Goal: Communication & Community: Answer question/provide support

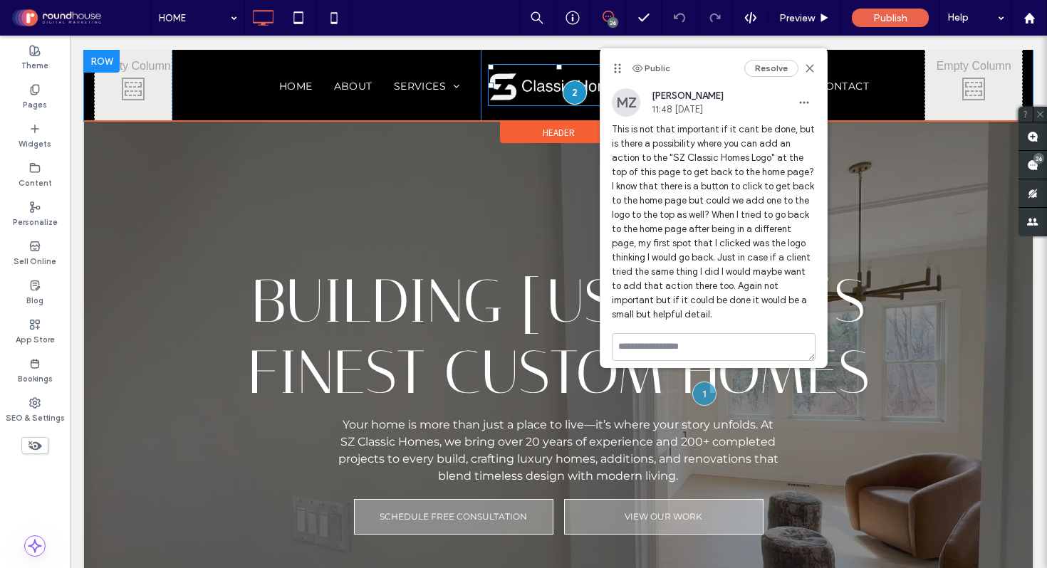
click at [524, 76] on img at bounding box center [558, 85] width 141 height 42
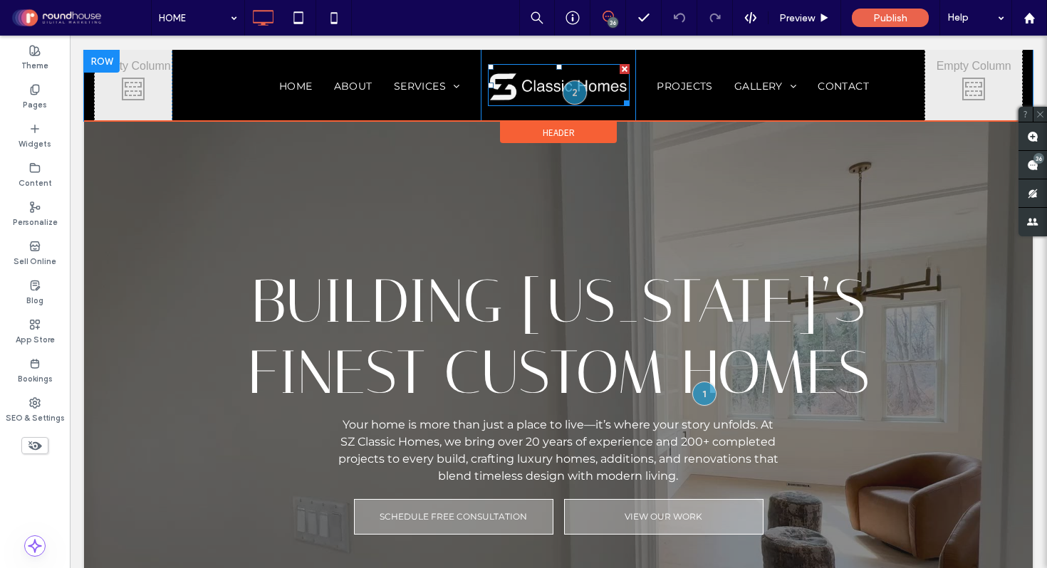
click at [525, 81] on img at bounding box center [558, 85] width 141 height 42
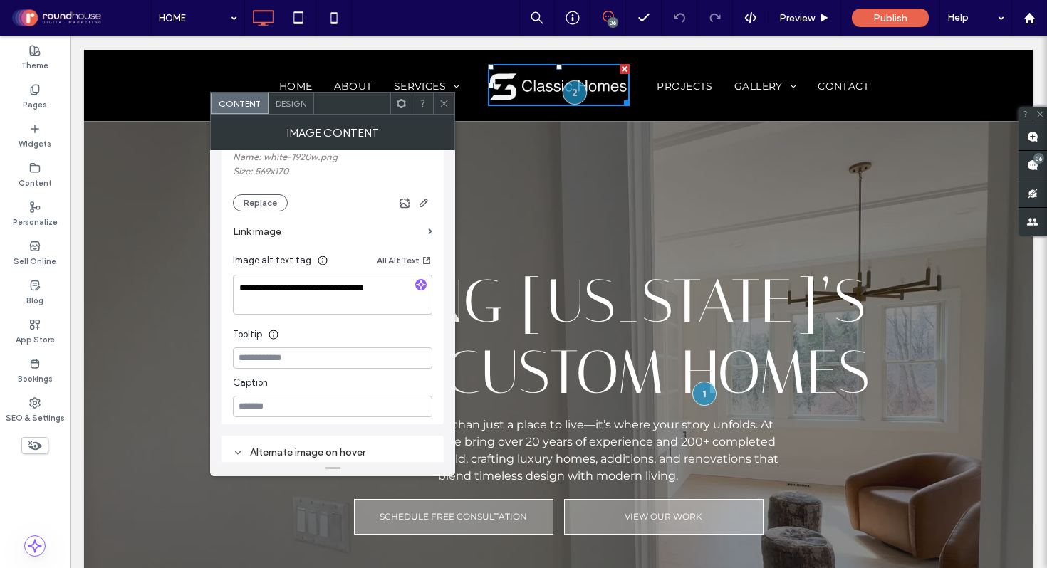
scroll to position [296, 0]
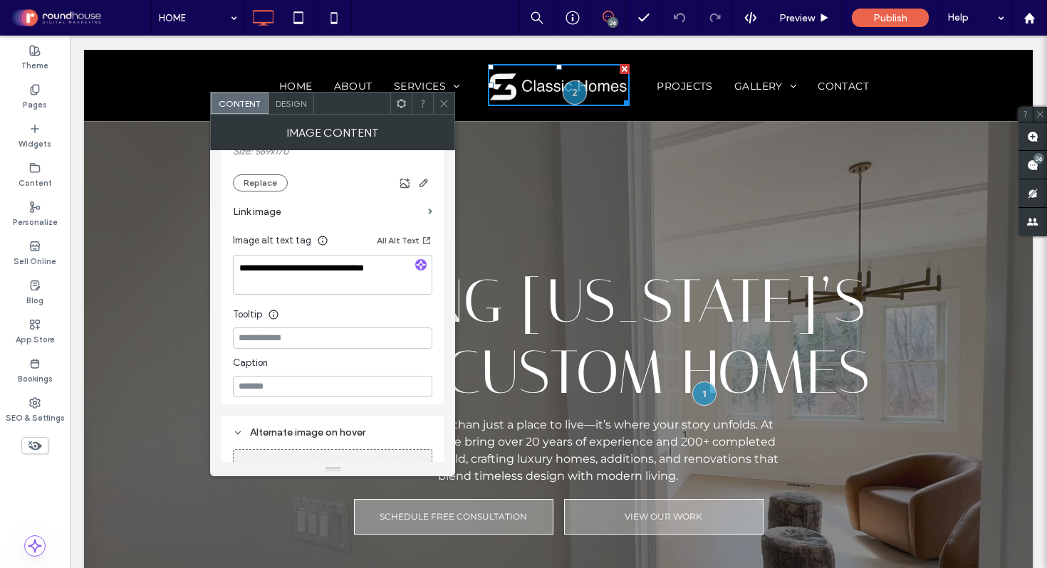
click at [427, 215] on section "Link image" at bounding box center [332, 212] width 199 height 41
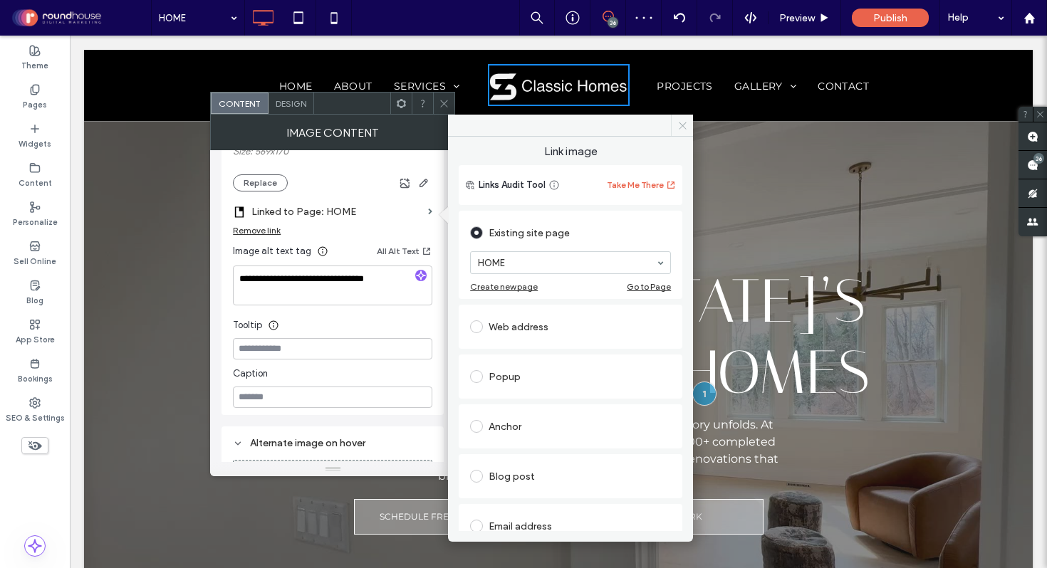
click at [684, 124] on icon at bounding box center [682, 125] width 11 height 11
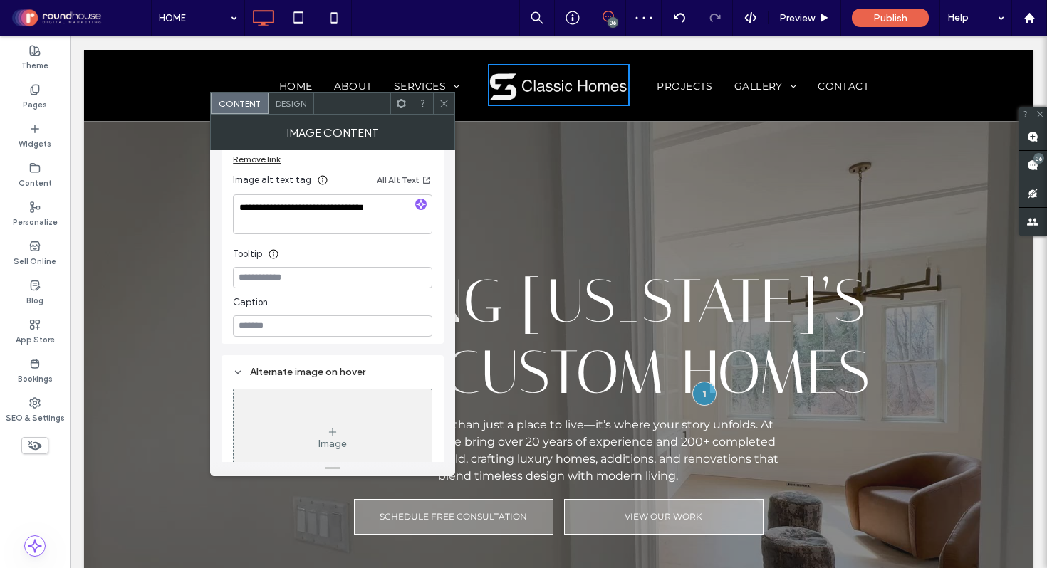
scroll to position [400, 0]
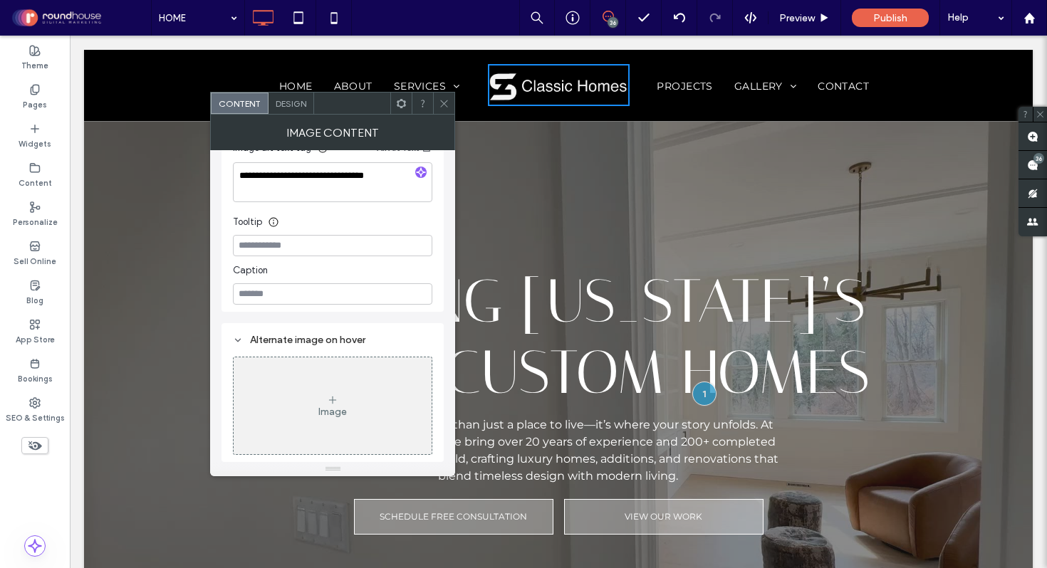
click at [444, 108] on icon at bounding box center [444, 103] width 11 height 11
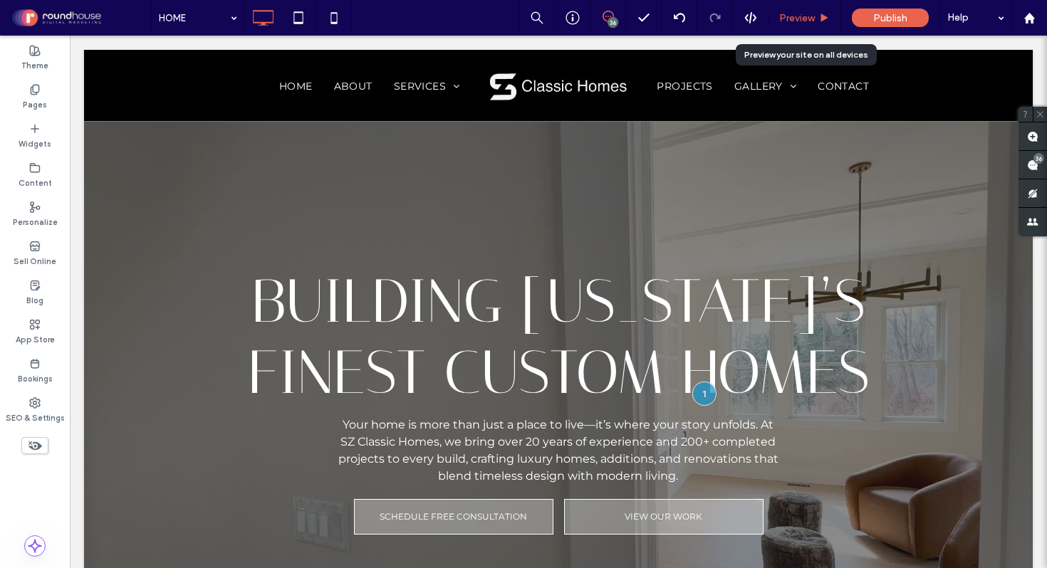
click at [798, 19] on span "Preview" at bounding box center [797, 18] width 36 height 12
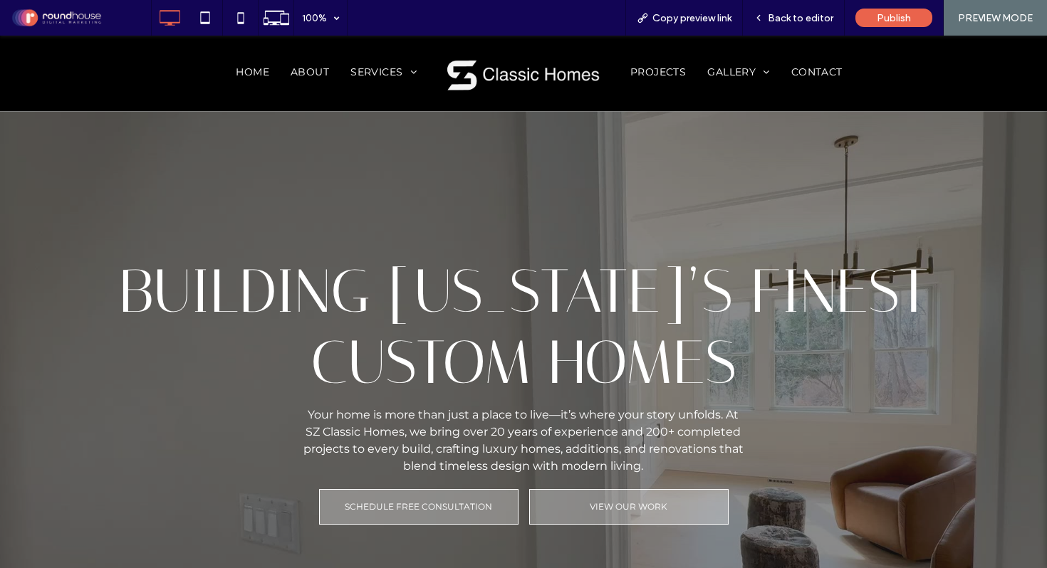
click at [490, 71] on img at bounding box center [523, 73] width 157 height 47
click at [787, 22] on span "Back to editor" at bounding box center [801, 18] width 66 height 12
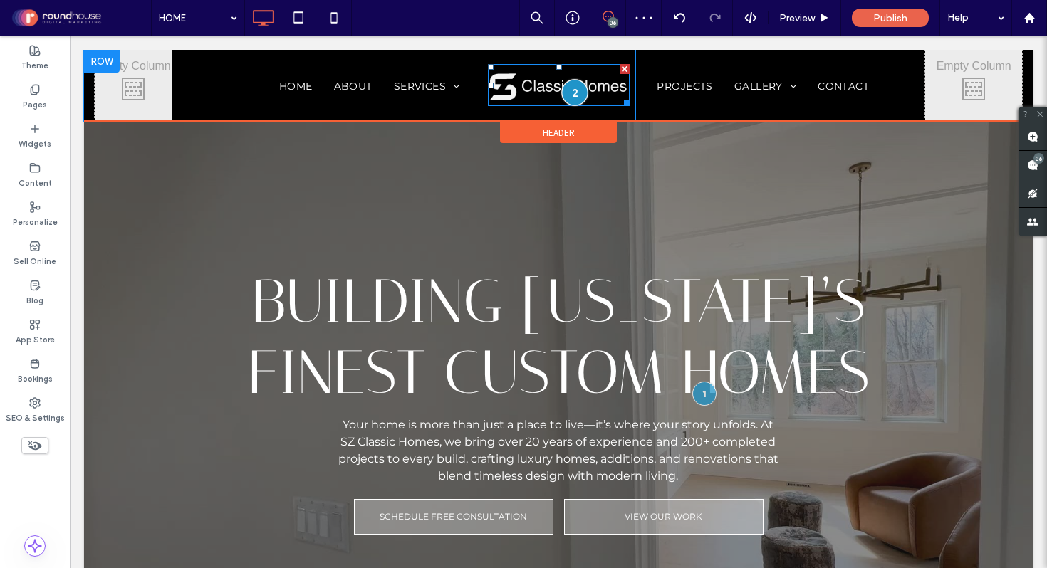
click at [571, 95] on div at bounding box center [574, 93] width 26 height 26
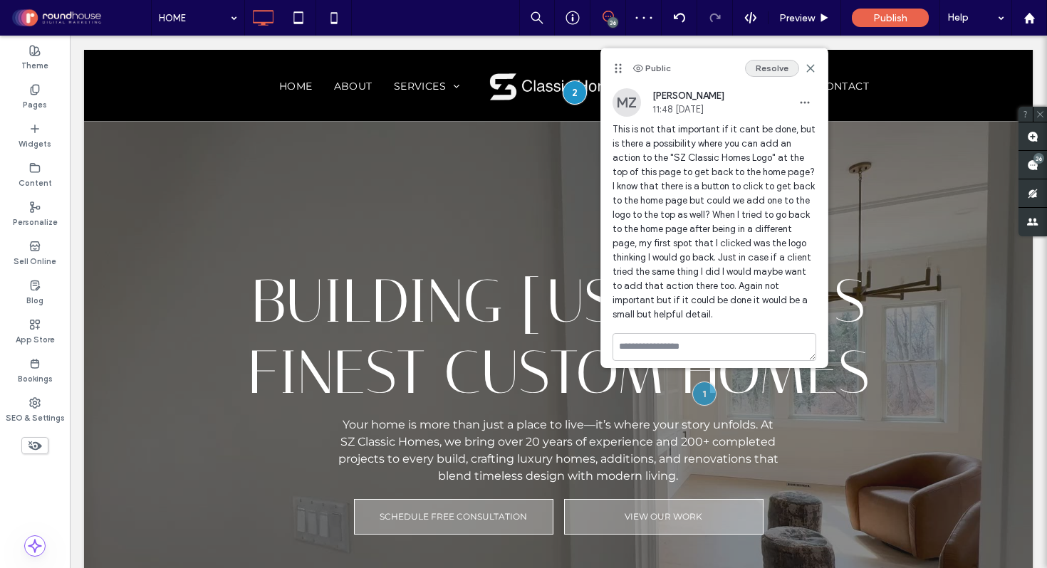
click at [781, 68] on button "Resolve" at bounding box center [772, 68] width 54 height 17
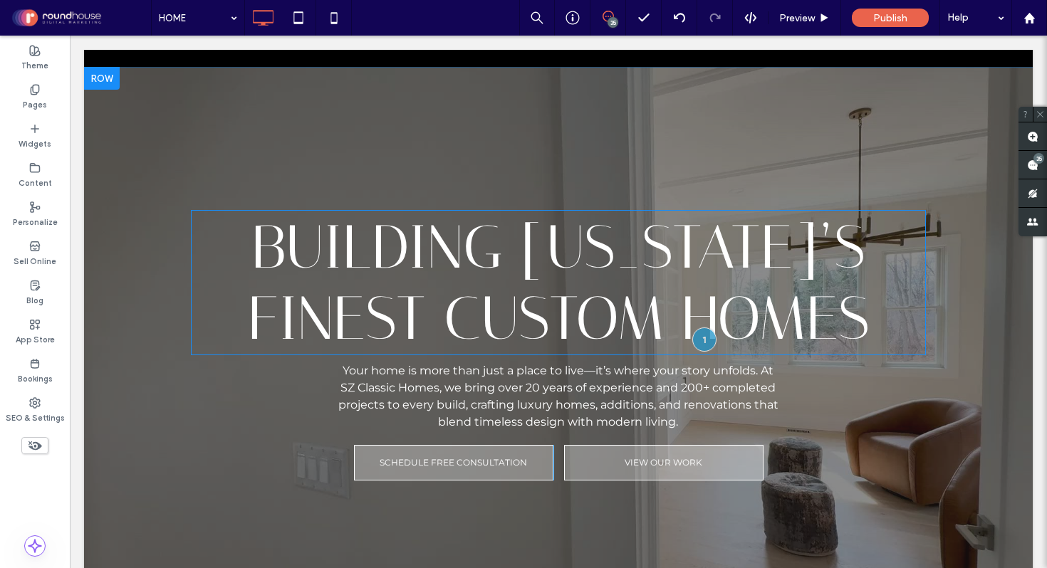
scroll to position [100, 0]
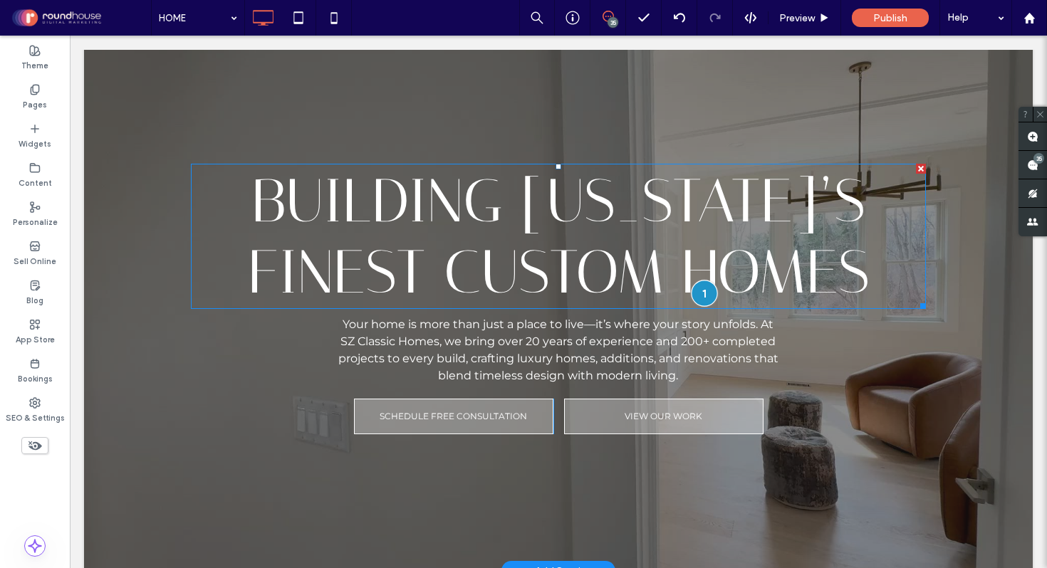
click at [696, 296] on div at bounding box center [704, 293] width 26 height 26
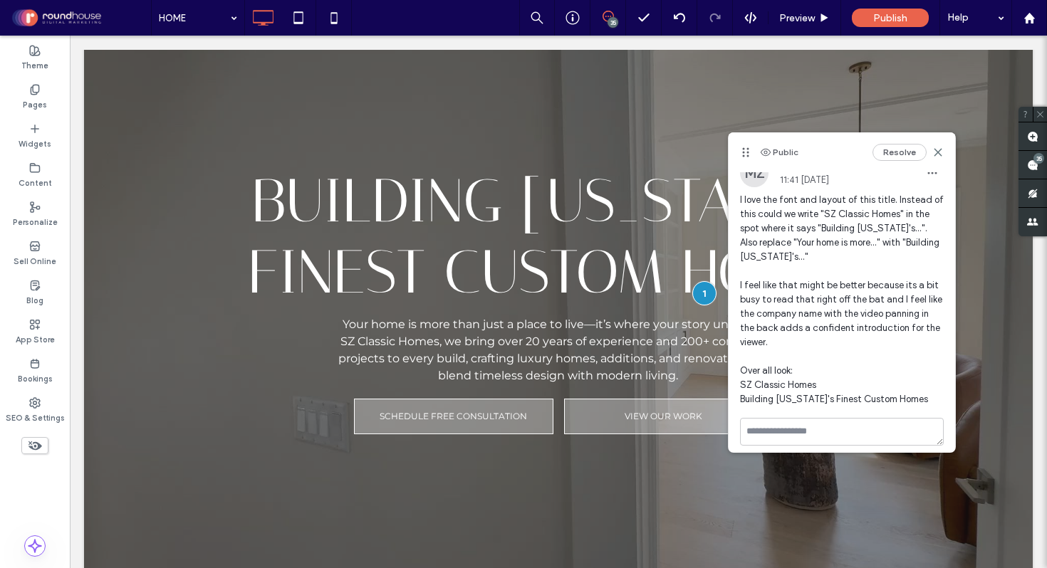
scroll to position [8, 0]
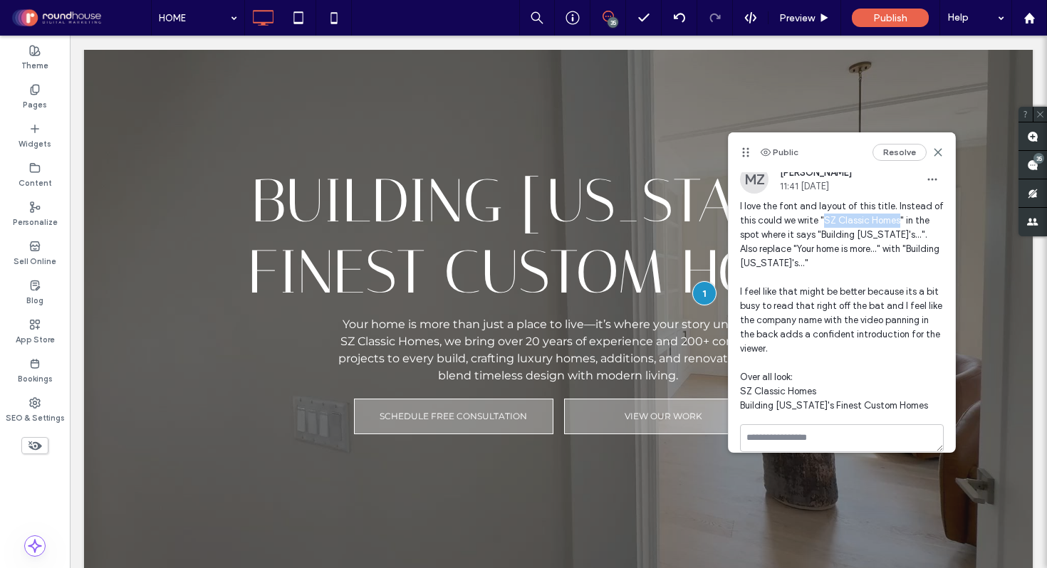
drag, startPoint x: 834, startPoint y: 221, endPoint x: 908, endPoint y: 224, distance: 74.1
click at [908, 224] on span "I love the font and layout of this title. Instead of this could we write "SZ Cl…" at bounding box center [842, 306] width 204 height 214
copy span "SZ Classic Homes"
click at [479, 249] on span "Building [US_STATE]’s Finest Custom Homes" at bounding box center [559, 236] width 622 height 142
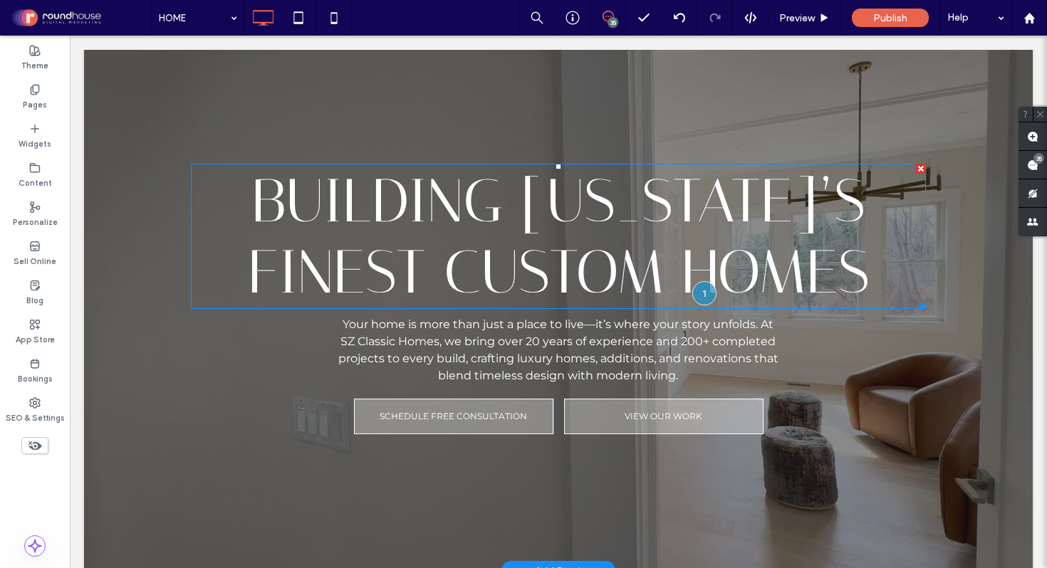
click at [477, 236] on span "Building [US_STATE]’s Finest Custom Homes" at bounding box center [559, 236] width 622 height 142
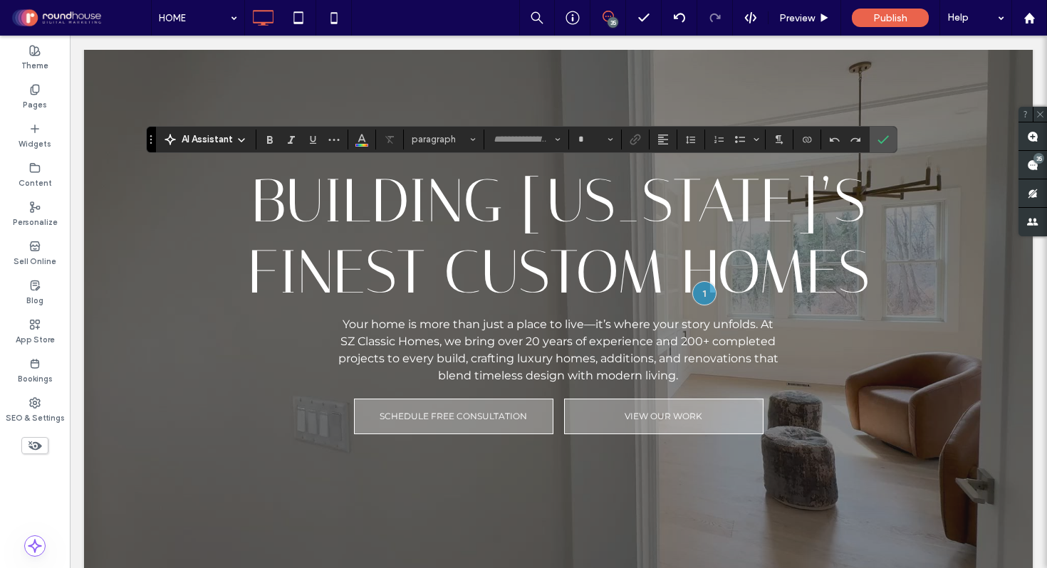
type input "********"
type input "**"
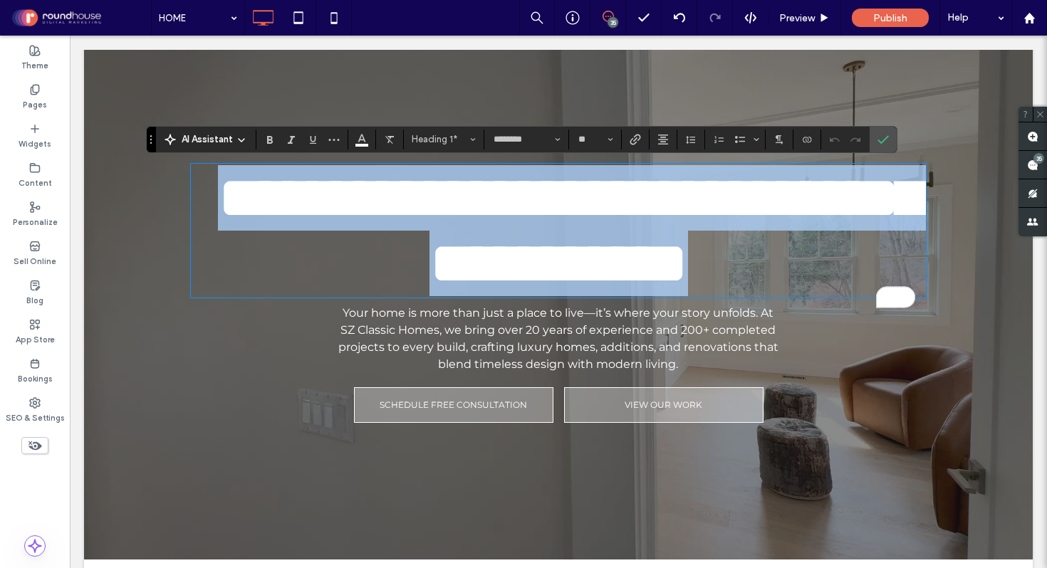
copy span "**********"
type input "**********"
type input "**"
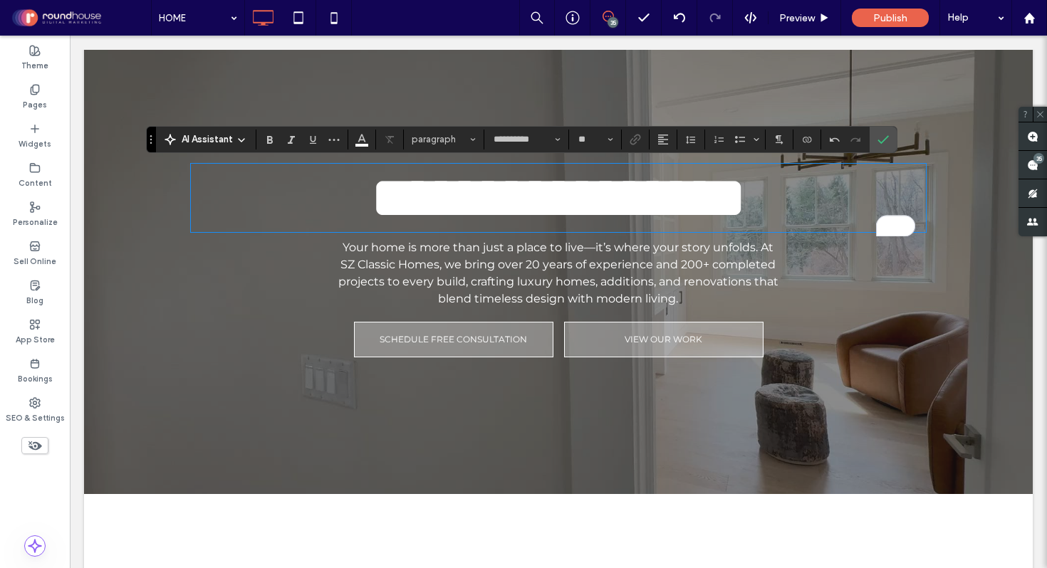
click at [588, 276] on span "Your home is more than just a place to live—it’s where your story unfolds. At S…" at bounding box center [558, 273] width 440 height 65
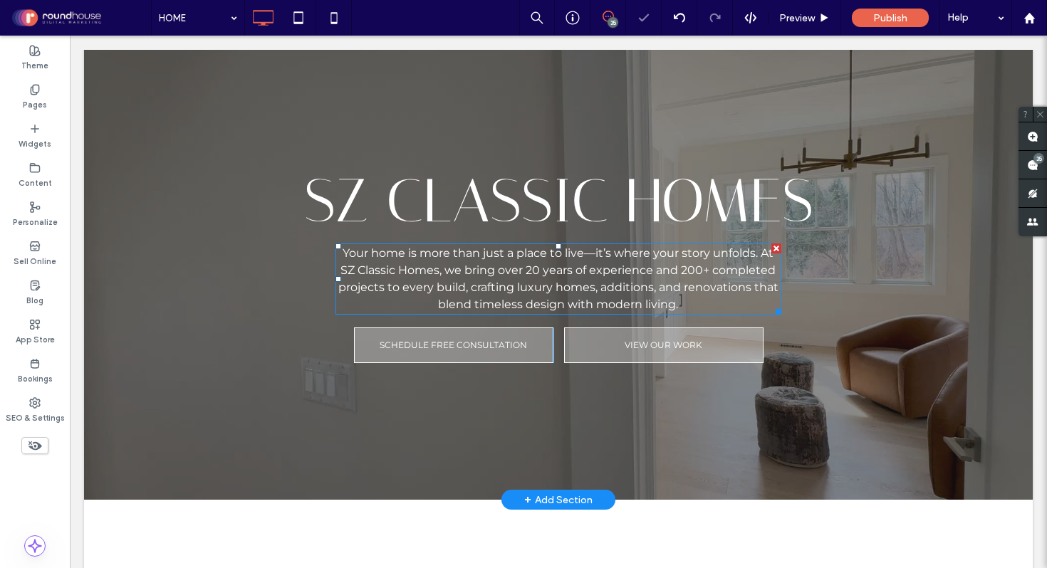
click at [588, 276] on span "Your home is more than just a place to live—it’s where your story unfolds. At S…" at bounding box center [558, 278] width 440 height 65
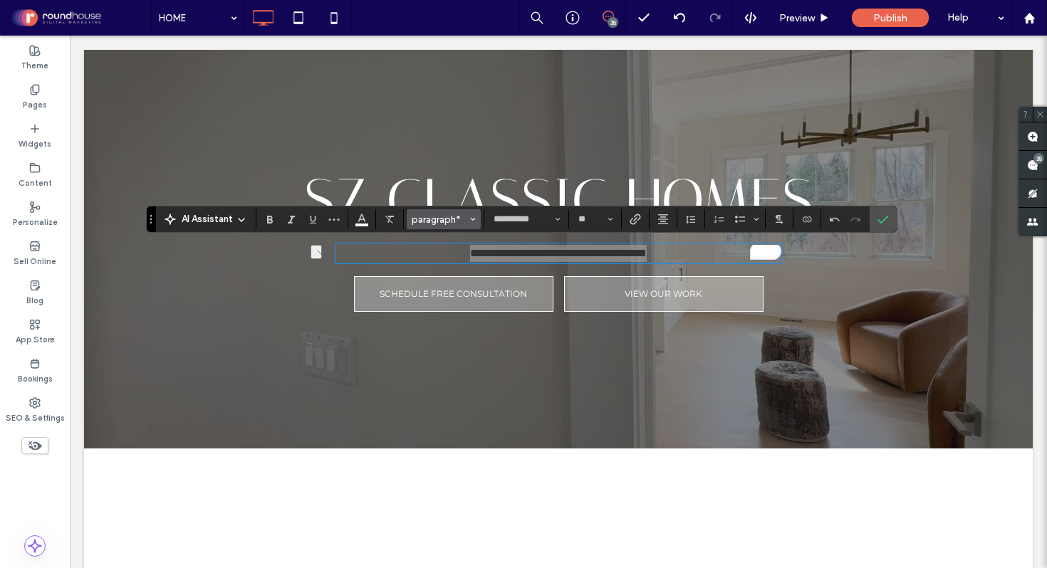
click at [436, 217] on span "paragraph*" at bounding box center [440, 219] width 56 height 11
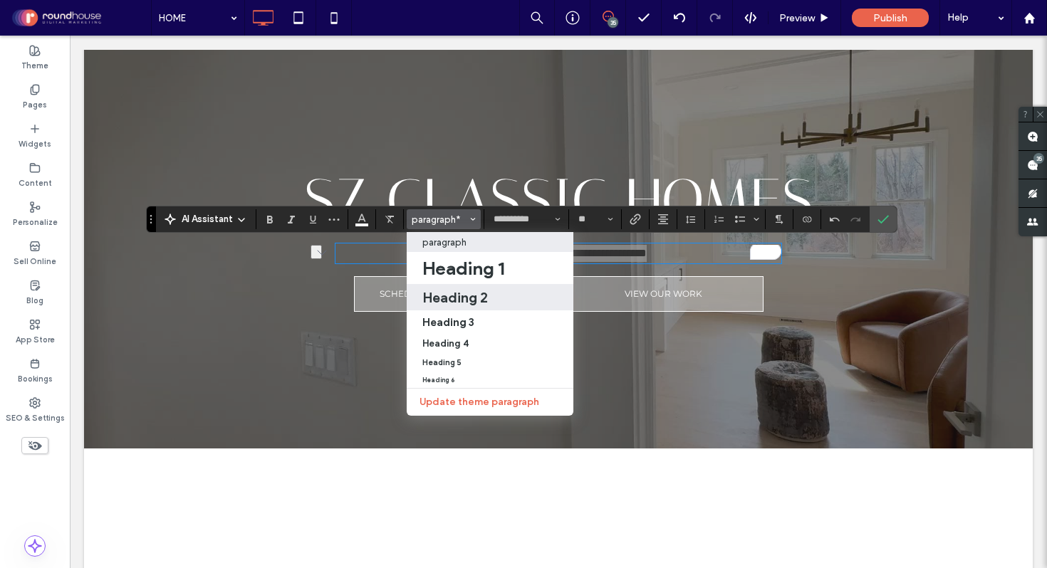
click at [464, 303] on h2 "Heading 2" at bounding box center [455, 297] width 66 height 17
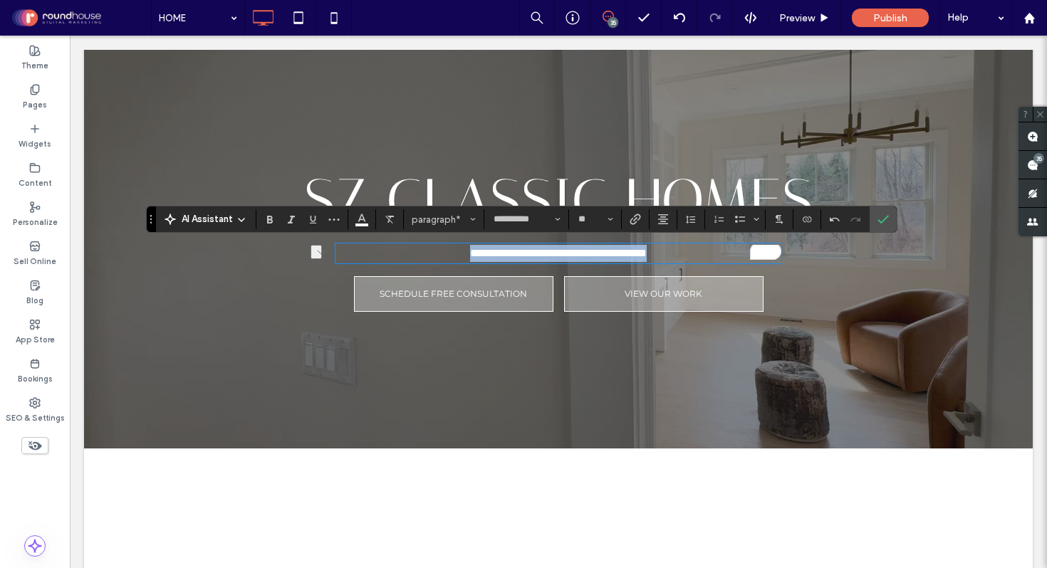
type input "********"
type input "**"
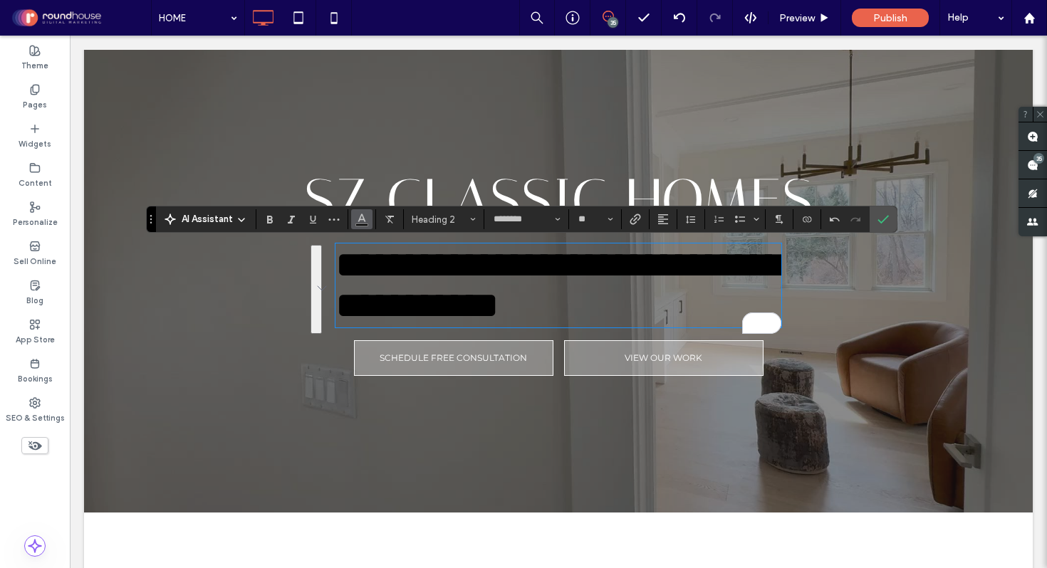
click at [365, 222] on icon "Color" at bounding box center [361, 217] width 11 height 11
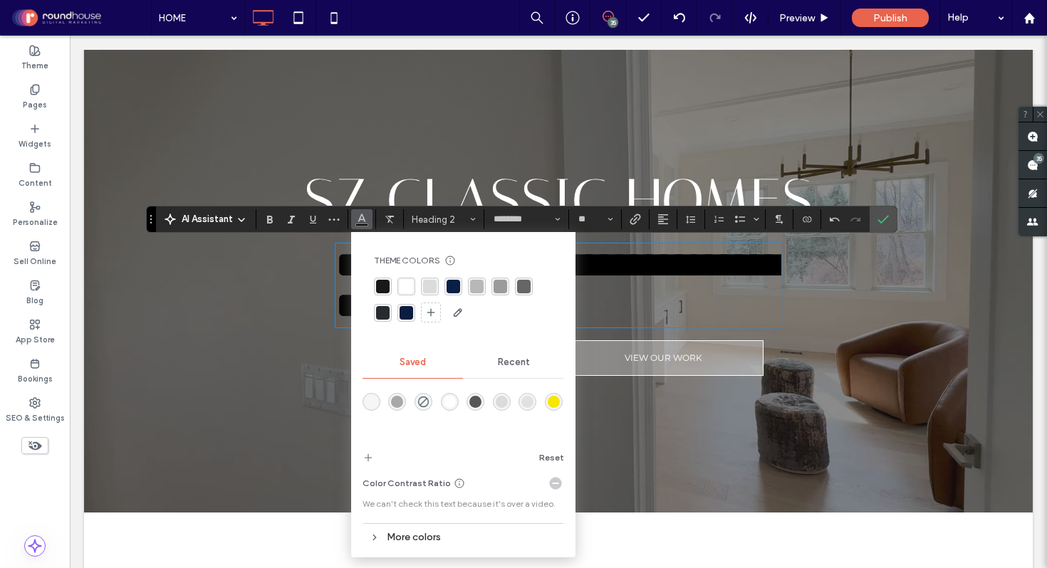
click at [404, 274] on div "Theme Colors Save time with Theme Colors Create a color palette to instantly ad…" at bounding box center [464, 290] width 202 height 92
click at [405, 286] on div "rgba(255,255,255,1)" at bounding box center [407, 287] width 14 height 14
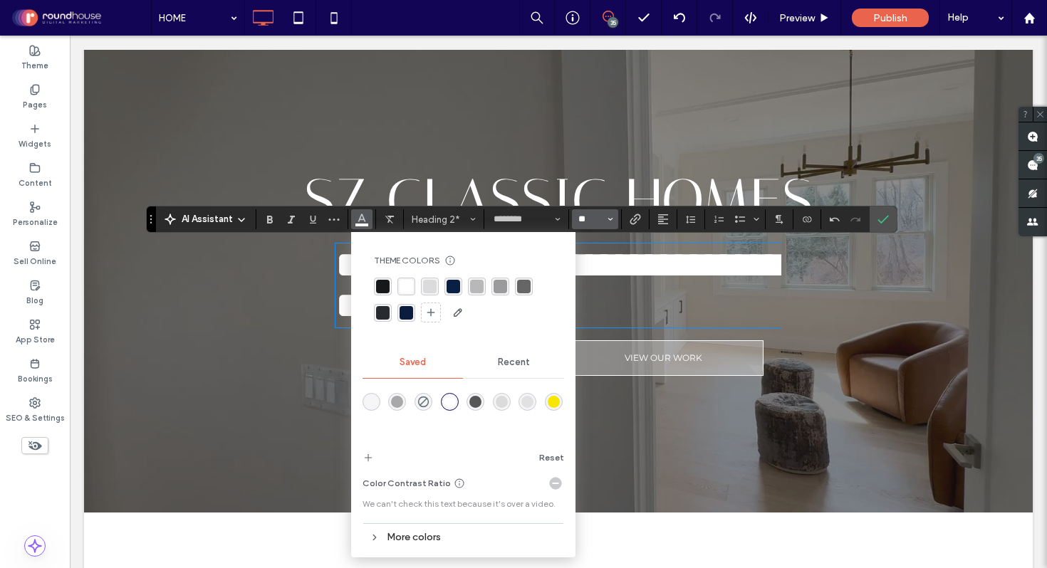
click at [590, 214] on input "**" at bounding box center [591, 219] width 28 height 11
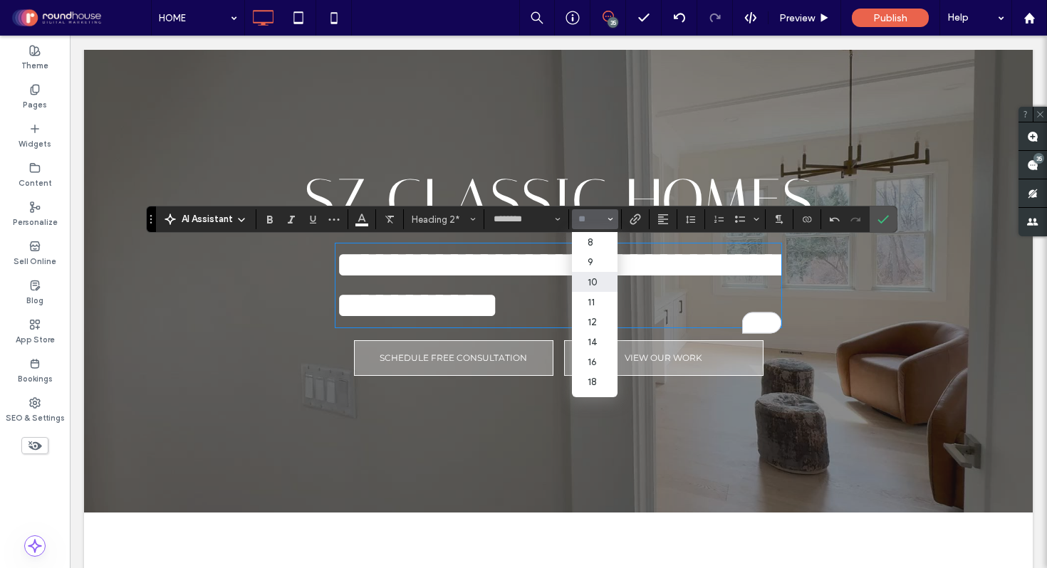
scroll to position [176, 0]
click at [593, 278] on label "32" at bounding box center [595, 288] width 46 height 20
type input "**"
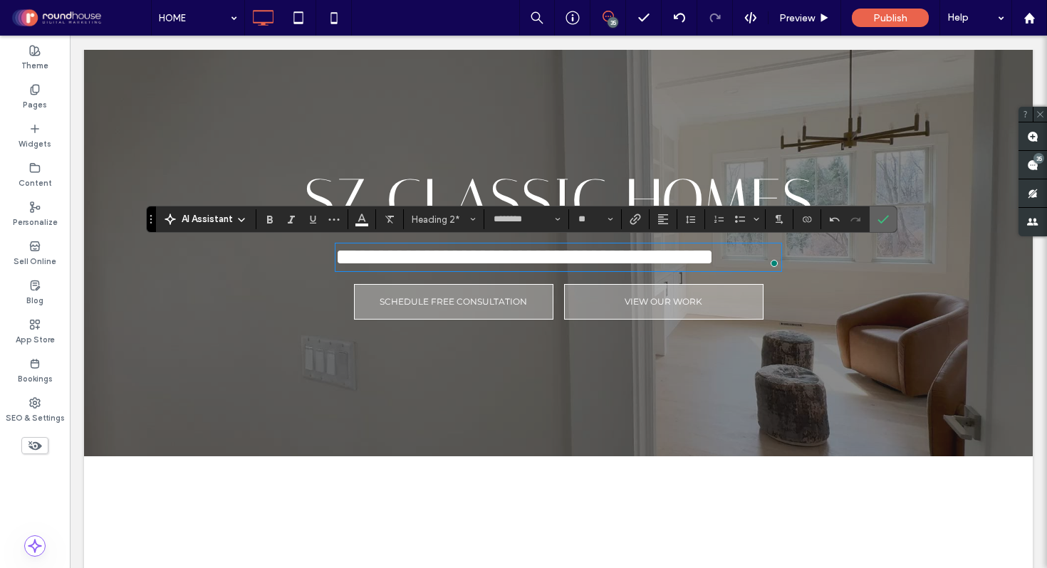
click at [889, 218] on label "Confirm" at bounding box center [883, 220] width 21 height 26
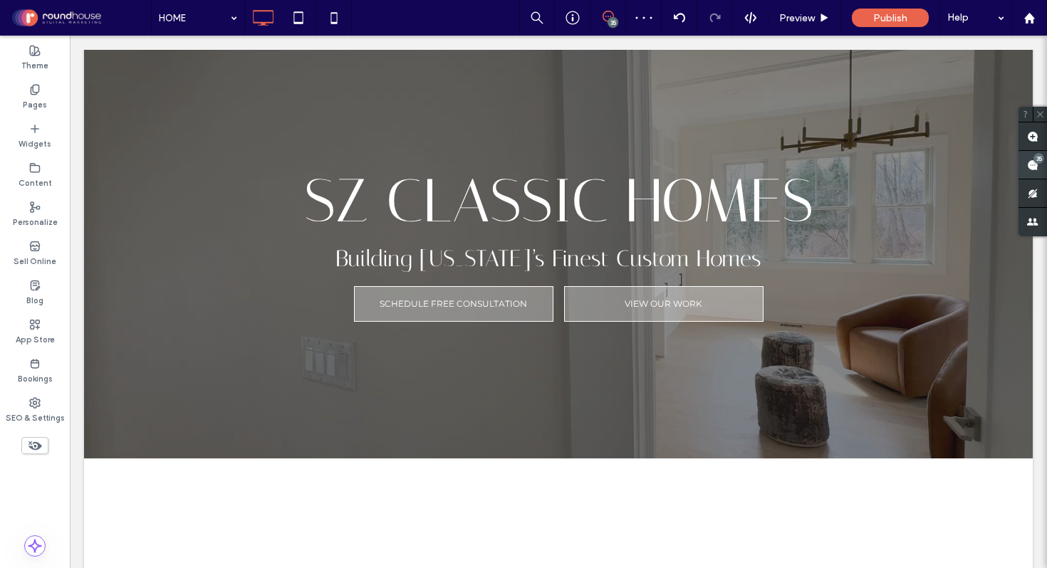
click at [1038, 159] on div "35" at bounding box center [1038, 158] width 11 height 11
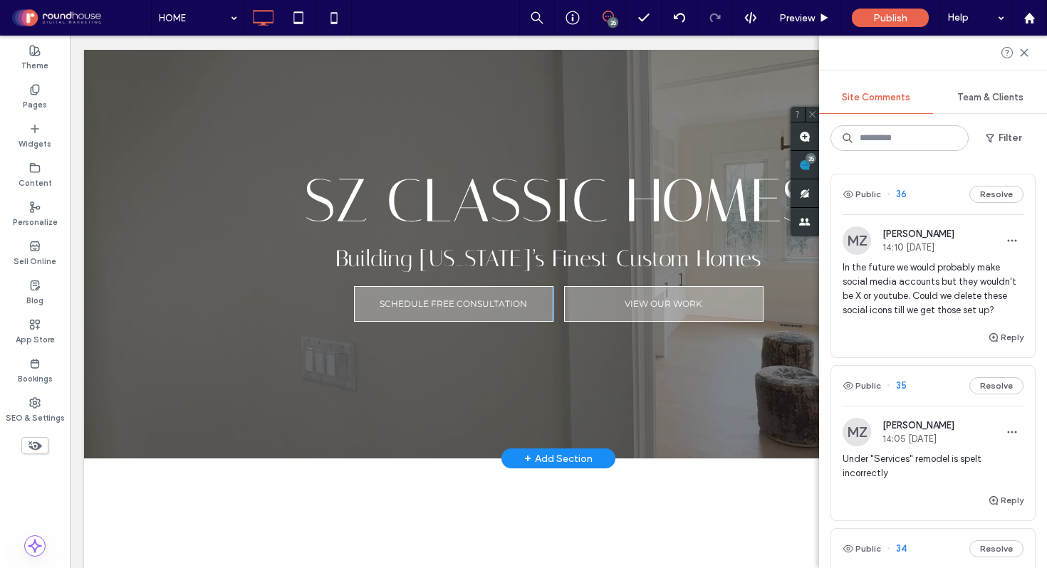
click at [615, 126] on div at bounding box center [558, 240] width 949 height 438
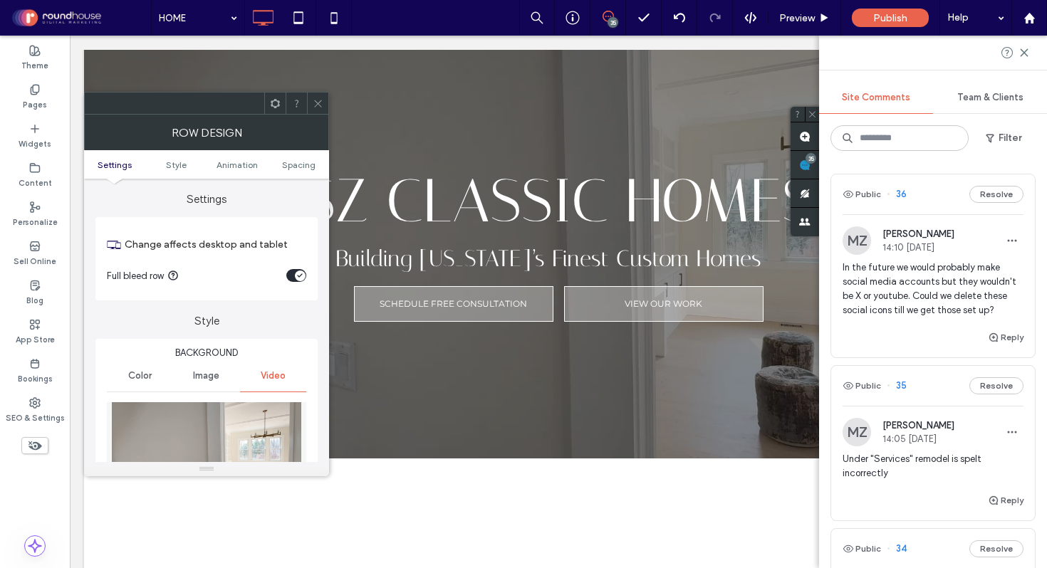
click at [316, 101] on icon at bounding box center [318, 103] width 11 height 11
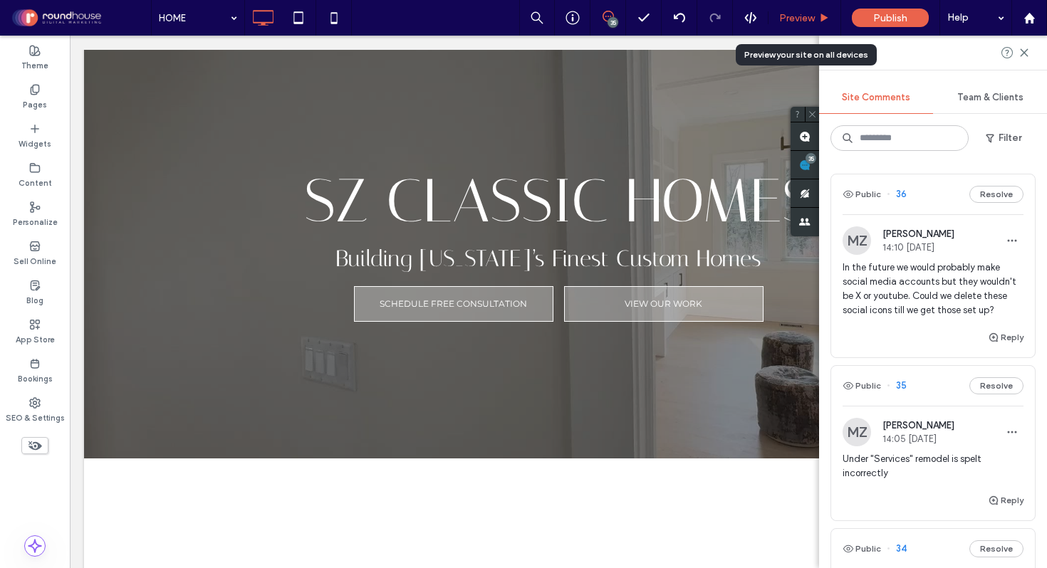
click at [805, 14] on span "Preview" at bounding box center [797, 18] width 36 height 12
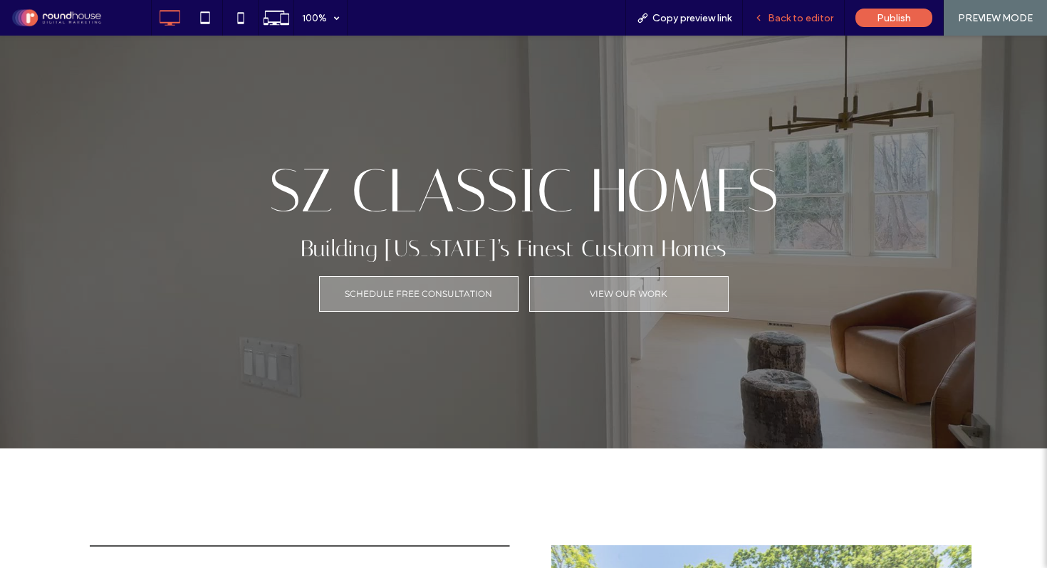
click at [803, 16] on span "Back to editor" at bounding box center [801, 18] width 66 height 12
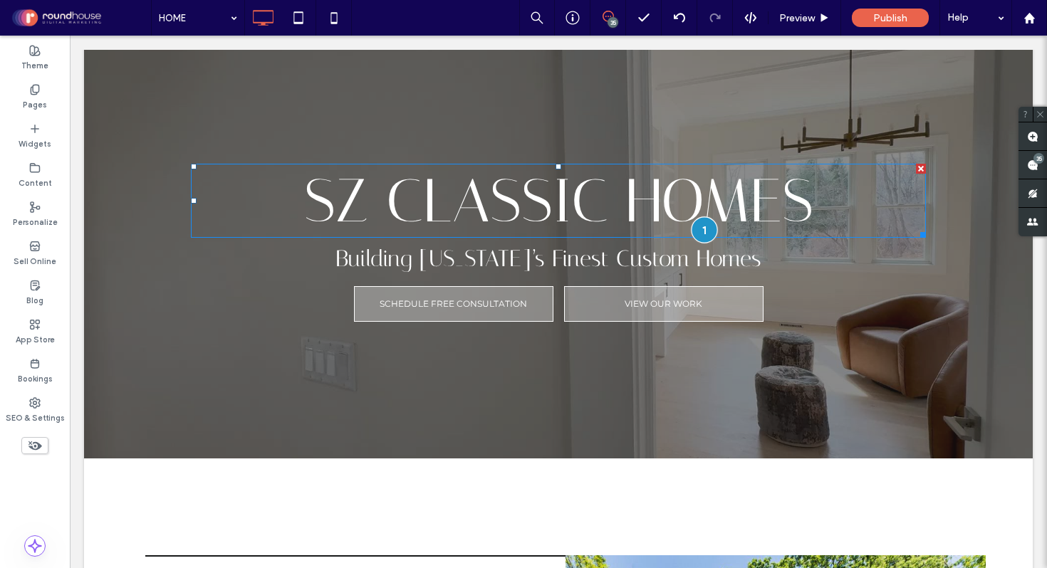
click at [701, 228] on div at bounding box center [704, 230] width 26 height 26
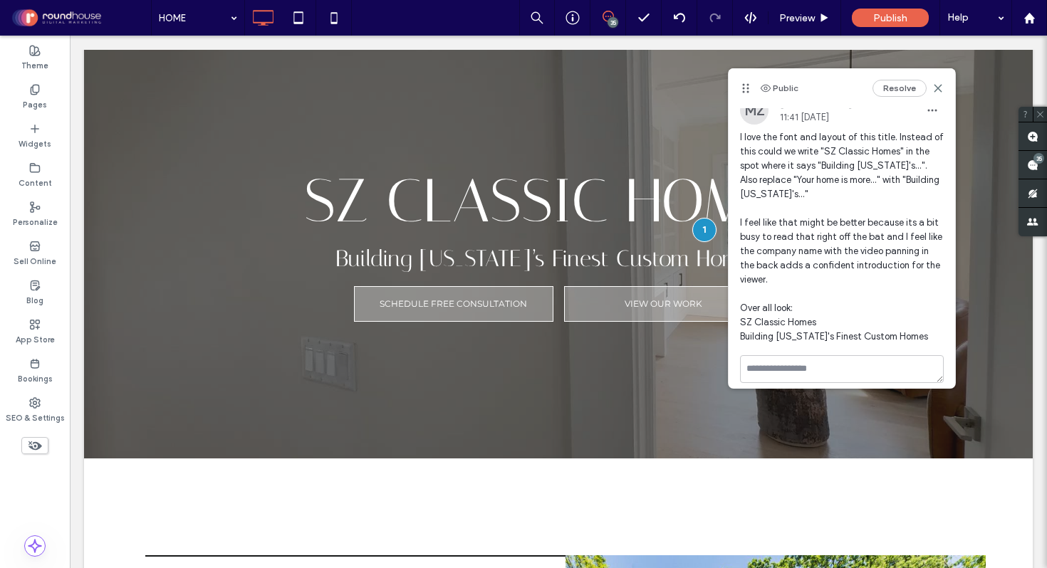
scroll to position [21, 0]
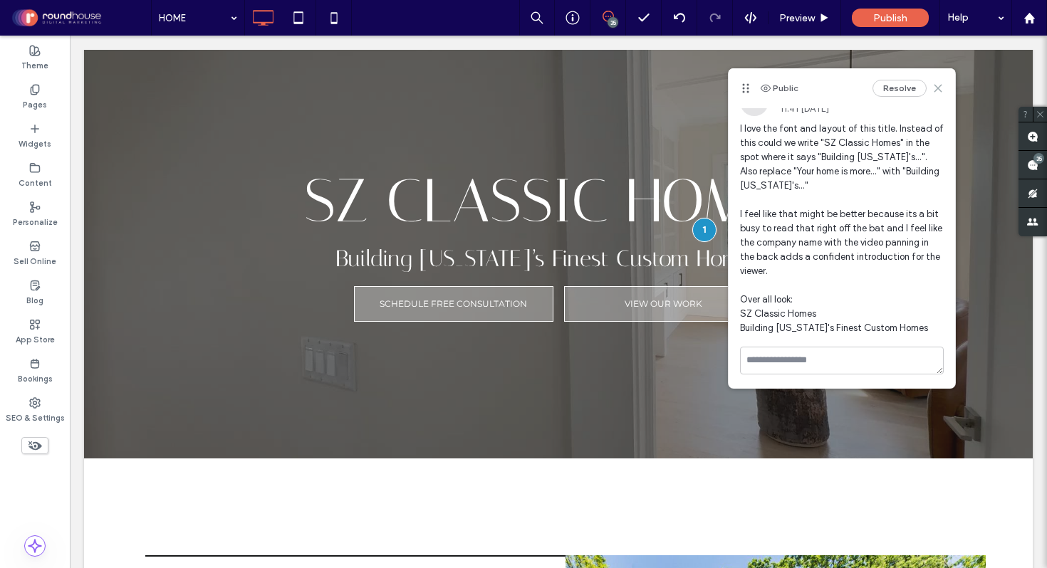
click at [932, 85] on icon at bounding box center [937, 88] width 11 height 11
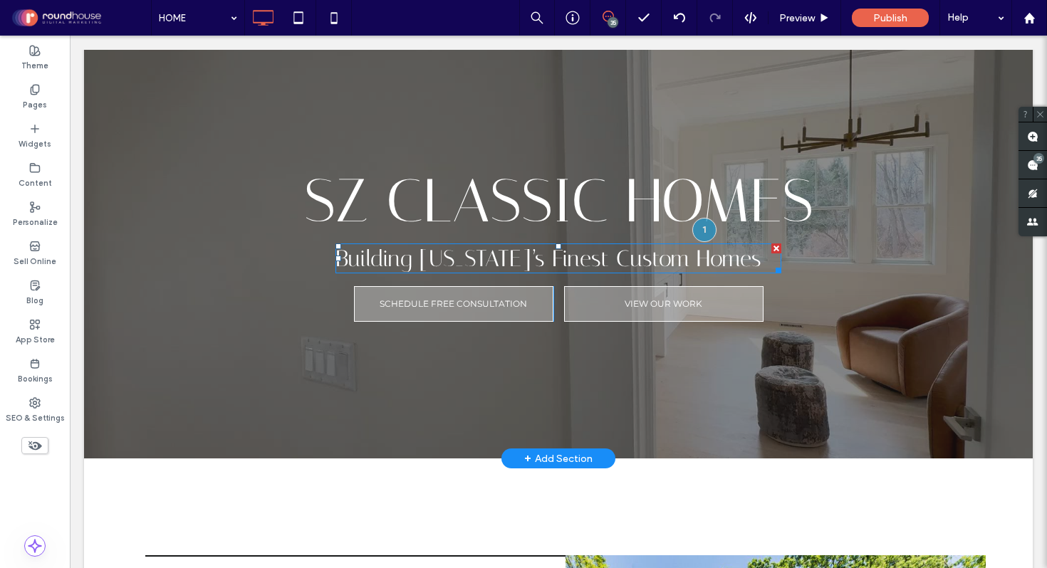
click at [602, 259] on span "Building [US_STATE]’s Finest Custom Homes" at bounding box center [548, 258] width 426 height 27
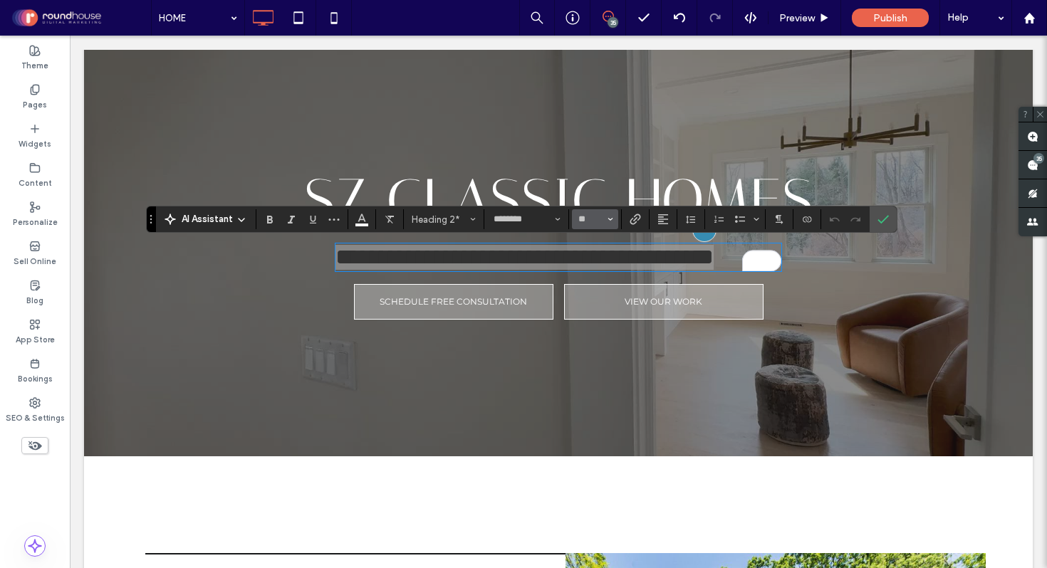
click at [608, 222] on icon "Size" at bounding box center [611, 220] width 6 height 6
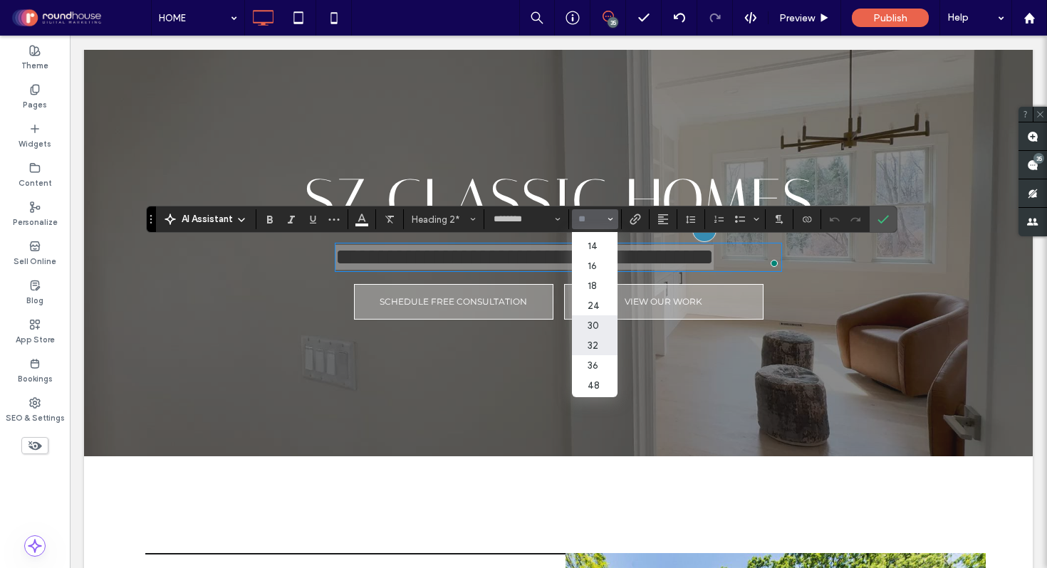
scroll to position [101, 0]
click at [600, 370] on label "36" at bounding box center [595, 360] width 46 height 20
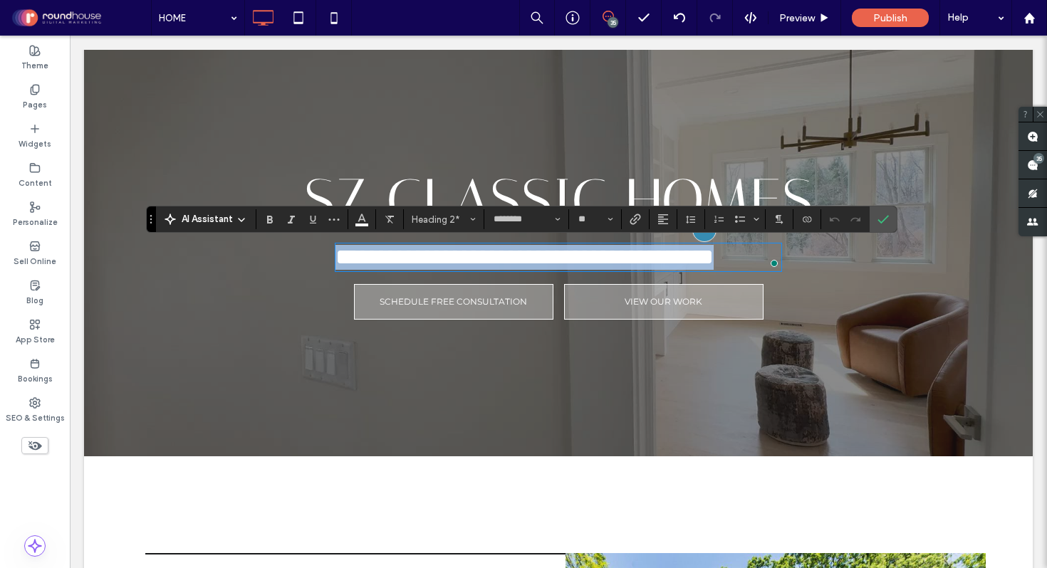
type input "**"
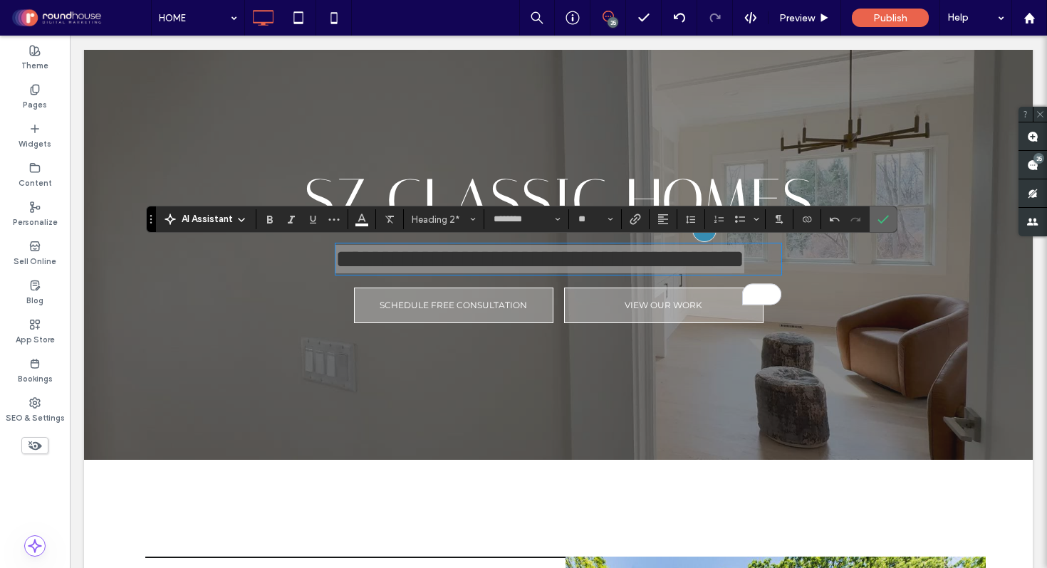
click at [888, 219] on icon "Confirm" at bounding box center [882, 219] width 11 height 11
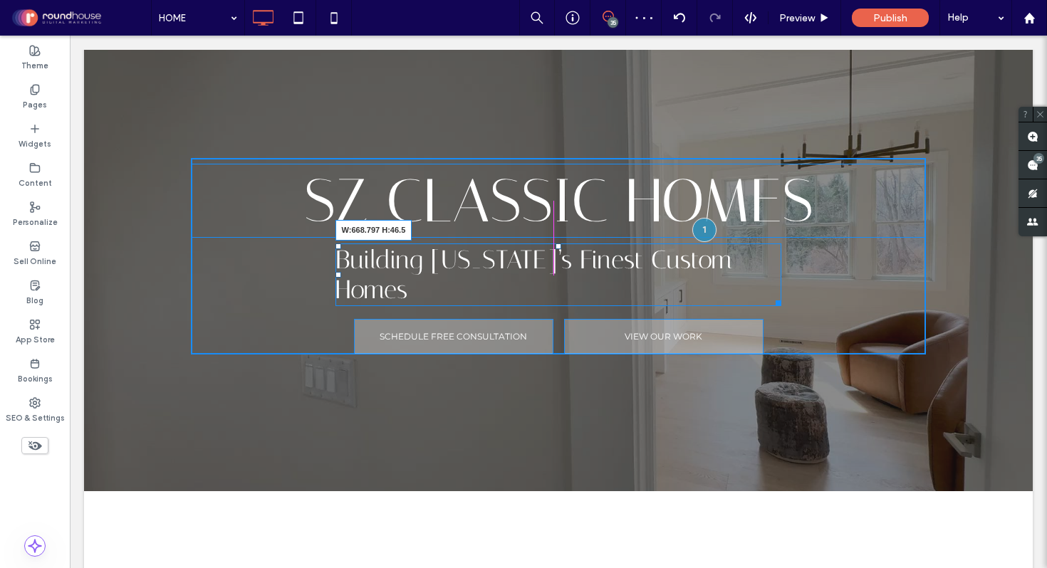
drag, startPoint x: 771, startPoint y: 303, endPoint x: 786, endPoint y: 300, distance: 15.2
click at [786, 300] on div "SZ Classic Homes Building New Jersey’s Finest Custom Homes W:668.797 H:46.5 SCH…" at bounding box center [558, 256] width 735 height 197
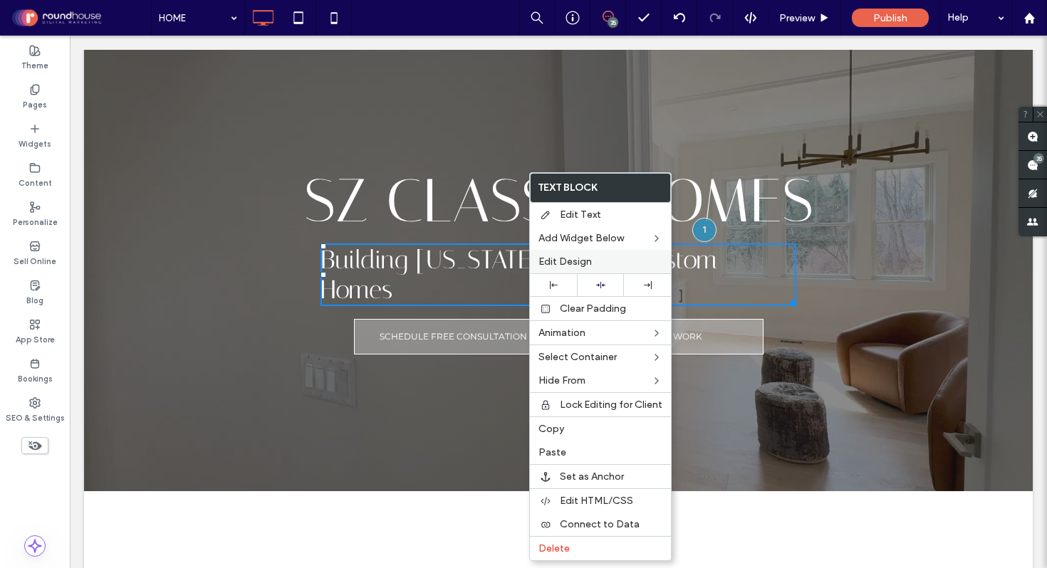
click at [585, 261] on span "Edit Design" at bounding box center [564, 262] width 53 height 12
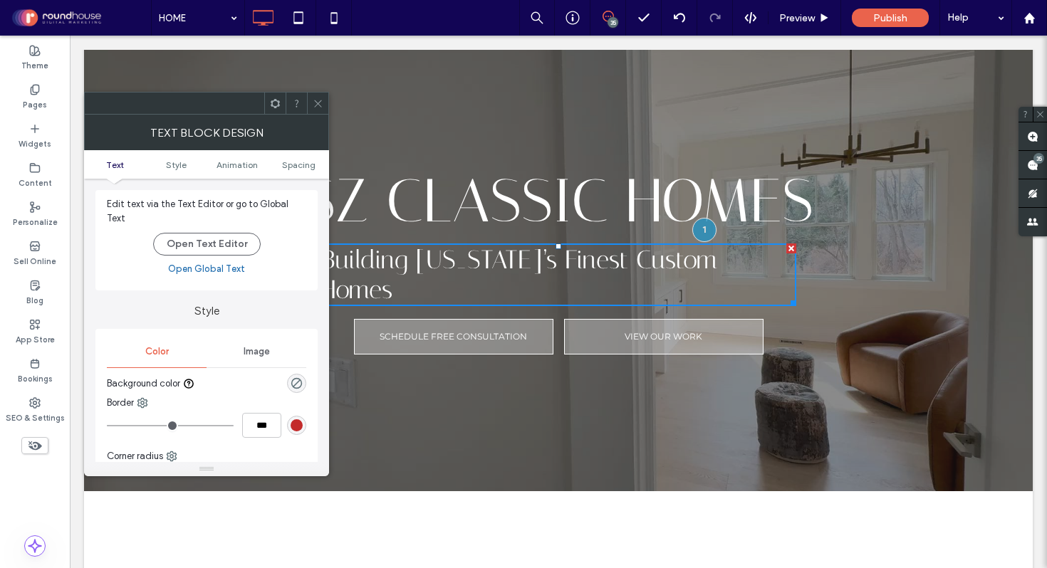
scroll to position [0, 0]
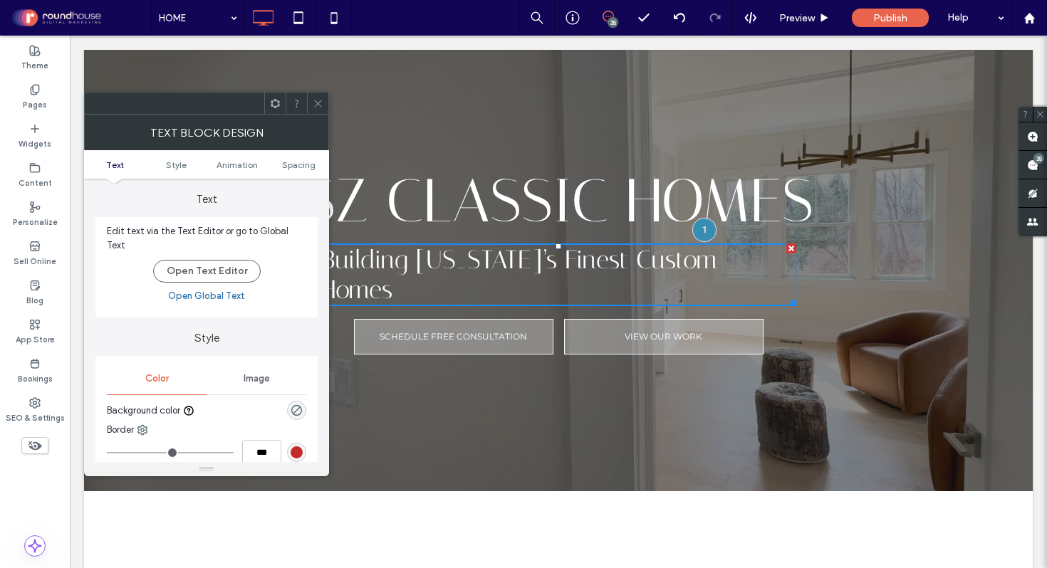
click at [109, 164] on span "Text" at bounding box center [115, 165] width 18 height 11
click at [214, 261] on button "Open Text Editor" at bounding box center [207, 271] width 108 height 23
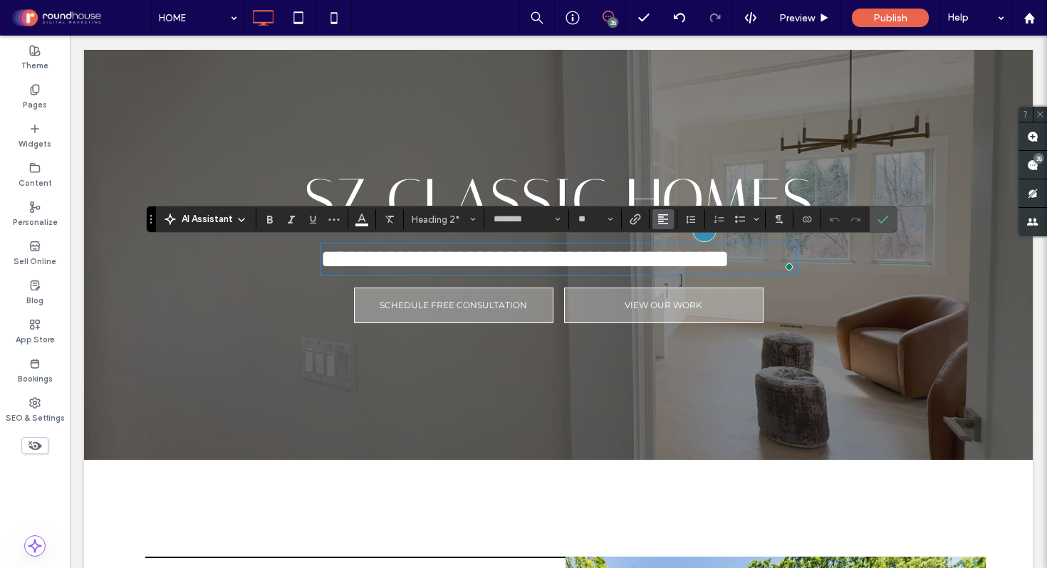
click at [663, 223] on icon "Alignment" at bounding box center [662, 219] width 11 height 11
click at [674, 262] on icon "ui.textEditor.alignment.center" at bounding box center [673, 263] width 11 height 11
click at [886, 217] on use "Confirm" at bounding box center [882, 219] width 11 height 9
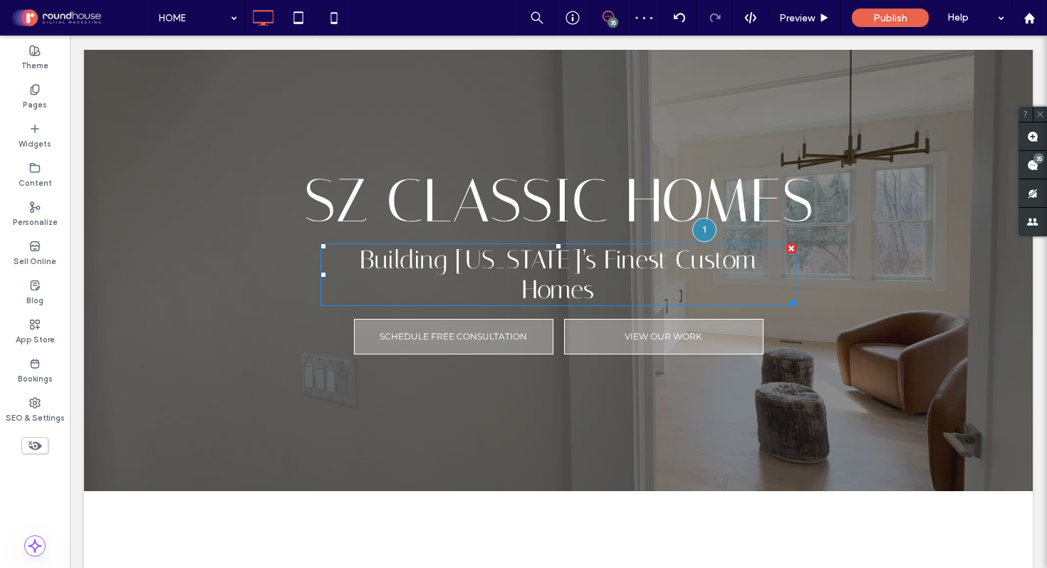
click at [647, 261] on span "Building [US_STATE]’s Finest Custom Homes" at bounding box center [558, 275] width 397 height 60
type input "********"
type input "**"
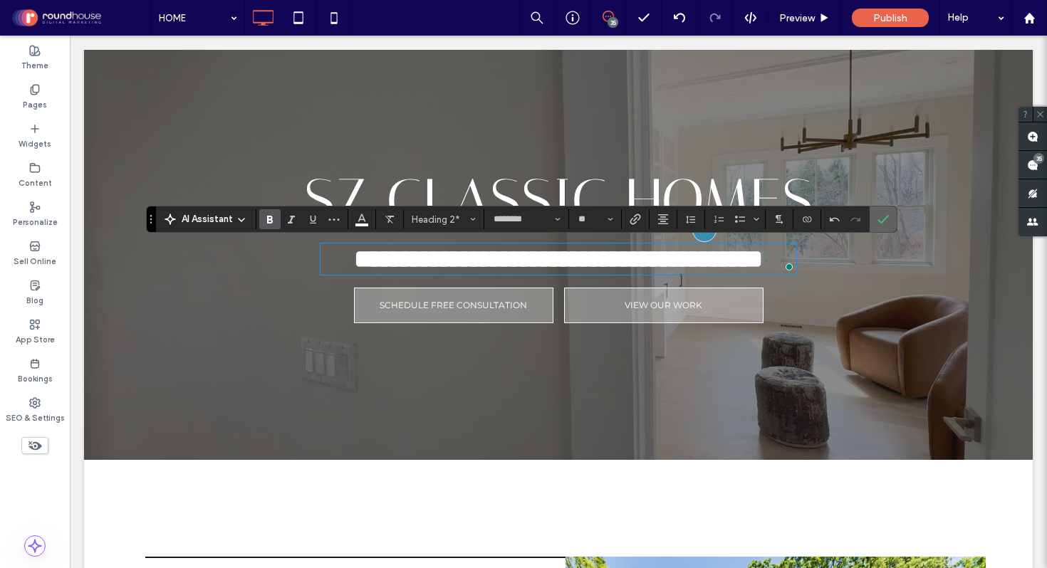
click at [886, 220] on icon "Confirm" at bounding box center [882, 219] width 11 height 11
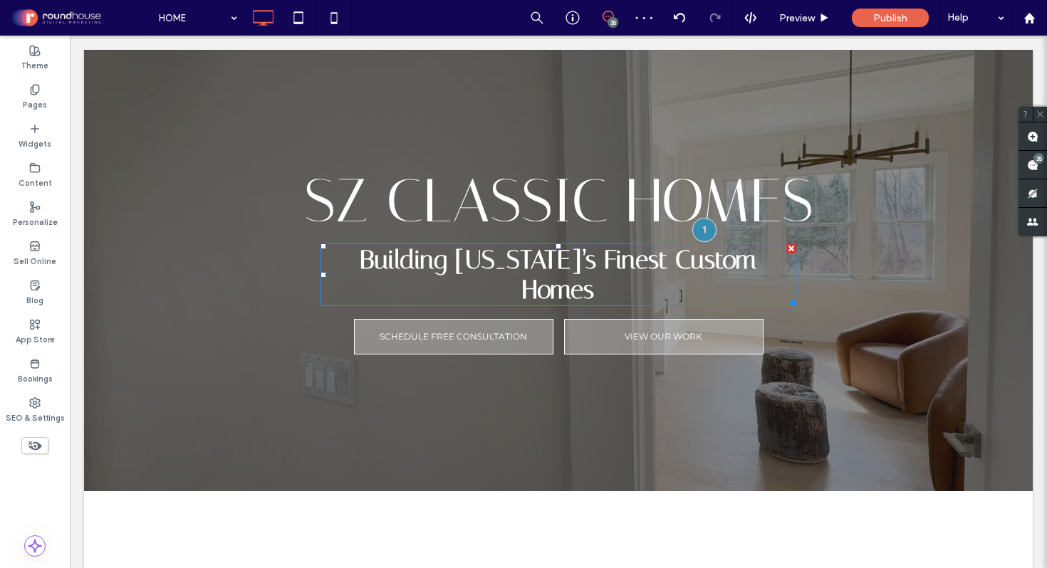
click at [671, 266] on strong "Building [US_STATE]’s Finest Custom Homes" at bounding box center [558, 275] width 397 height 60
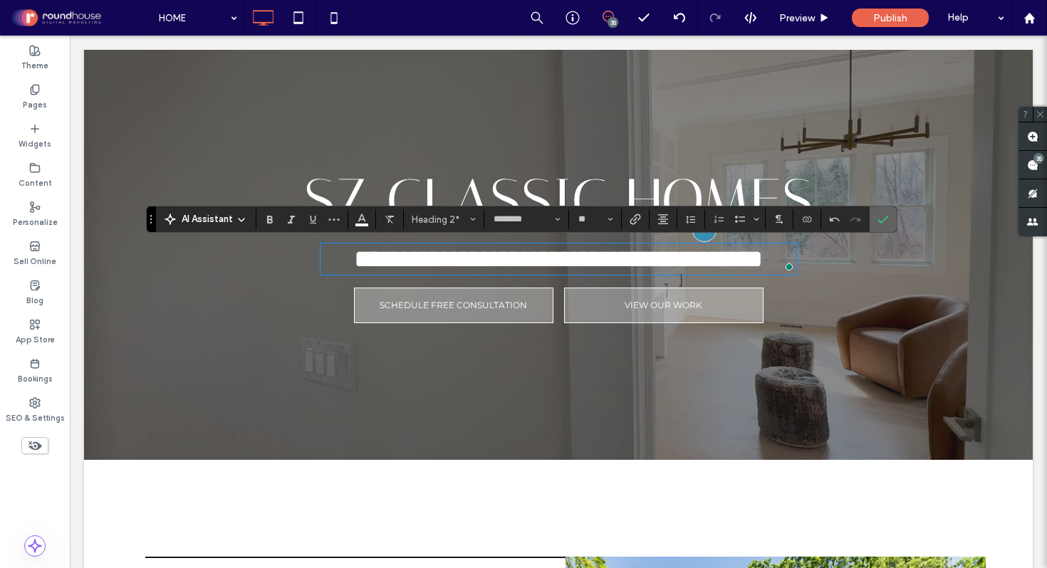
click at [877, 216] on icon "Confirm" at bounding box center [882, 219] width 11 height 11
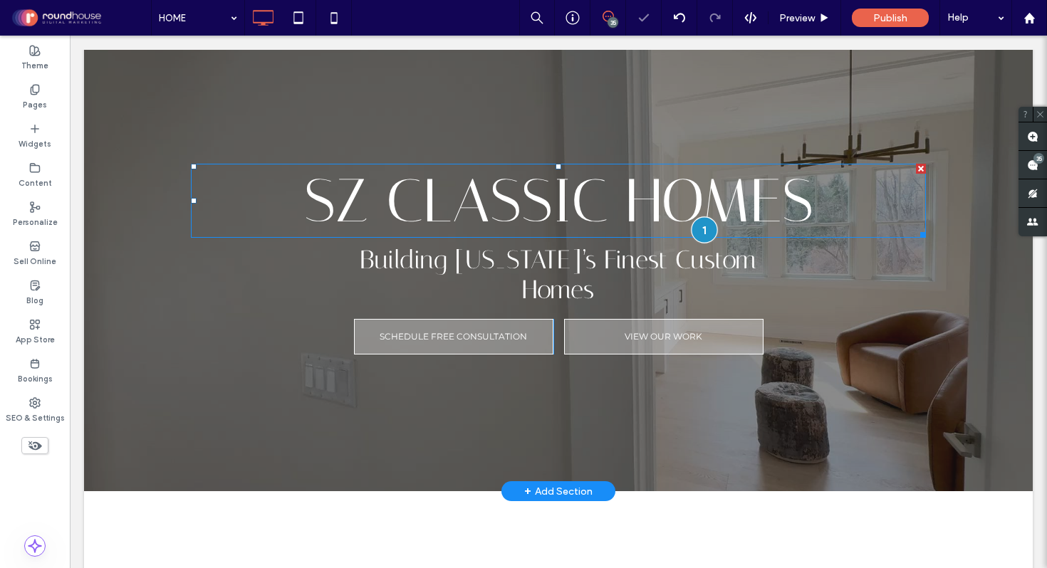
click at [699, 226] on div at bounding box center [704, 230] width 26 height 26
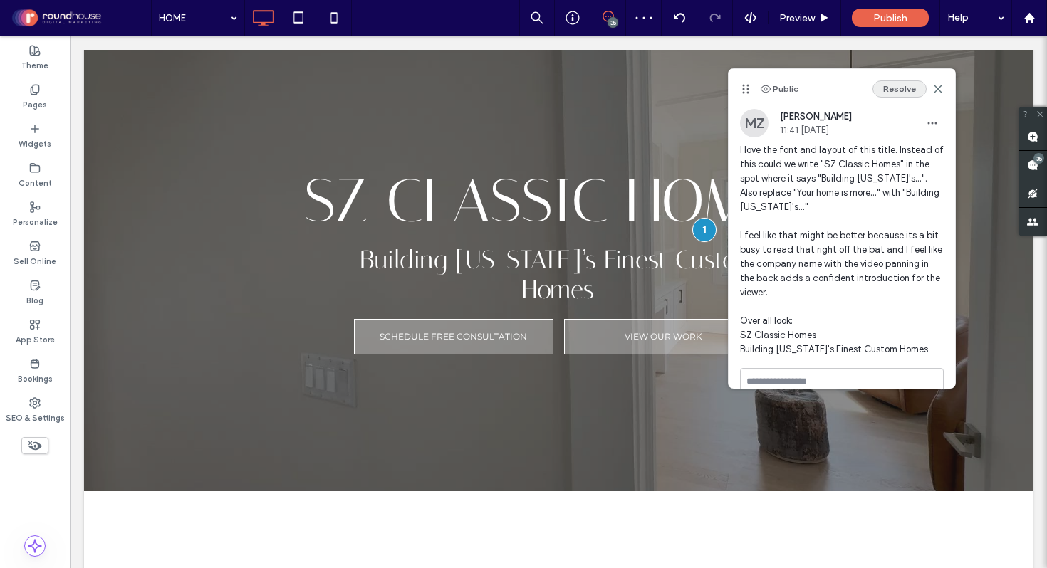
click at [899, 89] on button "Resolve" at bounding box center [900, 88] width 54 height 17
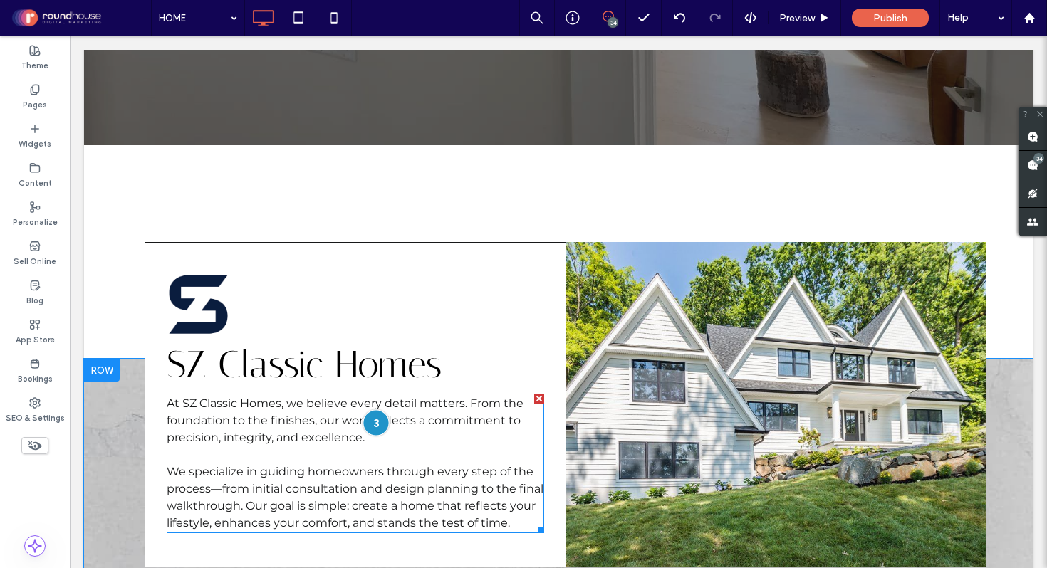
scroll to position [448, 0]
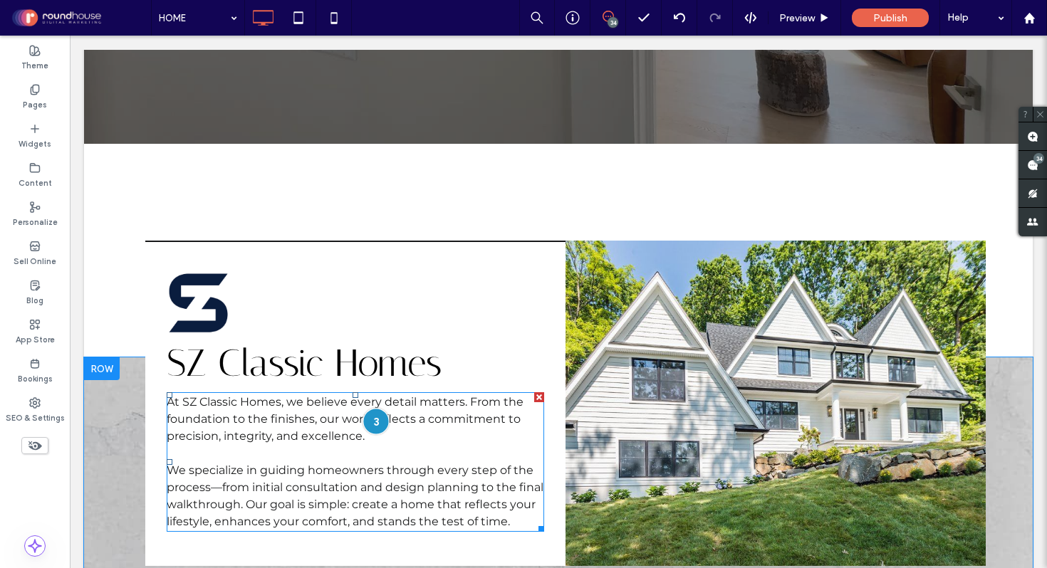
click at [370, 408] on div at bounding box center [376, 421] width 26 height 26
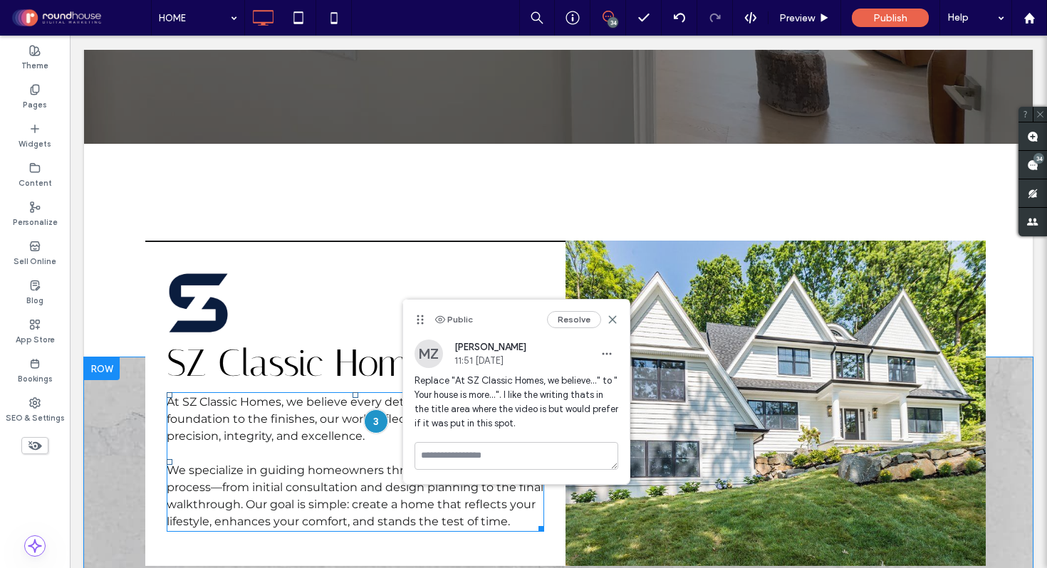
click at [241, 395] on span "At SZ Classic Homes, we believe every detail matters. From the foundation to th…" at bounding box center [345, 419] width 357 height 48
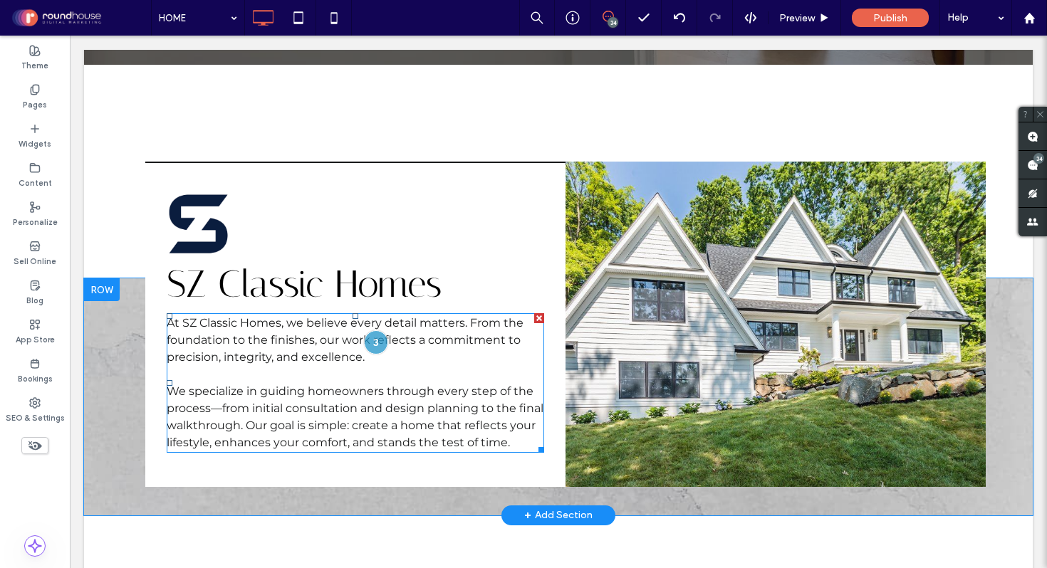
scroll to position [530, 0]
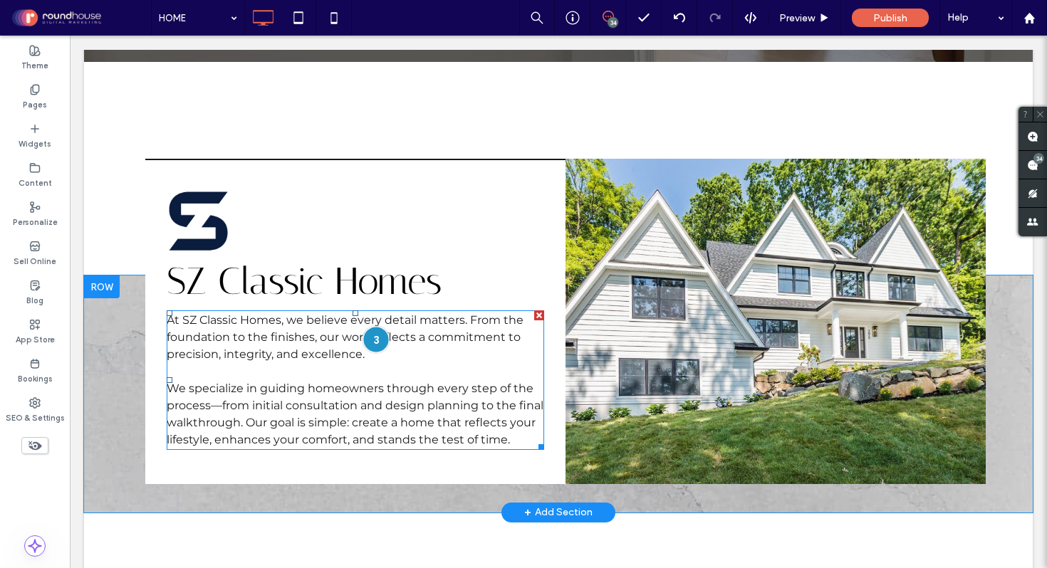
click at [376, 326] on div at bounding box center [376, 339] width 26 height 26
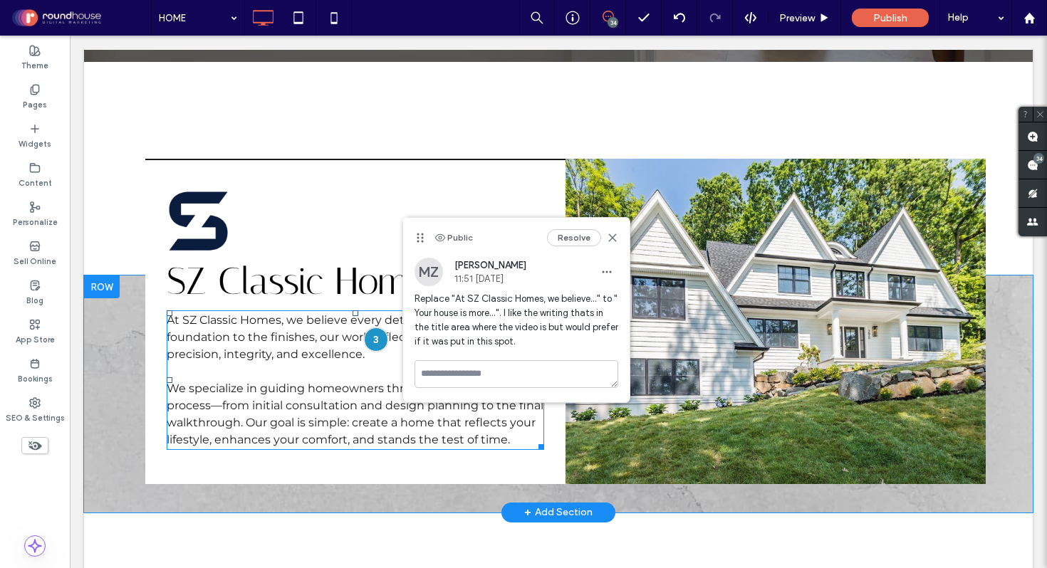
click at [302, 318] on span "At SZ Classic Homes, we believe every detail matters. From the foundation to th…" at bounding box center [345, 337] width 357 height 48
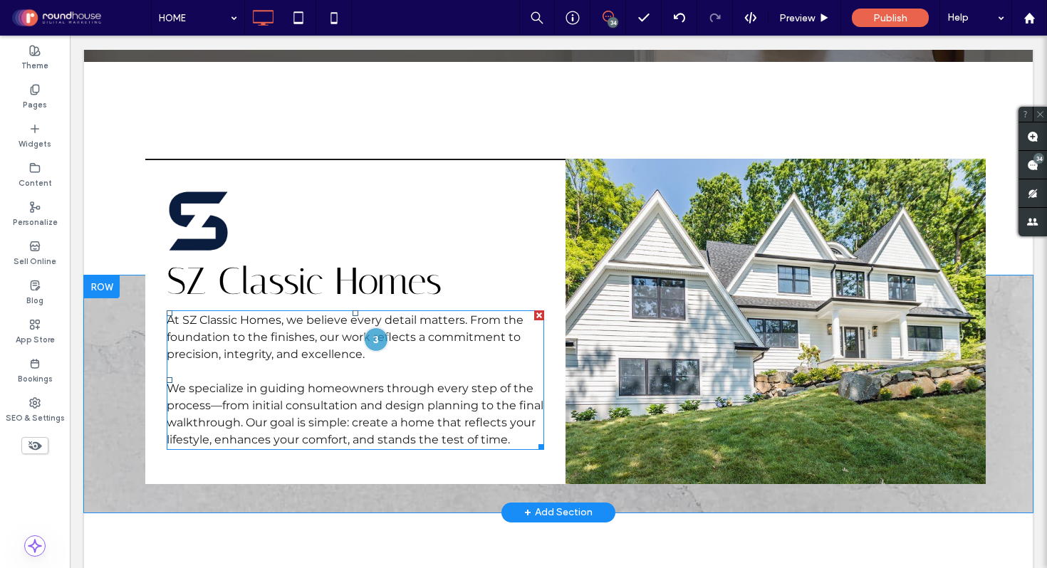
click at [274, 316] on p "At SZ Classic Homes, we believe every detail matters. From the foundation to th…" at bounding box center [355, 337] width 377 height 51
type input "**********"
type input "**"
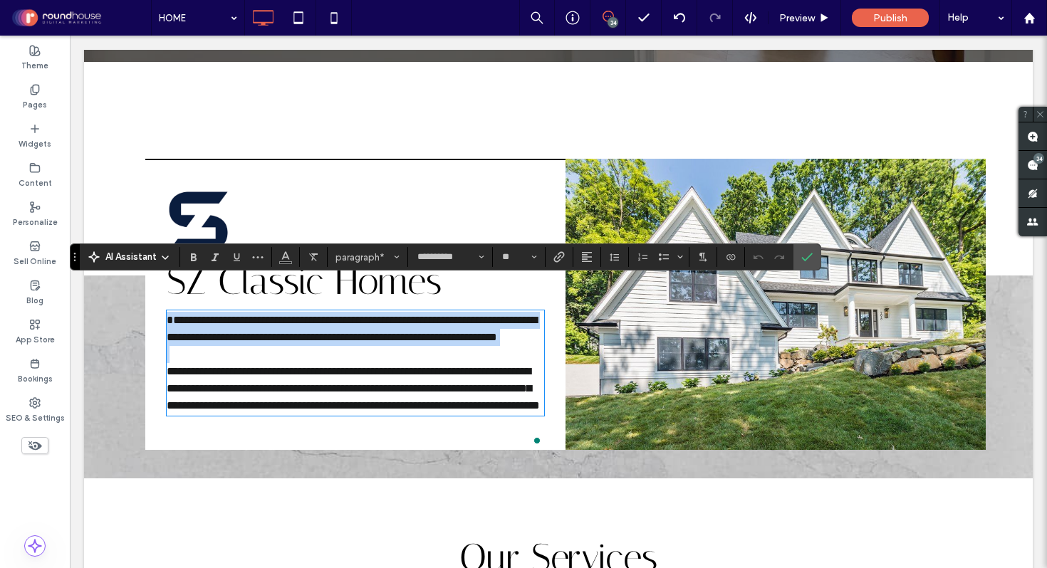
click at [276, 315] on span "**********" at bounding box center [352, 329] width 370 height 28
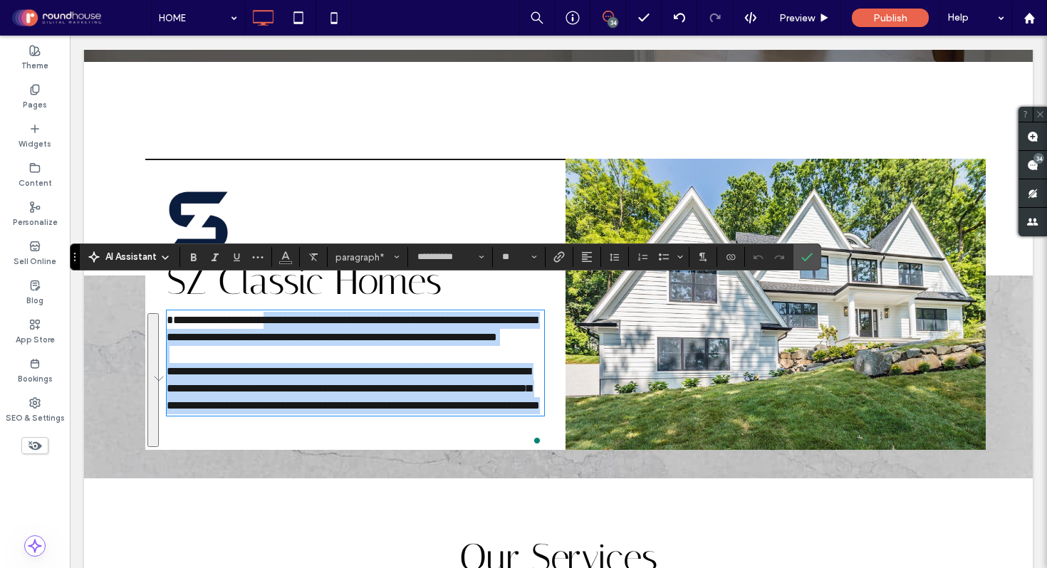
drag, startPoint x: 287, startPoint y: 292, endPoint x: 516, endPoint y: 418, distance: 261.7
click at [516, 415] on div "**********" at bounding box center [355, 363] width 377 height 103
click at [415, 366] on span "**********" at bounding box center [353, 388] width 373 height 45
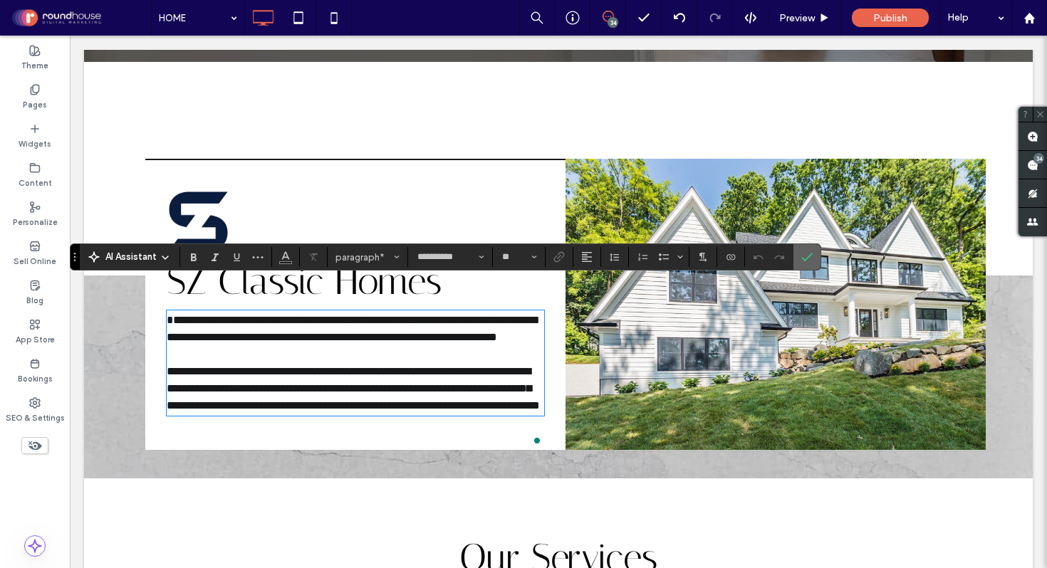
click at [805, 255] on icon "Confirm" at bounding box center [806, 256] width 11 height 11
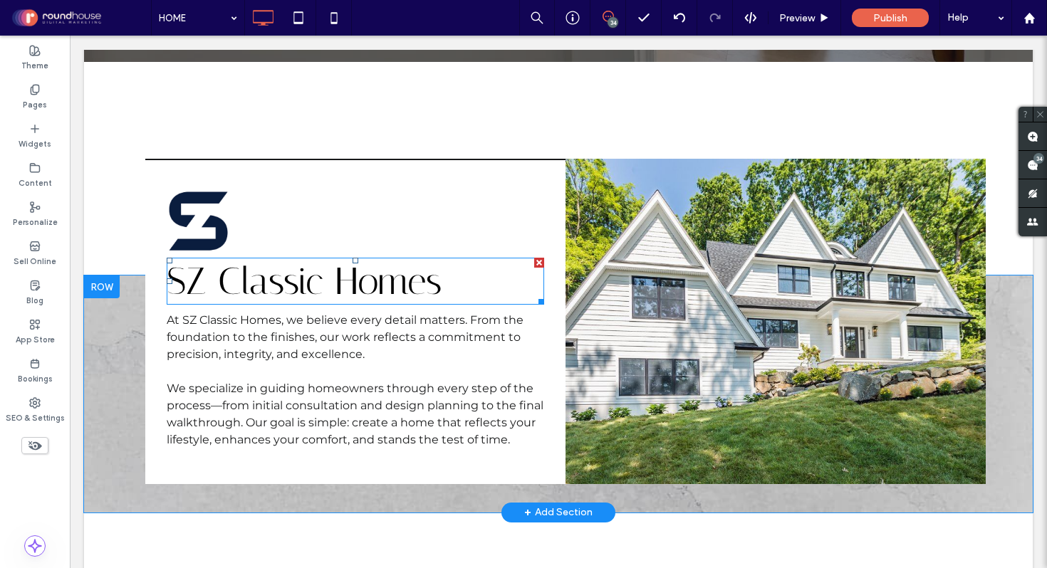
click at [306, 267] on span "SZ Classic Homes" at bounding box center [304, 281] width 275 height 44
type input "********"
type input "**"
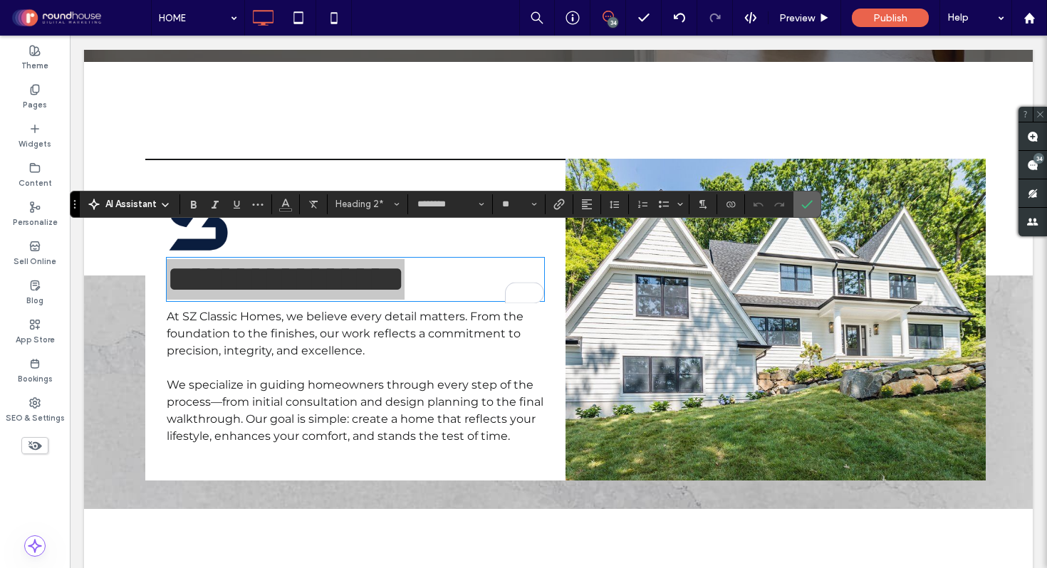
click at [808, 203] on icon "Confirm" at bounding box center [806, 204] width 11 height 11
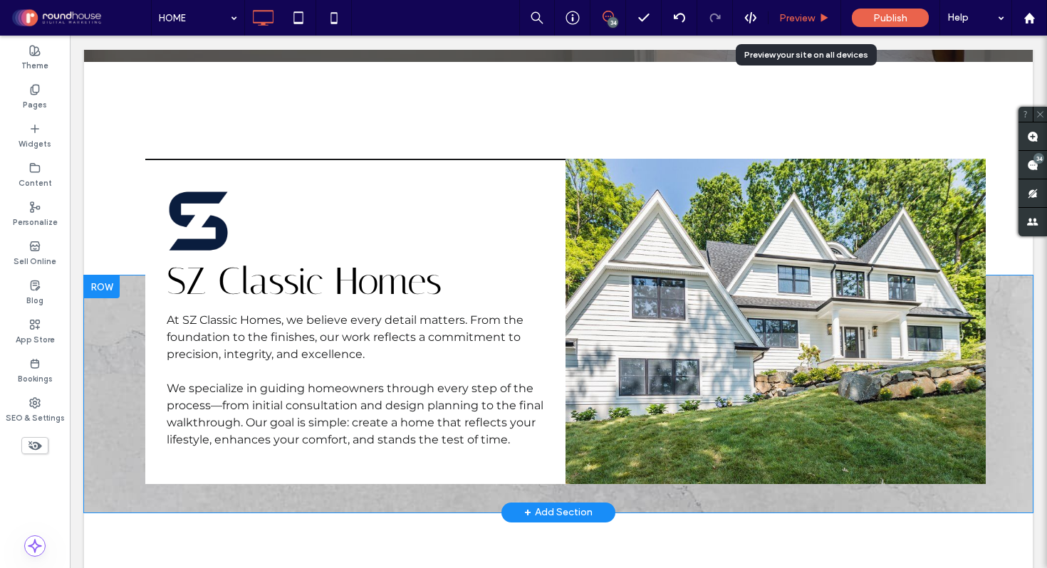
click at [800, 15] on span "Preview" at bounding box center [797, 18] width 36 height 12
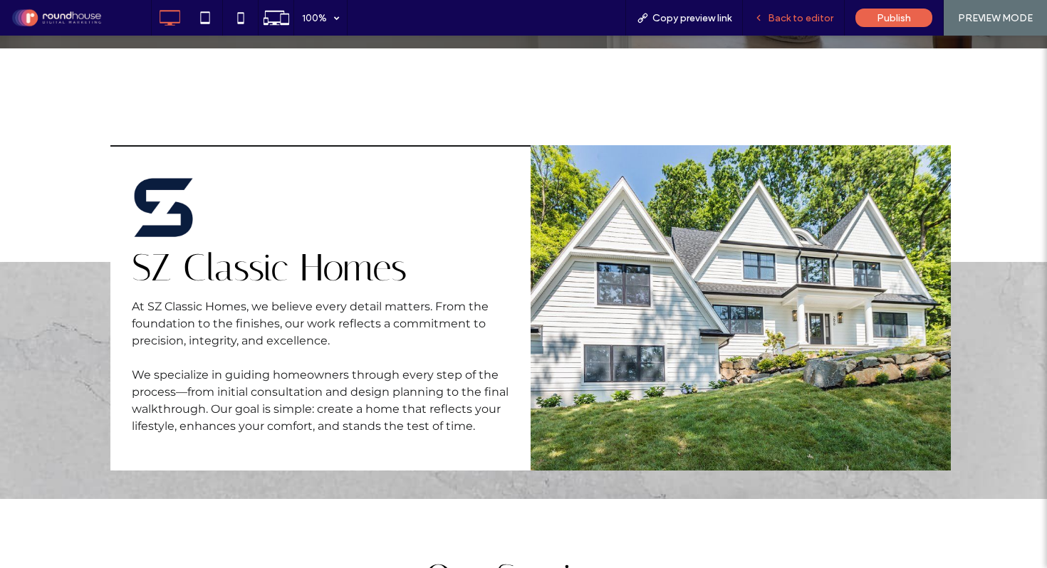
click at [793, 14] on span "Back to editor" at bounding box center [801, 18] width 66 height 12
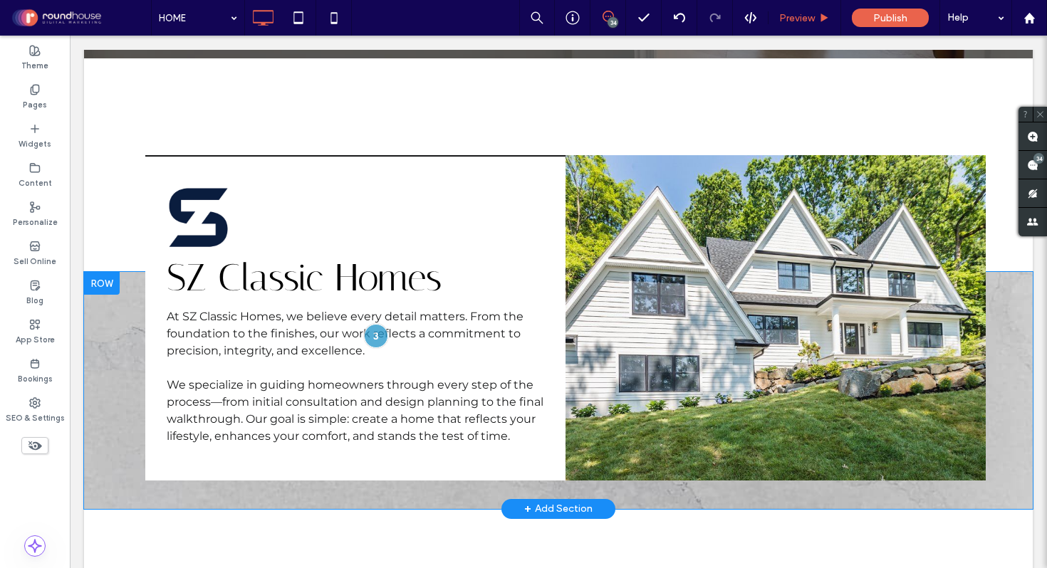
scroll to position [531, 0]
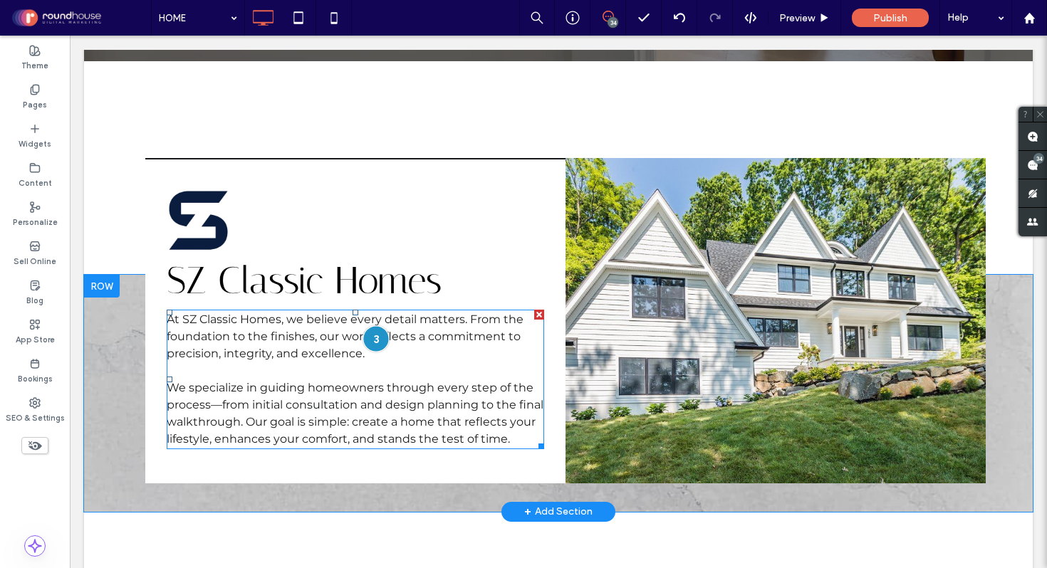
click at [380, 325] on div at bounding box center [376, 338] width 26 height 26
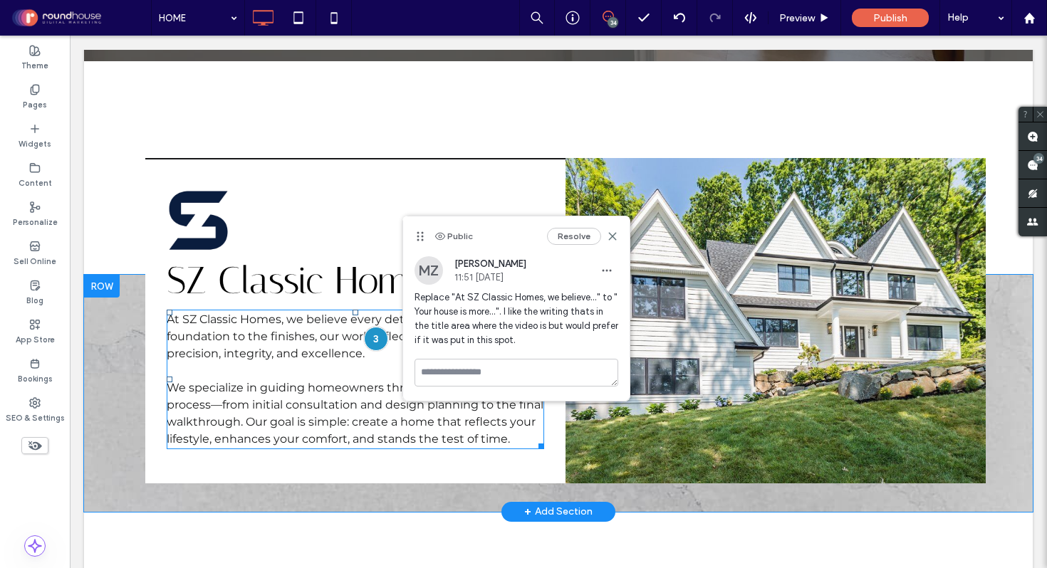
click at [286, 363] on p at bounding box center [355, 371] width 377 height 17
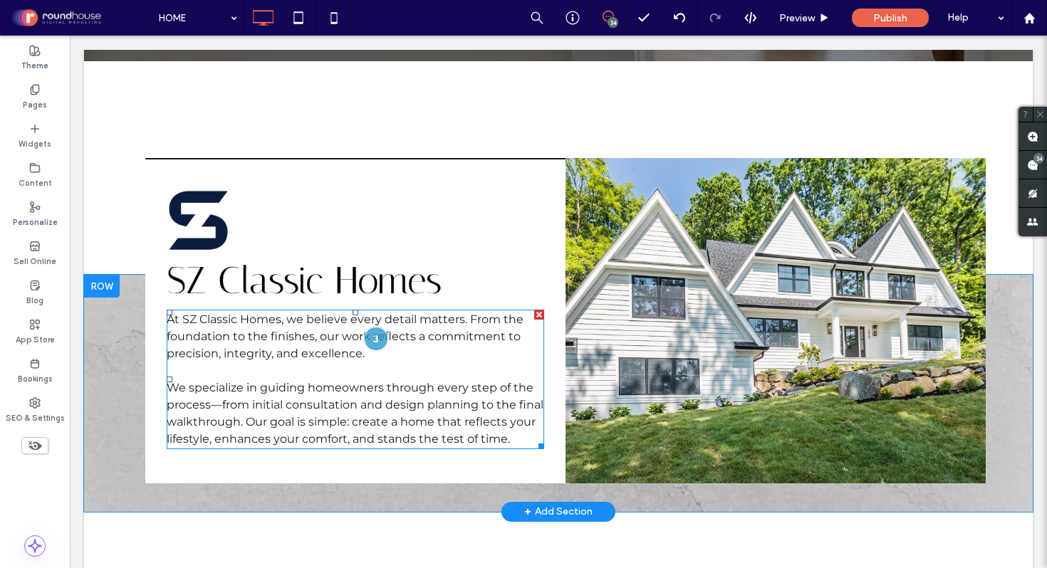
click at [243, 323] on span "At SZ Classic Homes, we believe every detail matters. From the foundation to th…" at bounding box center [345, 337] width 357 height 48
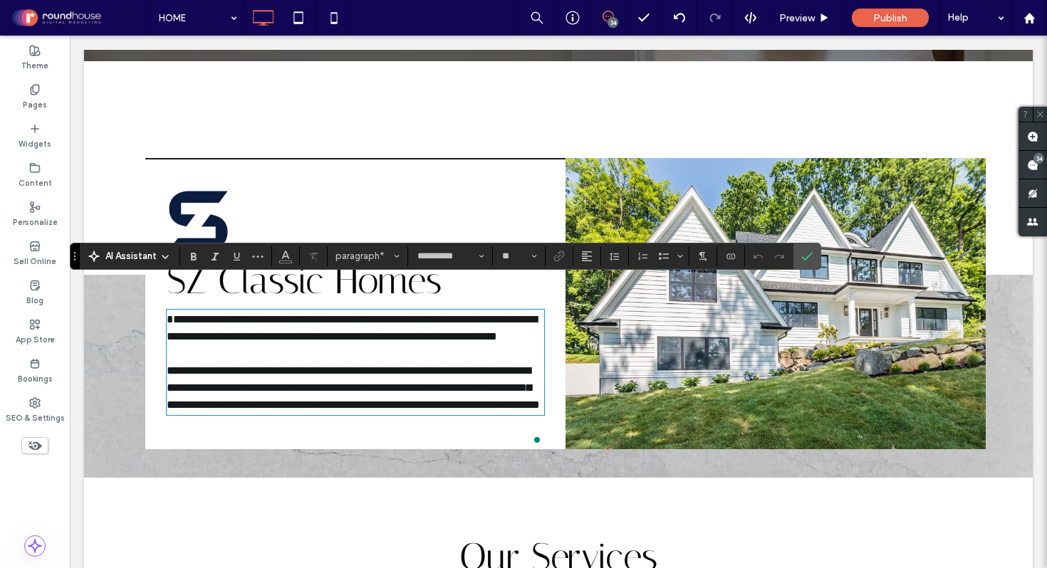
click at [243, 323] on span "**********" at bounding box center [352, 328] width 370 height 28
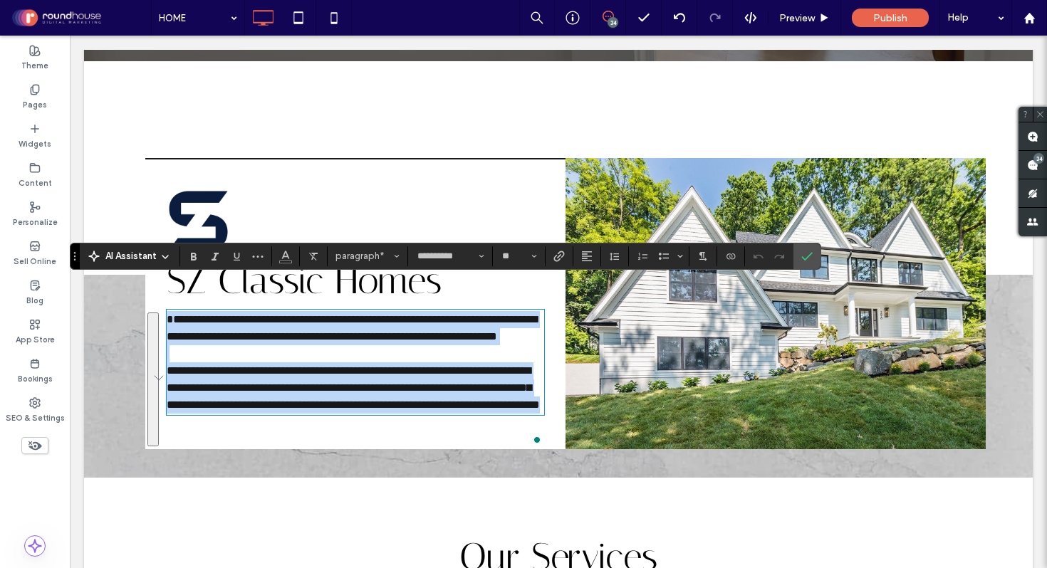
scroll to position [0, 0]
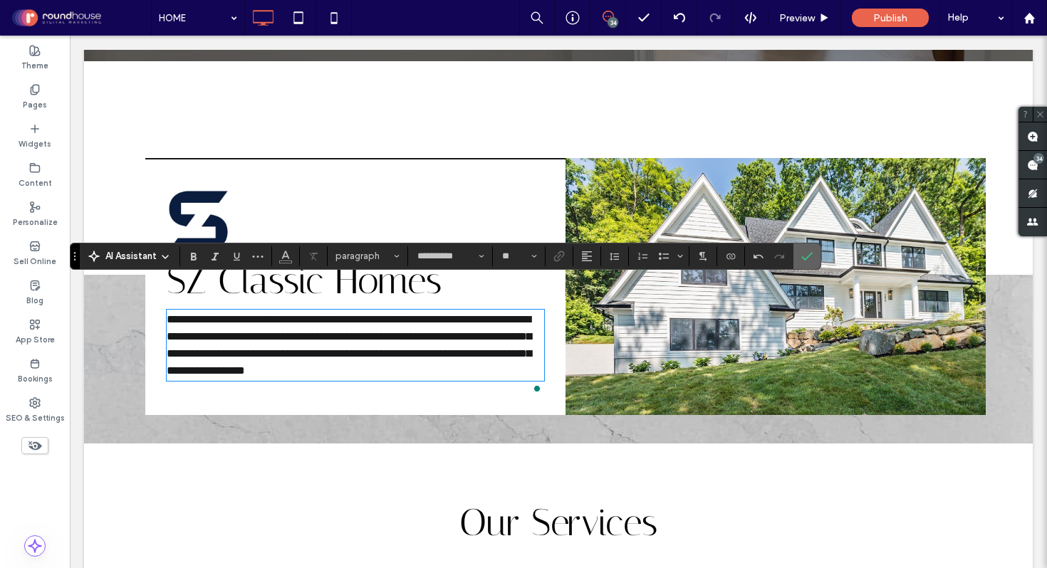
click at [803, 264] on span "Confirm" at bounding box center [804, 257] width 6 height 26
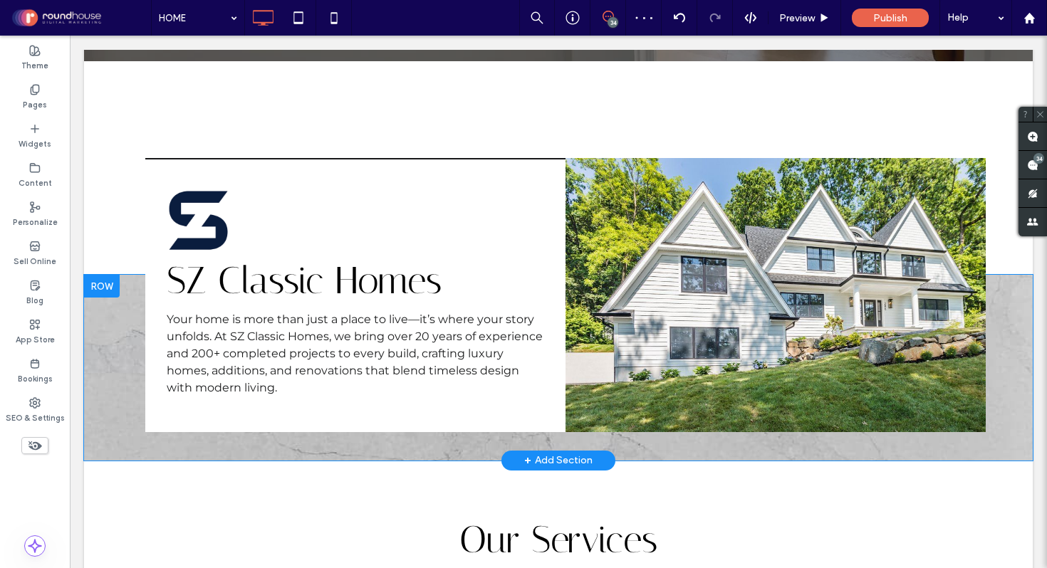
click at [613, 12] on span at bounding box center [607, 16] width 35 height 11
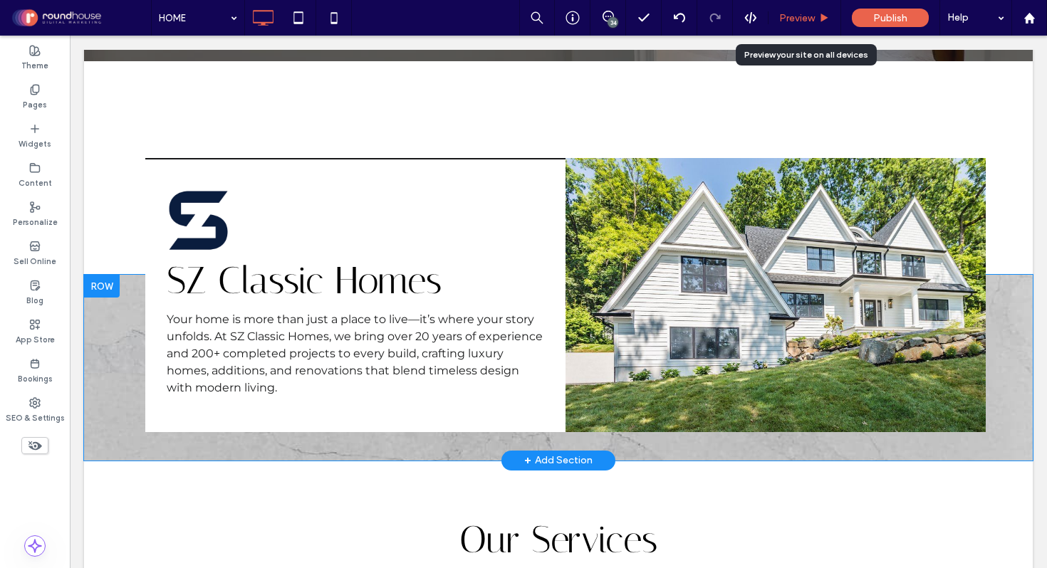
click at [801, 14] on span "Preview" at bounding box center [797, 18] width 36 height 12
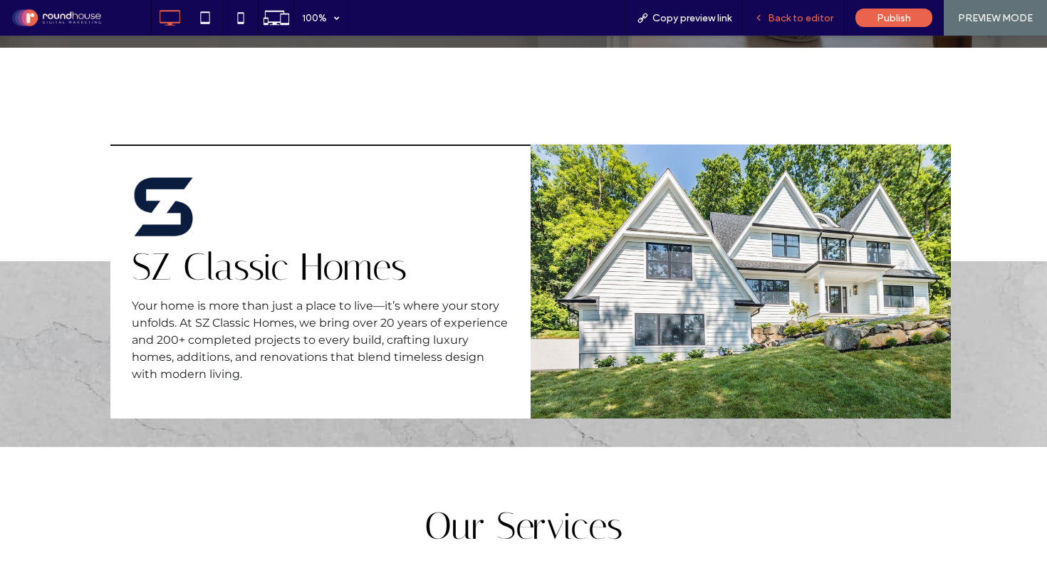
click at [788, 17] on span "Back to editor" at bounding box center [801, 18] width 66 height 12
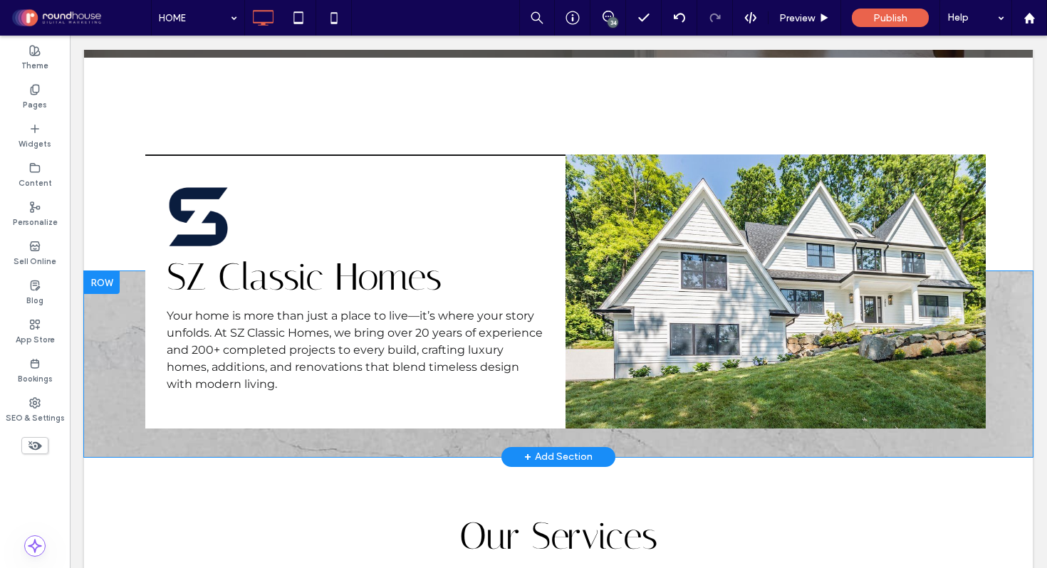
scroll to position [532, 0]
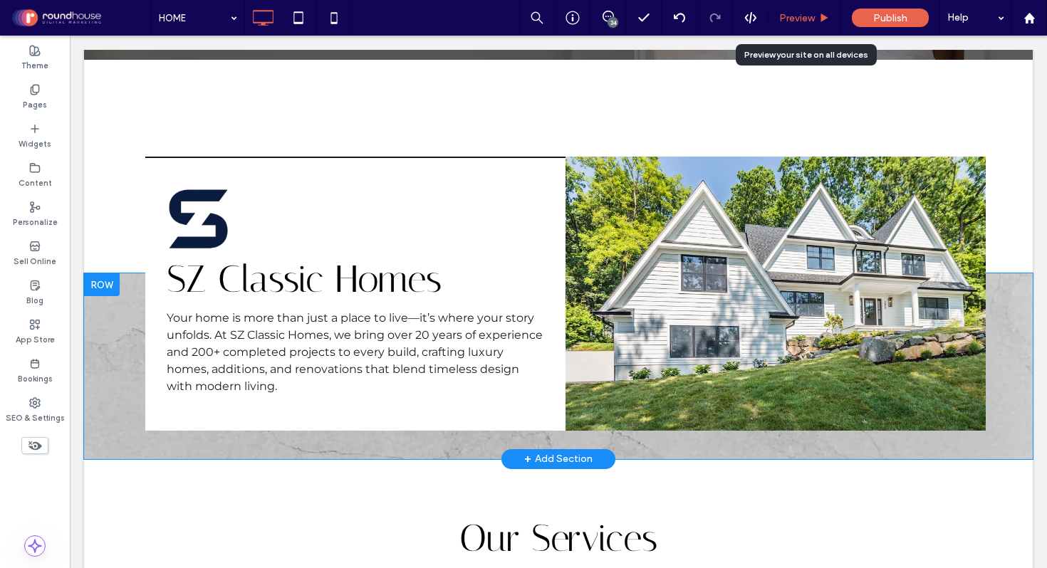
click at [805, 16] on span "Preview" at bounding box center [797, 18] width 36 height 12
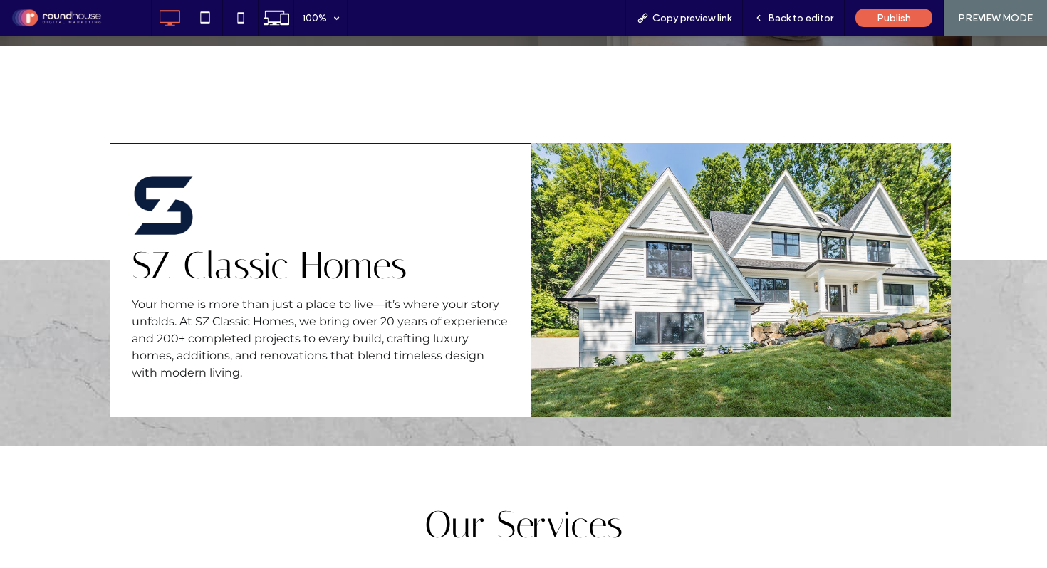
click at [805, 16] on span "Back to editor" at bounding box center [801, 18] width 66 height 12
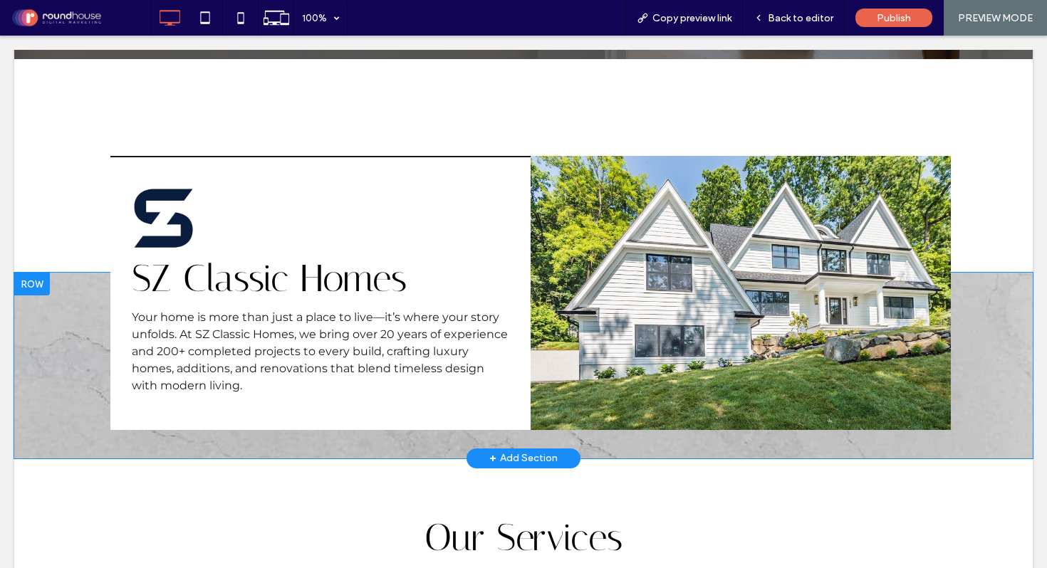
scroll to position [533, 0]
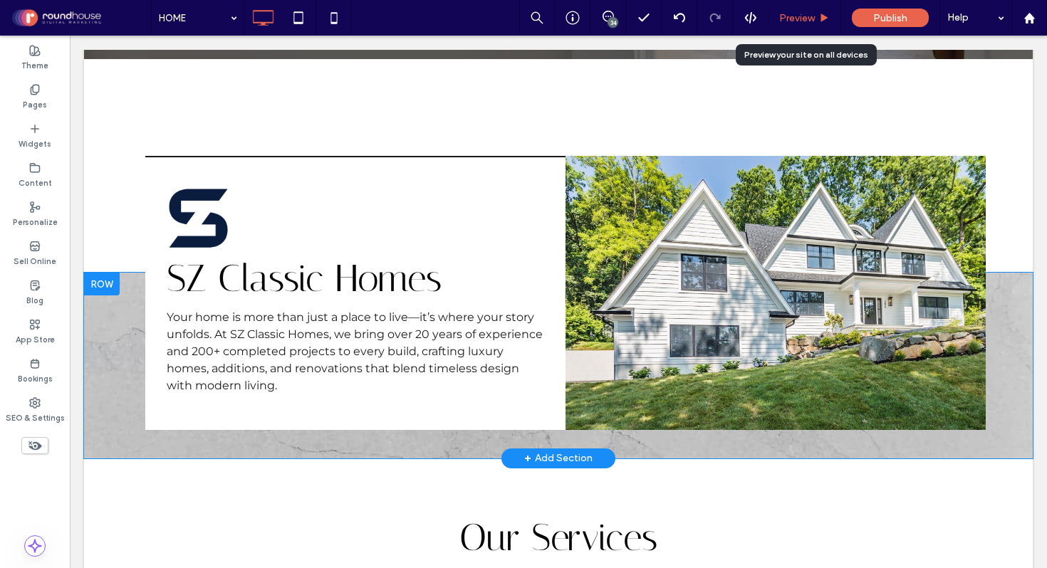
click at [807, 14] on span "Preview" at bounding box center [797, 18] width 36 height 12
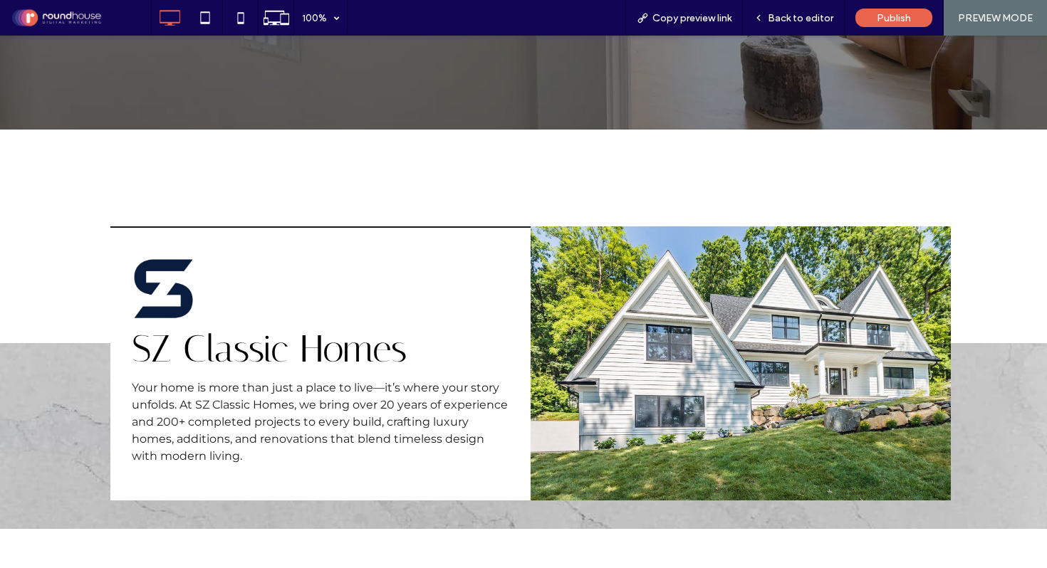
scroll to position [460, 0]
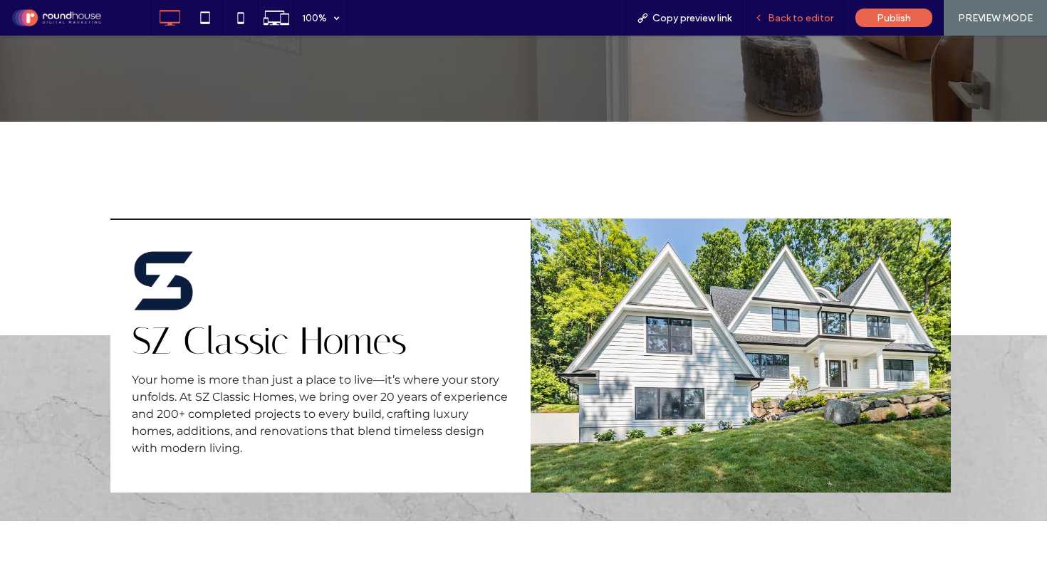
click at [801, 16] on span "Back to editor" at bounding box center [801, 18] width 66 height 12
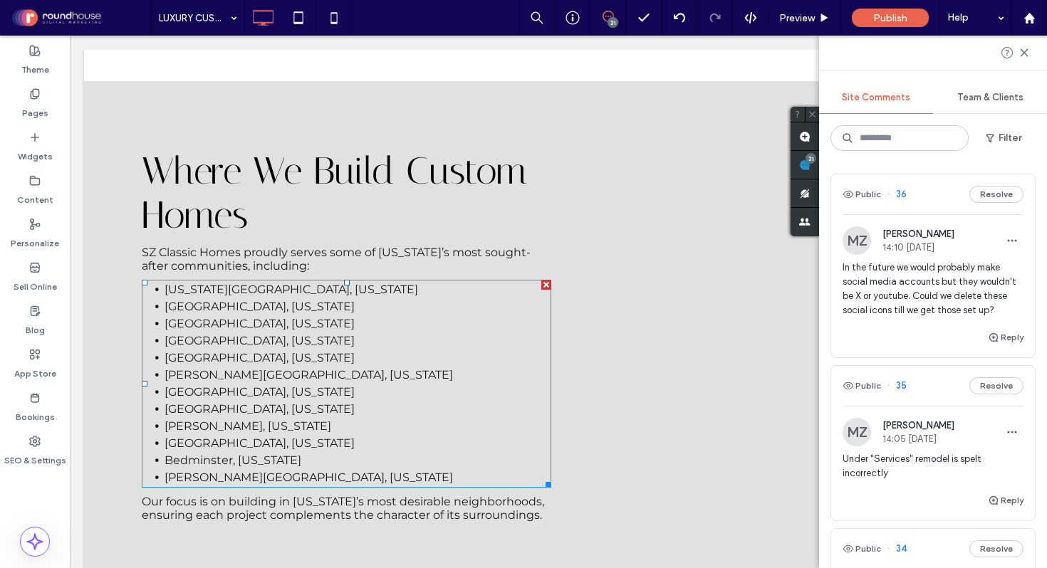
scroll to position [4630, 0]
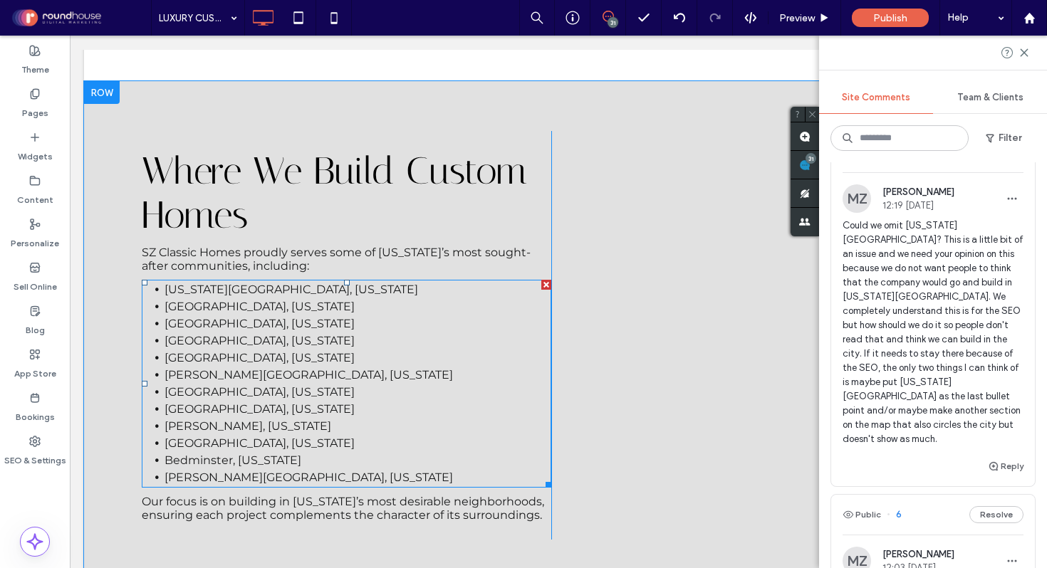
click at [202, 317] on span "[GEOGRAPHIC_DATA], [US_STATE]" at bounding box center [260, 324] width 190 height 14
type input "**********"
type input "**"
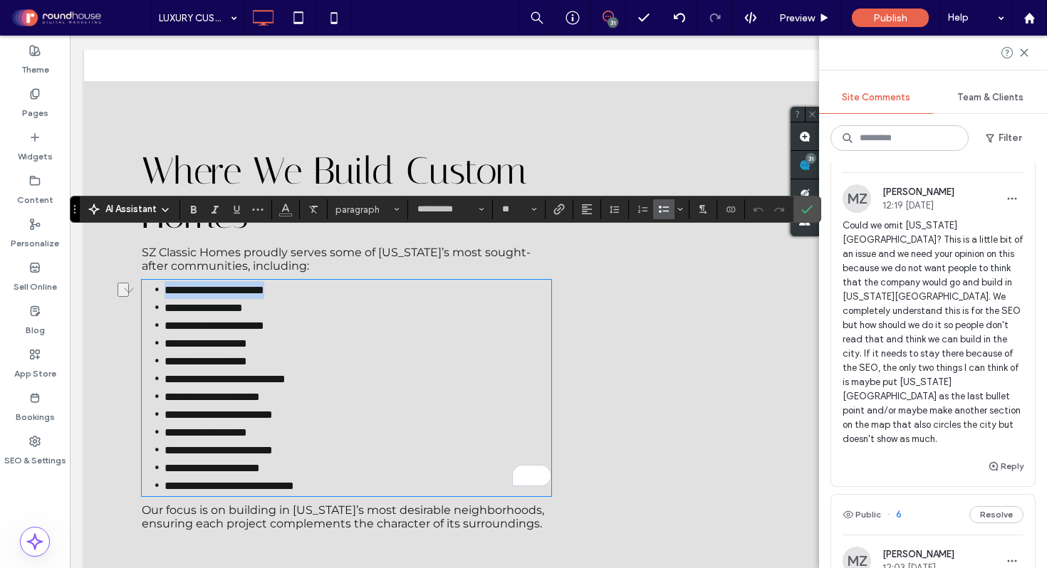
drag, startPoint x: 310, startPoint y: 244, endPoint x: 157, endPoint y: 249, distance: 152.5
click at [165, 281] on li "**********" at bounding box center [358, 290] width 387 height 18
click at [192, 281] on p "To enrich screen reader interactions, please activate Accessibility in Grammarl…" at bounding box center [347, 289] width 410 height 17
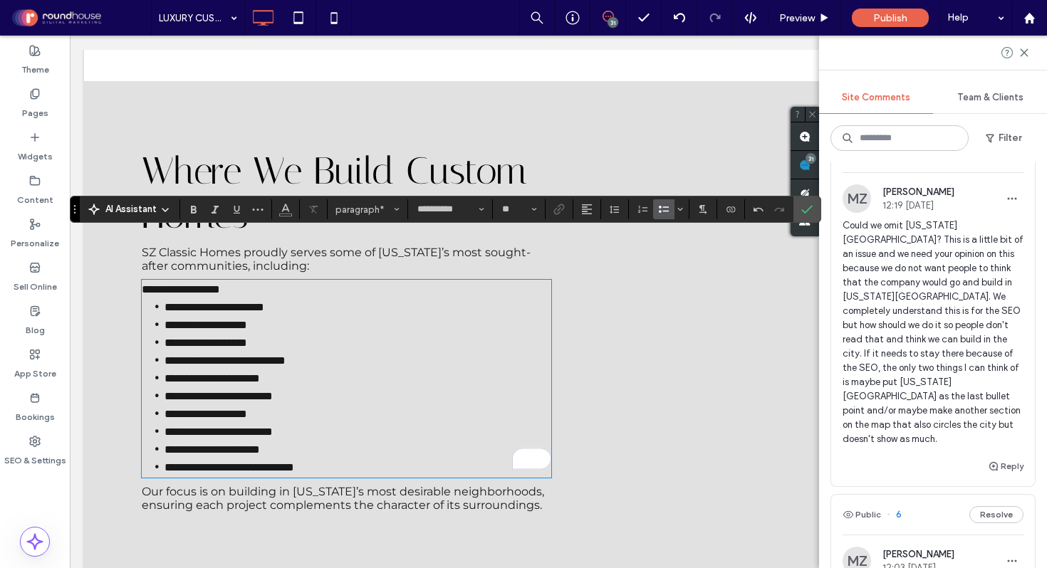
click at [658, 209] on icon "Bulleted List" at bounding box center [663, 209] width 11 height 11
click at [806, 207] on icon "Confirm" at bounding box center [806, 209] width 11 height 11
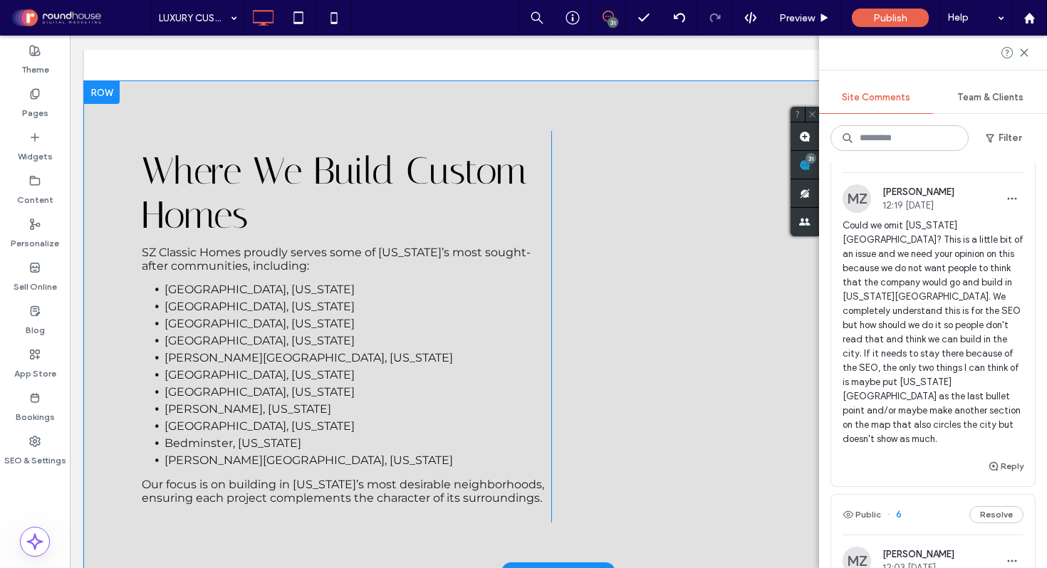
click at [975, 161] on button "Resolve" at bounding box center [996, 152] width 54 height 17
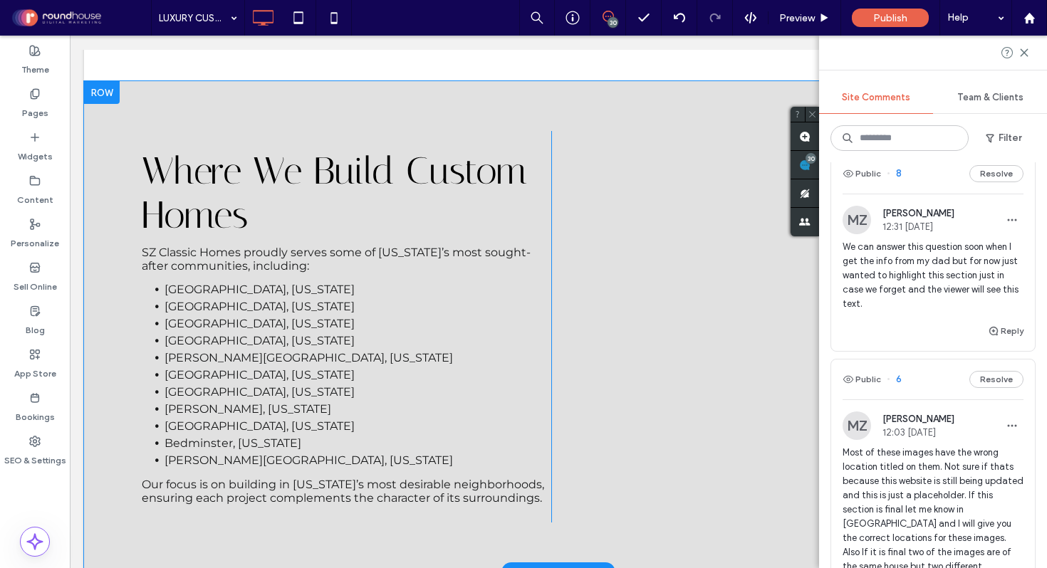
scroll to position [4355, 0]
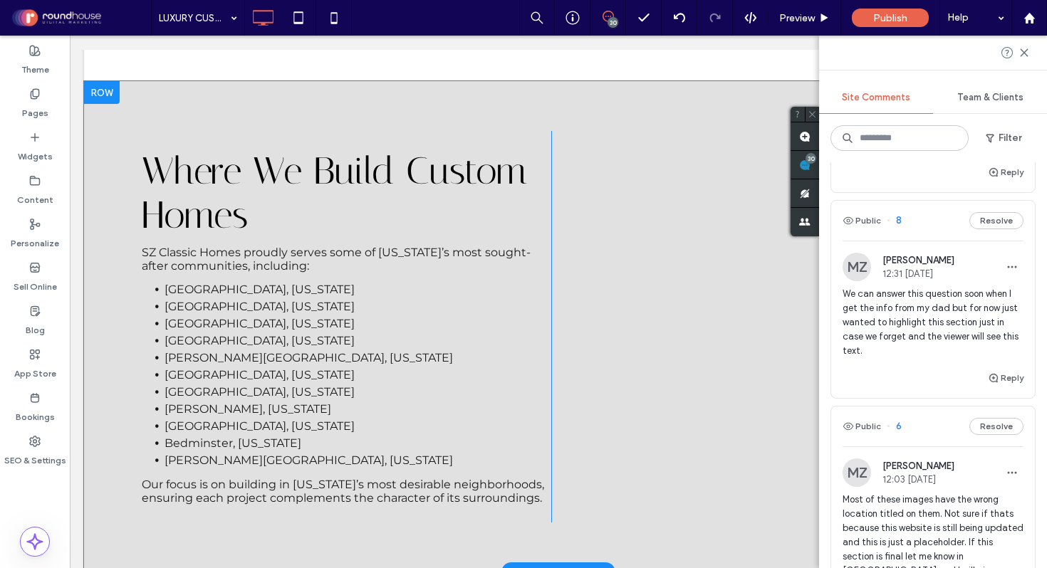
click at [924, 152] on span "Same comment as number 6" at bounding box center [933, 145] width 181 height 14
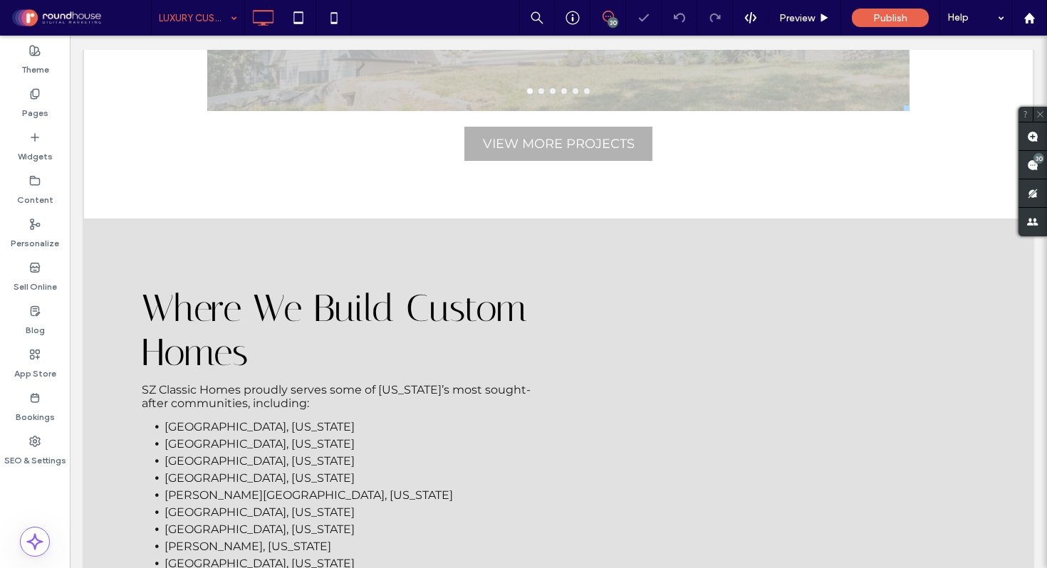
scroll to position [2291, 0]
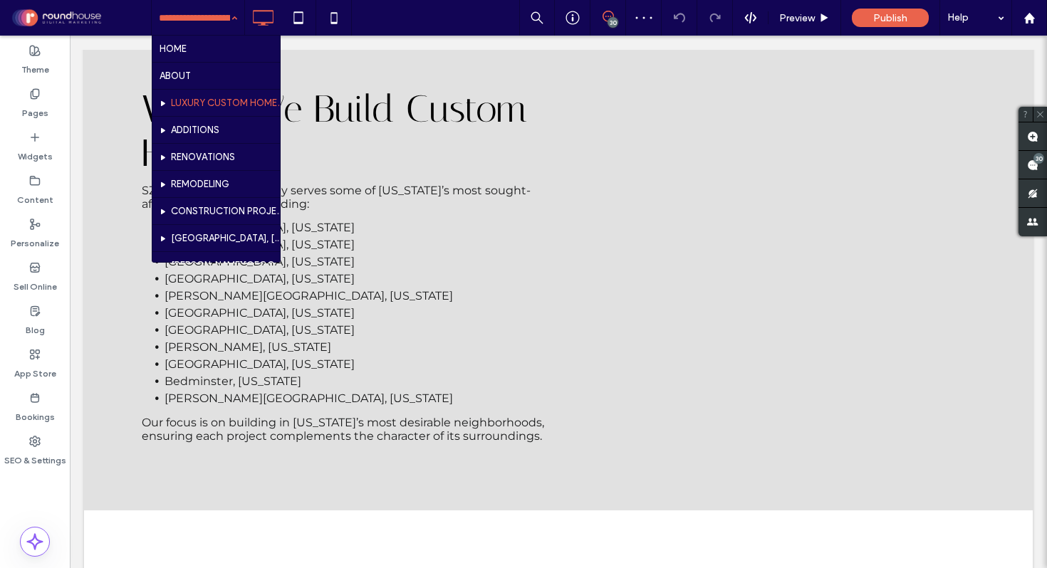
click at [177, 11] on input at bounding box center [194, 18] width 71 height 36
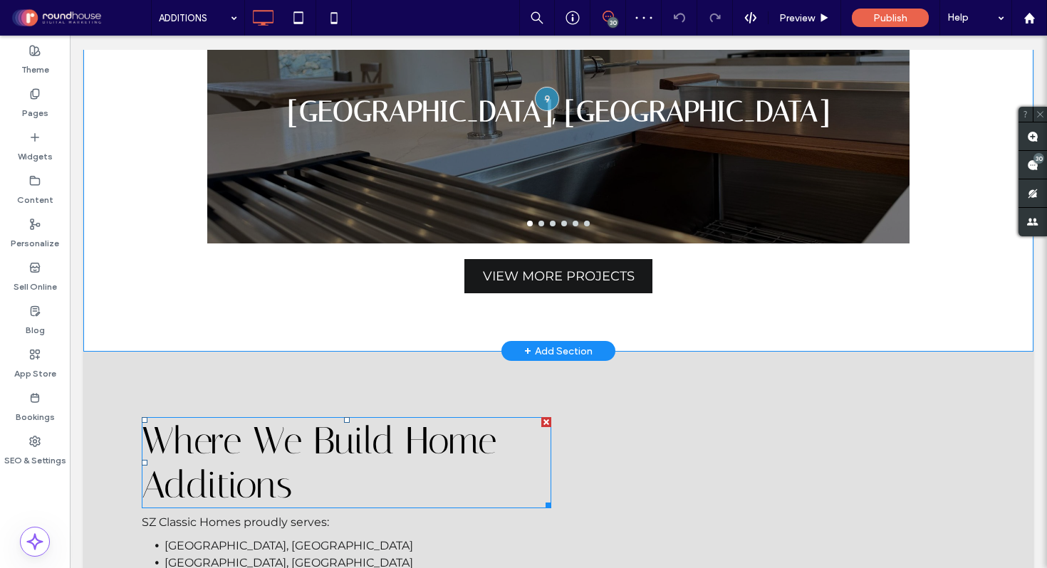
scroll to position [2518, 0]
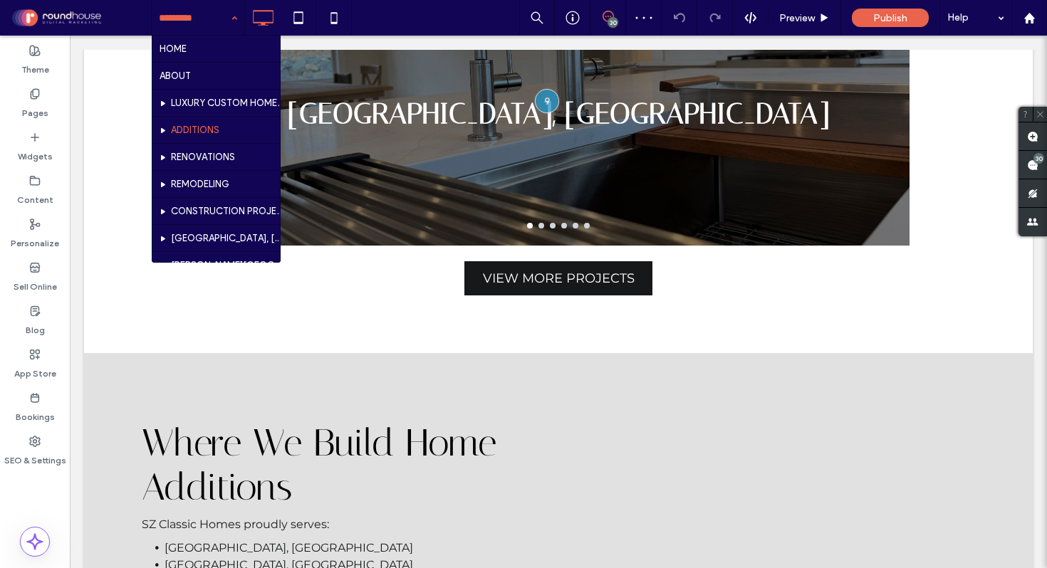
click at [208, 16] on input at bounding box center [194, 18] width 71 height 36
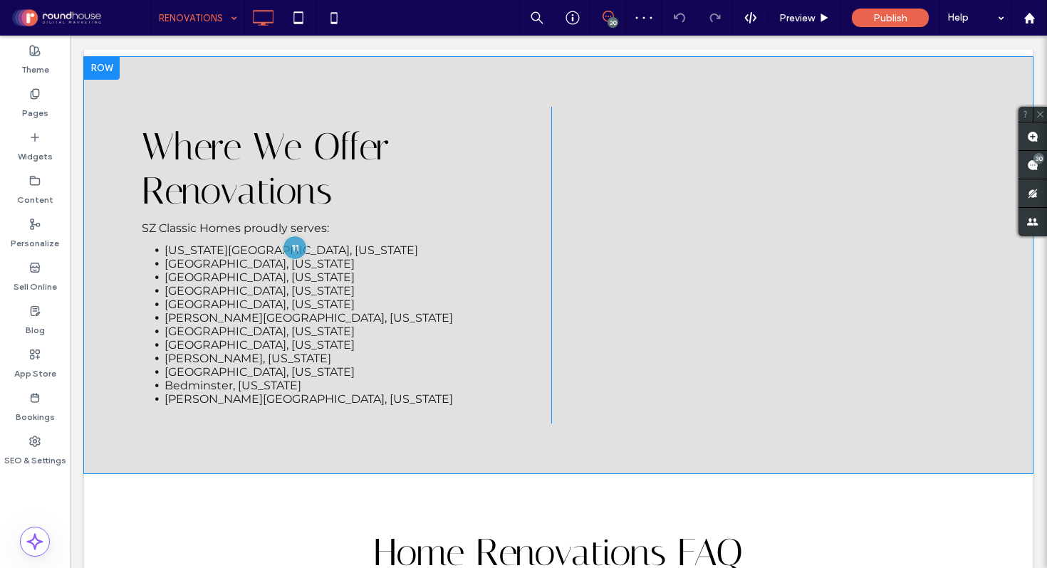
scroll to position [3749, 0]
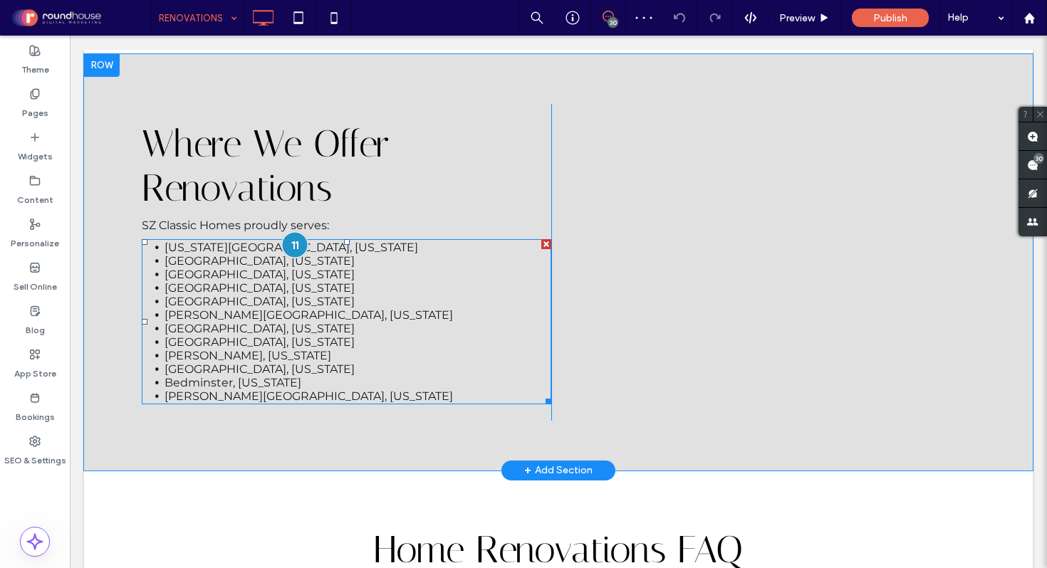
click at [287, 231] on div at bounding box center [295, 244] width 26 height 26
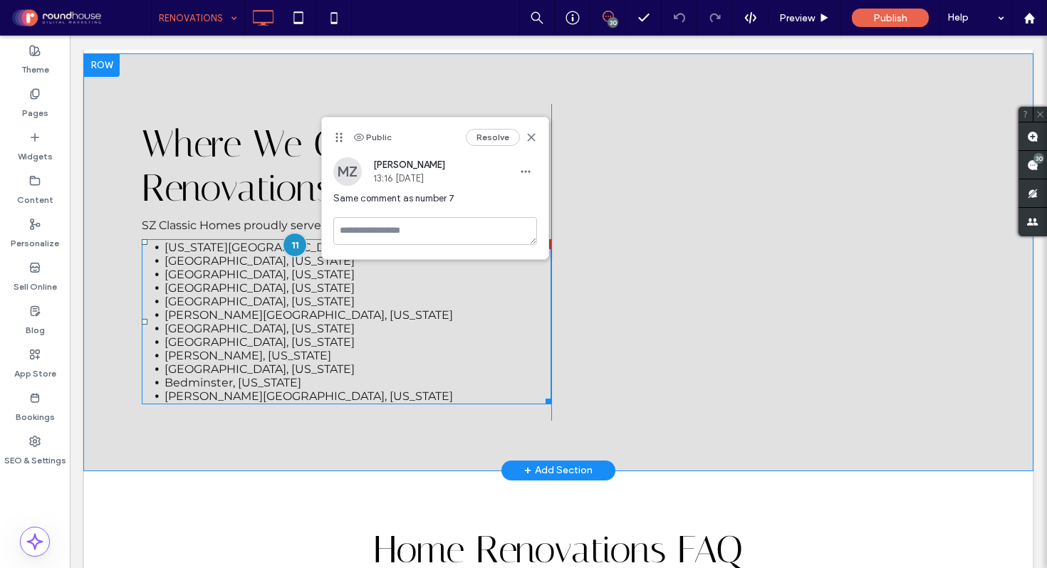
click at [256, 241] on span "New York City, New York" at bounding box center [292, 248] width 254 height 14
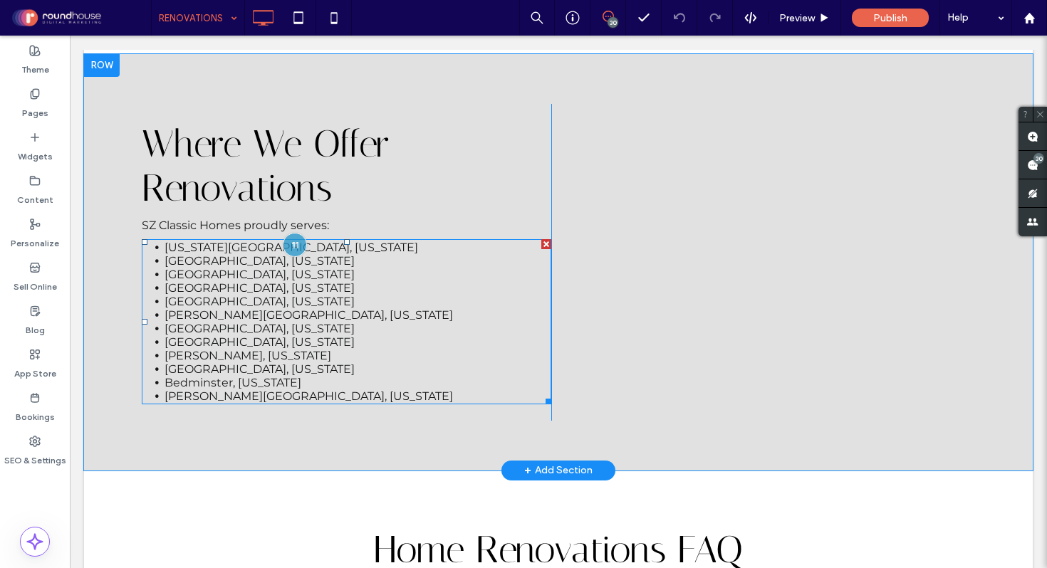
click at [237, 241] on span "New York City, New York" at bounding box center [292, 248] width 254 height 14
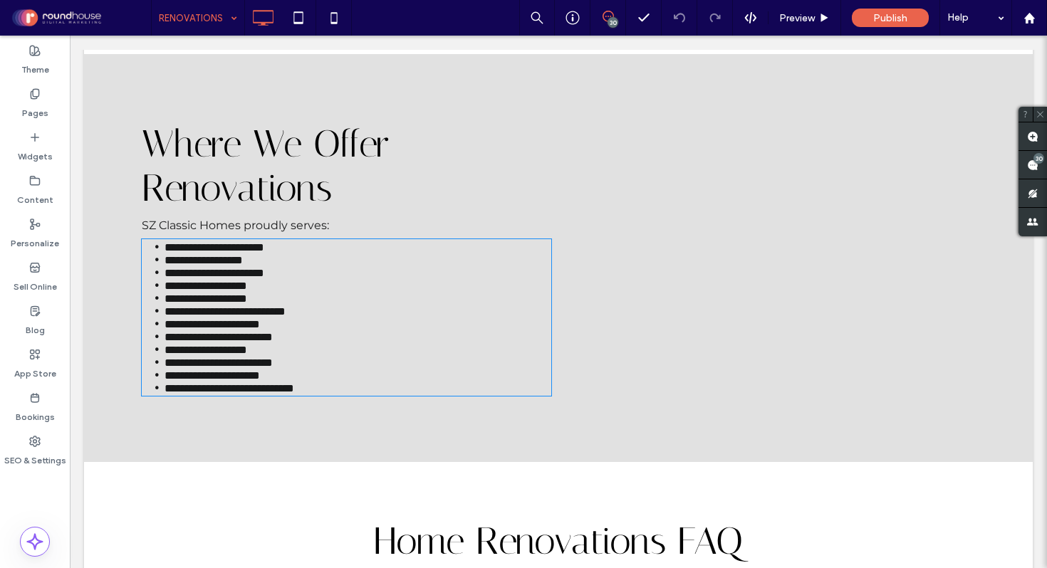
type input "**********"
type input "**"
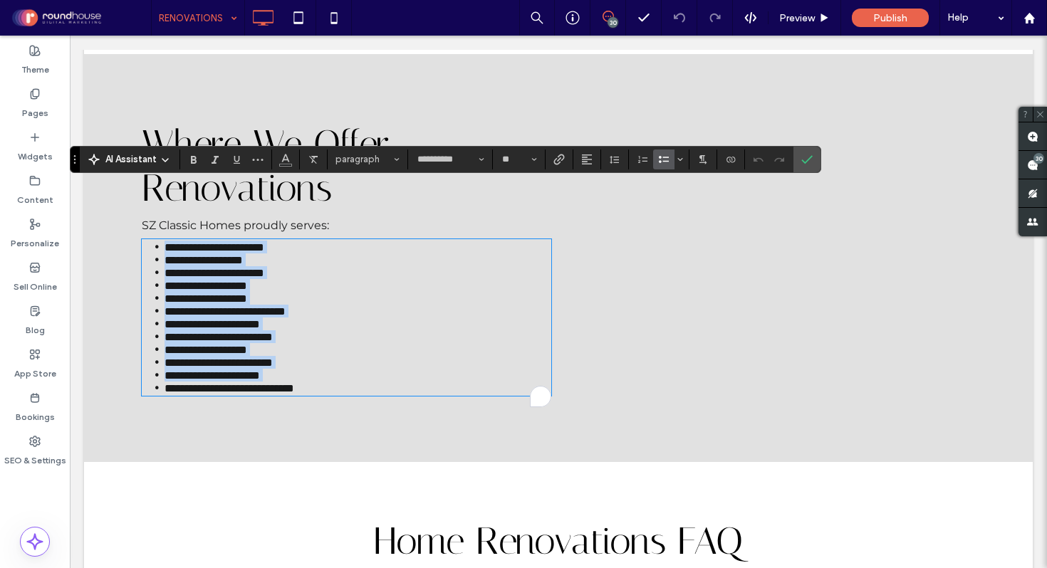
click at [237, 242] on span "**********" at bounding box center [215, 247] width 100 height 11
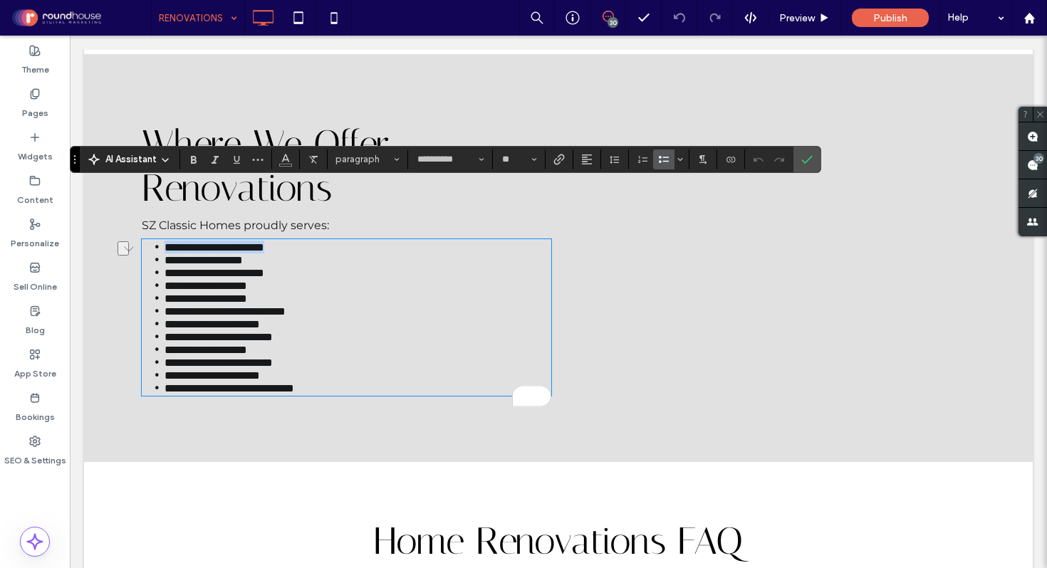
drag, startPoint x: 301, startPoint y: 191, endPoint x: 160, endPoint y: 188, distance: 141.8
click at [165, 241] on li "**********" at bounding box center [358, 247] width 387 height 13
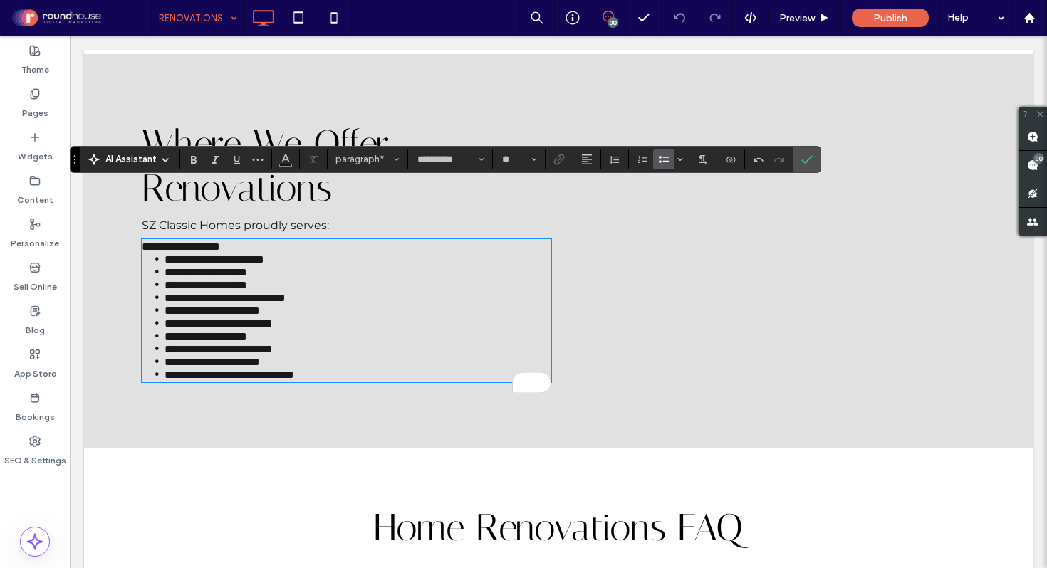
click at [663, 160] on use "Bulleted List" at bounding box center [664, 159] width 10 height 7
click at [803, 165] on span "Confirm" at bounding box center [804, 160] width 6 height 26
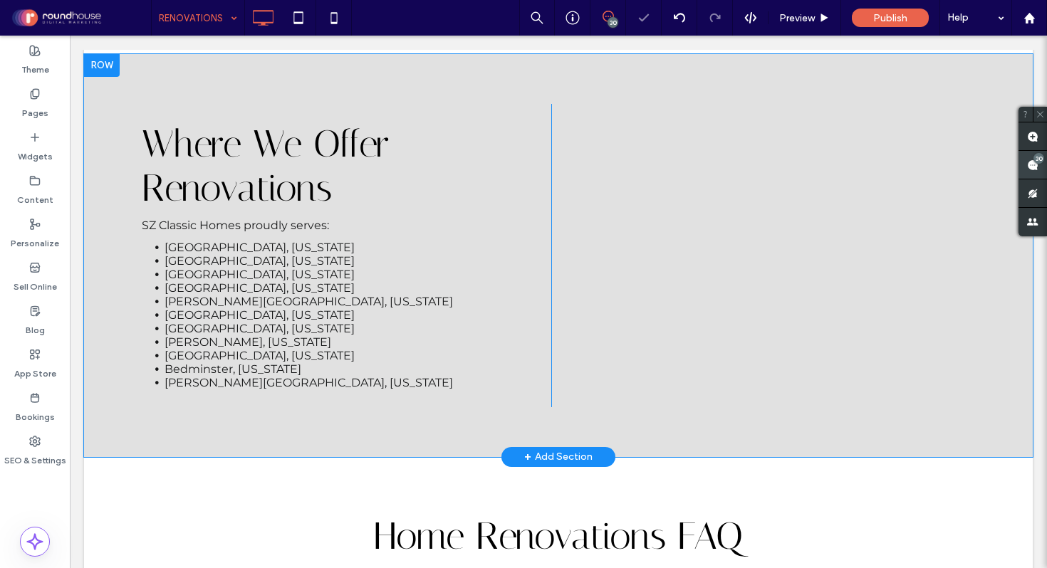
click at [1036, 167] on use at bounding box center [1032, 165] width 11 height 11
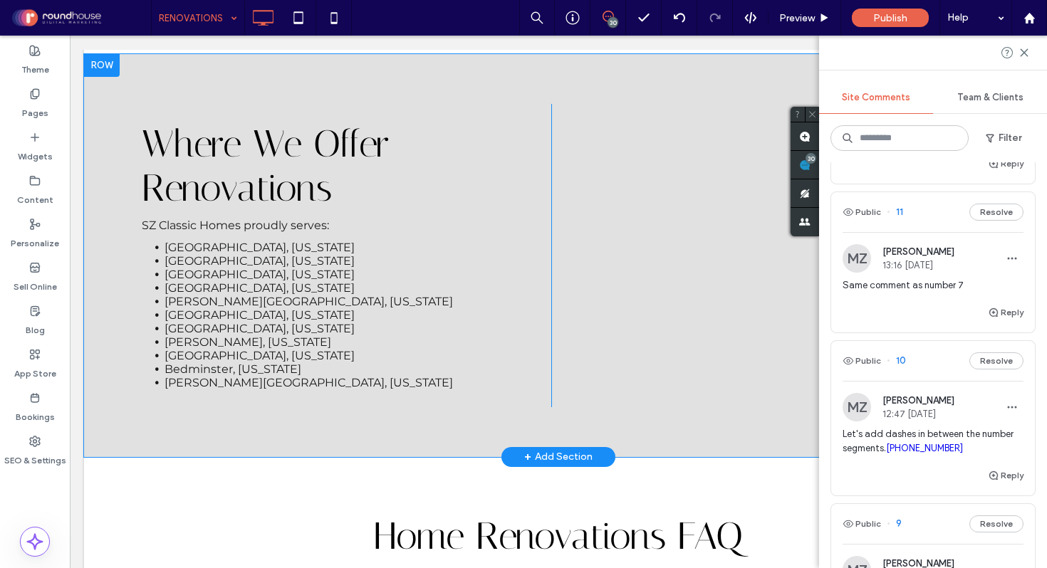
scroll to position [3901, 0]
click at [901, 295] on span "Same comment as number 7" at bounding box center [933, 288] width 181 height 14
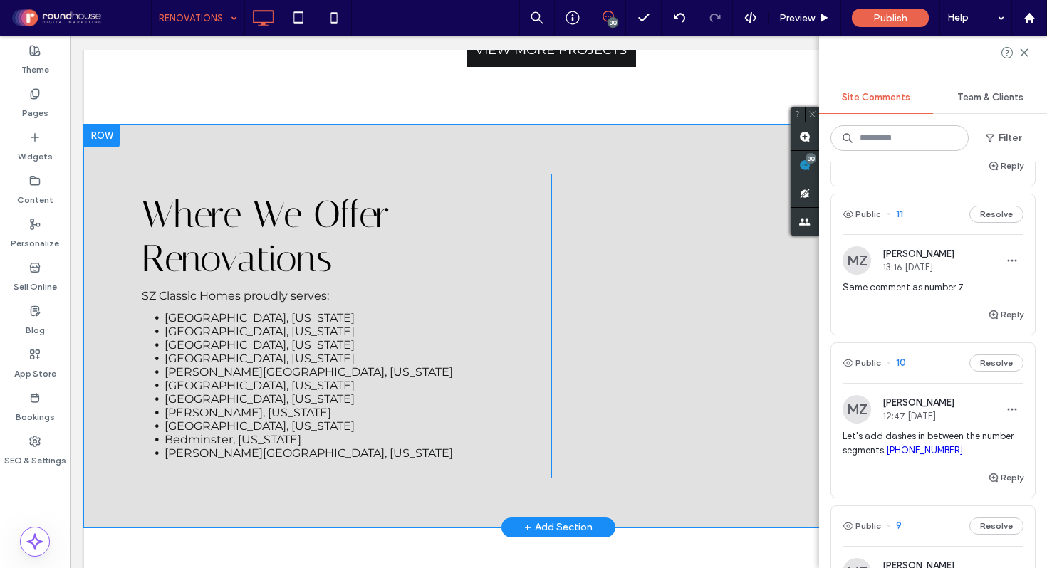
scroll to position [3673, 0]
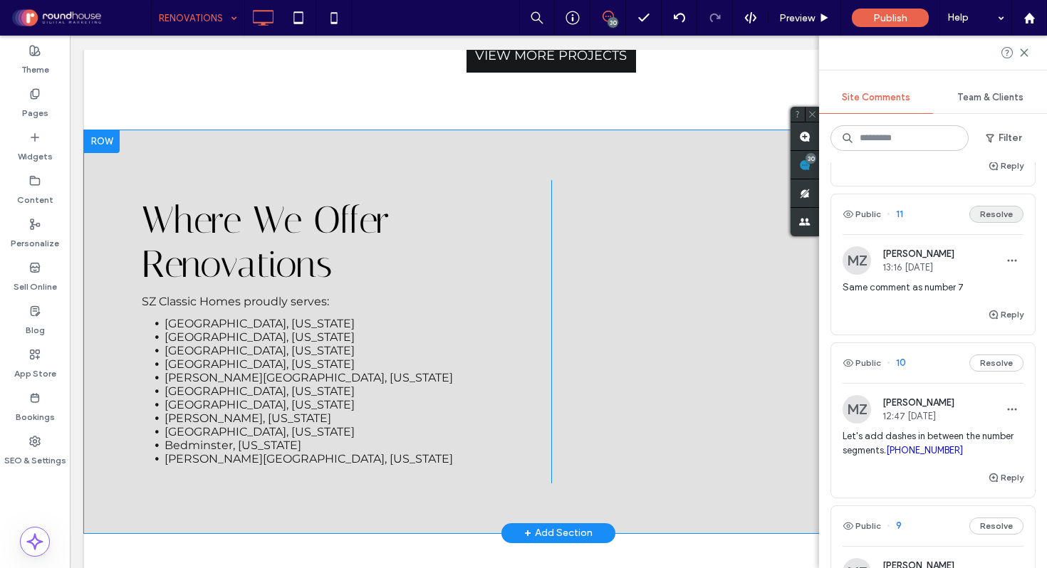
click at [994, 223] on button "Resolve" at bounding box center [996, 214] width 54 height 17
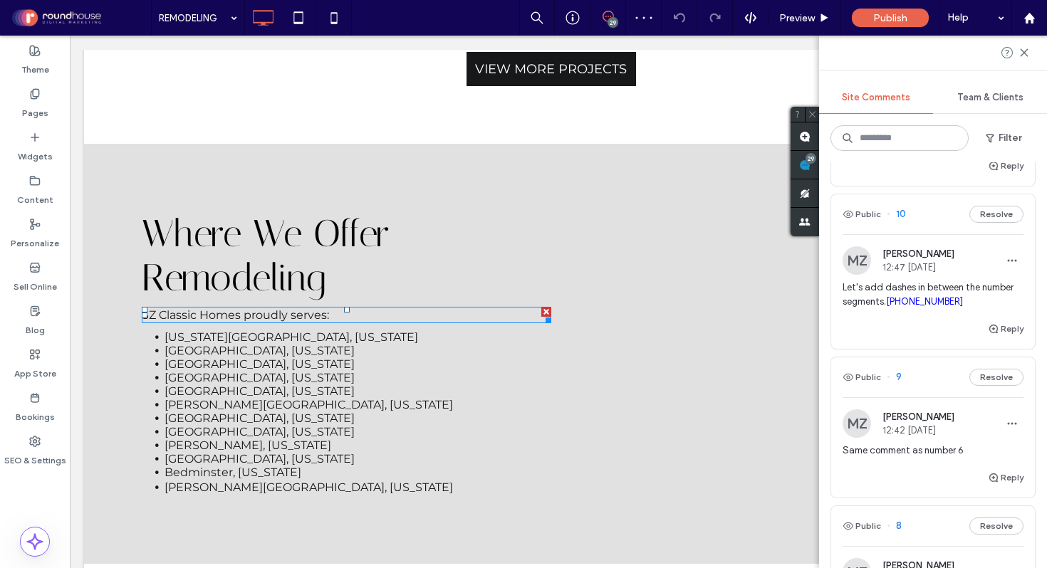
scroll to position [3231, 0]
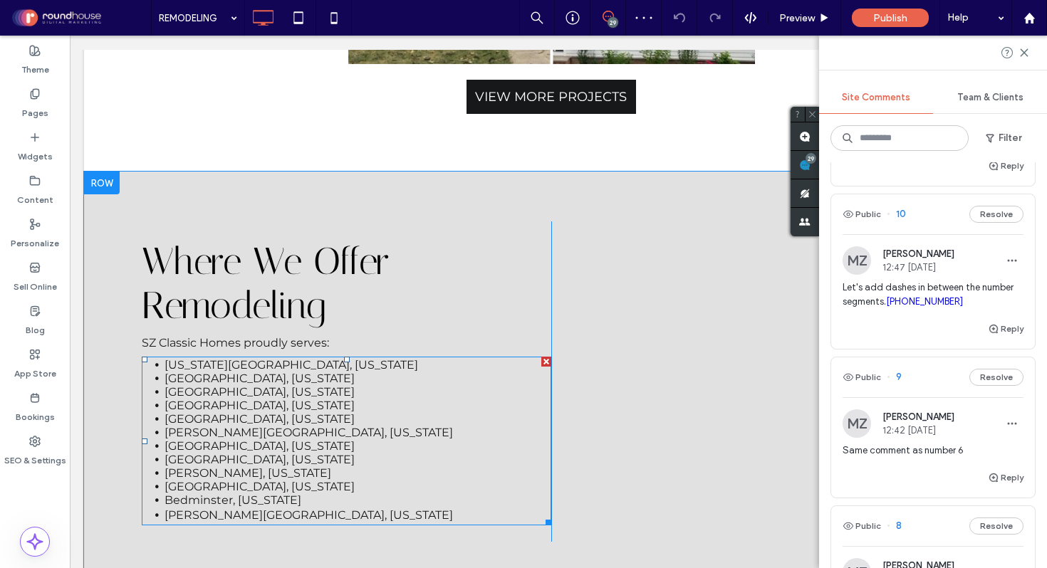
click at [246, 358] on span "New York City, New York" at bounding box center [292, 365] width 254 height 14
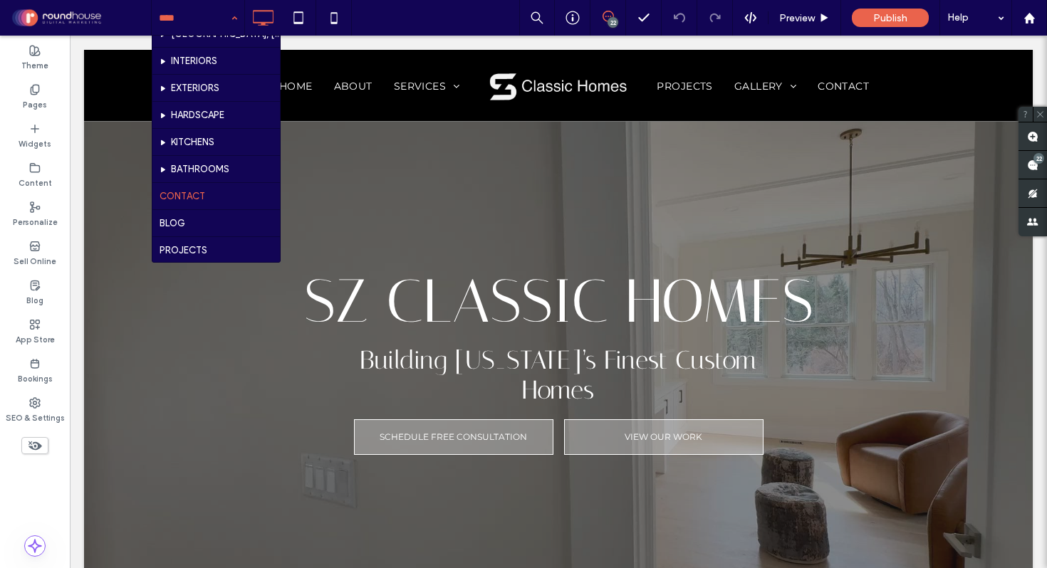
scroll to position [327, 0]
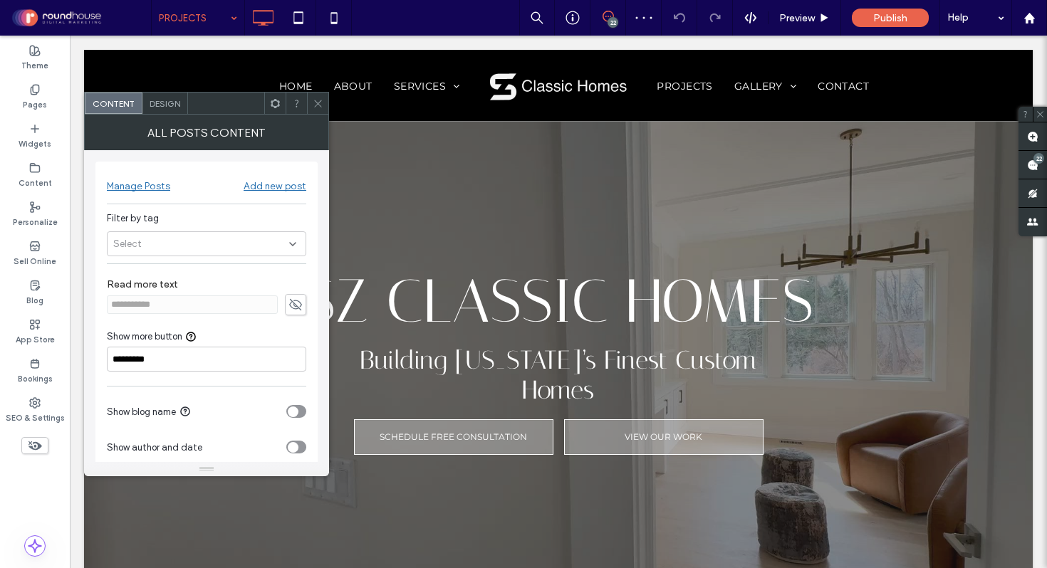
click at [318, 107] on icon at bounding box center [318, 103] width 11 height 11
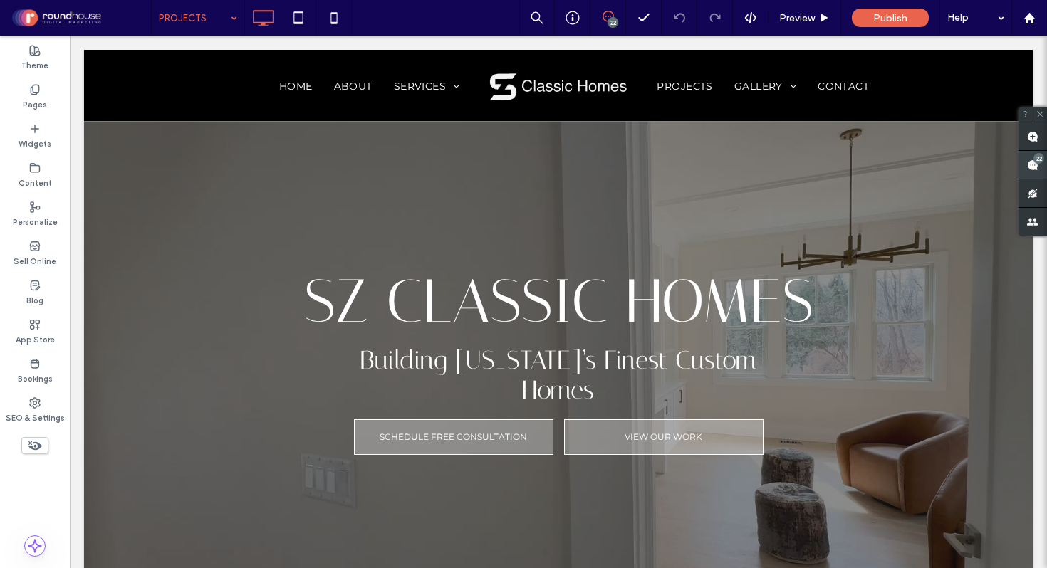
click at [1036, 172] on span at bounding box center [1033, 165] width 28 height 28
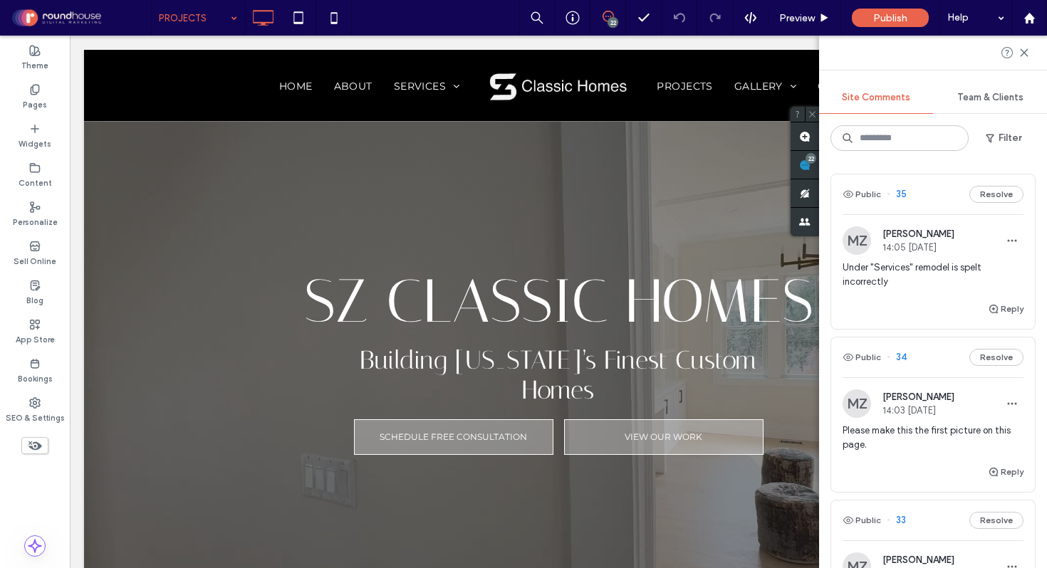
click at [892, 271] on span "Under "Services" remodel is spelt incorrectly" at bounding box center [933, 275] width 181 height 28
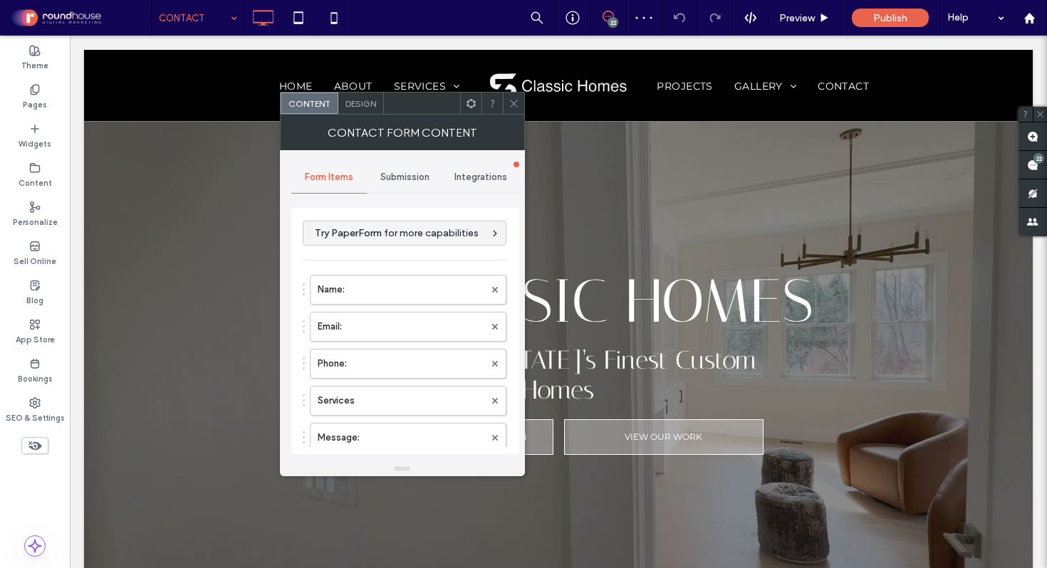
type input "**********"
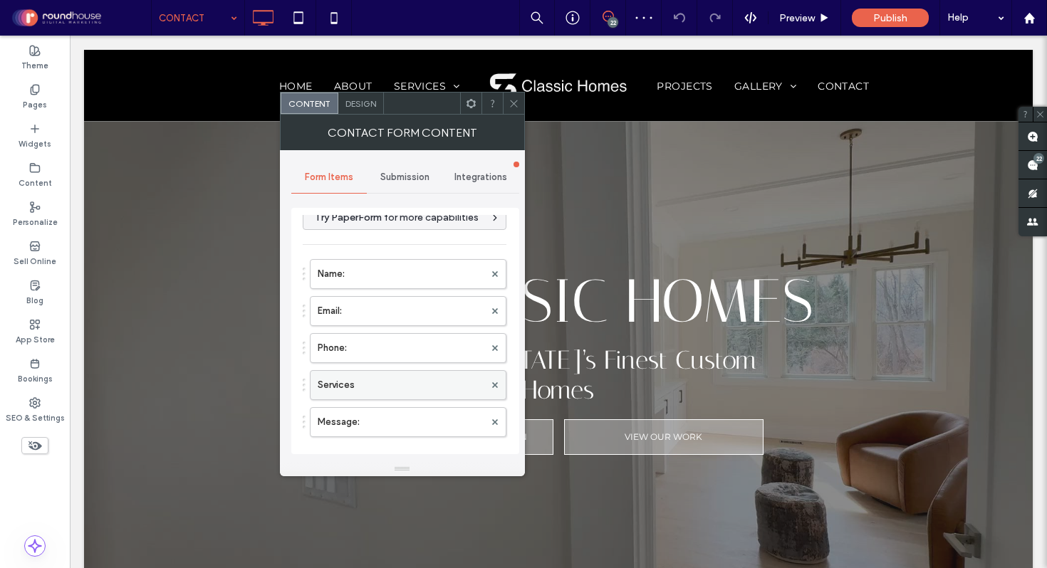
scroll to position [19, 0]
click at [371, 386] on label "Services" at bounding box center [401, 382] width 167 height 28
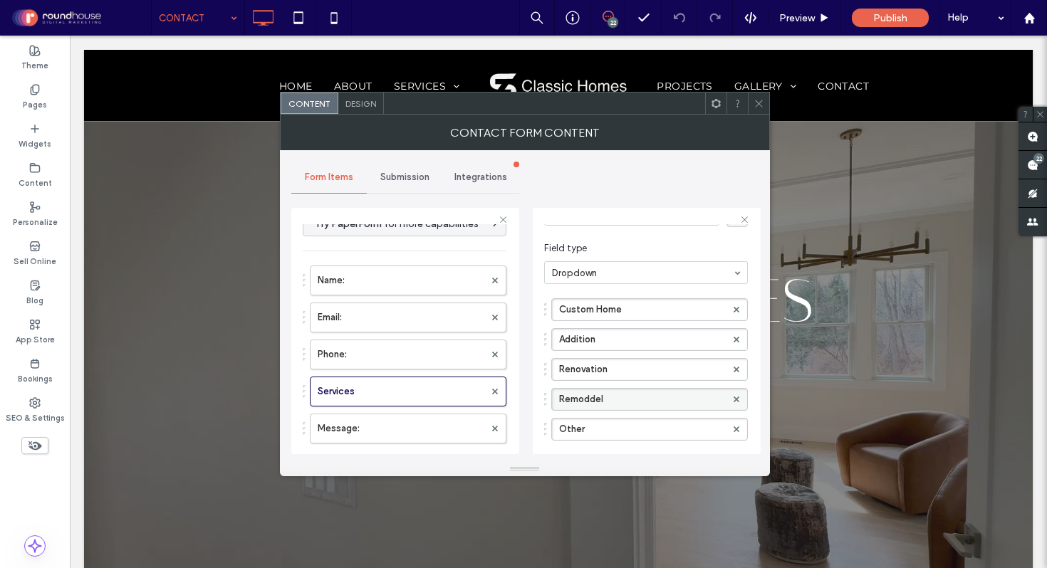
scroll to position [72, 0]
click at [591, 396] on label "Remoddel" at bounding box center [642, 397] width 167 height 21
click at [590, 396] on input "********" at bounding box center [642, 397] width 167 height 10
type input "*******"
click at [625, 397] on input "*******" at bounding box center [642, 397] width 167 height 10
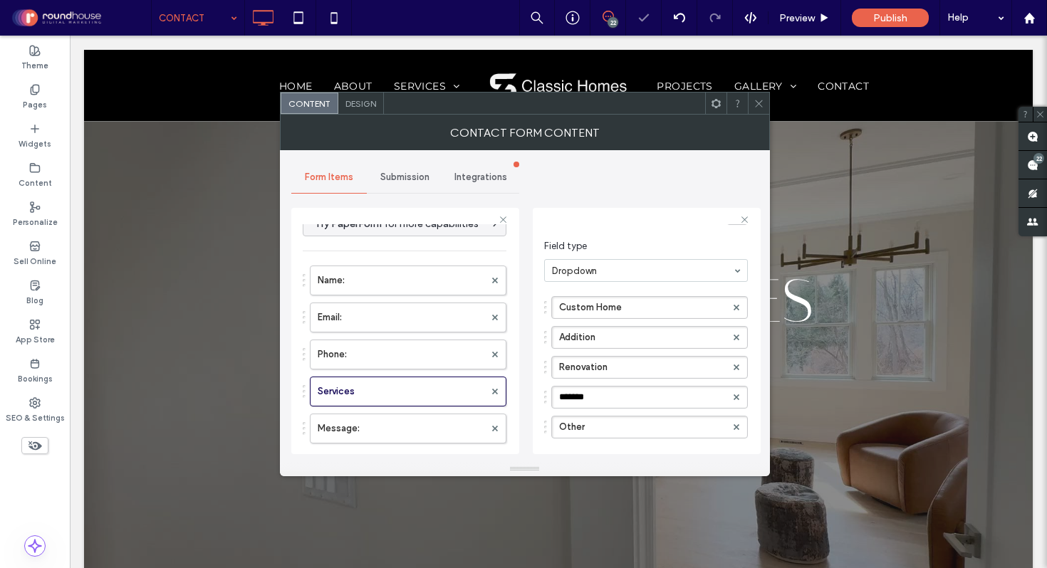
click at [647, 189] on div "**********" at bounding box center [524, 306] width 467 height 312
drag, startPoint x: 757, startPoint y: 106, endPoint x: 766, endPoint y: 110, distance: 9.3
click at [757, 106] on icon at bounding box center [759, 103] width 11 height 11
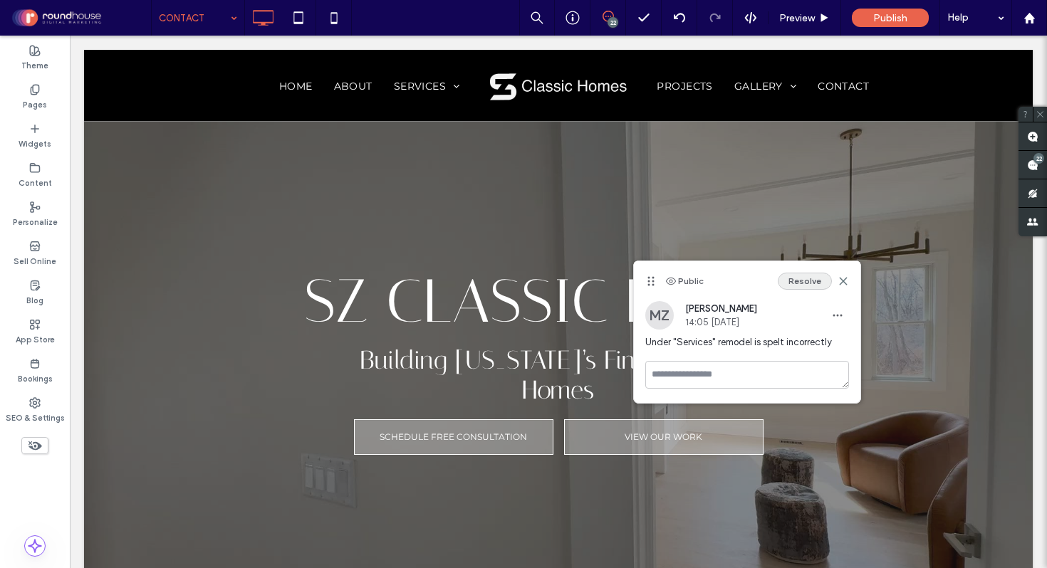
click at [806, 281] on button "Resolve" at bounding box center [805, 281] width 54 height 17
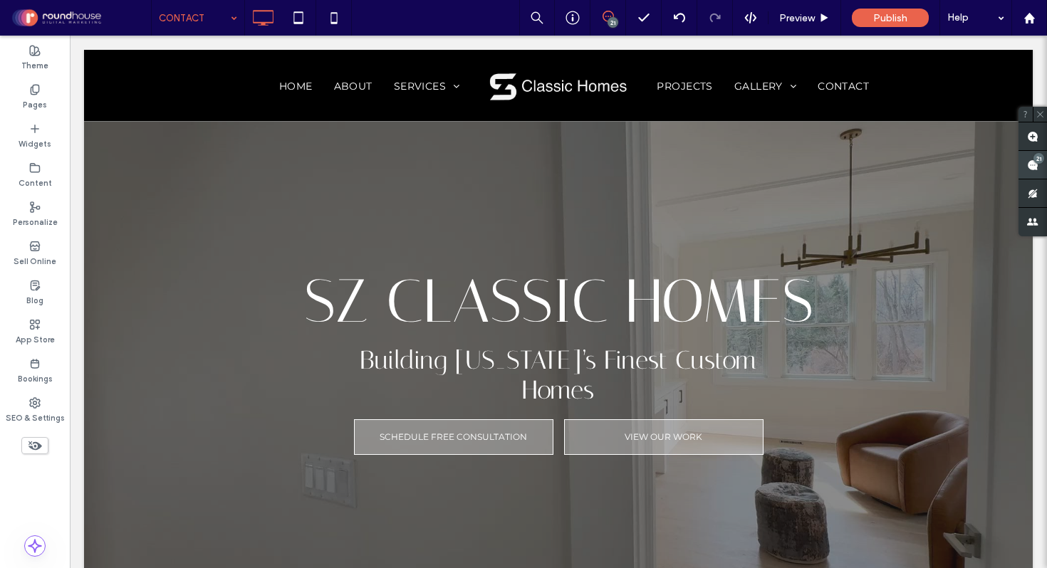
click at [1037, 168] on use at bounding box center [1032, 165] width 11 height 11
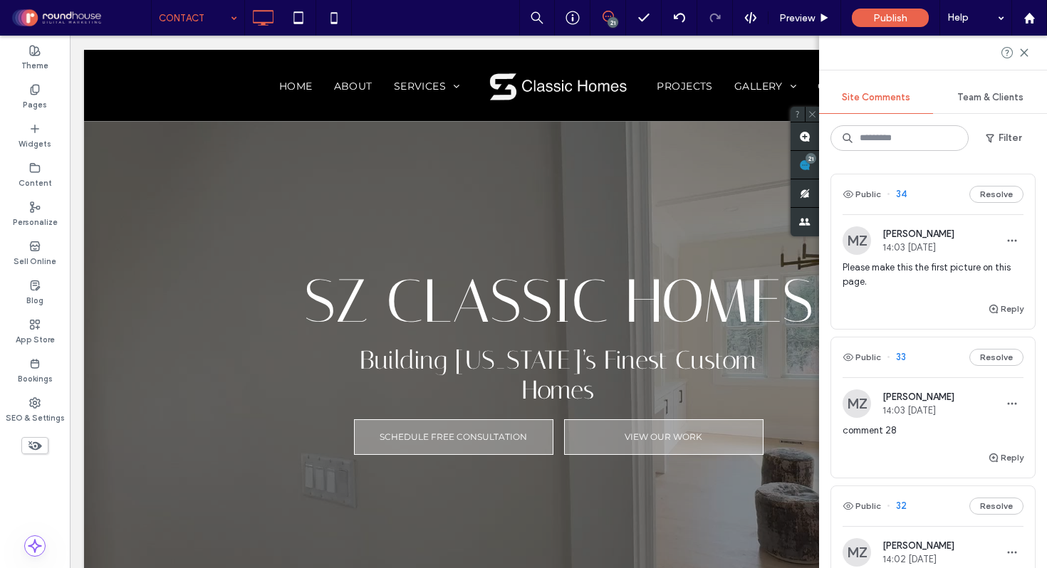
click at [914, 277] on span "Please make this the first picture on this page." at bounding box center [933, 275] width 181 height 28
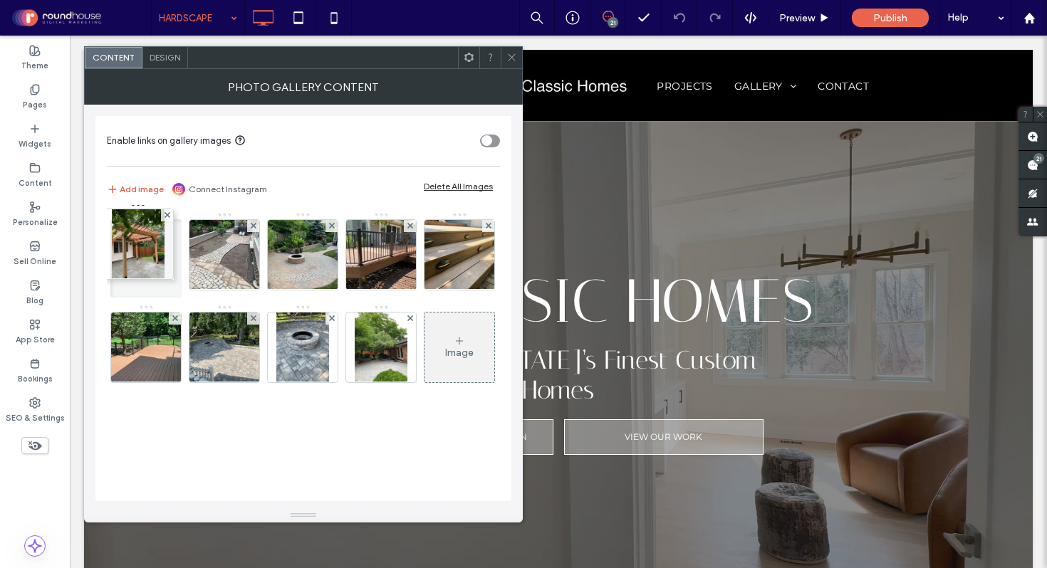
drag, startPoint x: 145, startPoint y: 401, endPoint x: 133, endPoint y: 205, distance: 196.2
click at [514, 58] on icon at bounding box center [511, 57] width 11 height 11
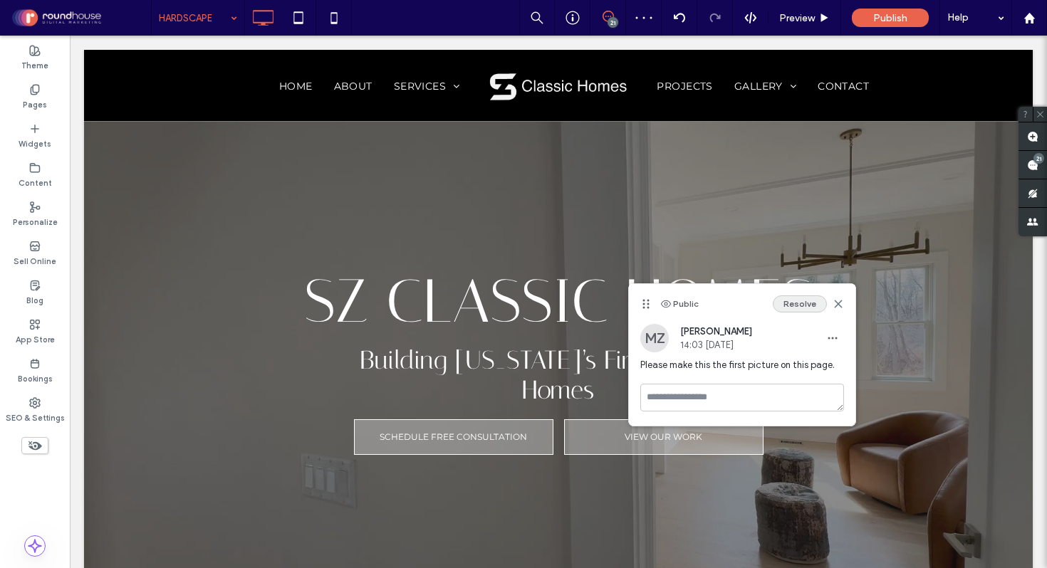
click at [813, 307] on button "Resolve" at bounding box center [800, 304] width 54 height 17
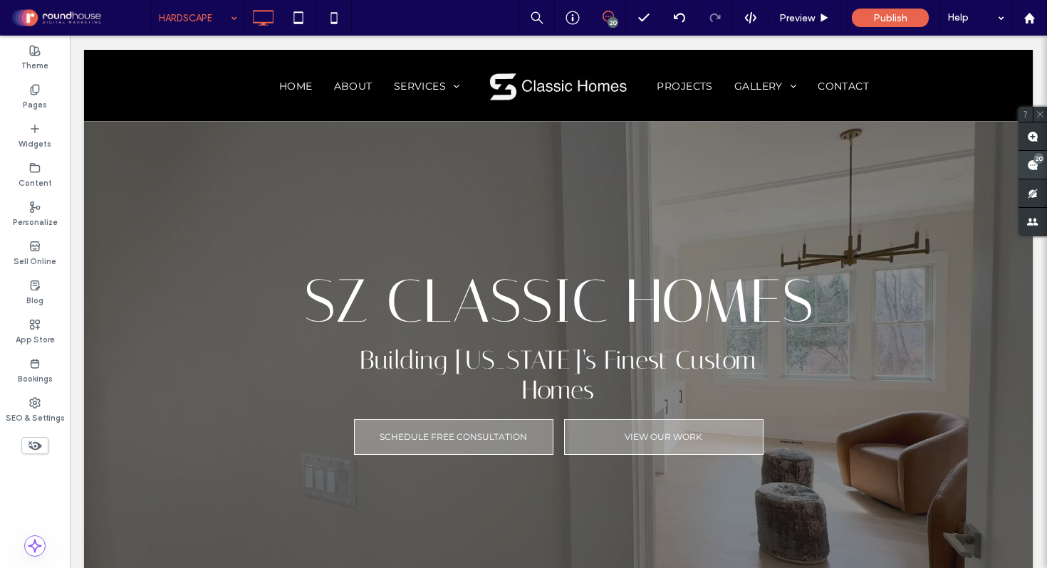
click at [1040, 164] on span at bounding box center [1033, 165] width 28 height 28
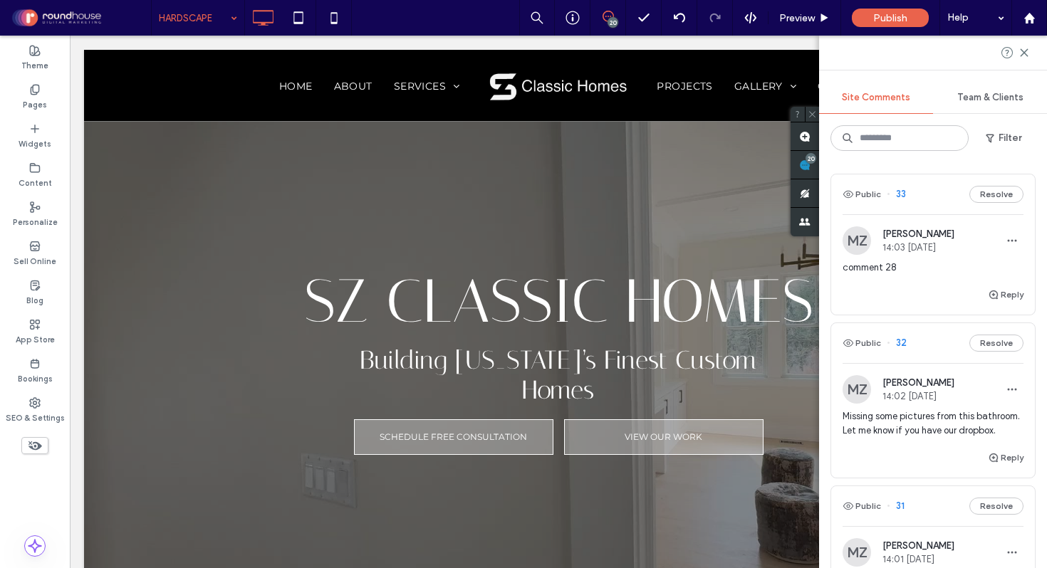
click at [891, 269] on span "comment 28" at bounding box center [933, 268] width 181 height 14
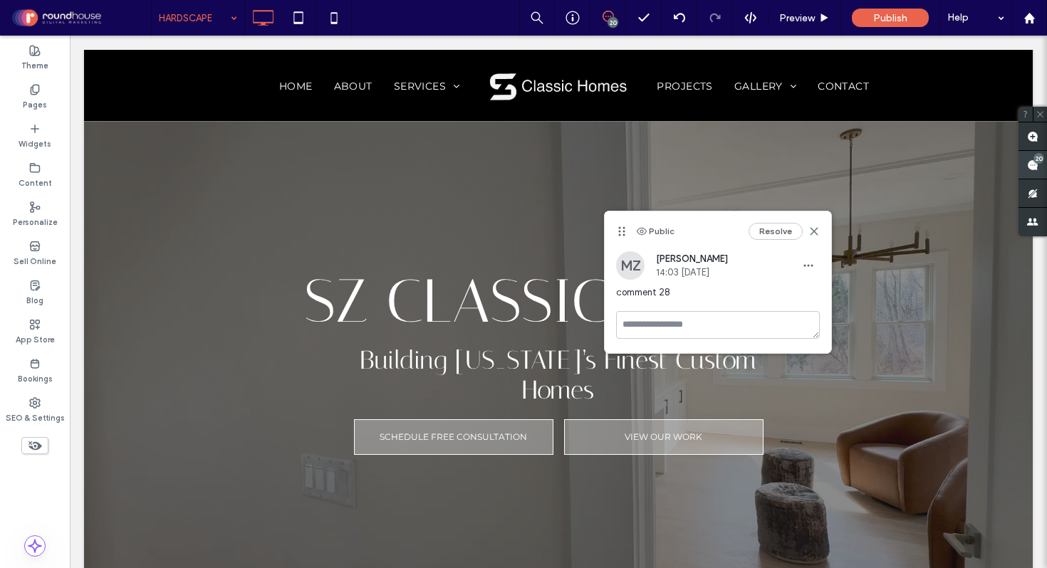
click at [1040, 159] on div "20" at bounding box center [1038, 158] width 11 height 11
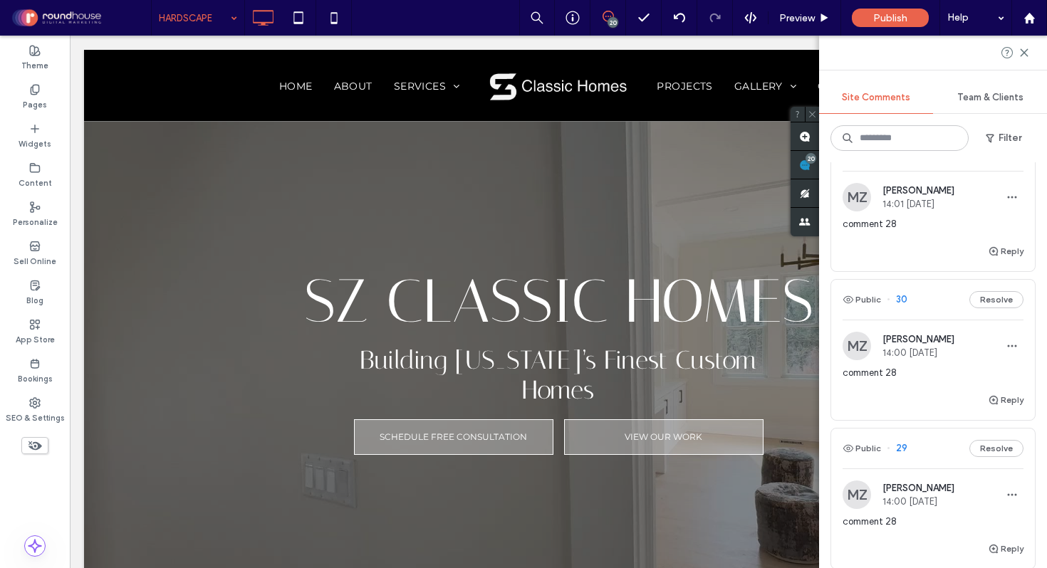
scroll to position [587, 0]
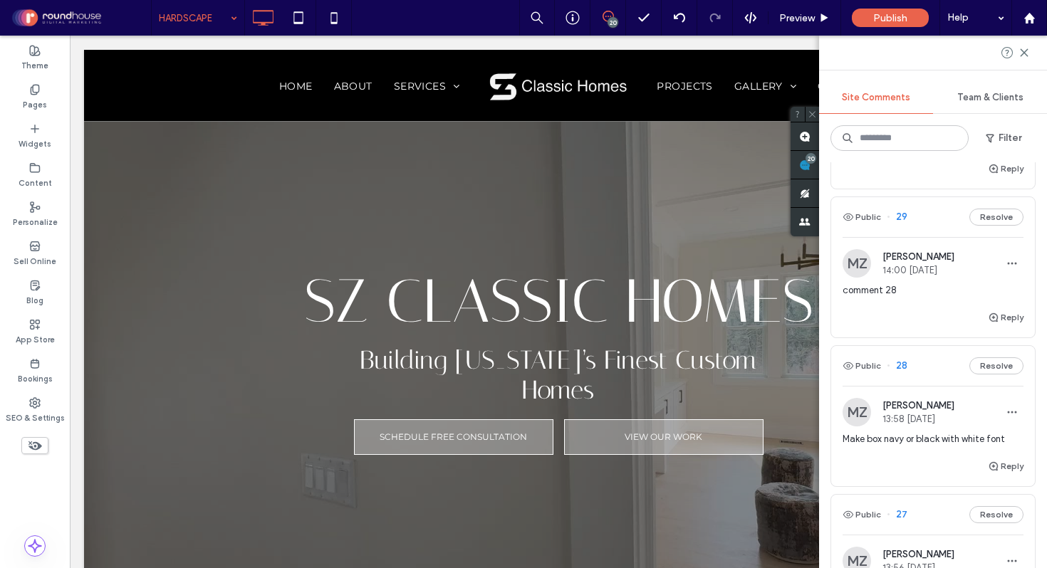
click at [910, 458] on div "Make box navy or black with white font" at bounding box center [933, 445] width 181 height 26
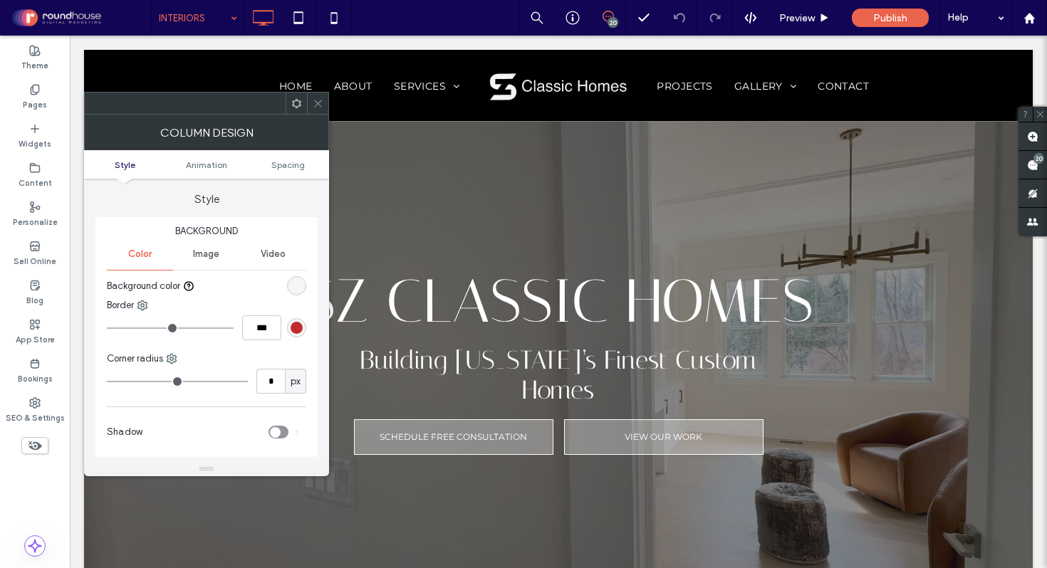
click at [296, 287] on div "rgb(246, 246, 246)" at bounding box center [297, 286] width 12 height 12
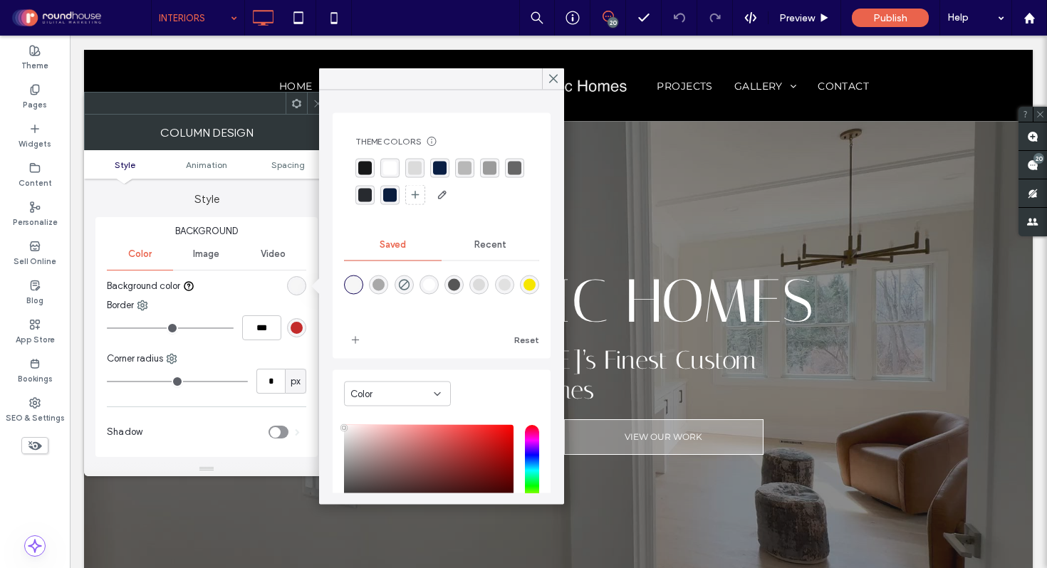
click at [443, 168] on div "rgba(10, 31, 68, 1)" at bounding box center [440, 169] width 14 height 14
click at [397, 197] on div "rgba(10, 29, 62, 1)" at bounding box center [390, 196] width 14 height 14
click at [440, 167] on div "rgba(10, 31, 68, 1)" at bounding box center [440, 169] width 14 height 14
click at [553, 76] on icon at bounding box center [553, 79] width 13 height 13
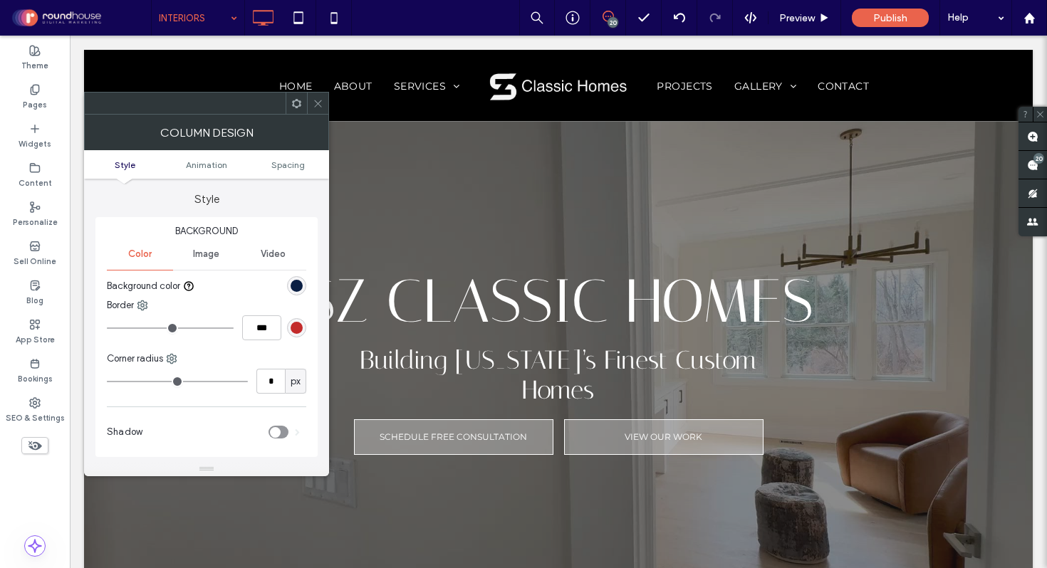
click at [316, 97] on span at bounding box center [318, 103] width 11 height 21
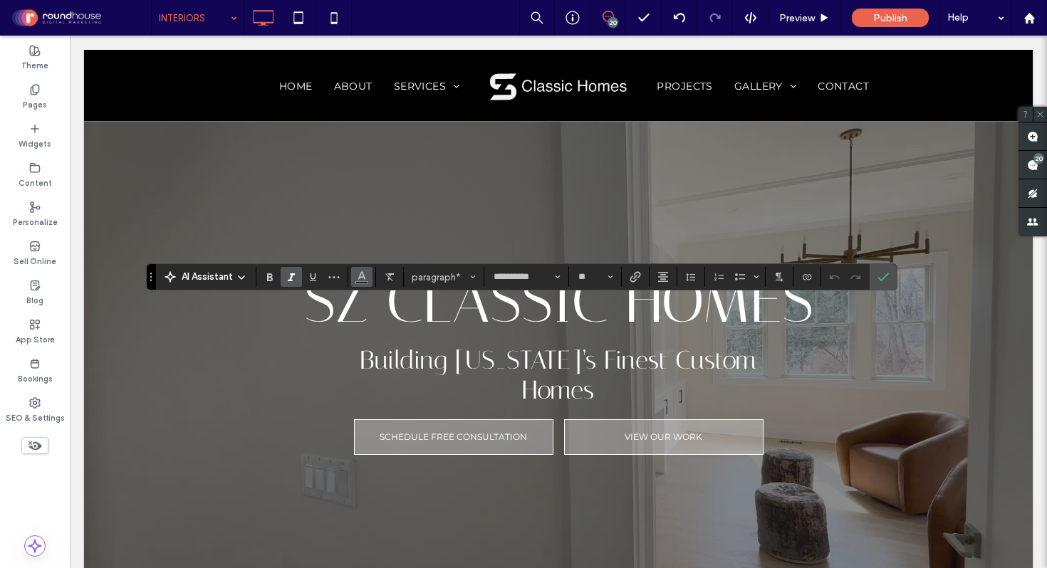
click at [360, 283] on span "Color" at bounding box center [361, 275] width 11 height 19
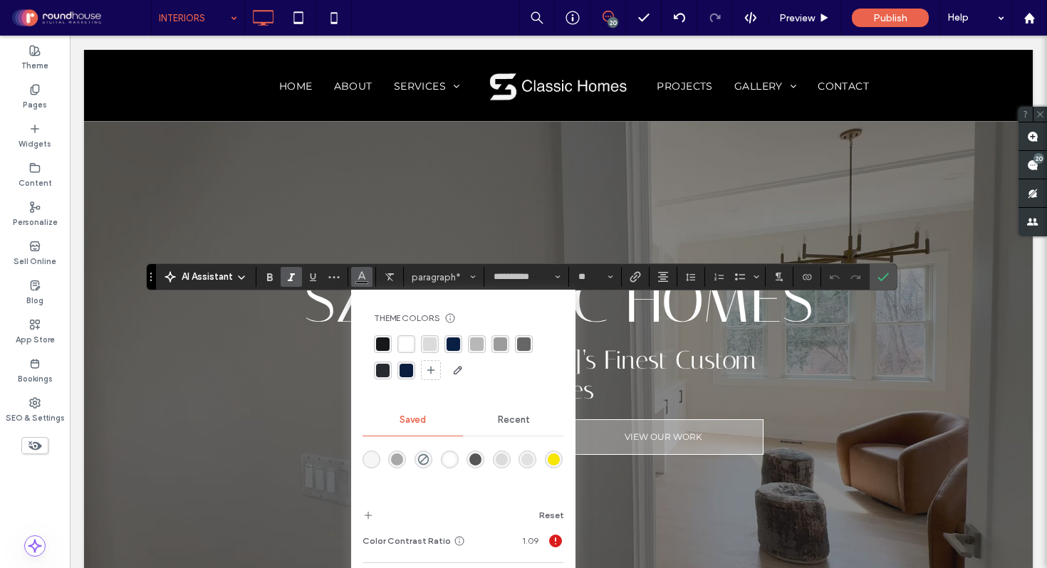
click at [402, 344] on div "rgba(255,255,255,1)" at bounding box center [407, 345] width 14 height 14
click at [885, 276] on icon "Confirm" at bounding box center [882, 276] width 11 height 11
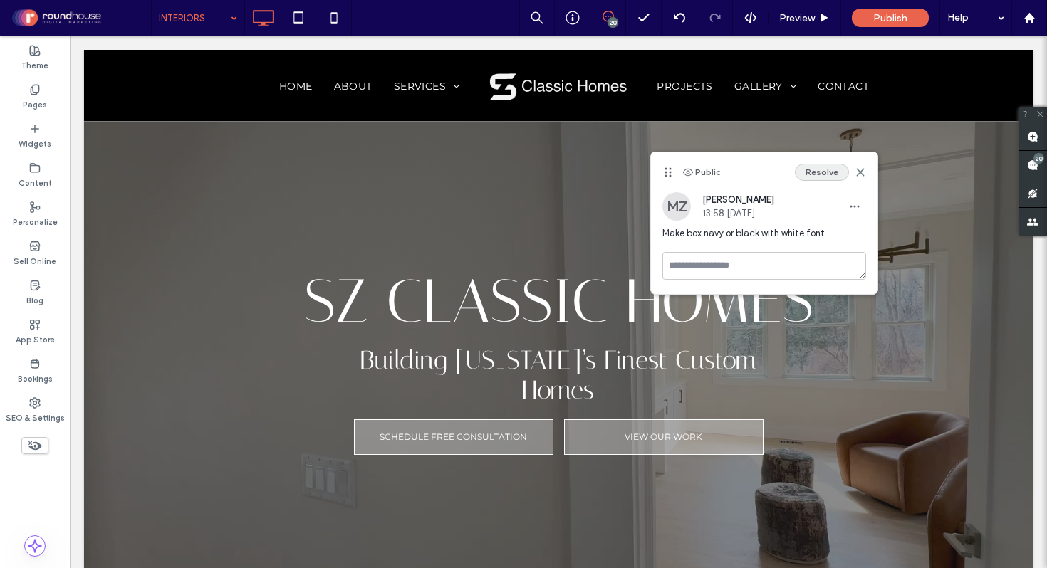
click at [830, 172] on button "Resolve" at bounding box center [822, 172] width 54 height 17
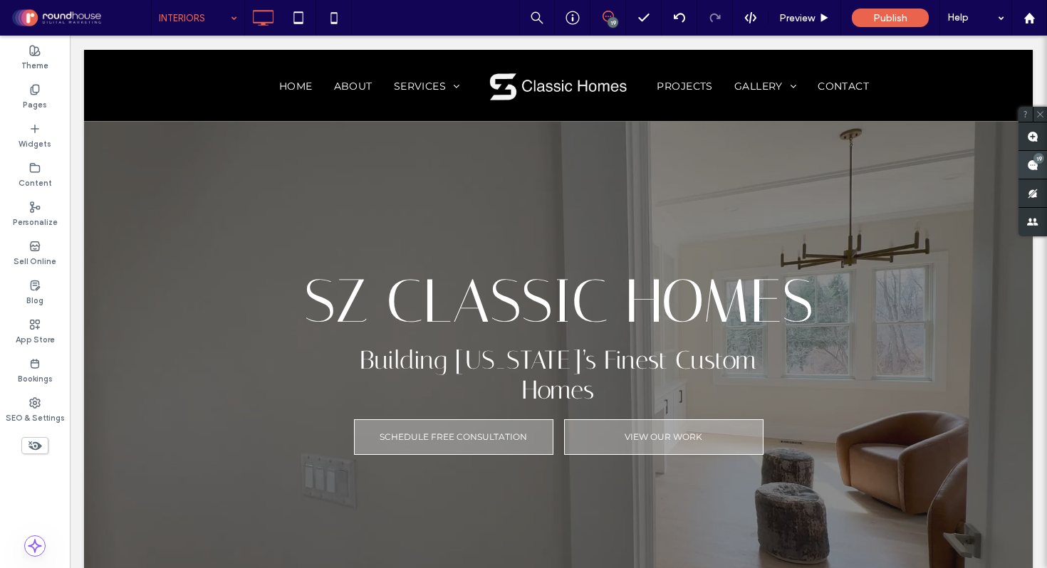
click at [1036, 165] on use at bounding box center [1032, 165] width 11 height 11
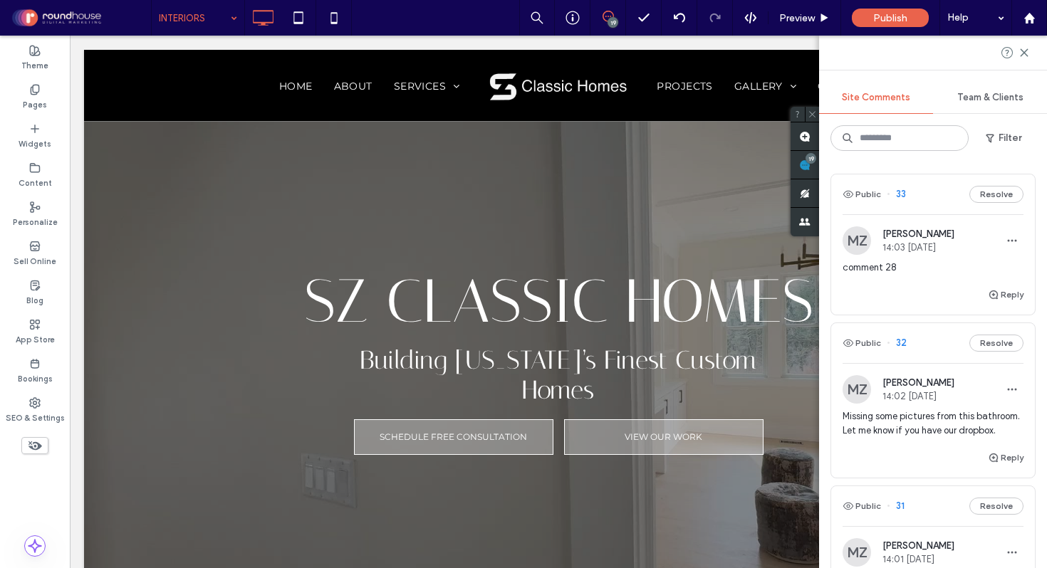
click at [912, 271] on span "comment 28" at bounding box center [933, 268] width 181 height 14
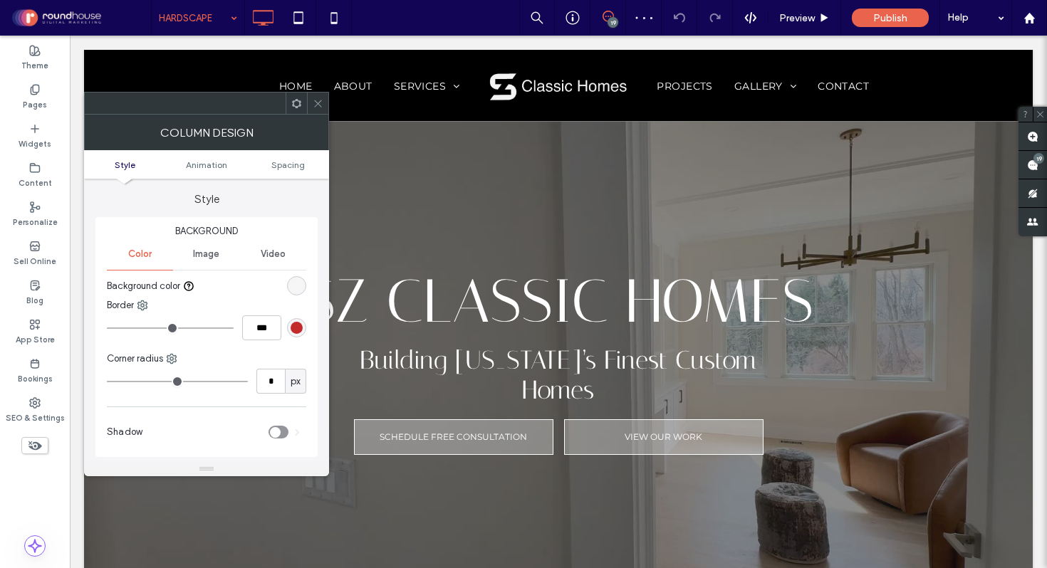
click at [293, 285] on div "rgb(246, 246, 246)" at bounding box center [297, 286] width 12 height 12
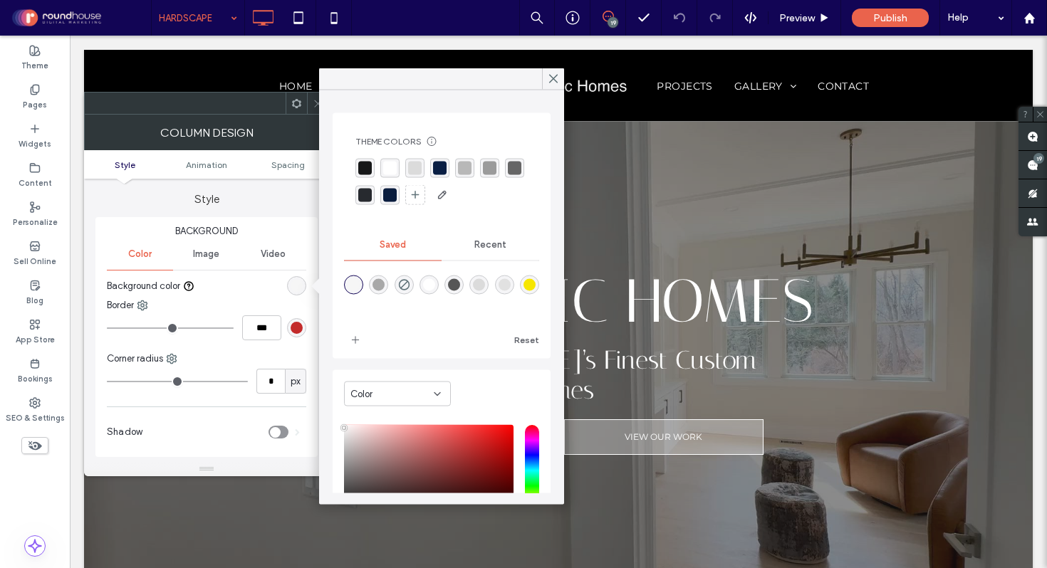
click at [439, 169] on div "rgba(10, 31, 68, 1)" at bounding box center [440, 169] width 14 height 14
click at [559, 76] on icon at bounding box center [553, 79] width 13 height 13
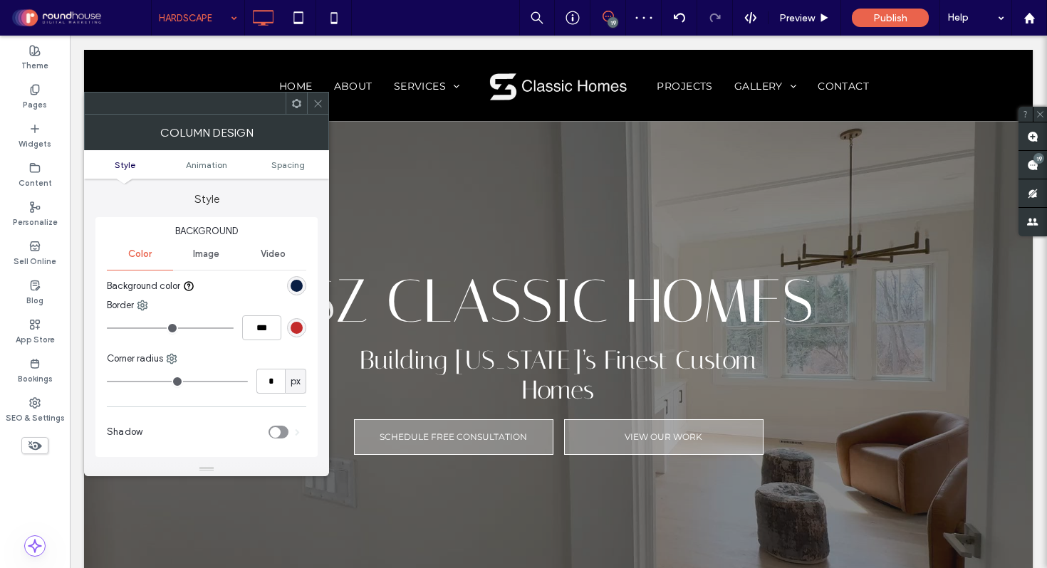
click at [312, 104] on div at bounding box center [317, 103] width 21 height 21
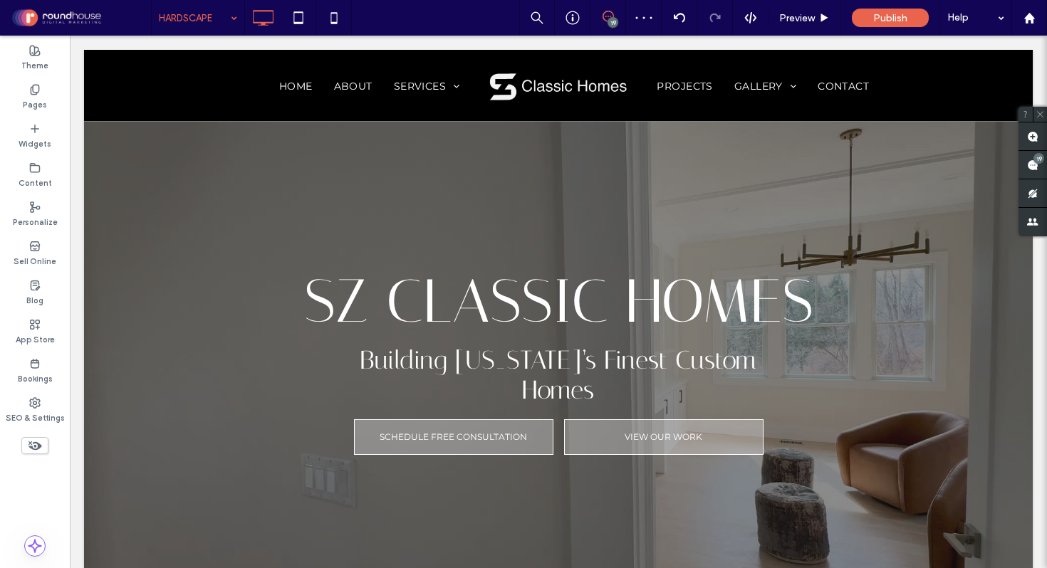
type input "**********"
type input "**"
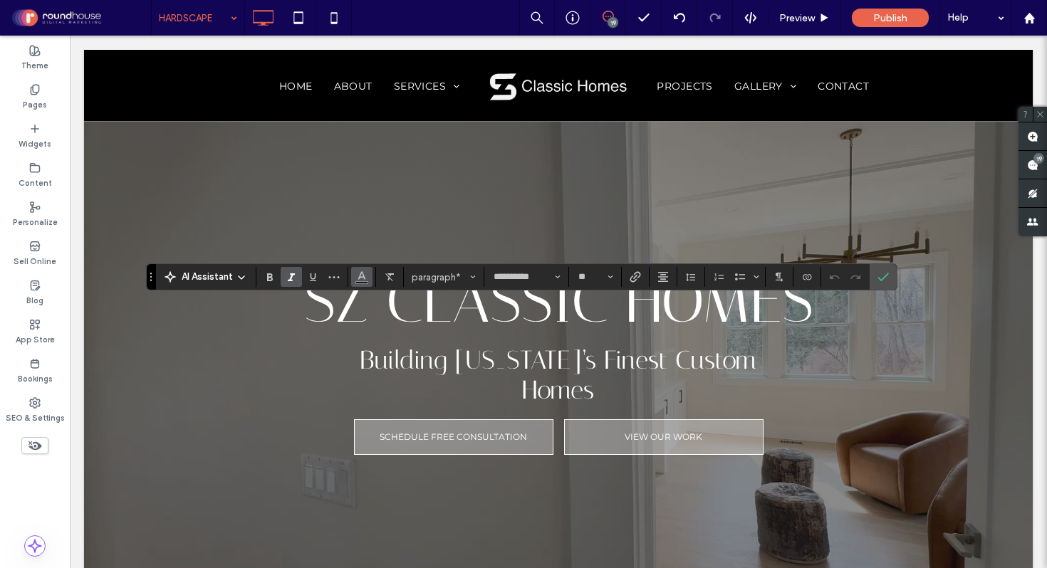
click at [360, 271] on icon "Color" at bounding box center [361, 275] width 11 height 11
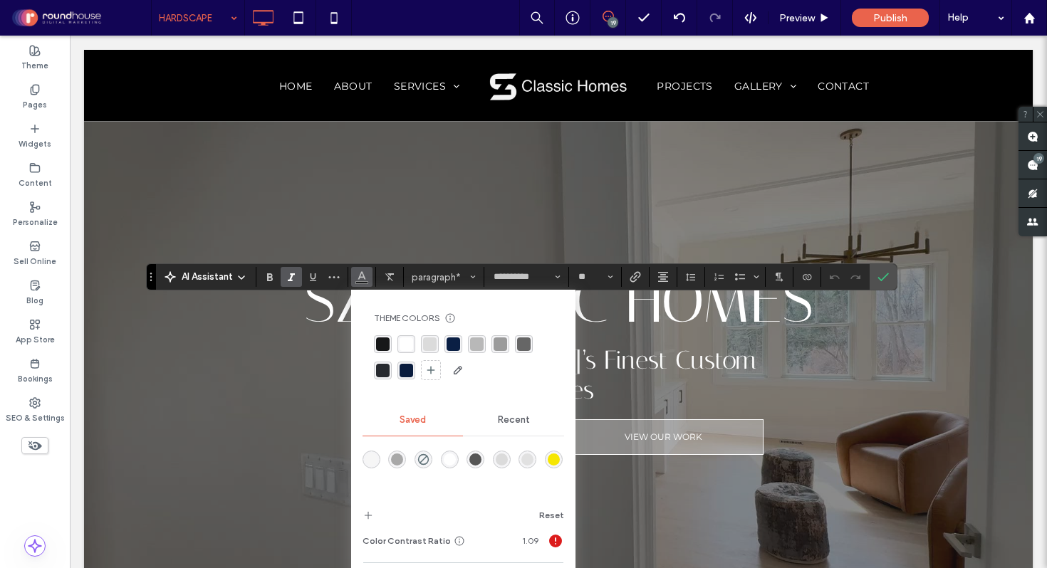
click at [402, 345] on div "rgba(255,255,255,1)" at bounding box center [407, 345] width 14 height 14
click at [882, 277] on icon "Confirm" at bounding box center [882, 276] width 11 height 11
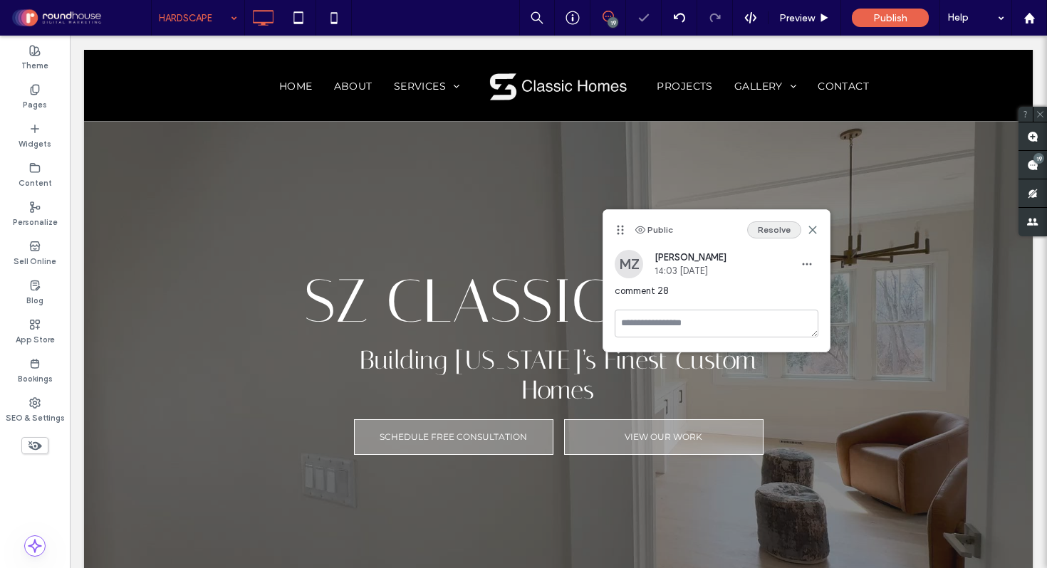
click at [781, 230] on button "Resolve" at bounding box center [774, 230] width 54 height 17
click at [1039, 164] on span at bounding box center [1033, 165] width 28 height 28
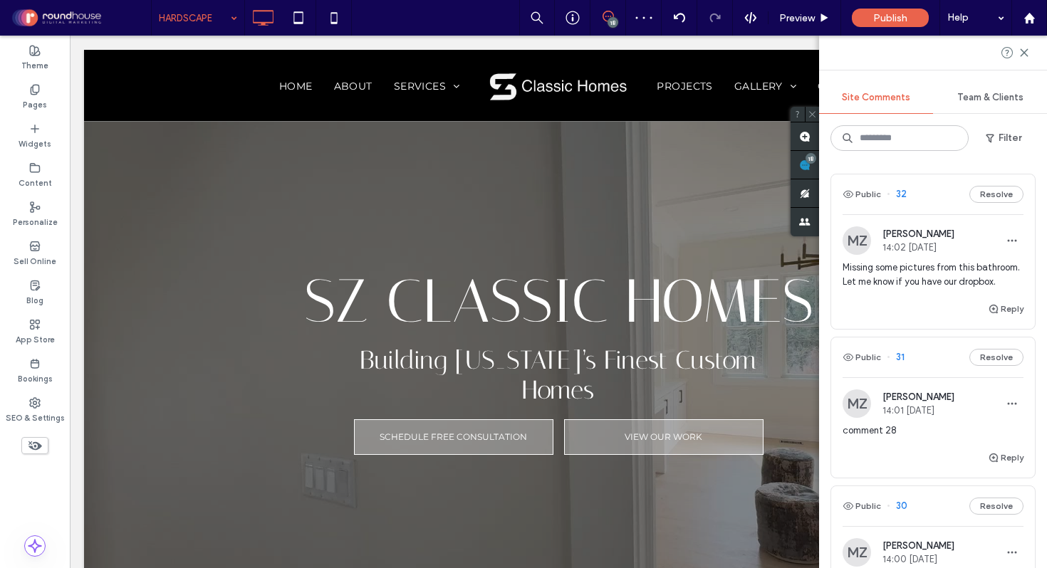
click at [903, 283] on span "Missing some pictures from this bathroom. Let me know if you have our dropbox." at bounding box center [933, 275] width 181 height 28
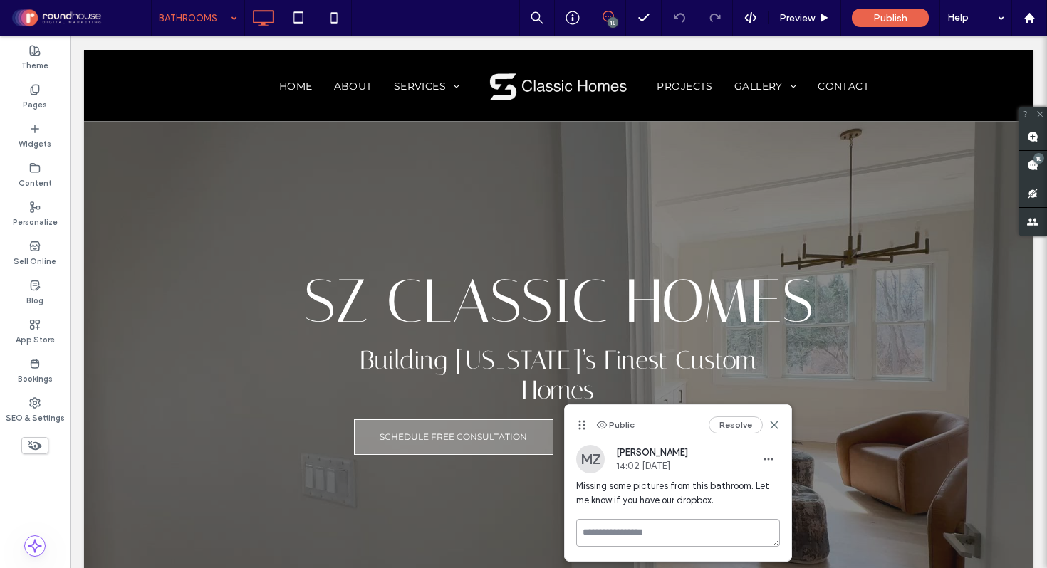
click at [645, 533] on textarea at bounding box center [678, 533] width 204 height 28
click at [645, 533] on textarea "To enrich screen reader interactions, please activate Accessibility in Grammarl…" at bounding box center [678, 554] width 204 height 71
type textarea "**********"
click at [655, 412] on div "Public Resolve" at bounding box center [678, 425] width 226 height 40
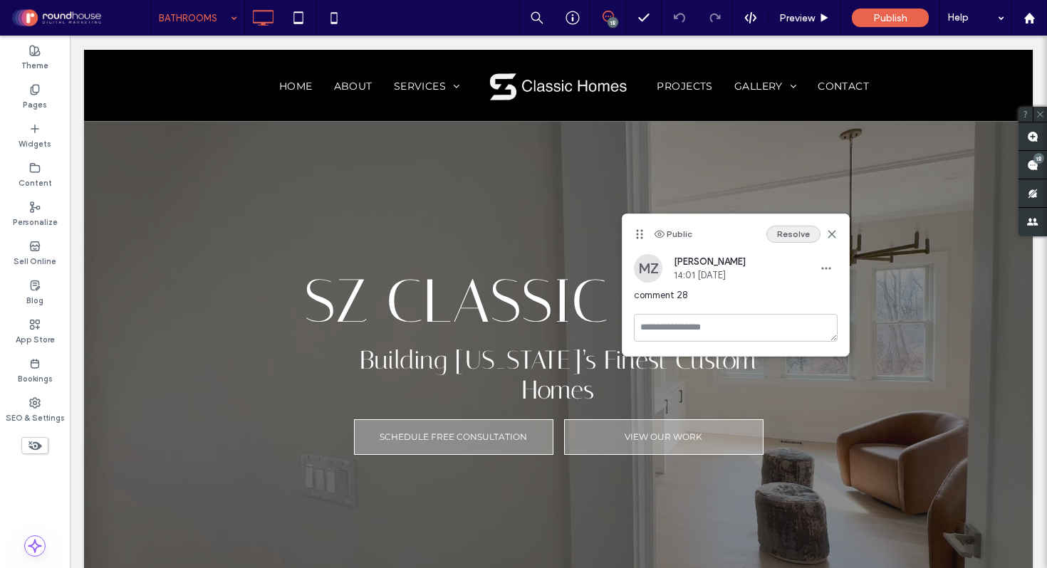
click at [797, 227] on button "Resolve" at bounding box center [793, 234] width 54 height 17
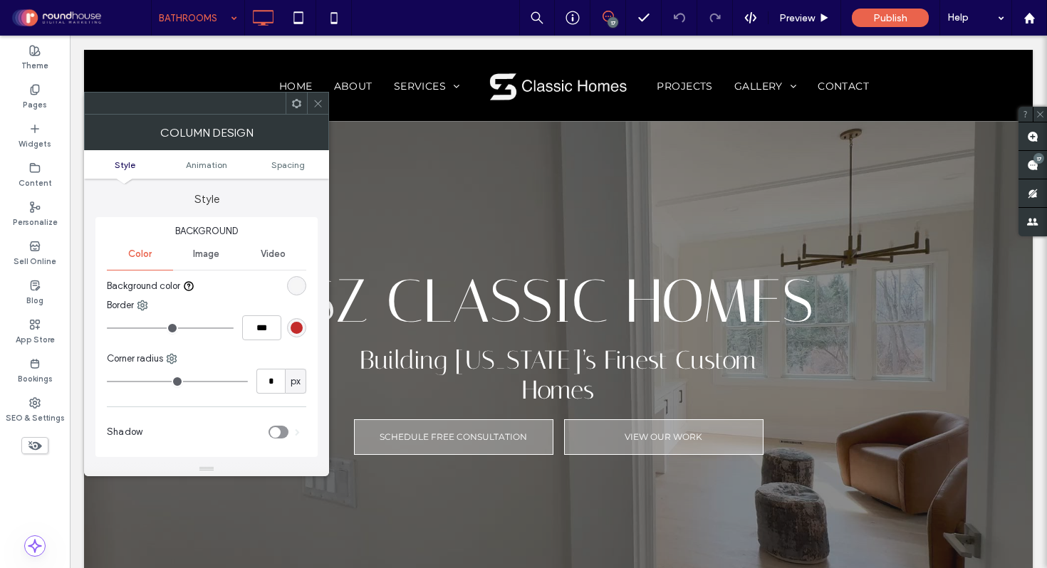
click at [297, 281] on div "rgb(246, 246, 246)" at bounding box center [297, 286] width 12 height 12
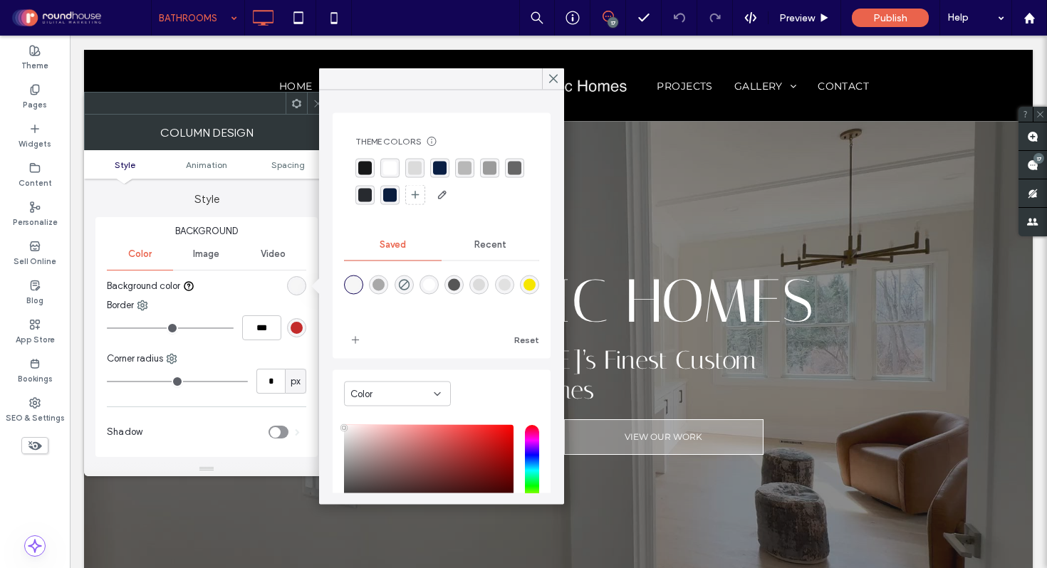
click at [436, 165] on div "rgba(10, 31, 68, 1)" at bounding box center [440, 169] width 14 height 14
click at [553, 78] on use at bounding box center [553, 79] width 7 height 8
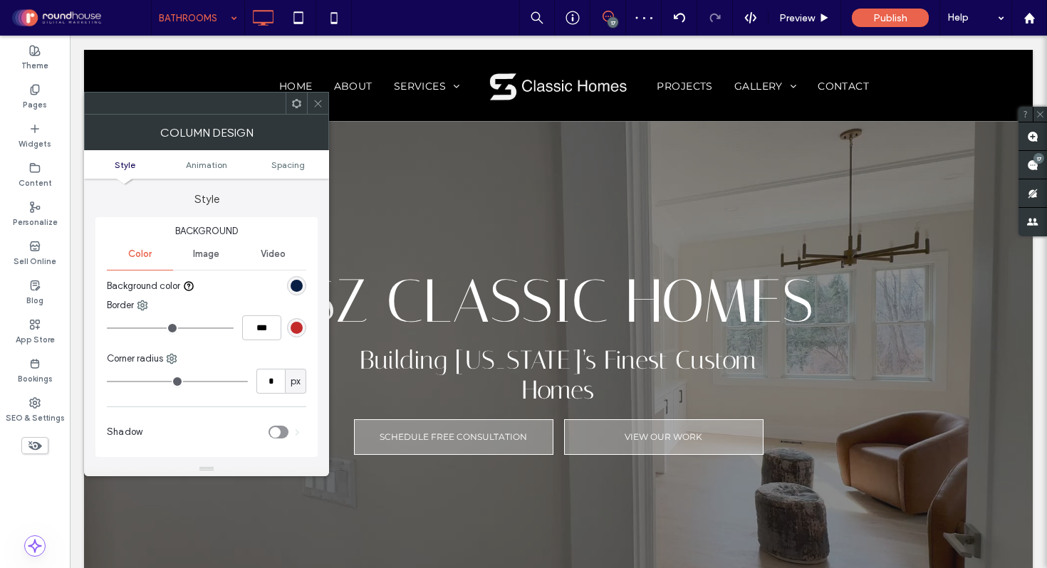
click at [317, 103] on icon at bounding box center [318, 103] width 11 height 11
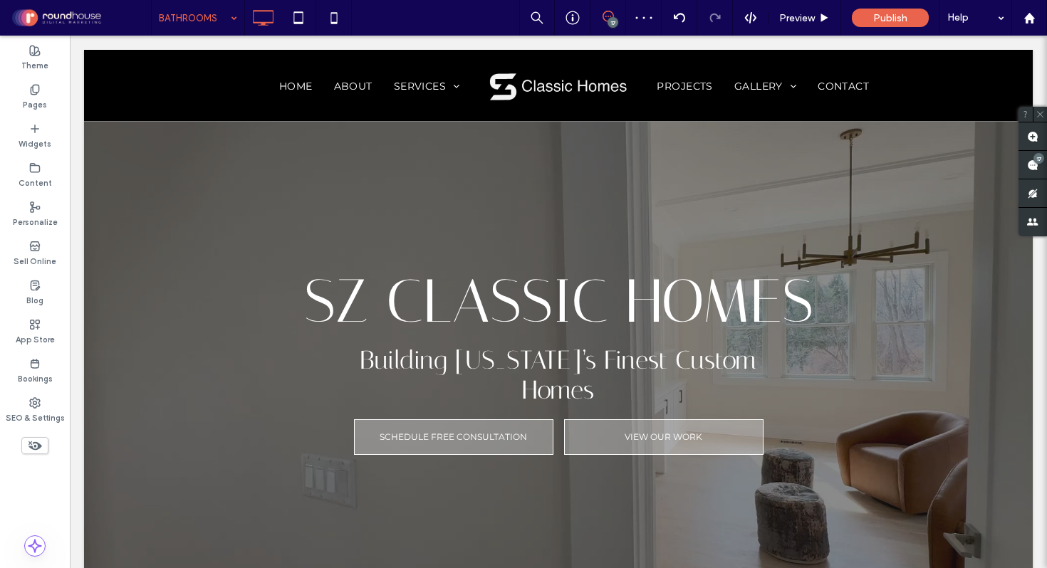
type input "**********"
type input "**"
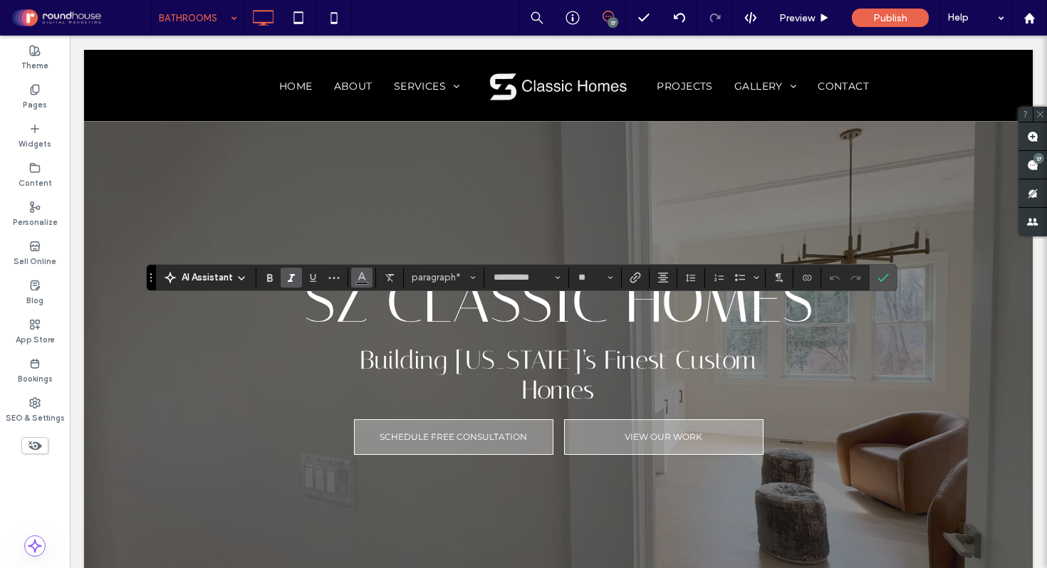
click at [358, 278] on icon "Color" at bounding box center [361, 276] width 11 height 11
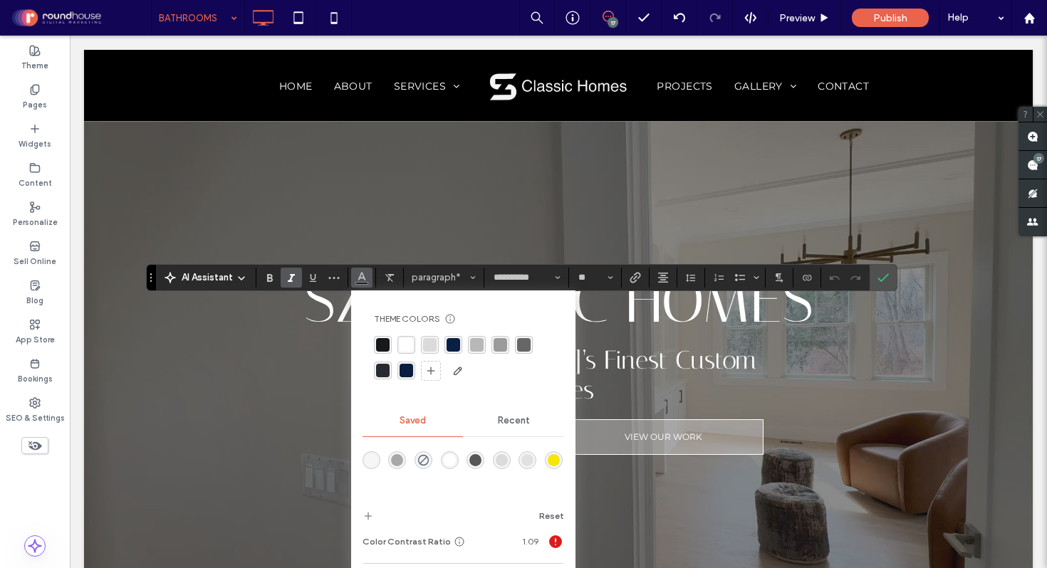
click at [407, 345] on div "rgba(255,255,255,1)" at bounding box center [407, 345] width 14 height 14
click at [882, 281] on icon "Confirm" at bounding box center [882, 277] width 11 height 11
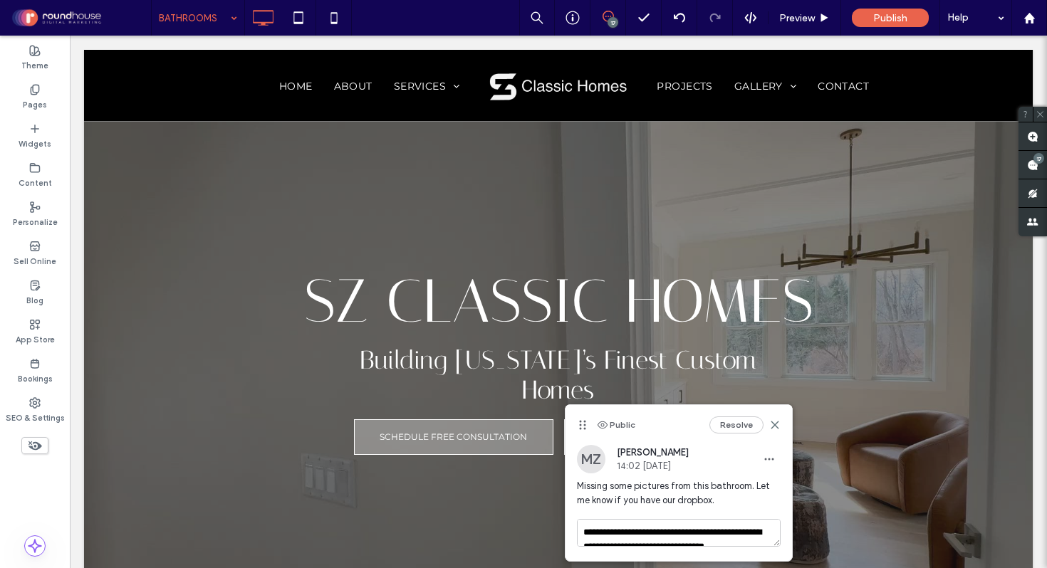
scroll to position [14, 0]
click at [751, 535] on textarea "**********" at bounding box center [679, 533] width 204 height 28
click at [767, 533] on textarea "**********" at bounding box center [679, 554] width 204 height 71
click at [767, 553] on textarea "**********" at bounding box center [679, 554] width 204 height 71
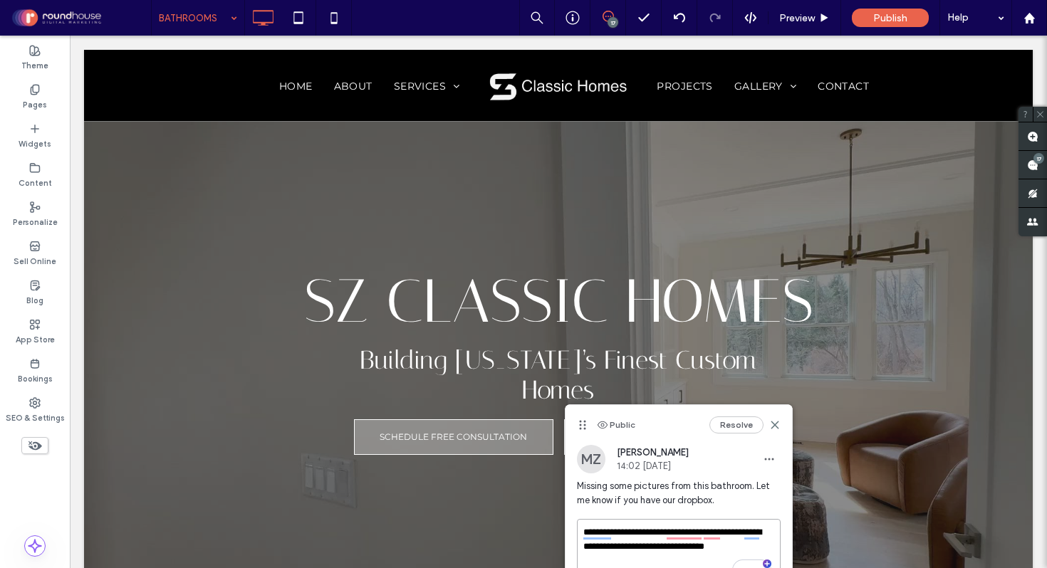
type textarea "**********"
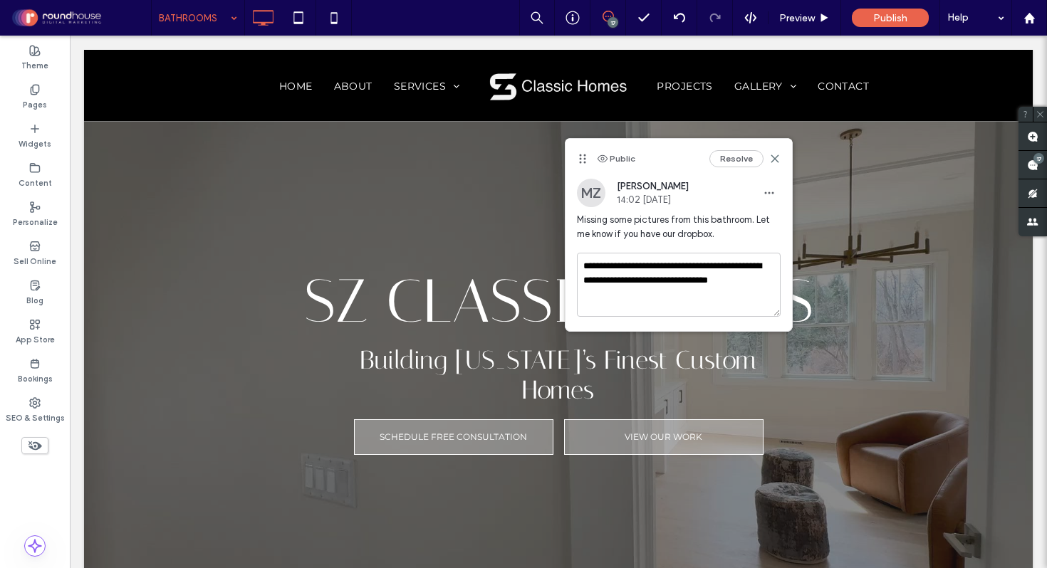
drag, startPoint x: 778, startPoint y: 277, endPoint x: 783, endPoint y: 330, distance: 53.7
click at [781, 317] on textarea "**********" at bounding box center [679, 285] width 204 height 64
click at [742, 291] on textarea "**********" at bounding box center [681, 293] width 209 height 81
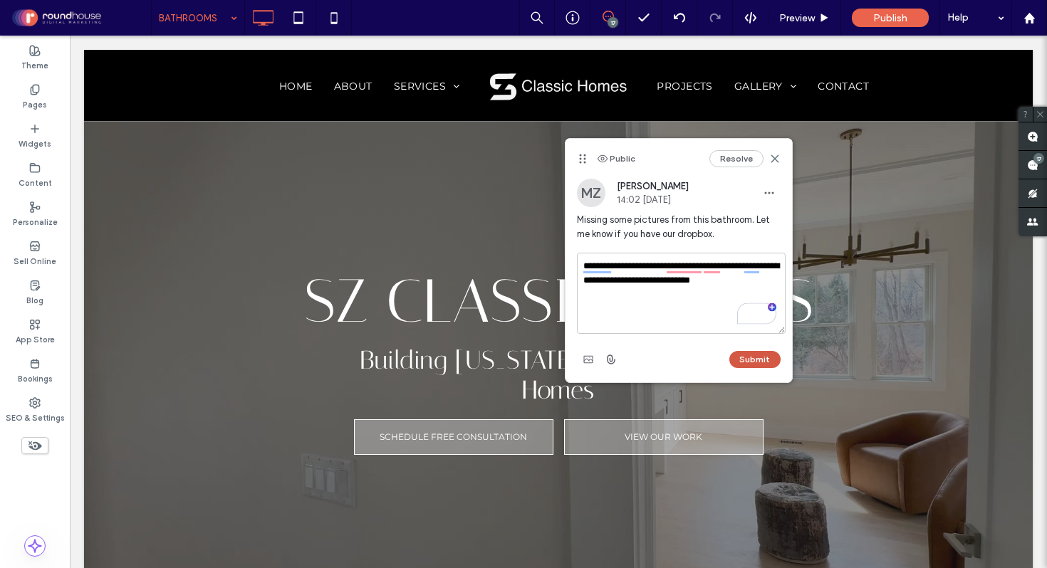
click at [754, 358] on button "Submit" at bounding box center [754, 359] width 51 height 17
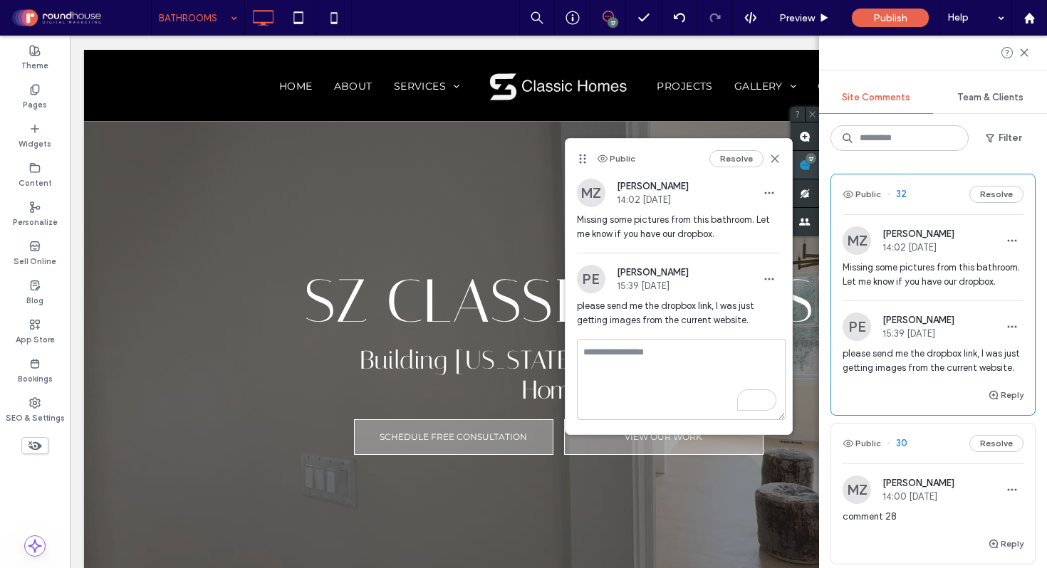
click at [811, 167] on use at bounding box center [804, 165] width 11 height 11
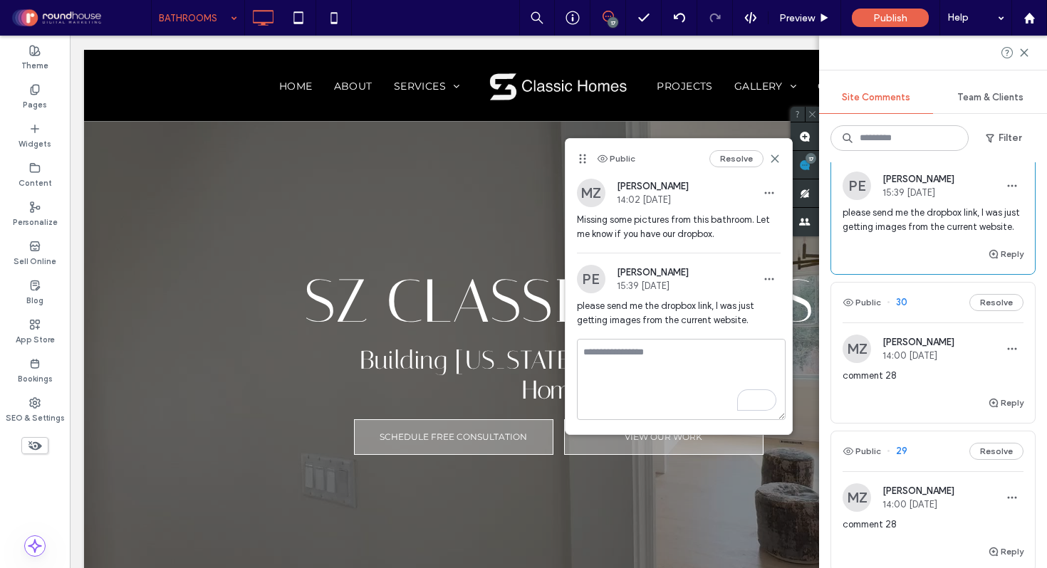
scroll to position [180, 0]
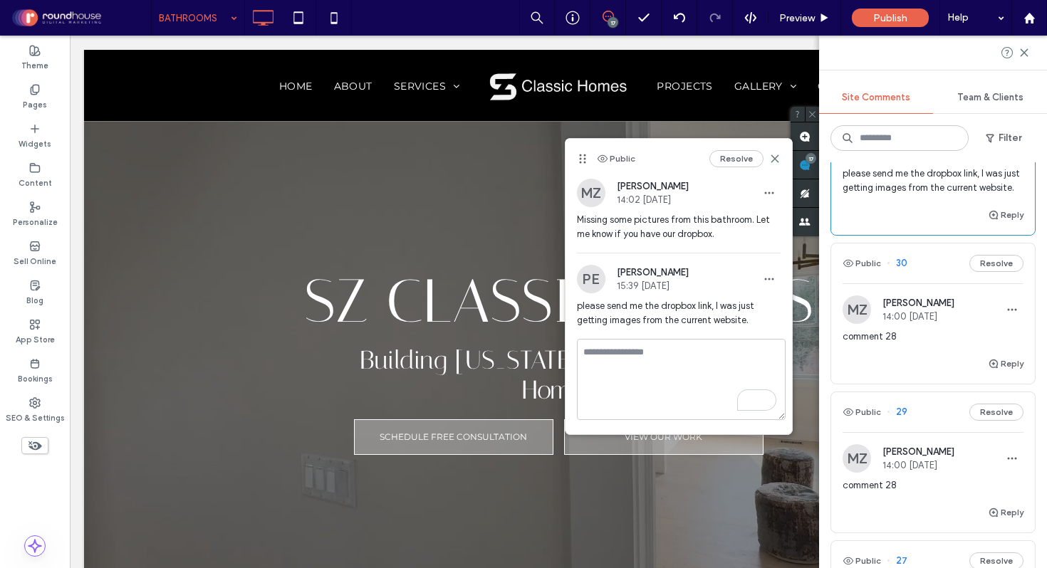
click at [872, 344] on span "comment 28" at bounding box center [933, 337] width 181 height 14
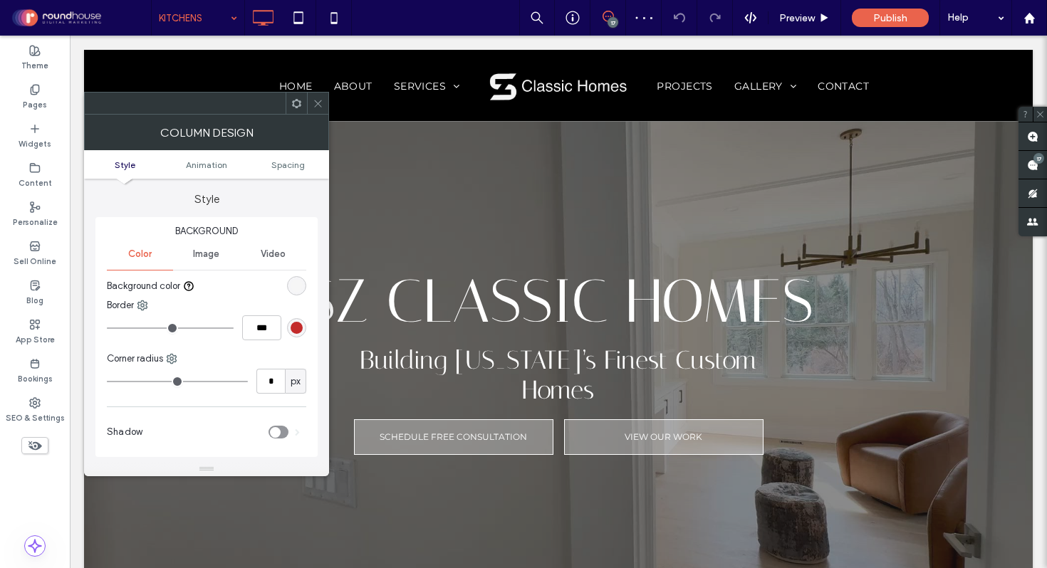
click at [293, 286] on div "rgb(246, 246, 246)" at bounding box center [297, 286] width 12 height 12
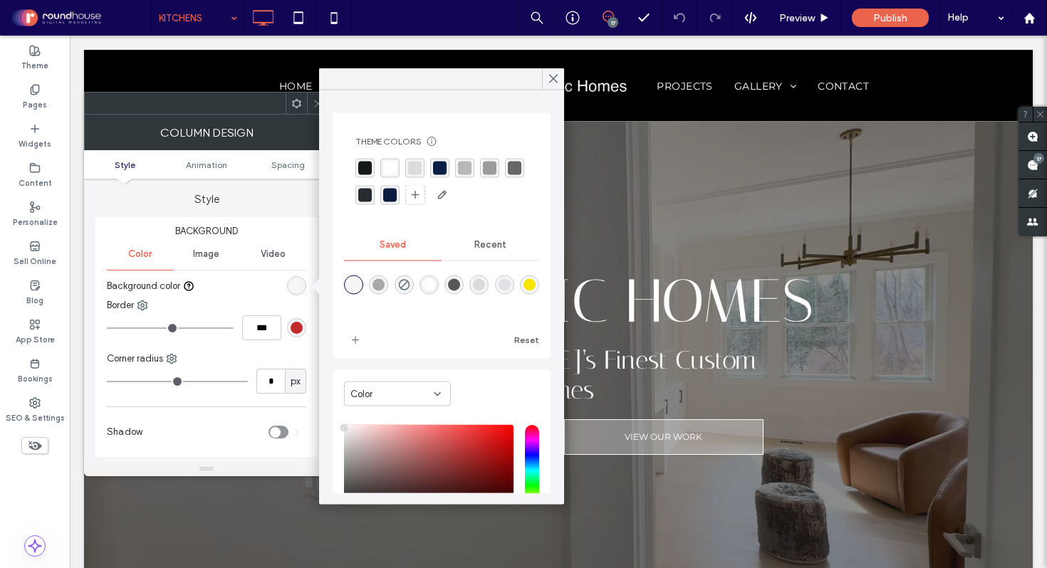
click at [436, 167] on div "rgba(10, 31, 68, 1)" at bounding box center [440, 169] width 14 height 14
click at [548, 80] on icon at bounding box center [553, 79] width 13 height 13
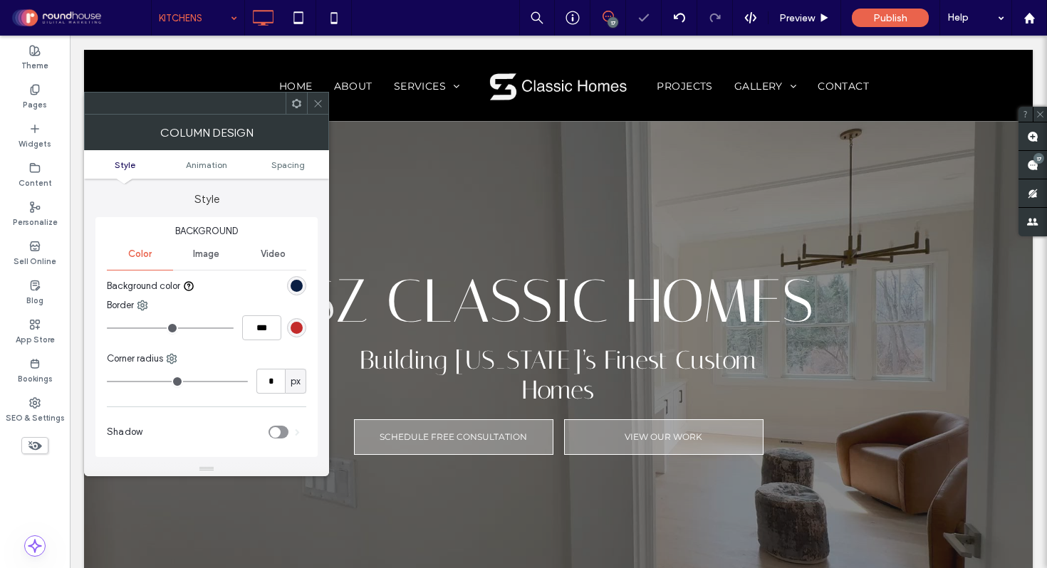
click at [322, 103] on icon at bounding box center [318, 103] width 11 height 11
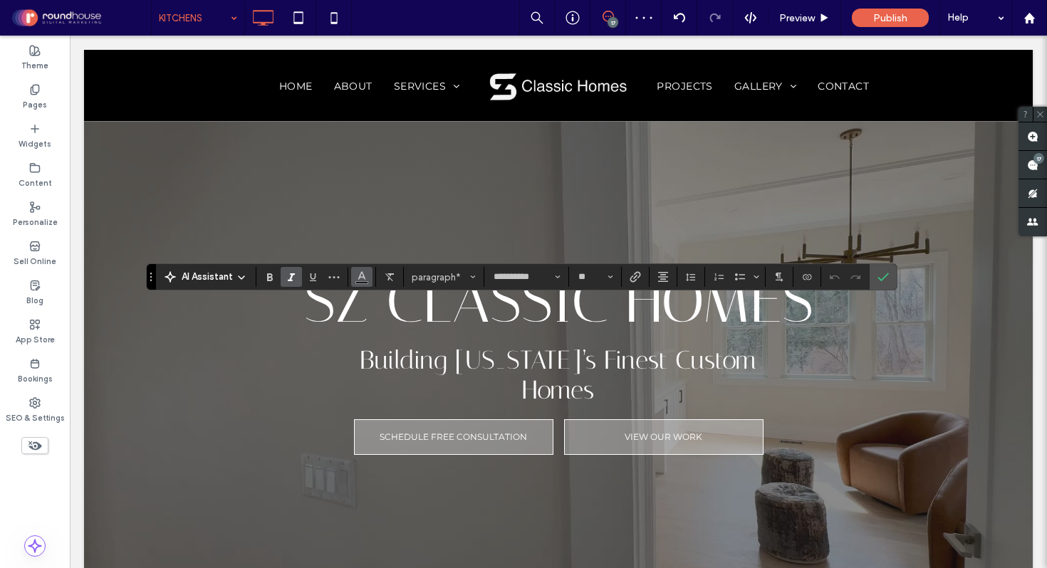
click at [363, 269] on span "Color" at bounding box center [361, 275] width 11 height 19
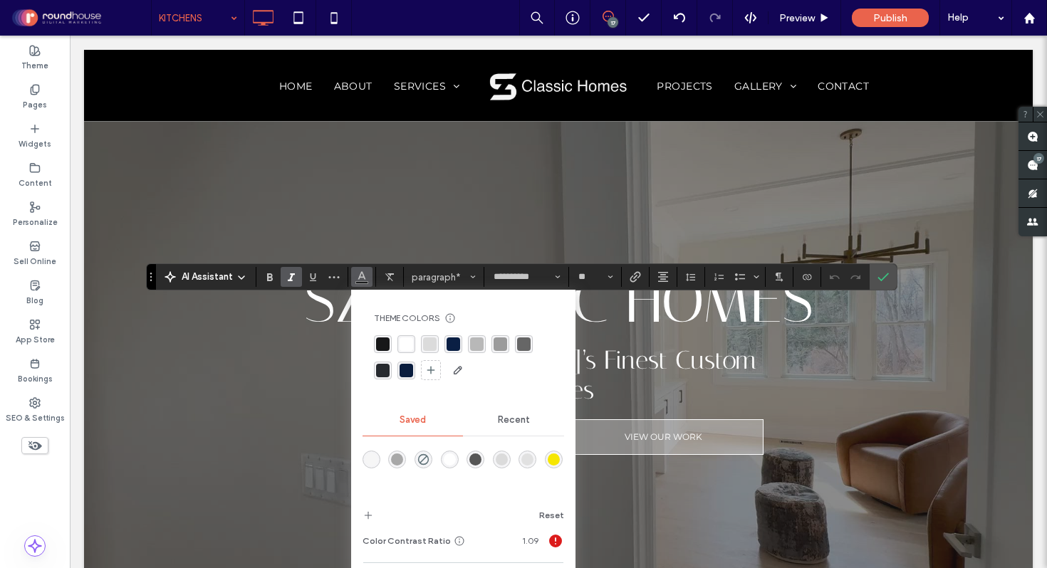
click at [406, 341] on div "rgba(255,255,255,1)" at bounding box center [407, 345] width 14 height 14
click at [890, 278] on label "Confirm" at bounding box center [883, 277] width 21 height 26
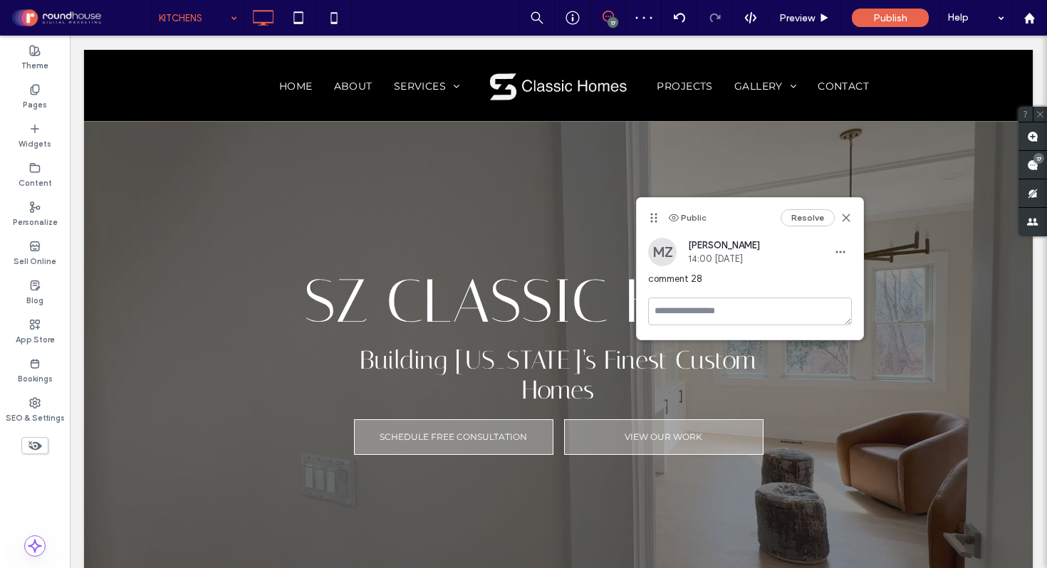
click at [814, 217] on button "Resolve" at bounding box center [808, 217] width 54 height 17
click at [1034, 162] on div "17" at bounding box center [1033, 165] width 28 height 28
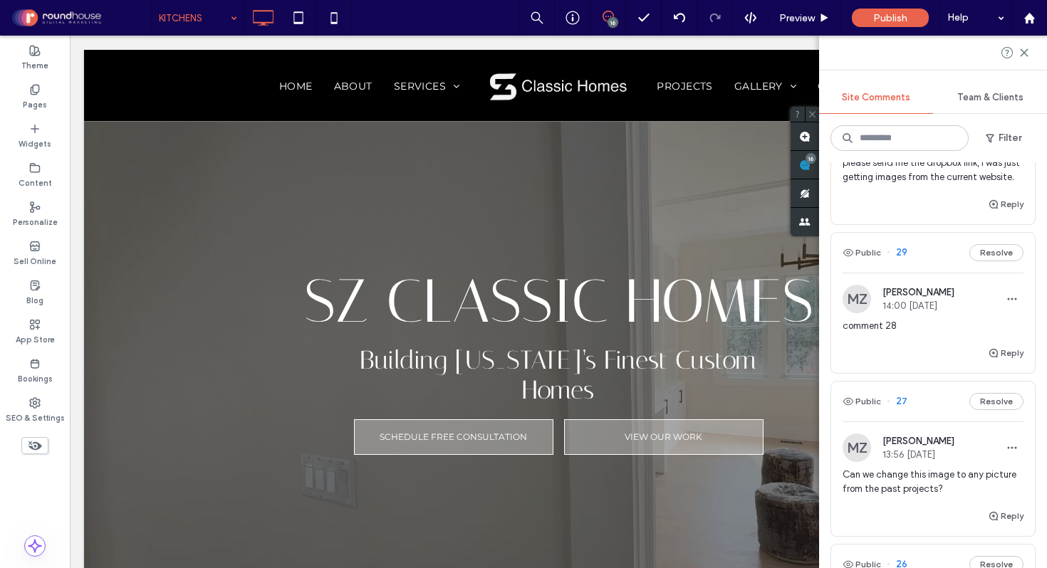
scroll to position [192, 0]
click at [890, 343] on div "comment 28" at bounding box center [933, 331] width 181 height 26
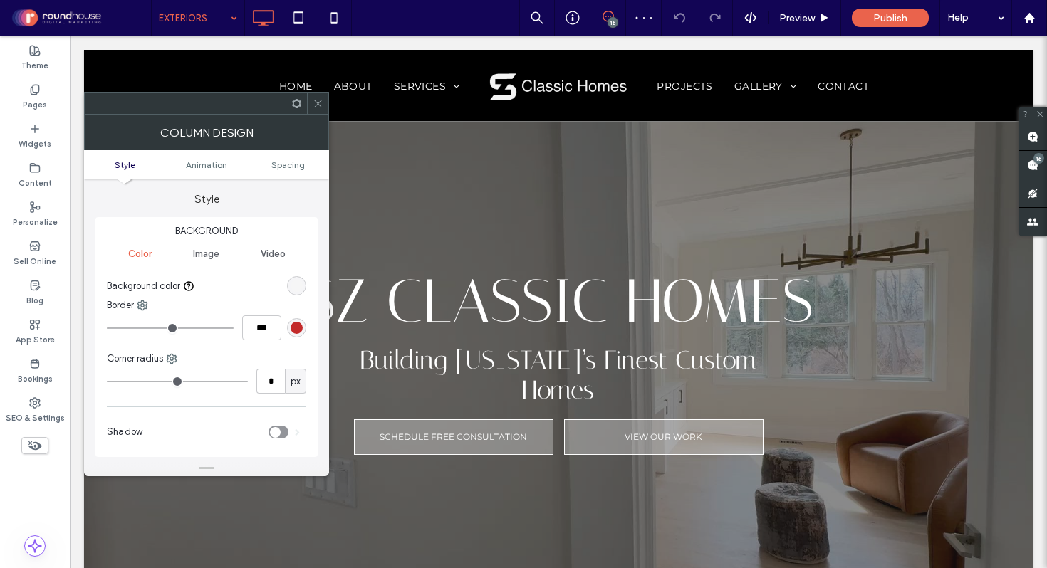
click at [306, 287] on div "rgb(246, 246, 246)" at bounding box center [296, 285] width 19 height 19
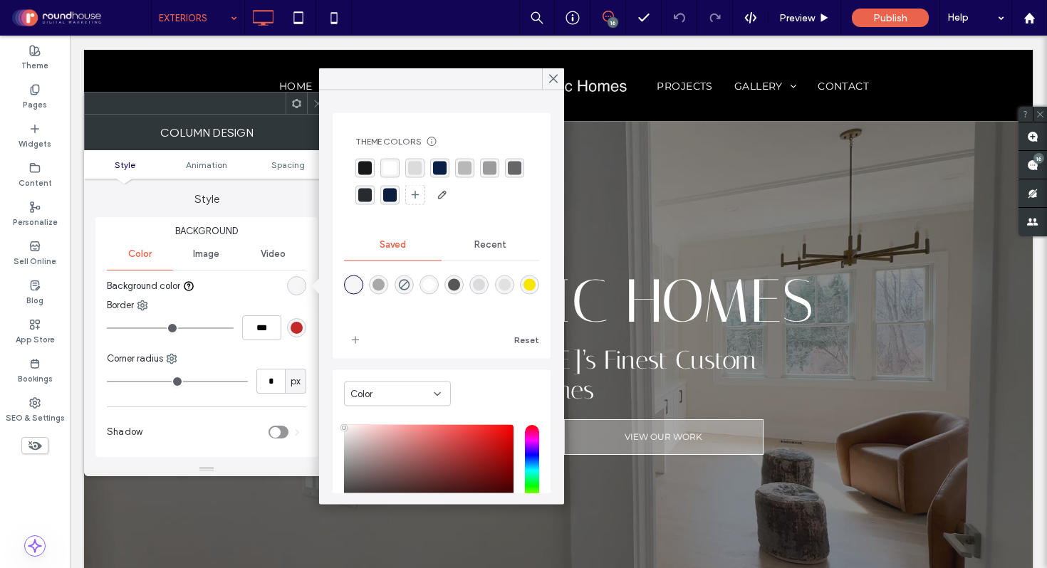
click at [442, 166] on div "rgba(10, 31, 68, 1)" at bounding box center [440, 169] width 14 height 14
click at [555, 78] on icon at bounding box center [553, 79] width 13 height 13
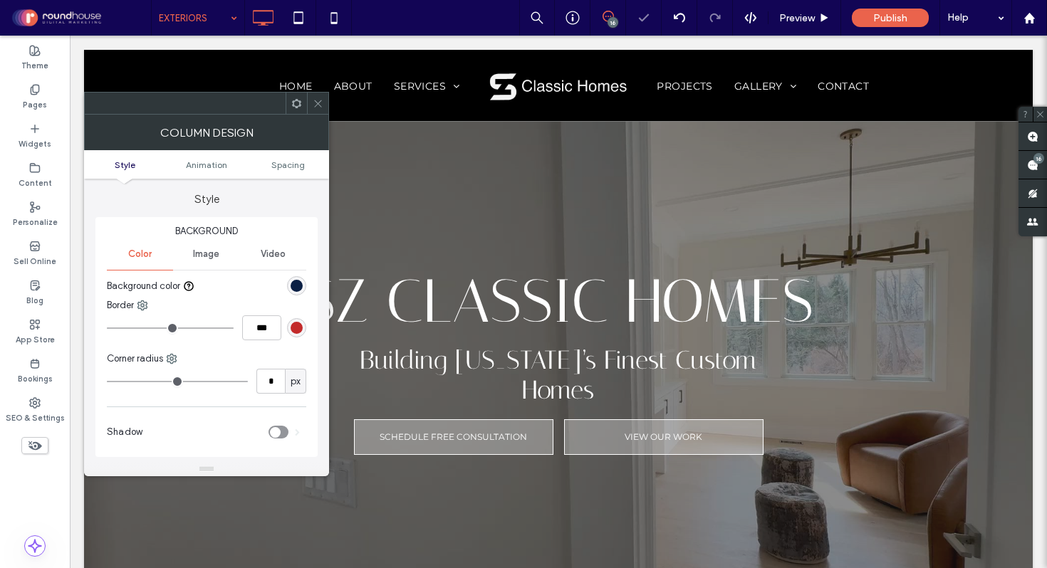
click at [321, 99] on icon at bounding box center [318, 103] width 11 height 11
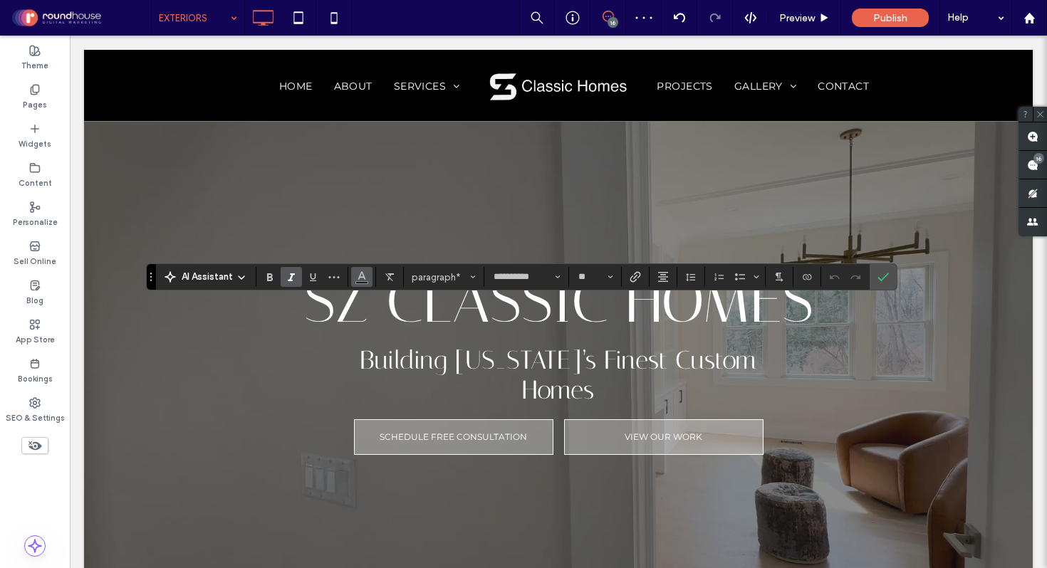
click at [360, 274] on use "Color" at bounding box center [362, 276] width 8 height 8
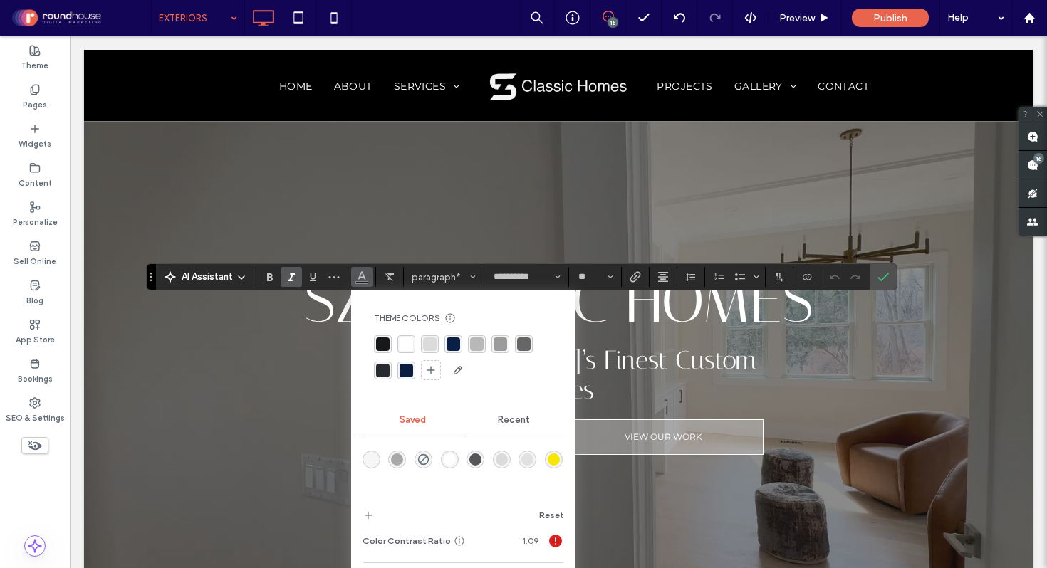
click at [406, 345] on div "rgba(255,255,255,1)" at bounding box center [407, 345] width 14 height 14
click at [888, 283] on span "Confirm" at bounding box center [882, 277] width 11 height 24
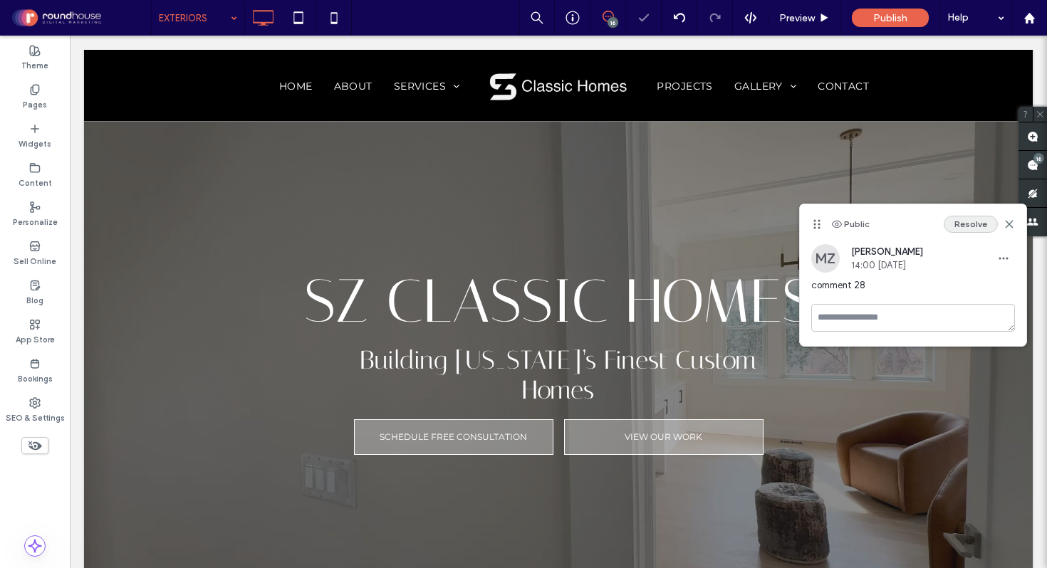
click at [977, 227] on button "Resolve" at bounding box center [971, 224] width 54 height 17
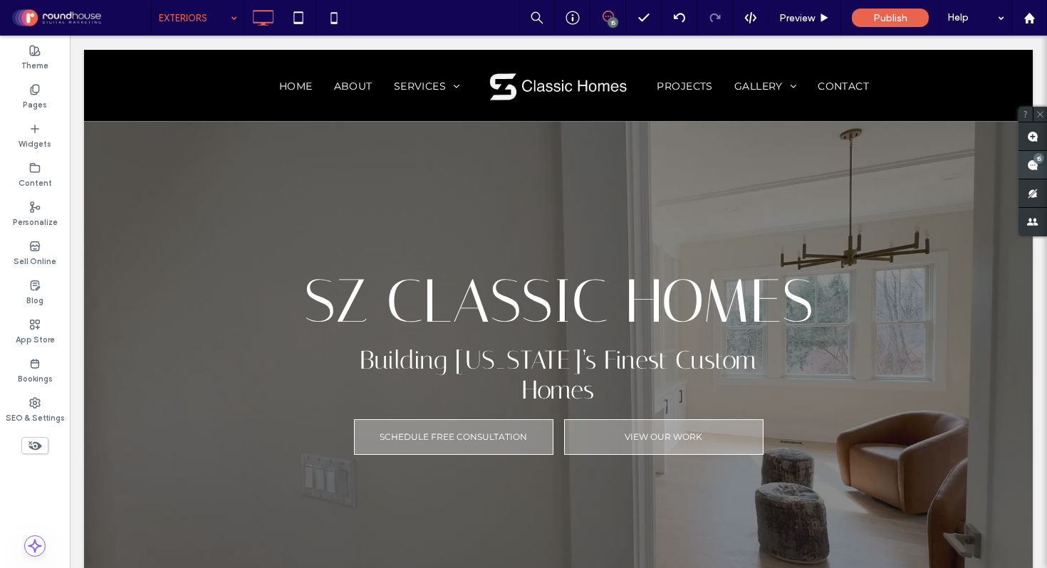
click at [1026, 159] on span at bounding box center [1033, 165] width 28 height 28
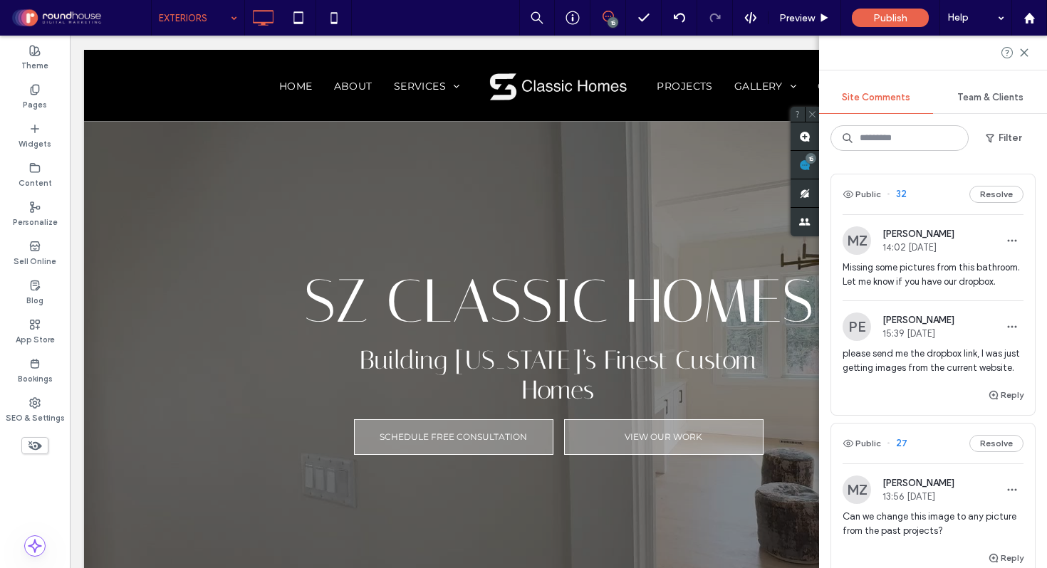
click at [898, 276] on span "Missing some pictures from this bathroom. Let me know if you have our dropbox." at bounding box center [933, 275] width 181 height 28
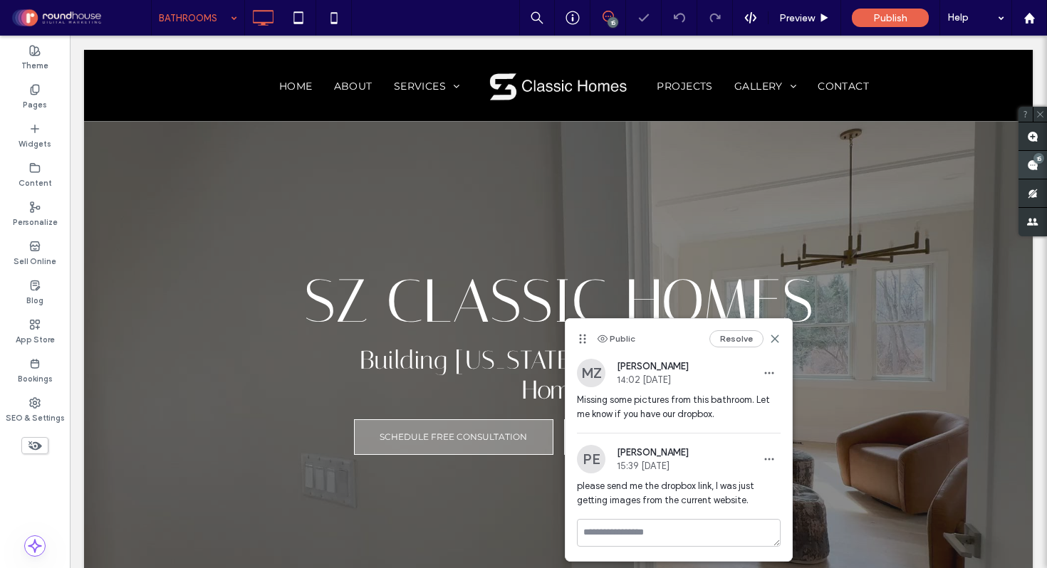
click at [1033, 169] on use at bounding box center [1032, 165] width 11 height 11
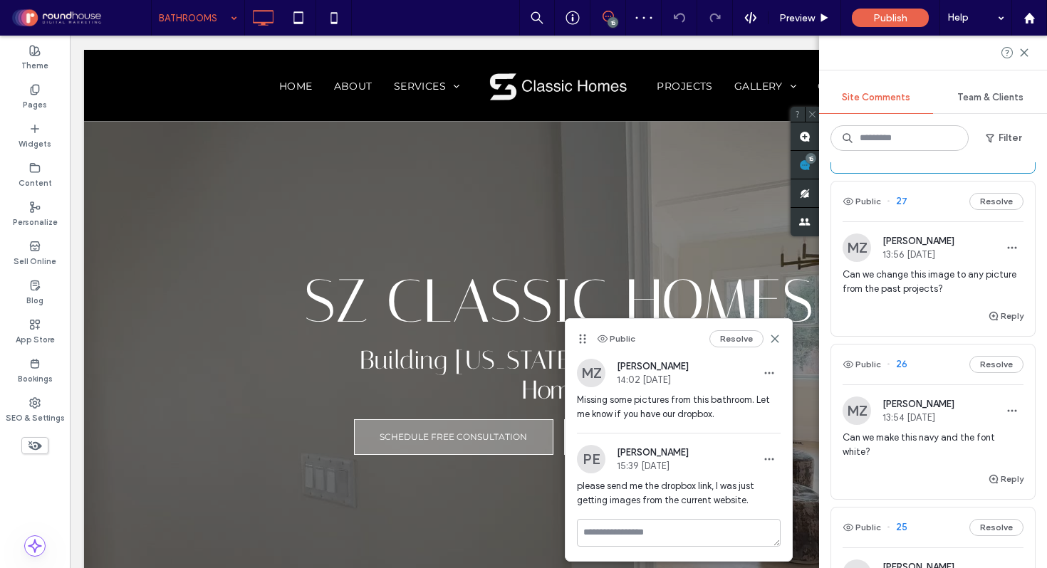
scroll to position [294, 0]
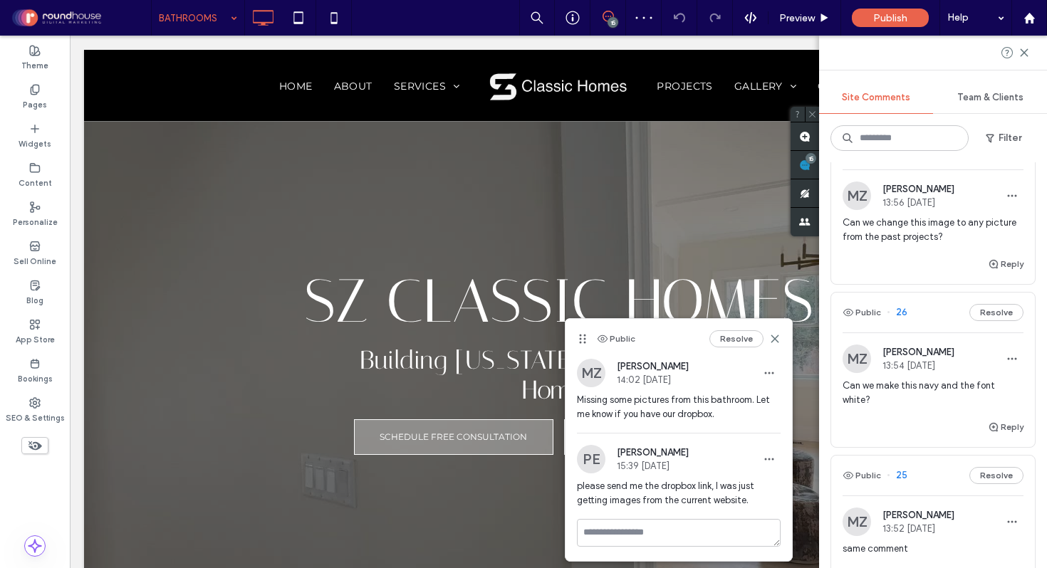
click at [923, 244] on span "Can we change this image to any picture from the past projects?" at bounding box center [933, 230] width 181 height 28
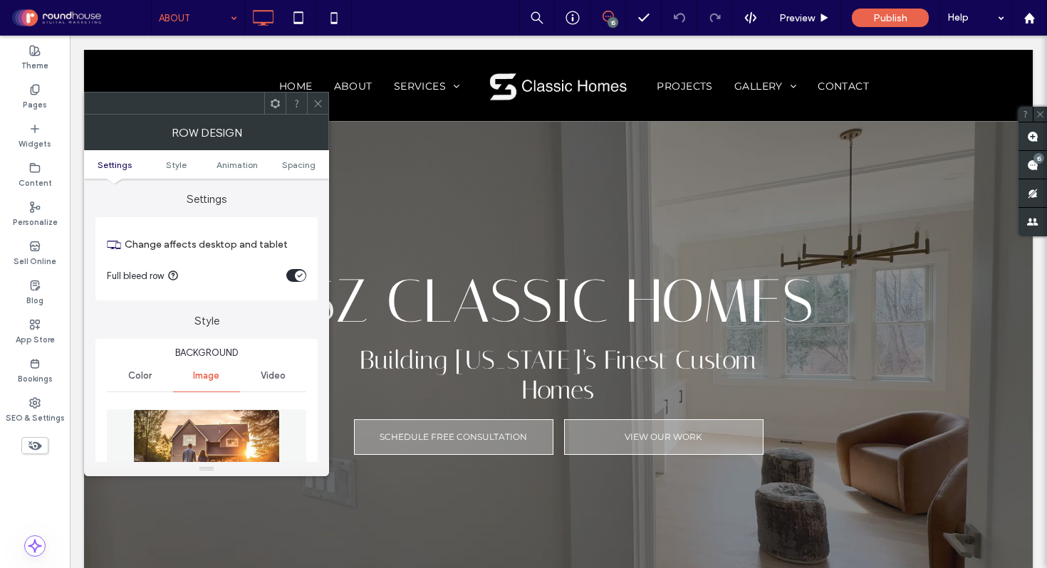
click at [226, 412] on img at bounding box center [206, 459] width 147 height 98
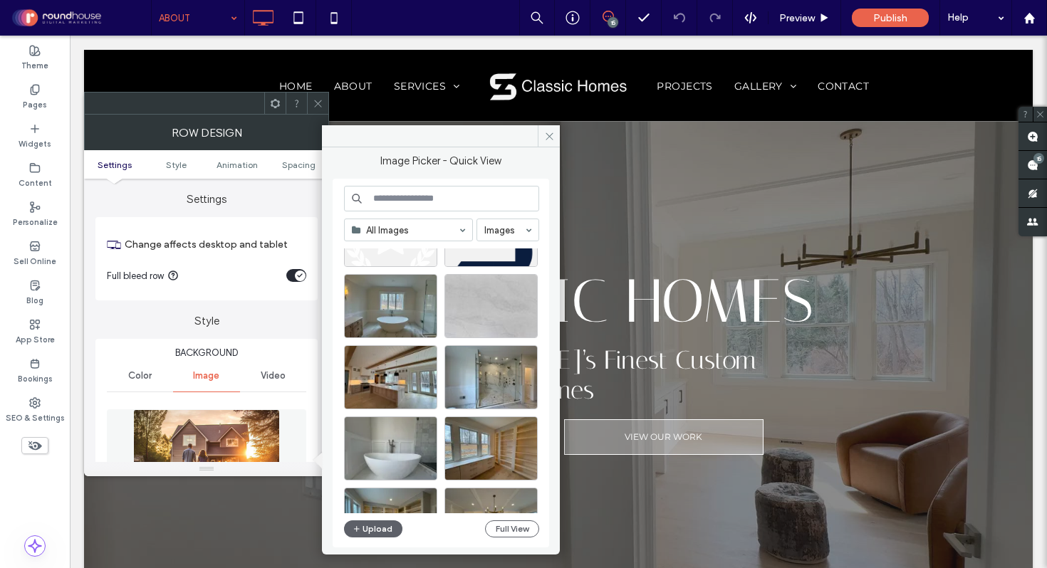
scroll to position [1068, 0]
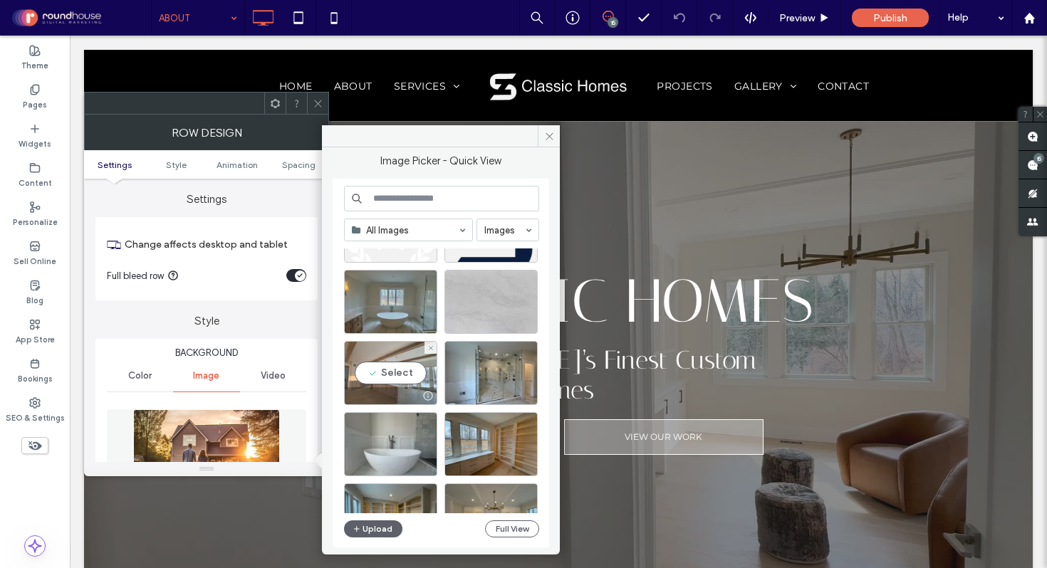
click at [402, 368] on div "Select" at bounding box center [390, 373] width 93 height 64
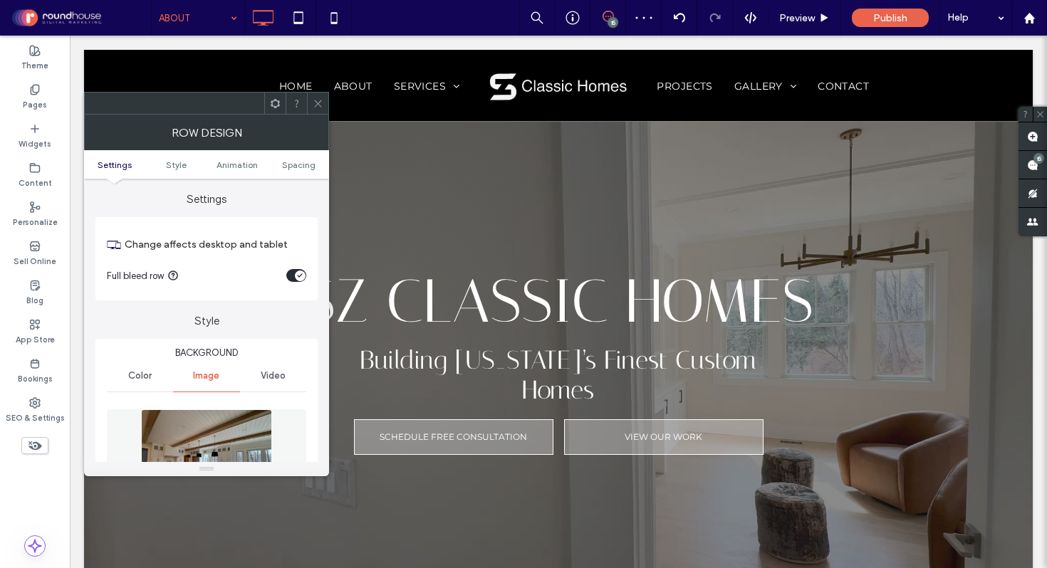
click at [319, 102] on icon at bounding box center [318, 103] width 11 height 11
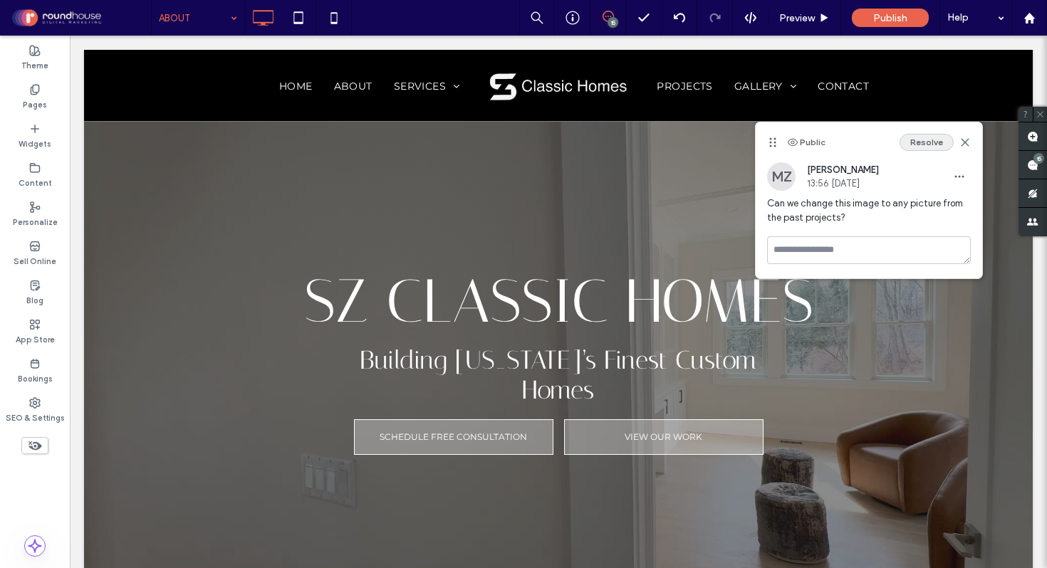
click at [932, 143] on button "Resolve" at bounding box center [927, 142] width 54 height 17
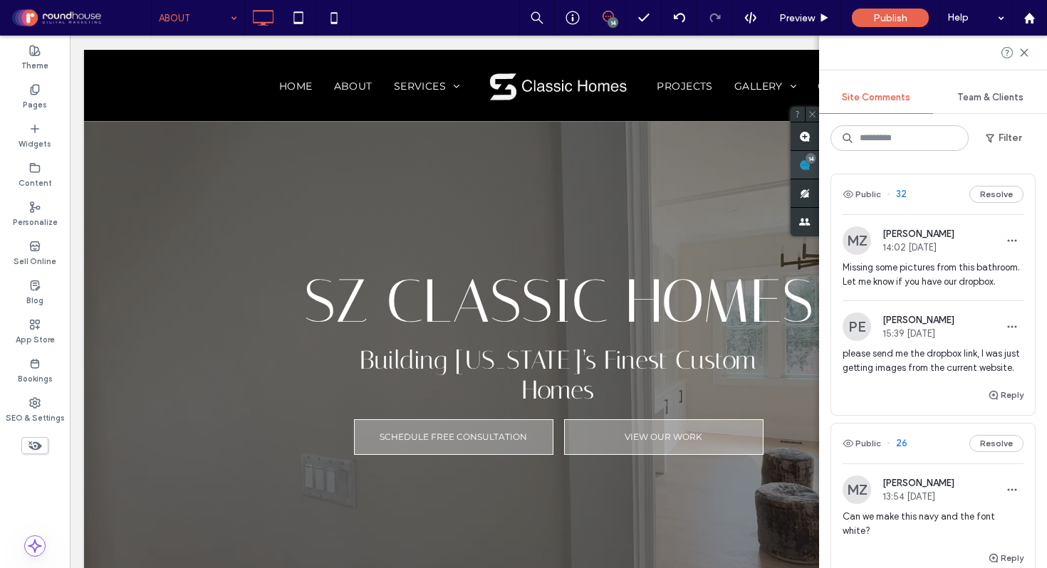
click at [1037, 165] on div "Site Comments Team & Clients Filter Public 32 Resolve MZ Milania Zalepa 14:02 O…" at bounding box center [933, 302] width 228 height 533
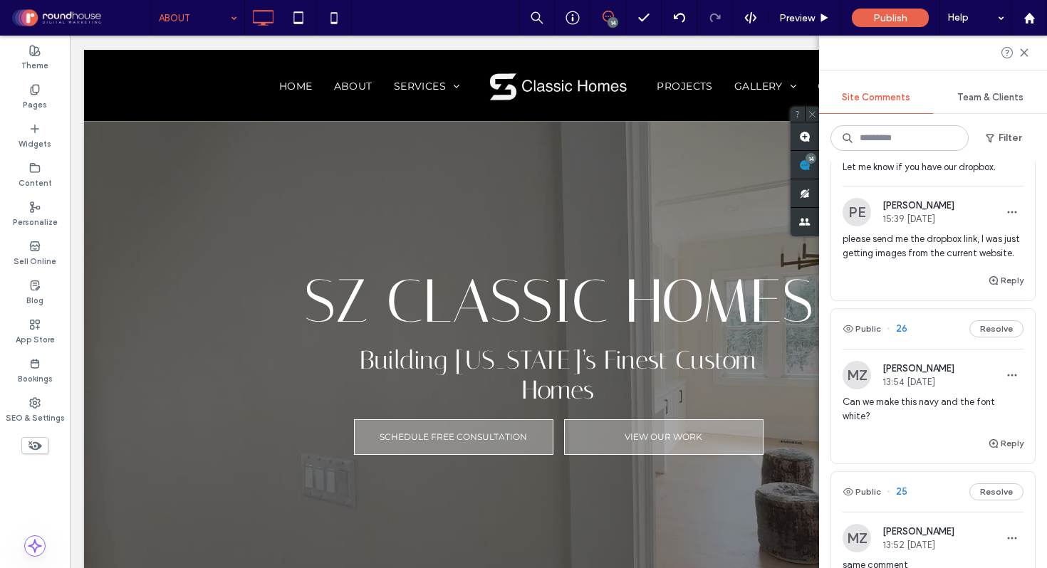
scroll to position [199, 0]
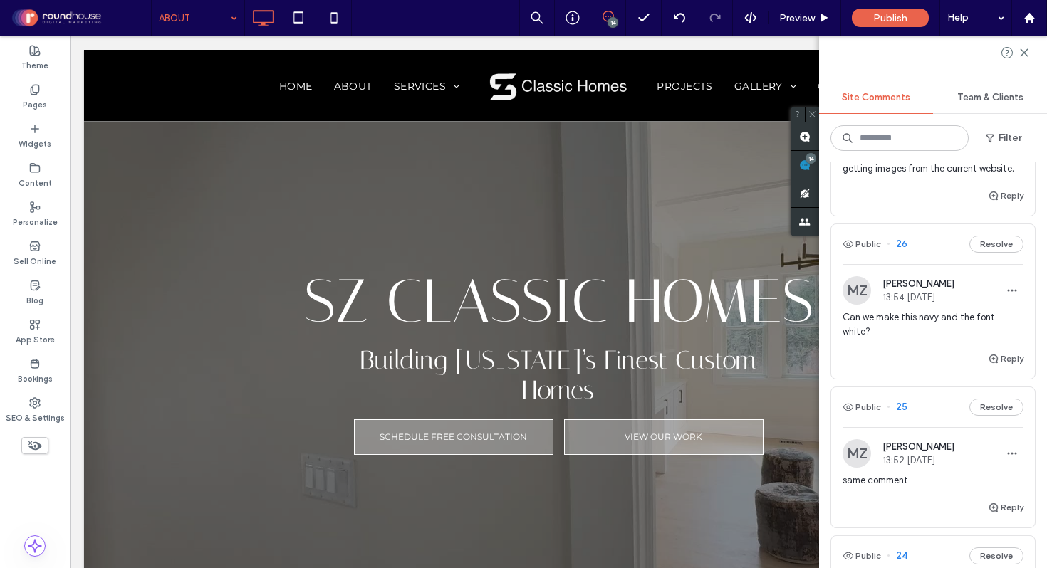
click at [897, 339] on span "Can we make this navy and the font white?" at bounding box center [933, 325] width 181 height 28
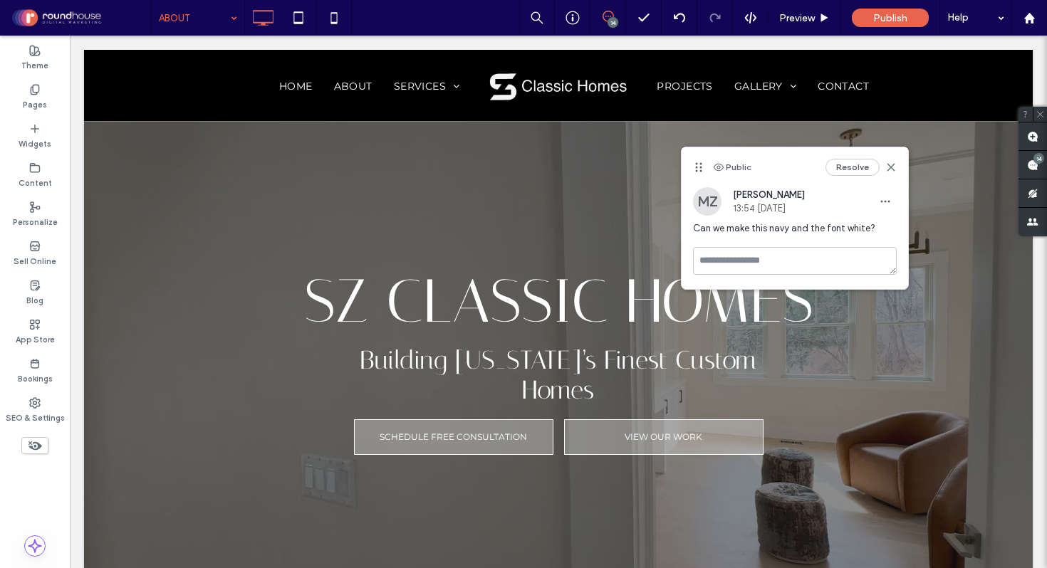
scroll to position [0, 0]
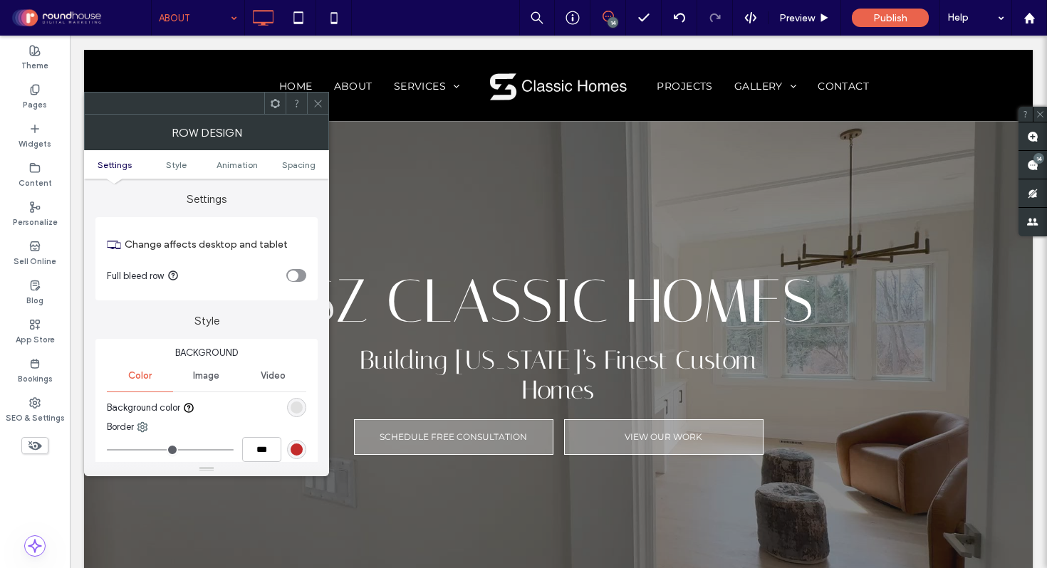
click at [294, 410] on div "rgb(225, 225, 225)" at bounding box center [297, 408] width 12 height 12
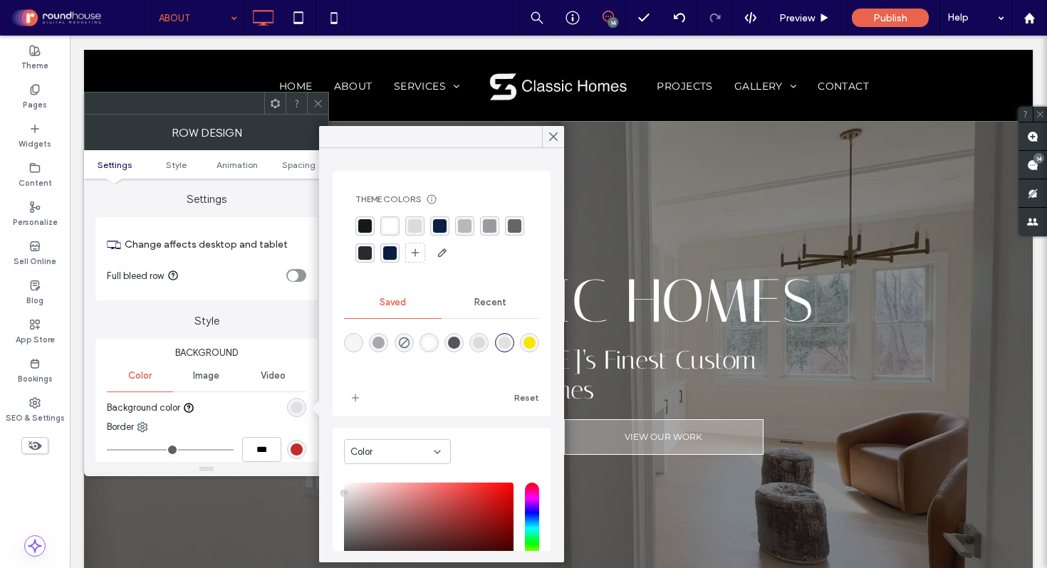
click at [436, 228] on div "rgba(10, 31, 68, 1)" at bounding box center [440, 226] width 14 height 14
click at [554, 134] on icon at bounding box center [553, 136] width 13 height 13
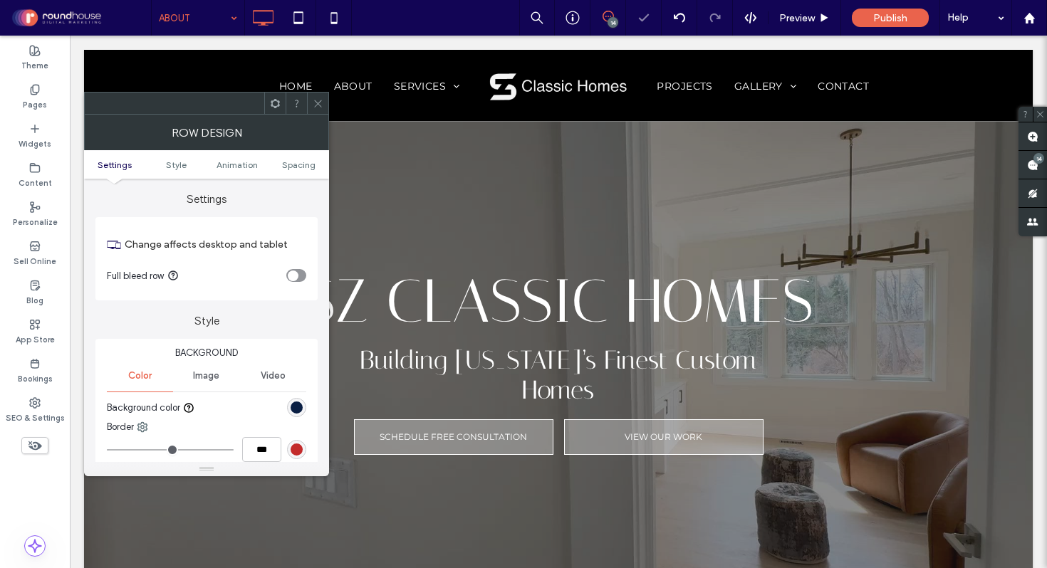
click at [318, 100] on icon at bounding box center [318, 103] width 11 height 11
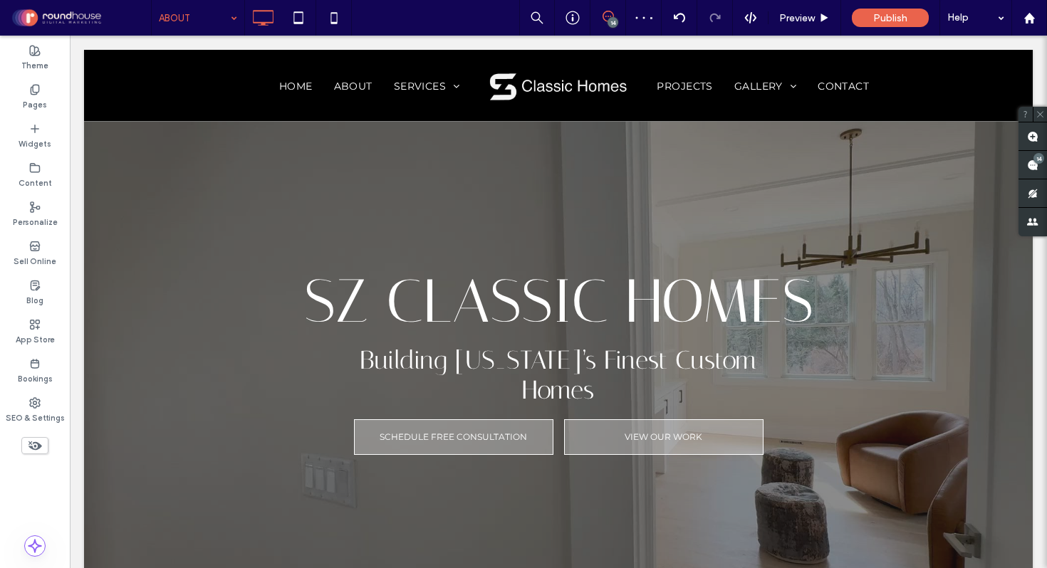
type input "********"
type input "**"
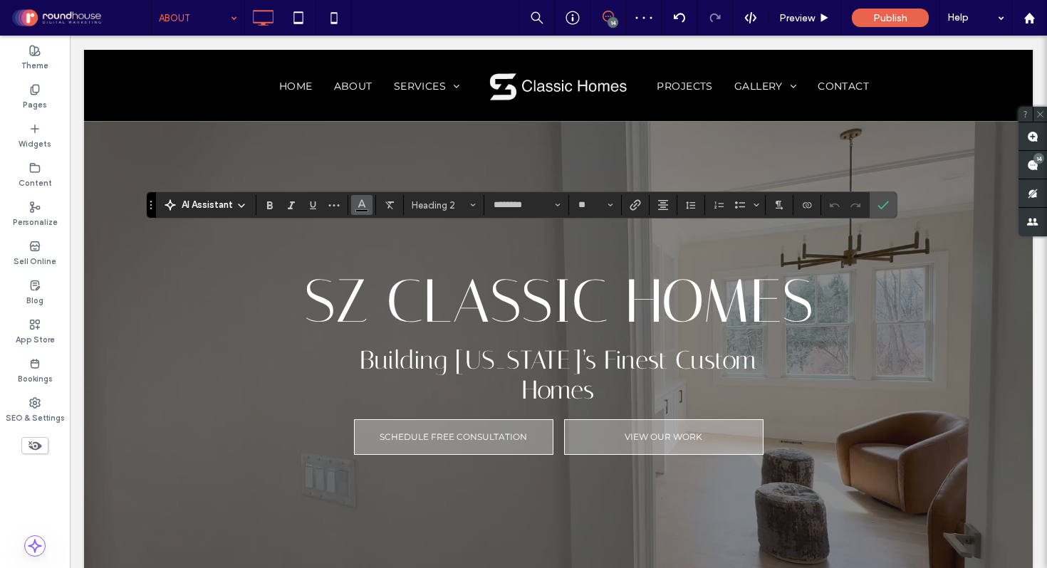
click at [357, 206] on icon "Color" at bounding box center [361, 203] width 11 height 11
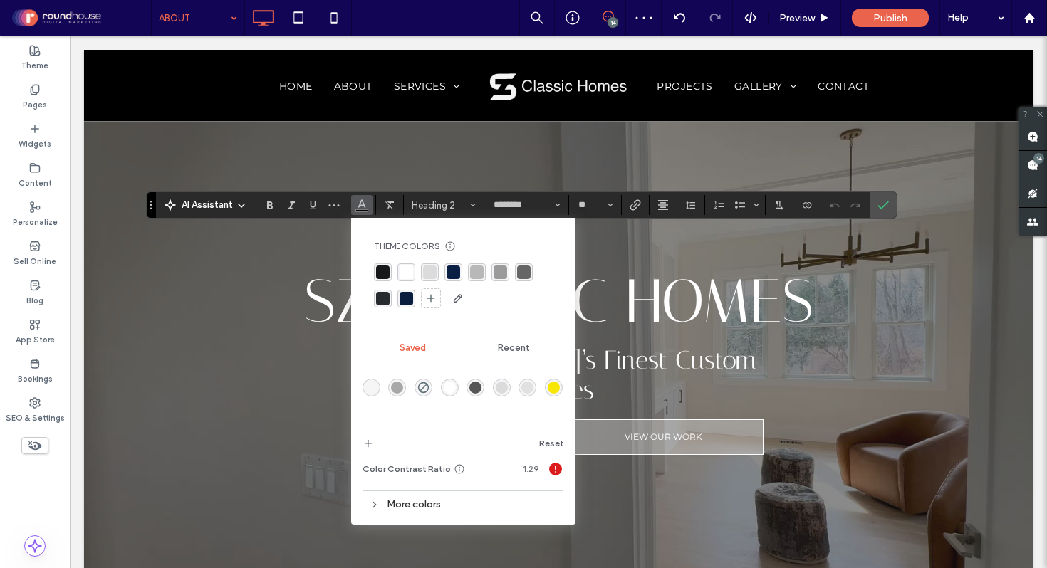
click at [400, 272] on div "rgba(255,255,255,1)" at bounding box center [407, 273] width 14 height 14
click at [887, 208] on icon "Confirm" at bounding box center [882, 204] width 11 height 11
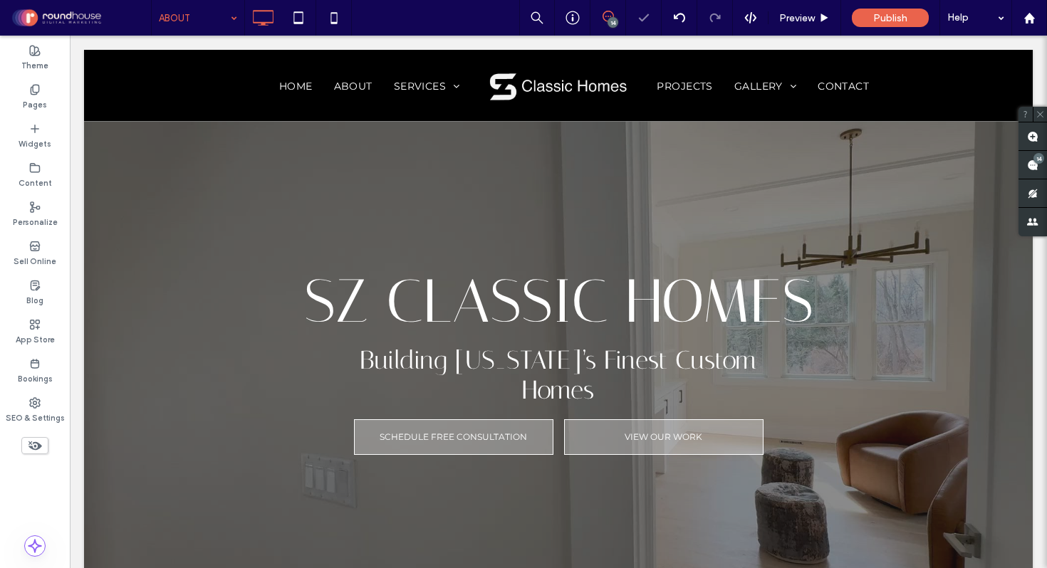
type input "**********"
type input "**"
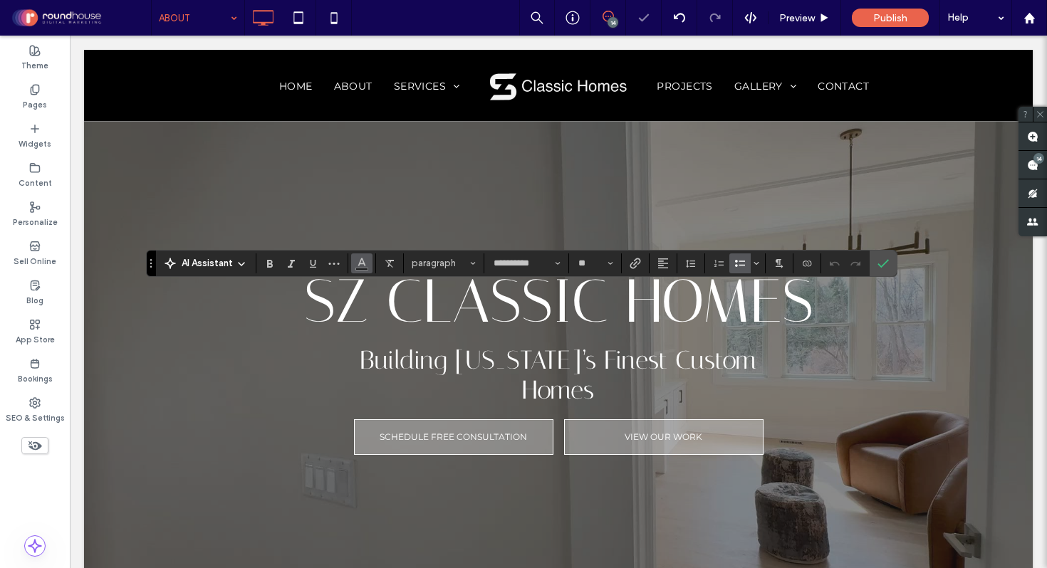
click at [357, 267] on span "Color" at bounding box center [361, 262] width 11 height 19
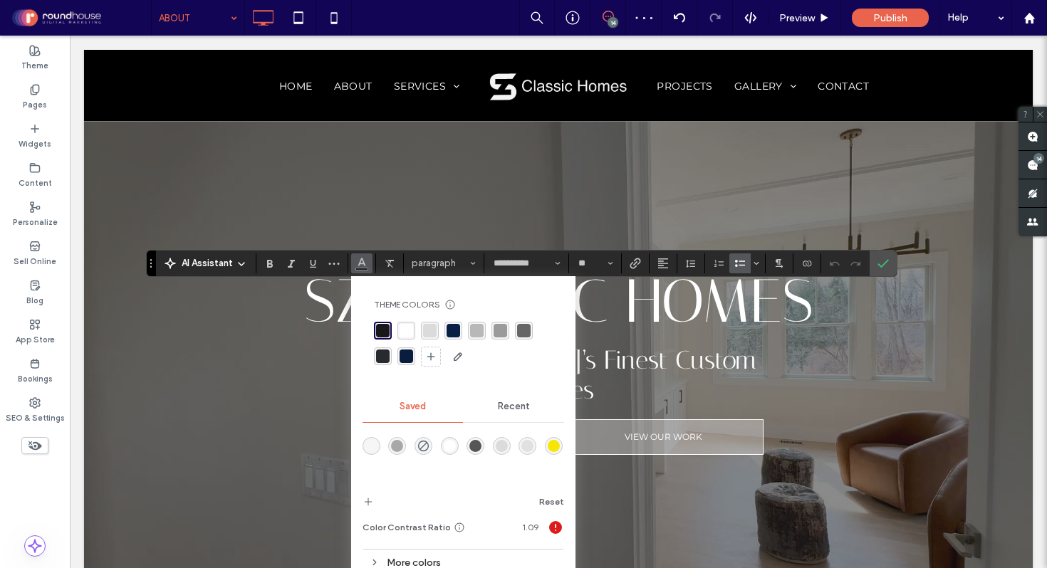
click at [405, 335] on div "rgba(255,255,255,1)" at bounding box center [407, 331] width 14 height 14
click at [884, 266] on icon "Confirm" at bounding box center [882, 263] width 11 height 11
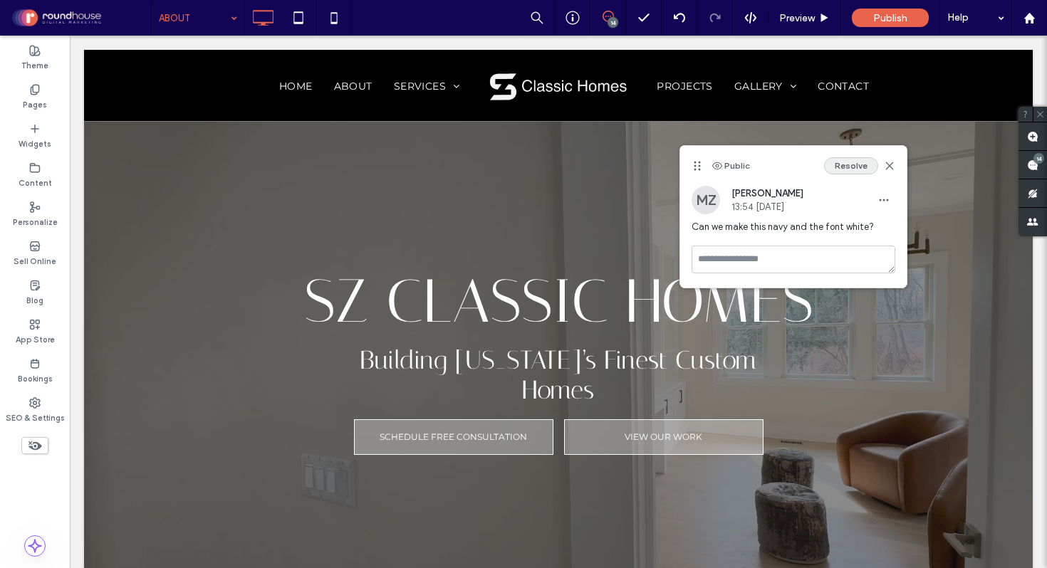
click at [867, 165] on button "Resolve" at bounding box center [851, 165] width 54 height 17
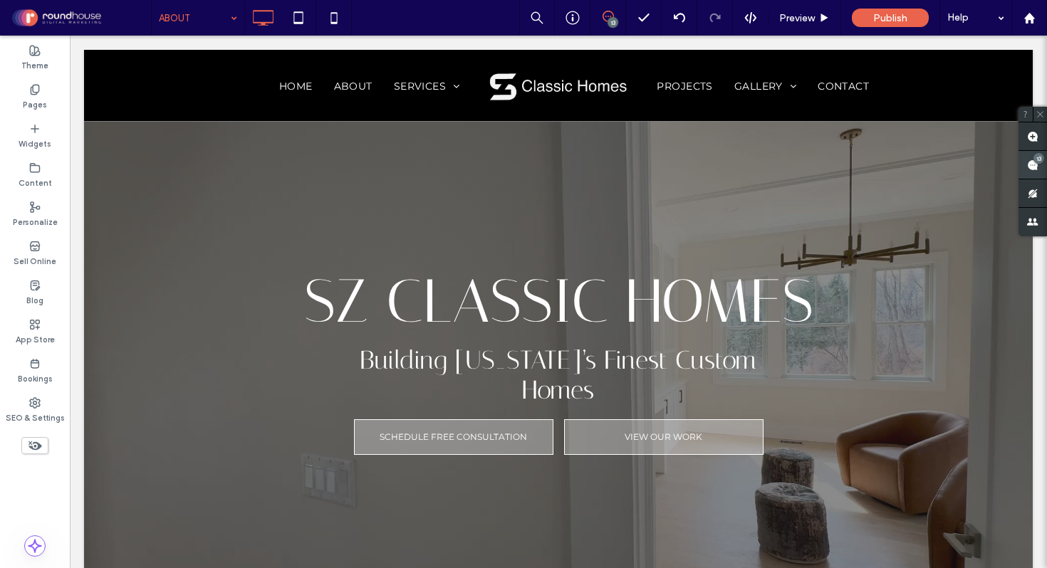
click at [1040, 162] on div "13" at bounding box center [1038, 158] width 11 height 11
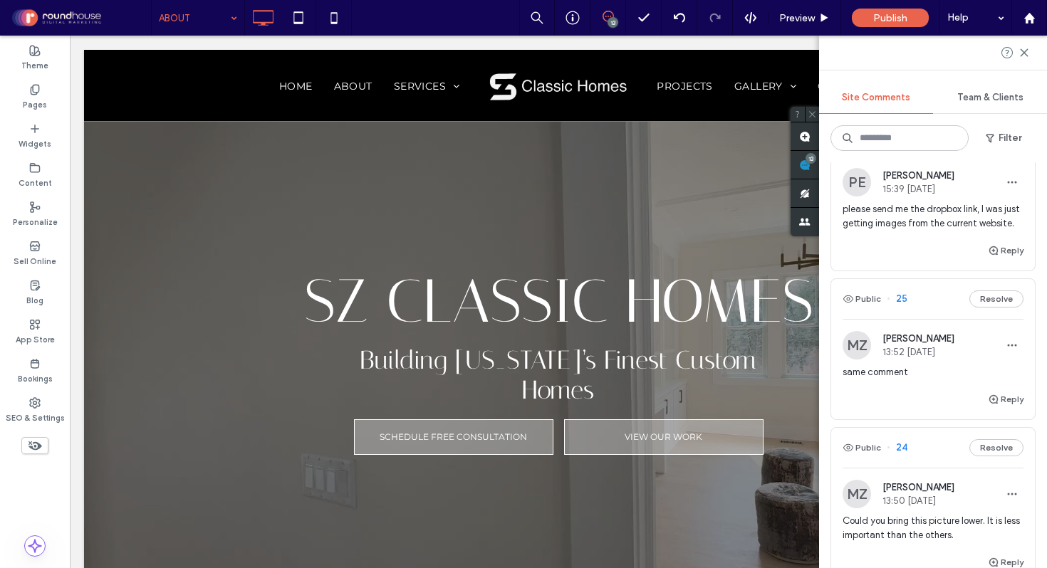
scroll to position [199, 0]
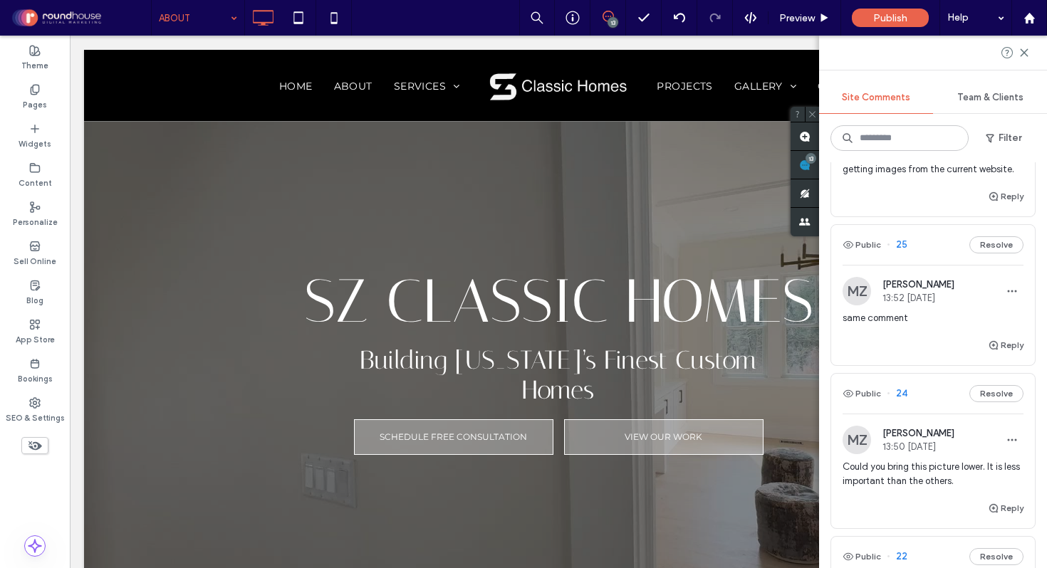
click at [881, 337] on div "same comment" at bounding box center [933, 324] width 181 height 26
type input "**********"
type input "**"
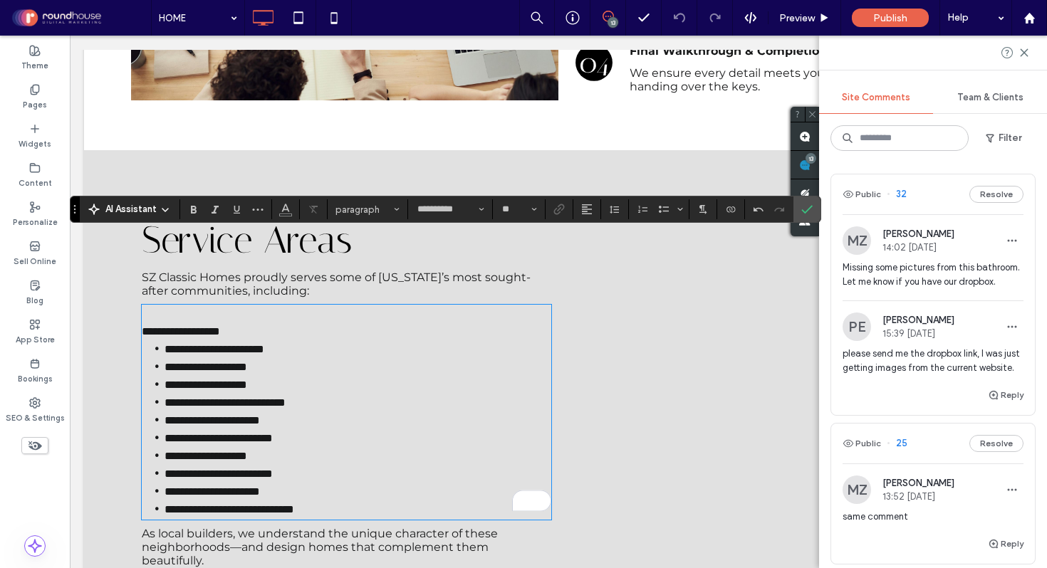
scroll to position [199, 0]
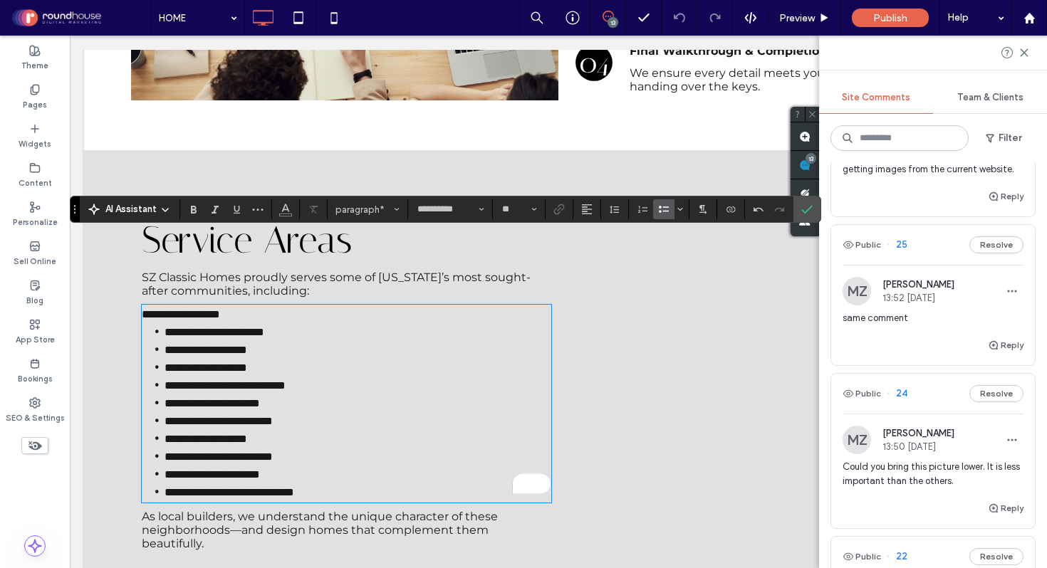
click at [660, 209] on icon "Bulleted List" at bounding box center [663, 209] width 11 height 11
click at [807, 211] on use "Confirm" at bounding box center [807, 210] width 11 height 9
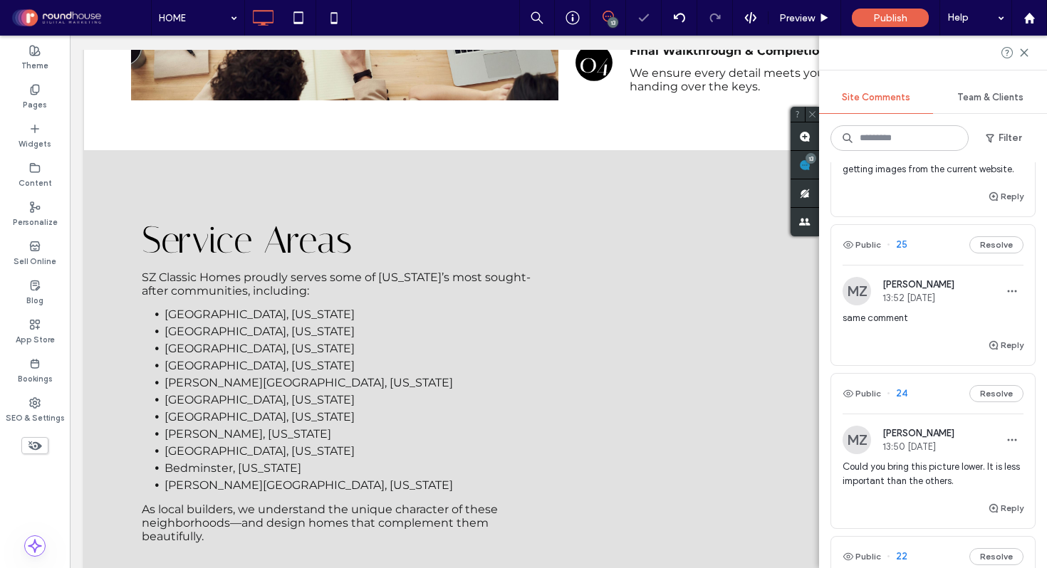
click at [934, 337] on div "same comment" at bounding box center [933, 324] width 181 height 26
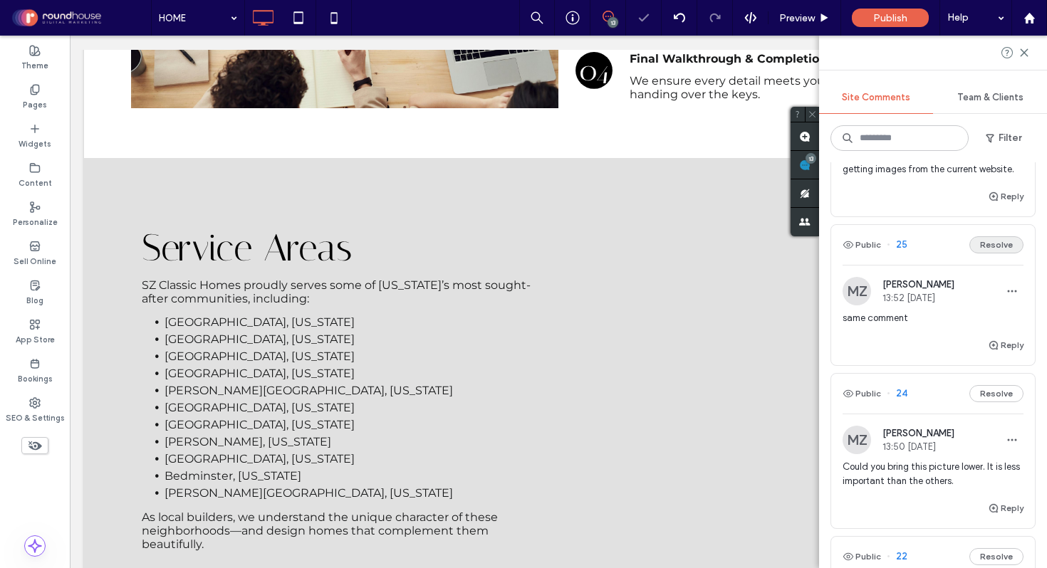
scroll to position [2716, 0]
click at [989, 254] on button "Resolve" at bounding box center [996, 244] width 54 height 17
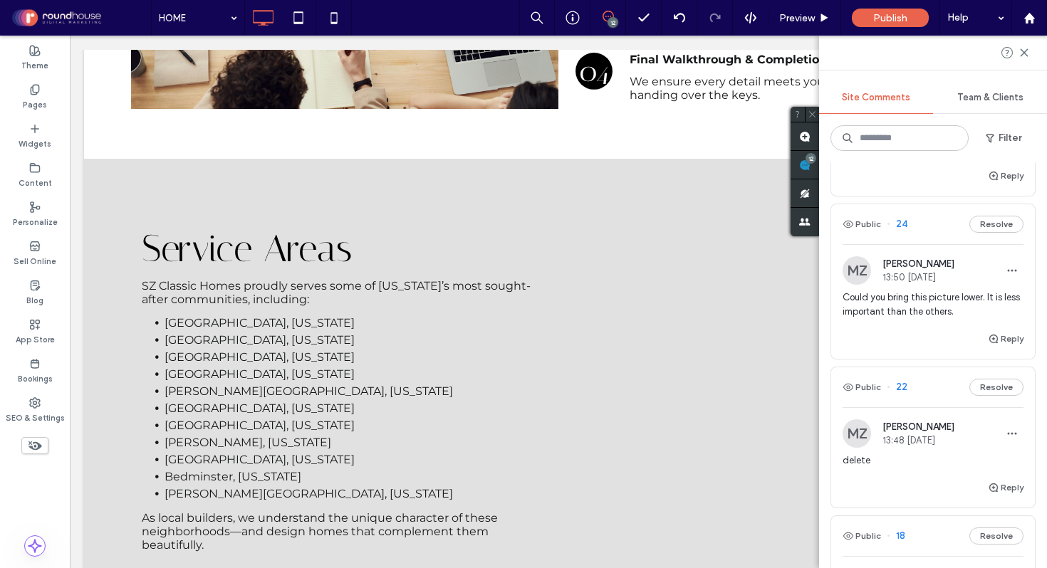
scroll to position [221, 0]
click at [870, 318] on span "Could you bring this picture lower. It is less important than the others." at bounding box center [933, 303] width 181 height 28
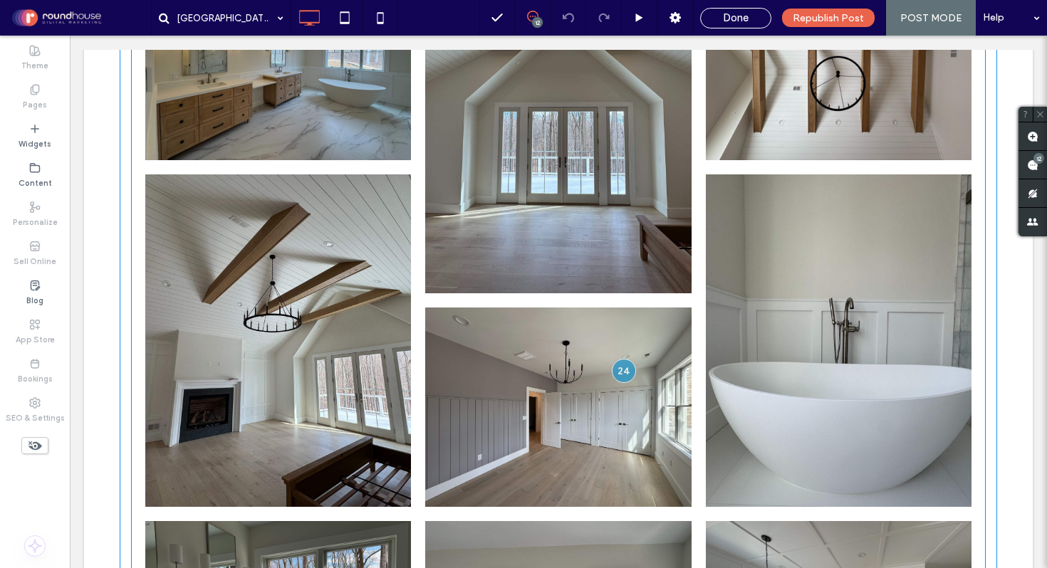
scroll to position [588, 0]
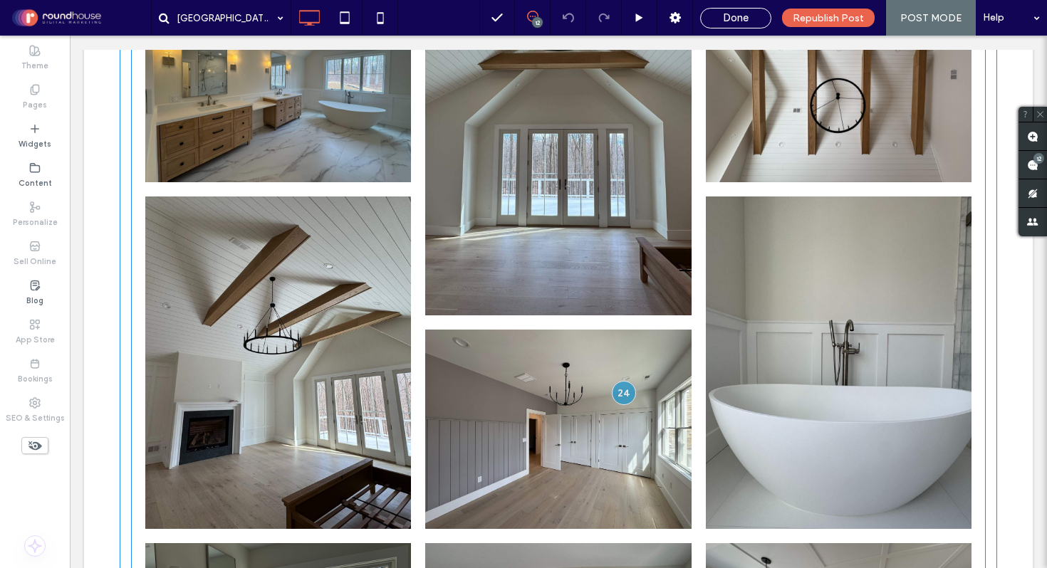
click at [550, 361] on link at bounding box center [558, 429] width 266 height 199
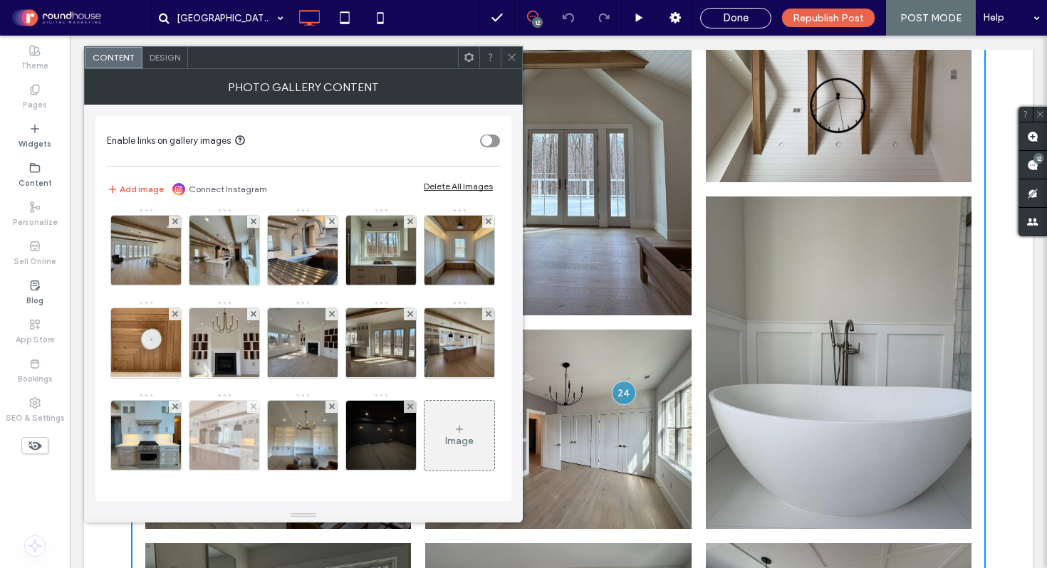
scroll to position [358, 0]
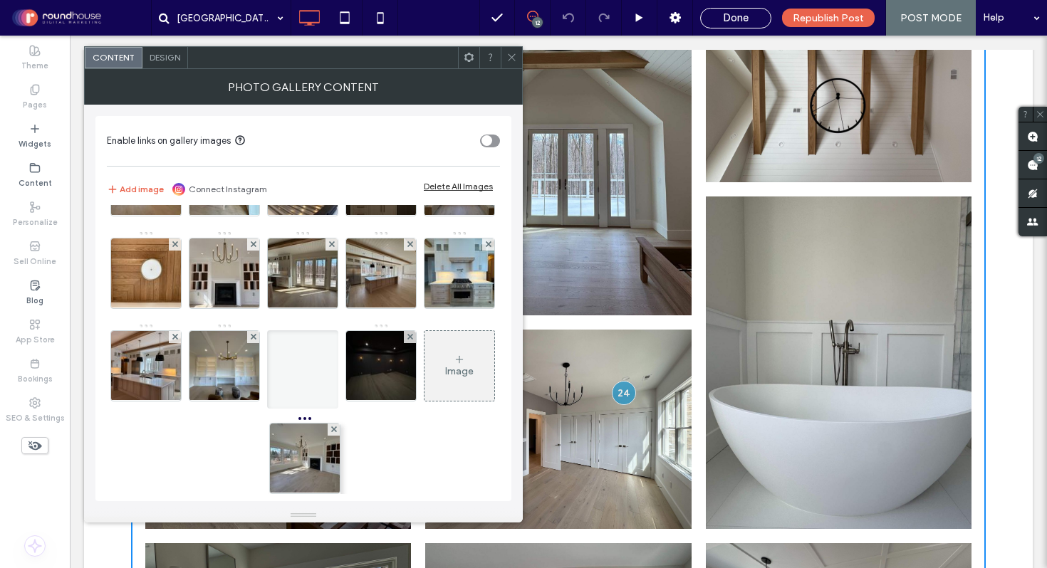
drag, startPoint x: 222, startPoint y: 226, endPoint x: 298, endPoint y: 319, distance: 120.4
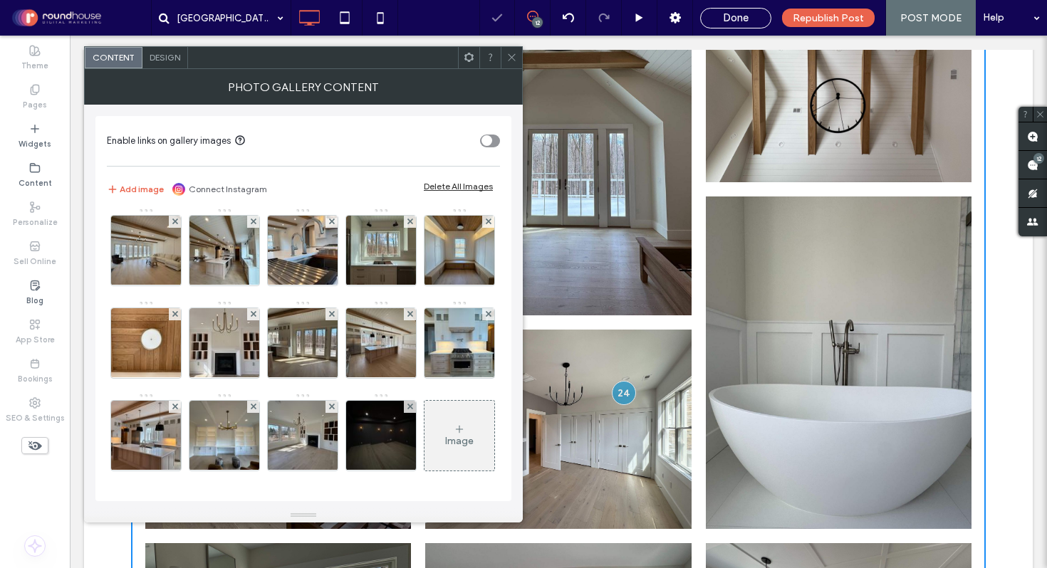
click at [509, 57] on icon at bounding box center [511, 57] width 11 height 11
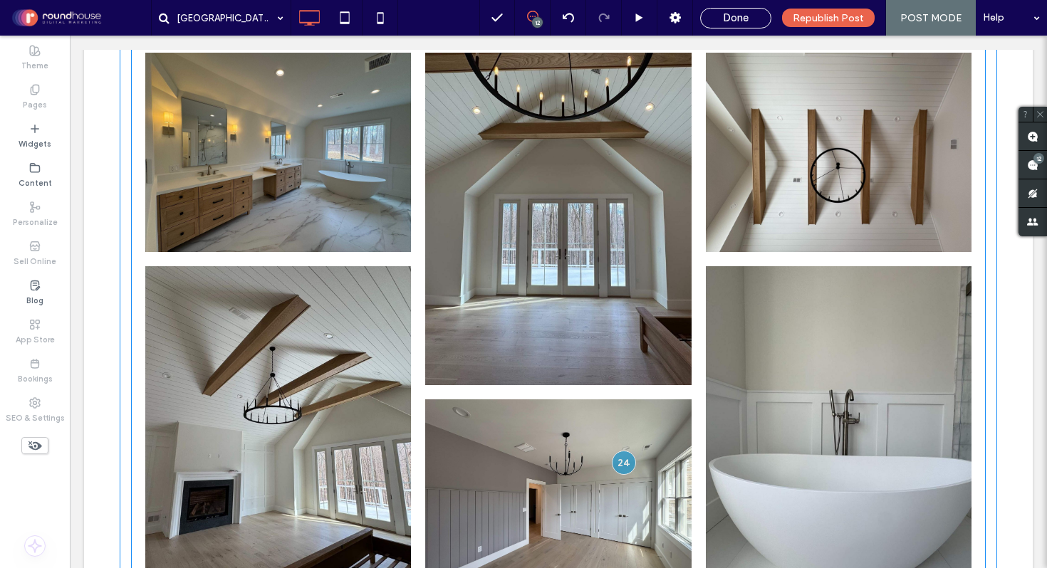
scroll to position [520, 0]
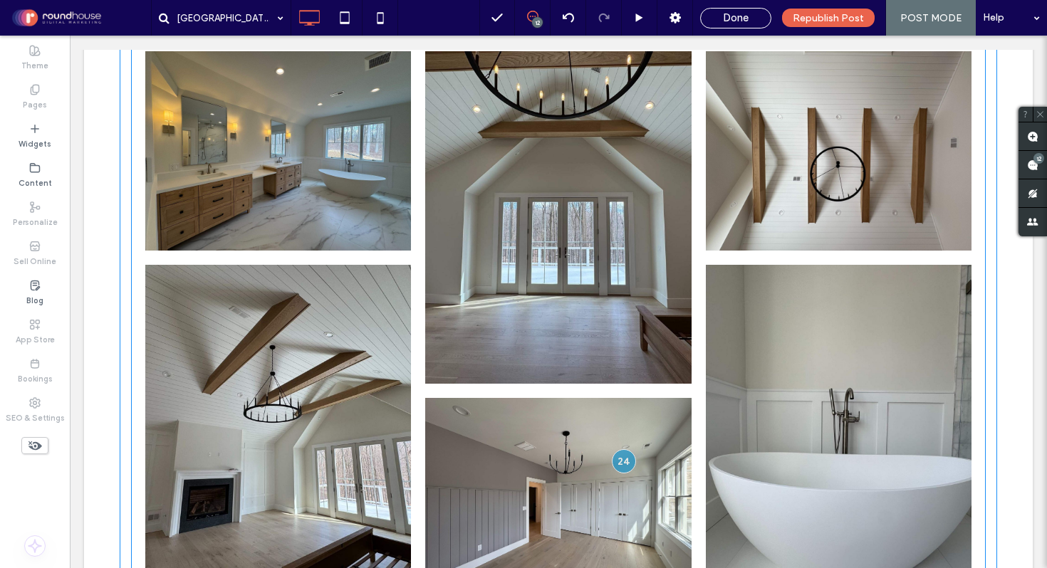
click at [561, 398] on link at bounding box center [558, 497] width 266 height 199
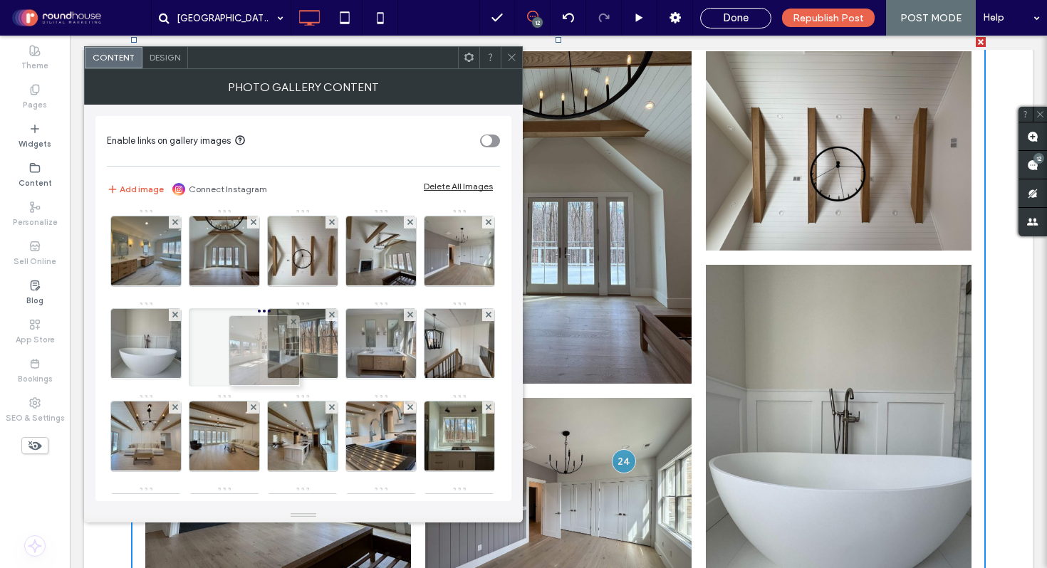
scroll to position [0, 0]
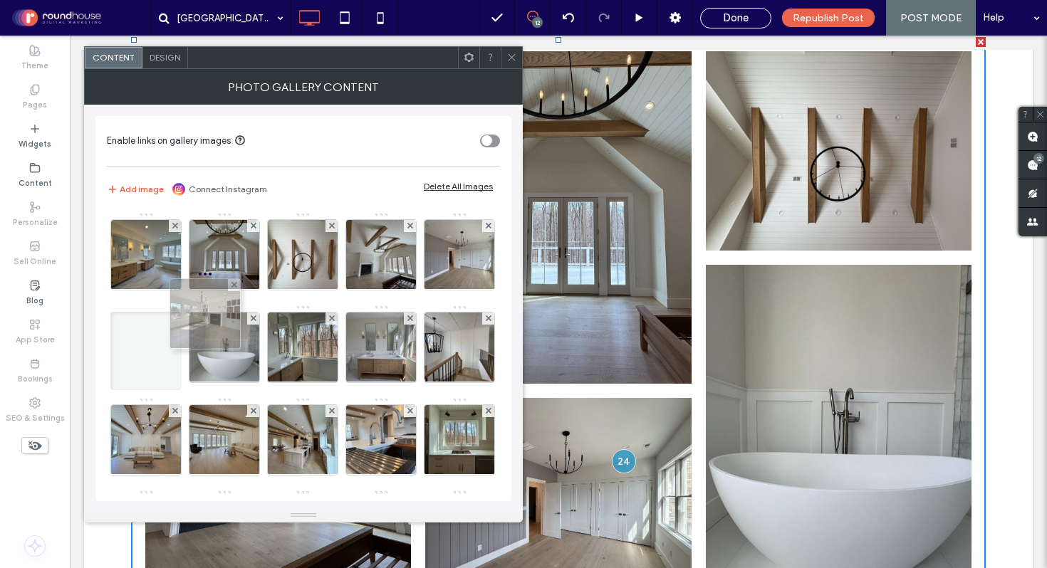
drag, startPoint x: 305, startPoint y: 303, endPoint x: 212, endPoint y: 323, distance: 94.7
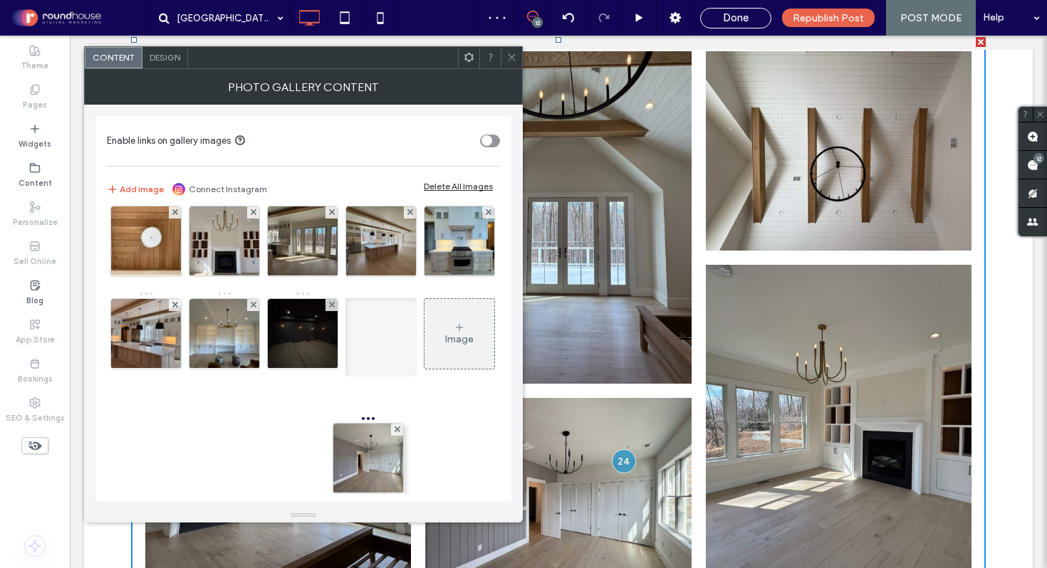
scroll to position [368, 0]
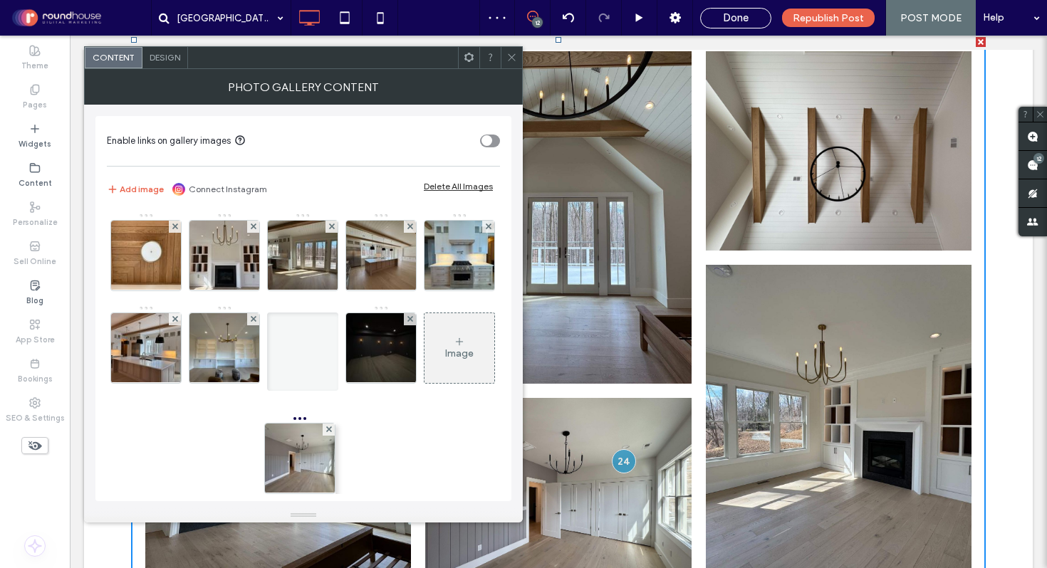
drag, startPoint x: 142, startPoint y: 307, endPoint x: 293, endPoint y: 326, distance: 152.2
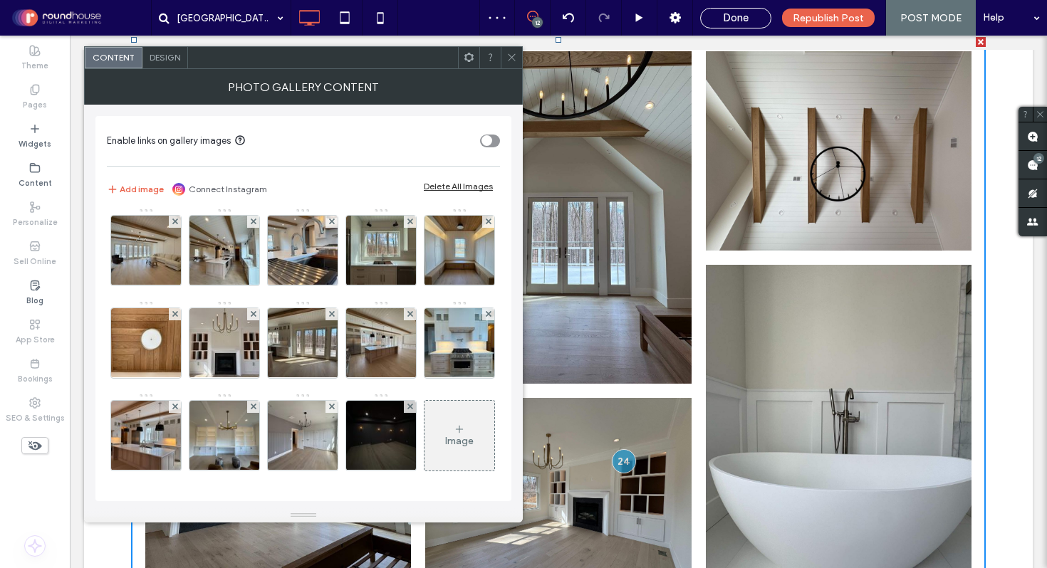
click at [511, 61] on icon at bounding box center [511, 57] width 11 height 11
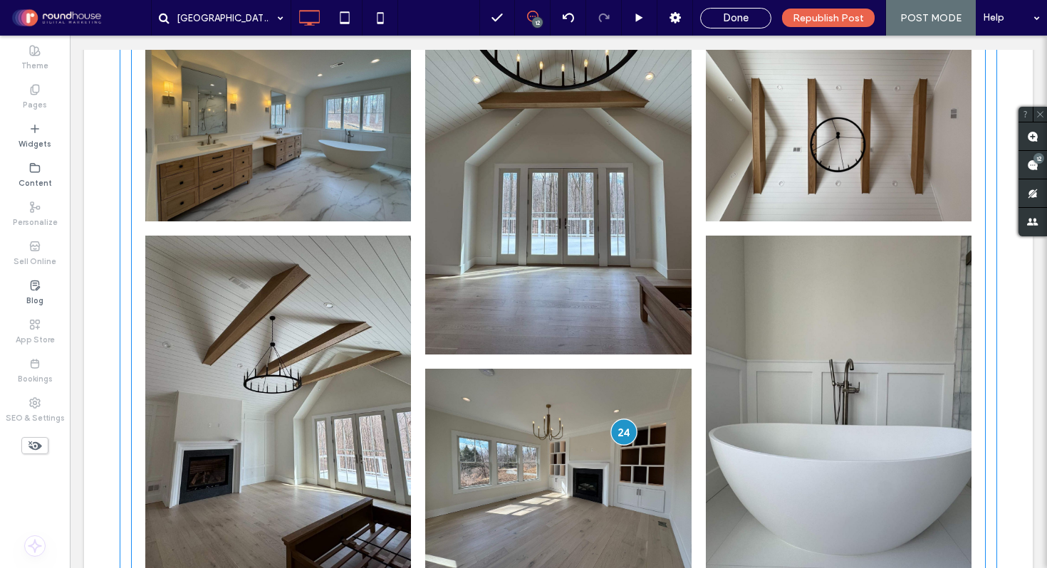
scroll to position [551, 0]
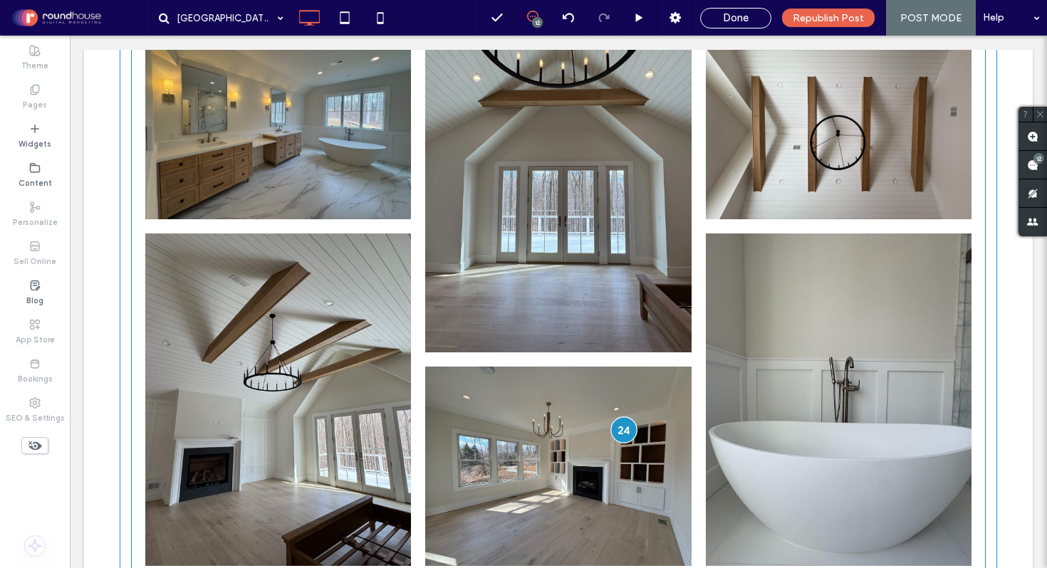
click at [620, 417] on div at bounding box center [623, 430] width 26 height 26
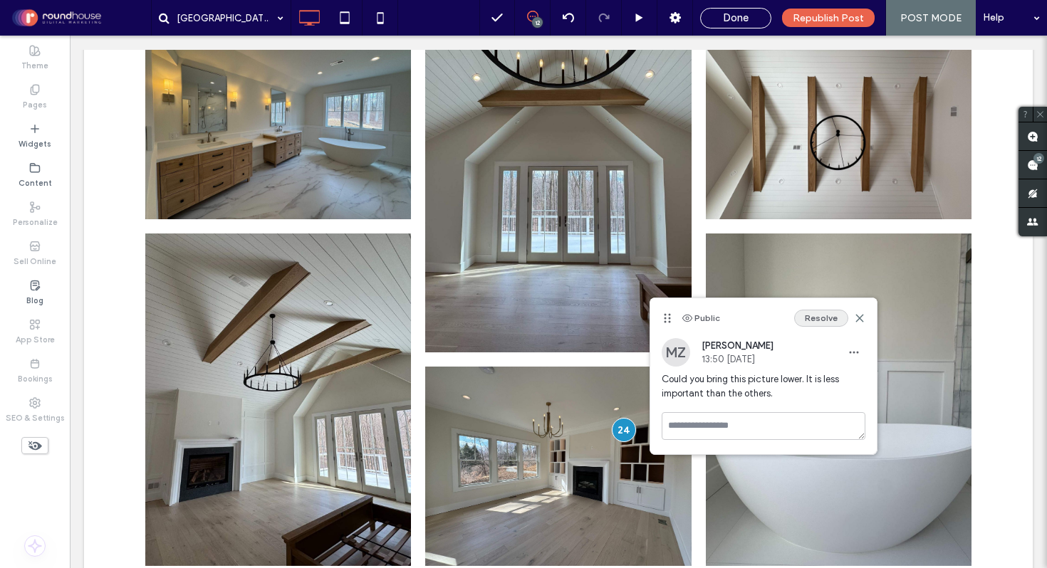
click at [824, 316] on button "Resolve" at bounding box center [821, 318] width 54 height 17
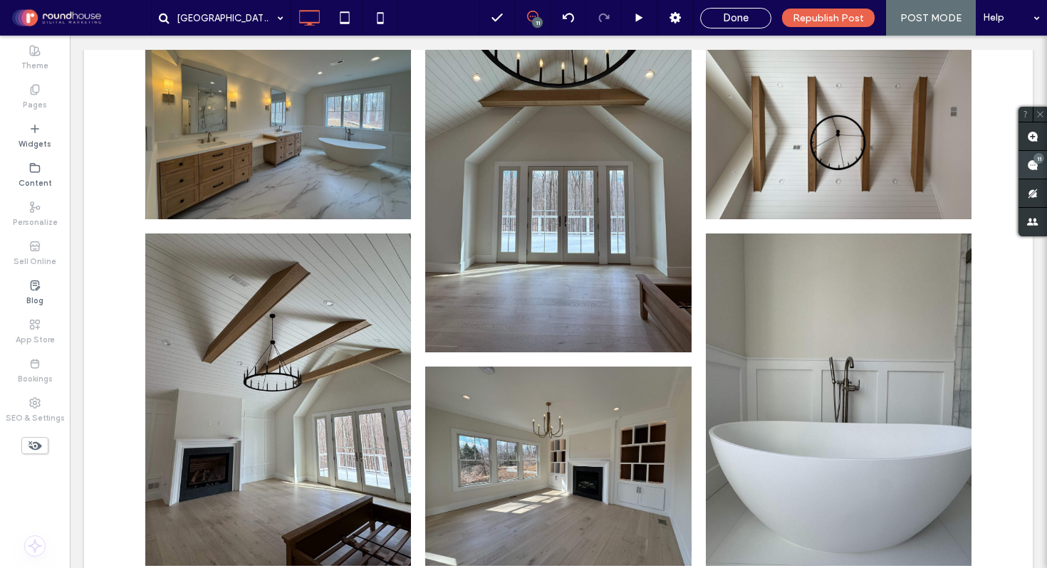
click at [1042, 164] on span at bounding box center [1033, 165] width 28 height 28
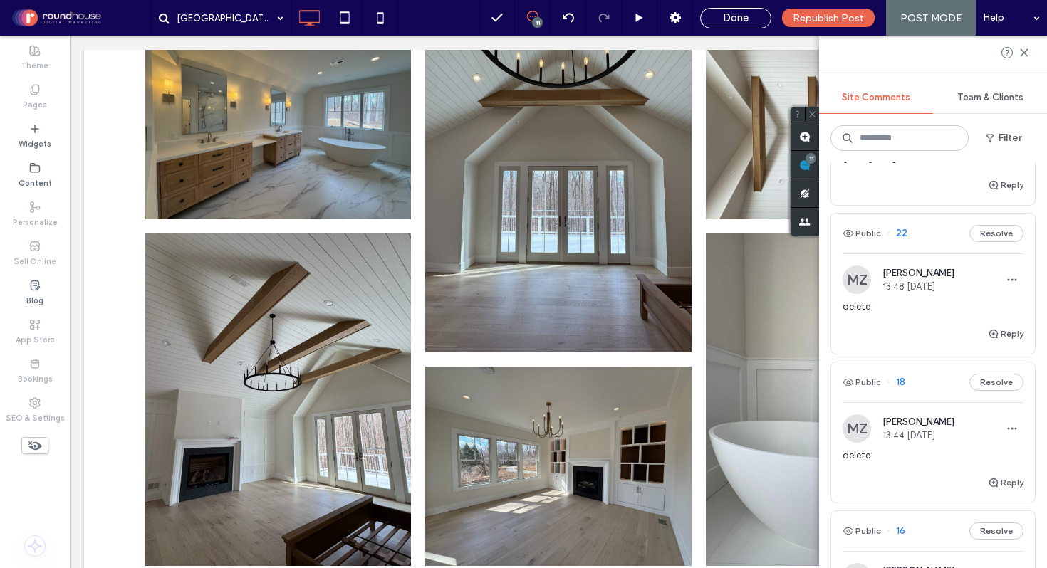
scroll to position [212, 0]
click at [902, 323] on div "delete" at bounding box center [933, 311] width 181 height 26
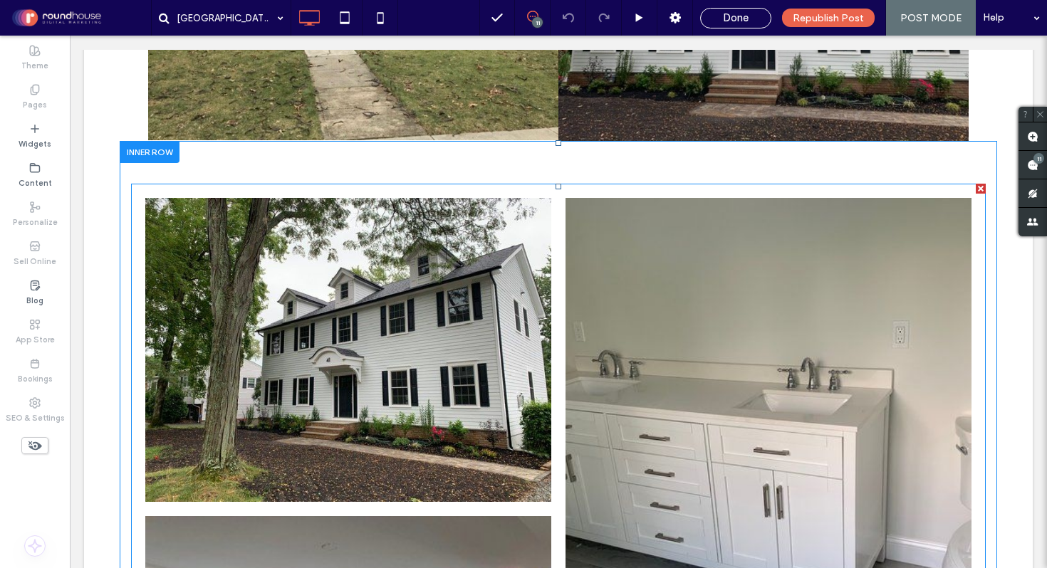
scroll to position [707, 0]
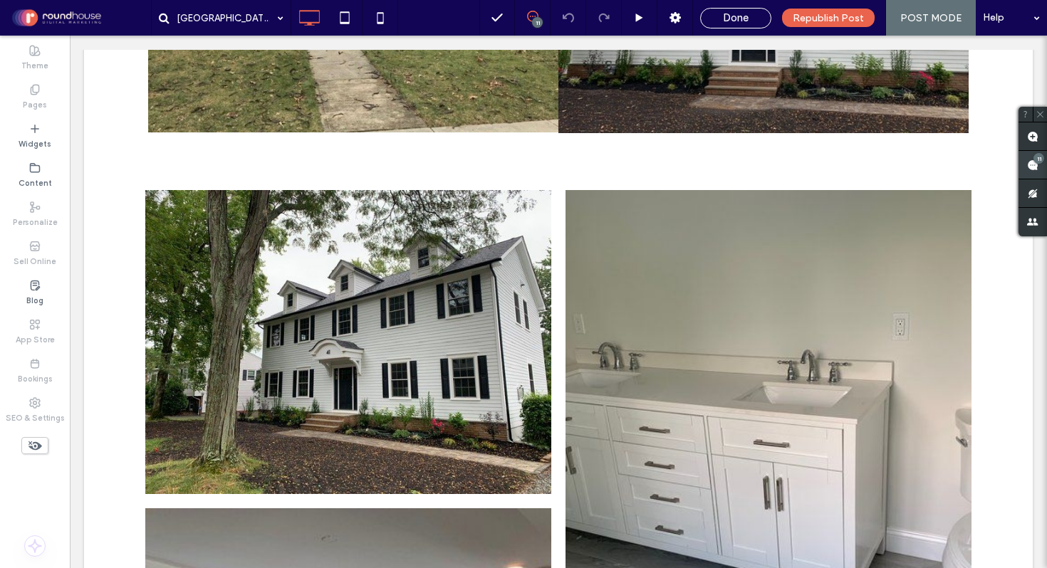
click at [1033, 172] on span at bounding box center [1033, 165] width 28 height 28
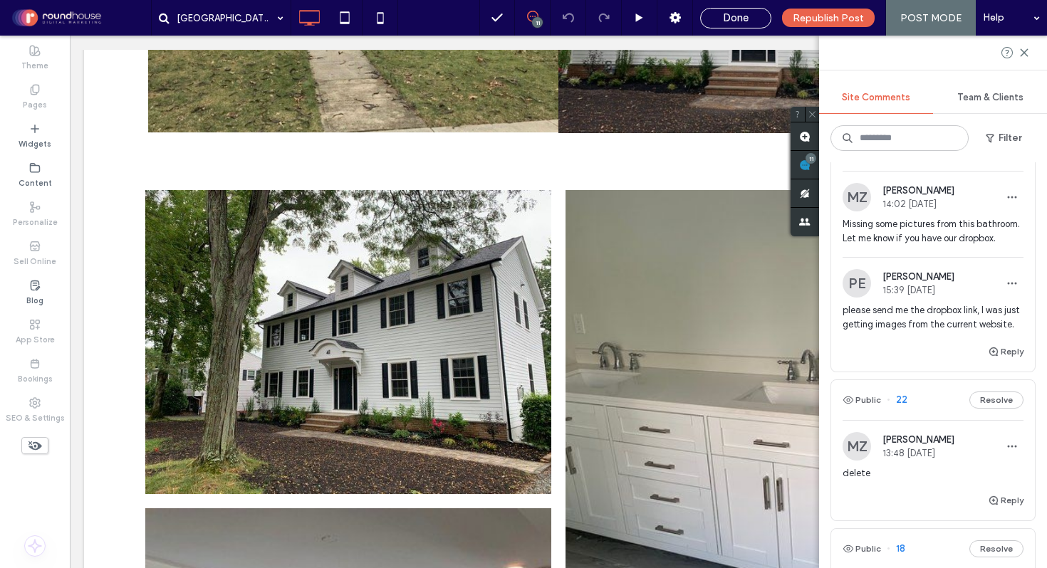
scroll to position [78, 0]
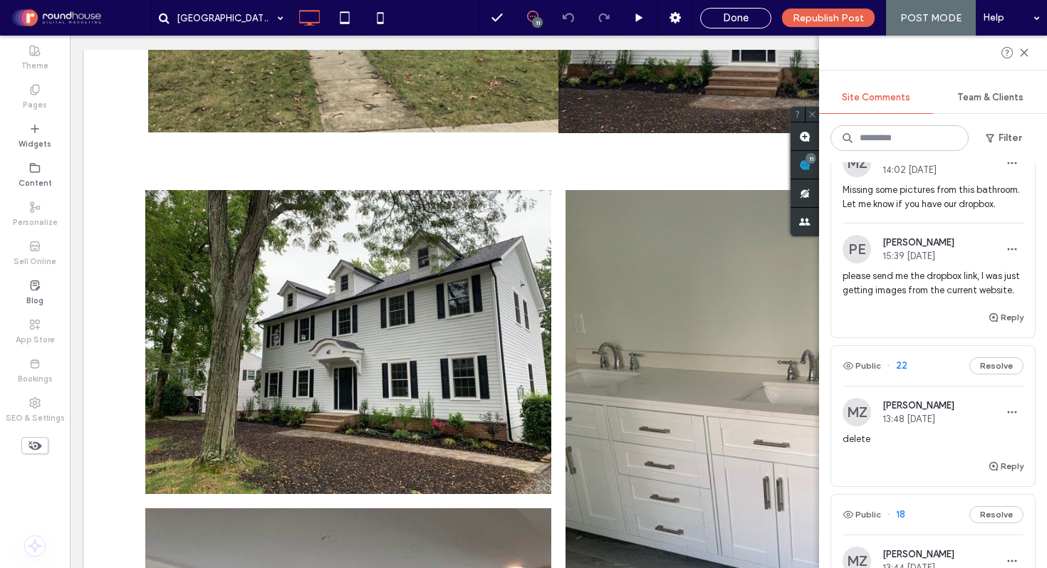
click at [910, 447] on span "delete" at bounding box center [933, 439] width 181 height 14
click at [908, 472] on div at bounding box center [523, 284] width 1047 height 568
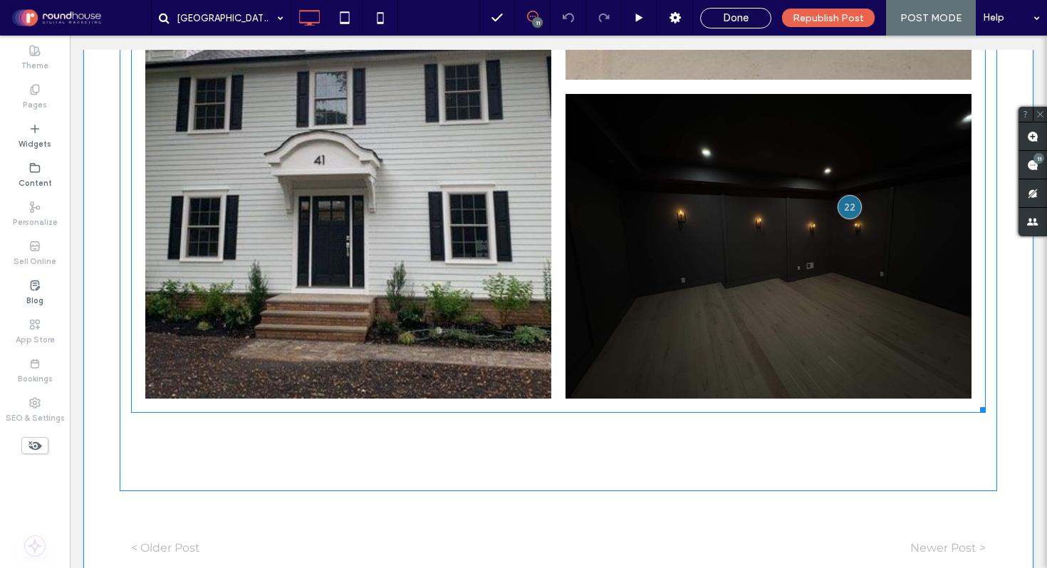
scroll to position [1950, 0]
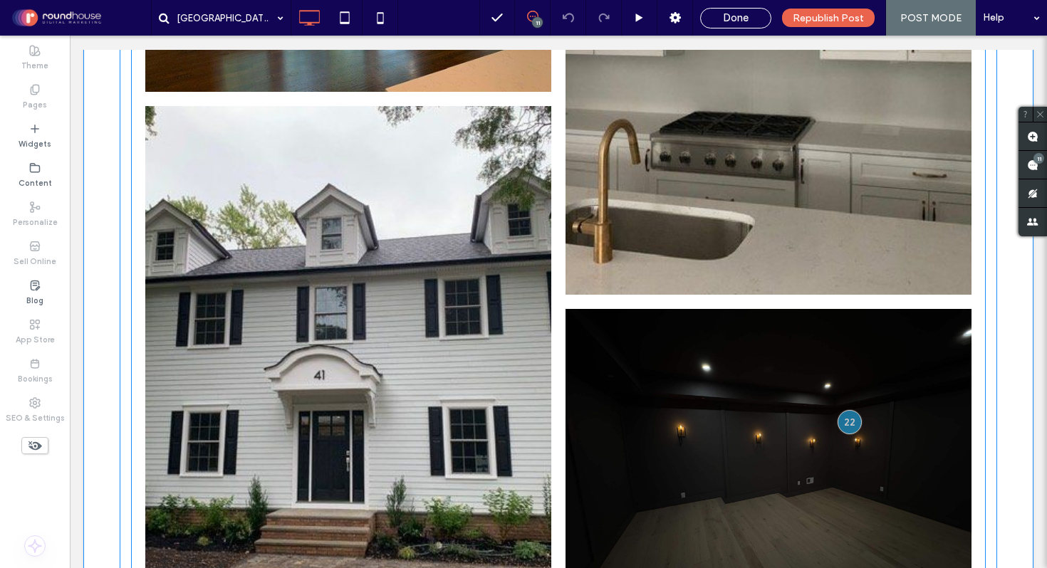
click at [723, 355] on link at bounding box center [769, 461] width 406 height 305
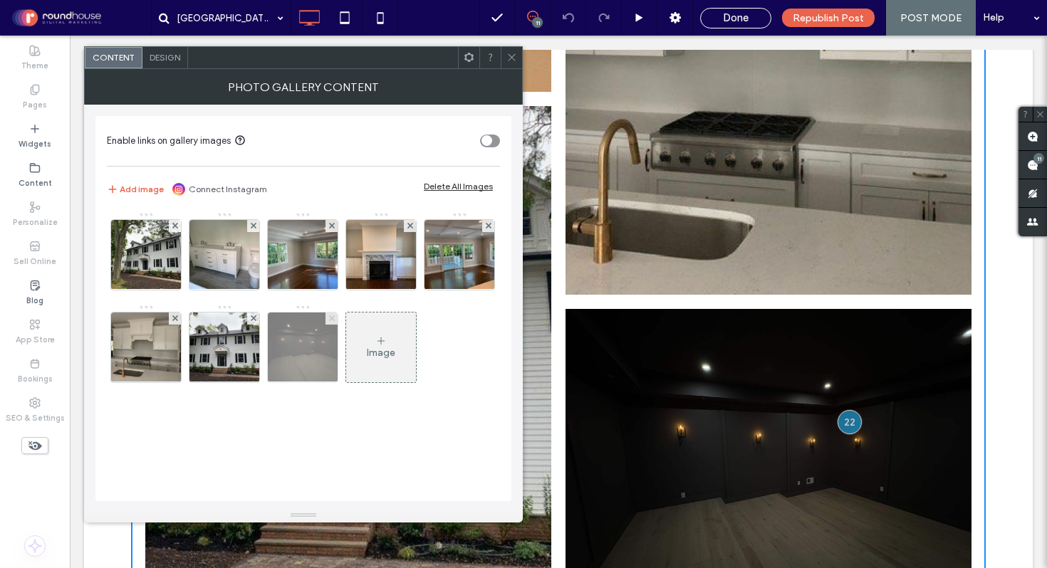
click at [335, 318] on icon at bounding box center [332, 319] width 6 height 6
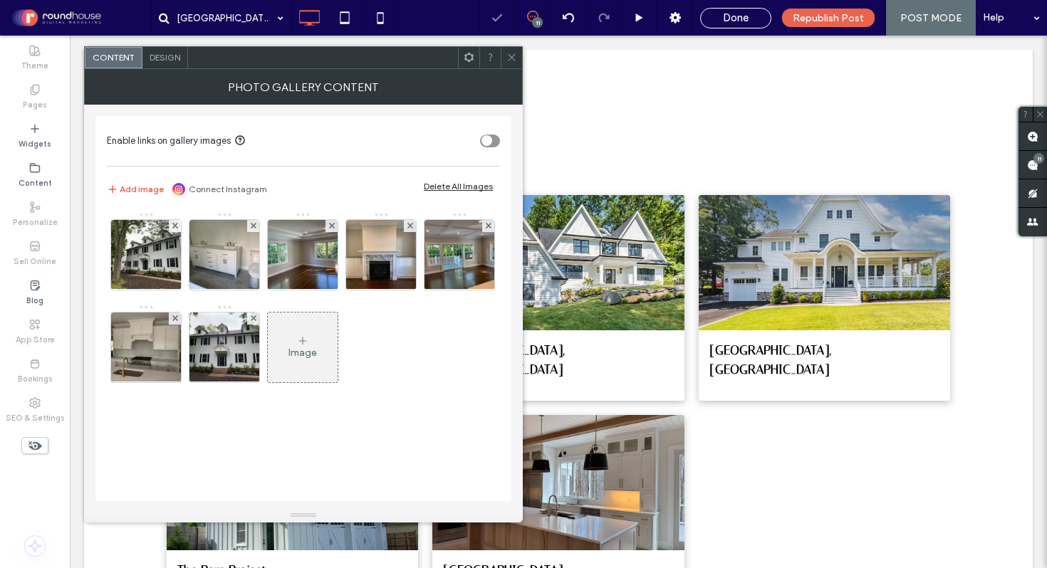
click at [509, 56] on icon at bounding box center [511, 57] width 11 height 11
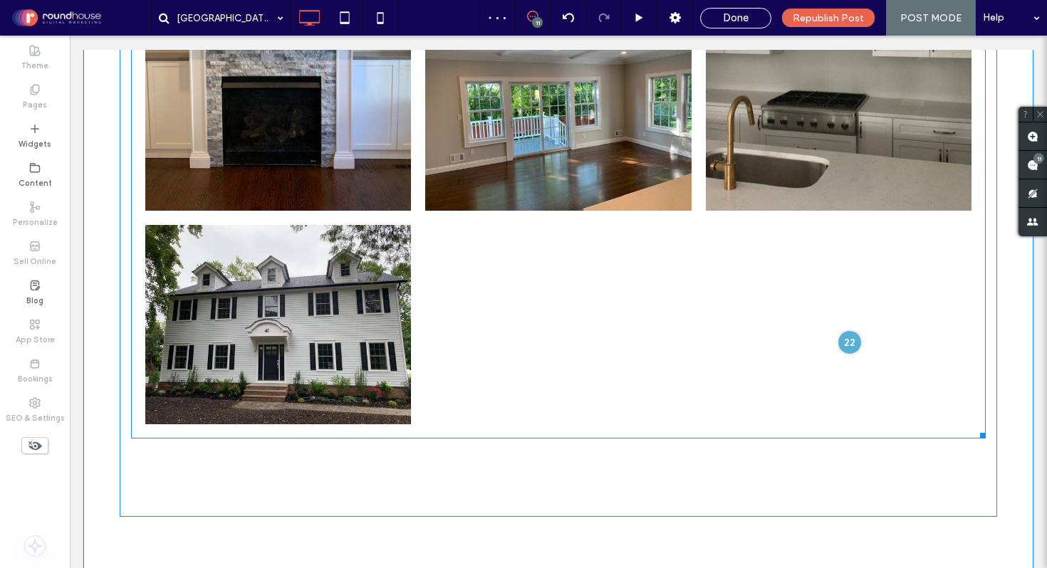
scroll to position [1201, 0]
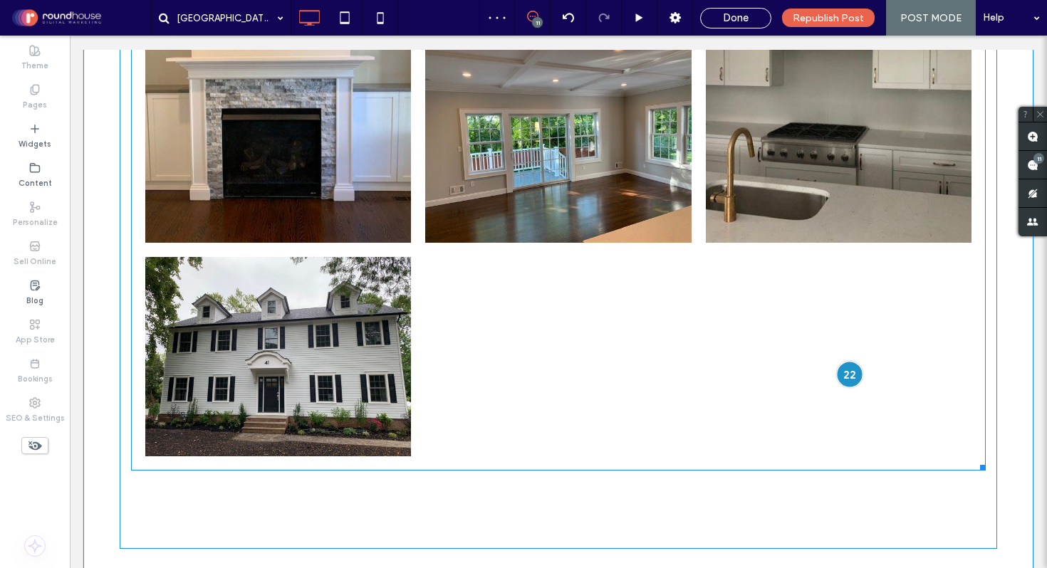
click at [846, 362] on div at bounding box center [849, 375] width 26 height 26
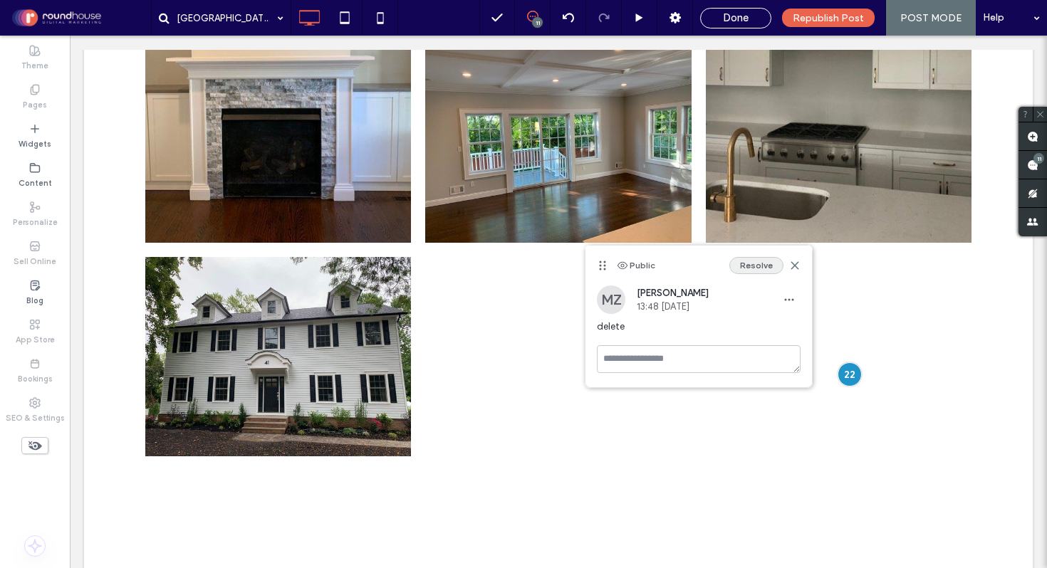
click at [754, 268] on button "Resolve" at bounding box center [756, 265] width 54 height 17
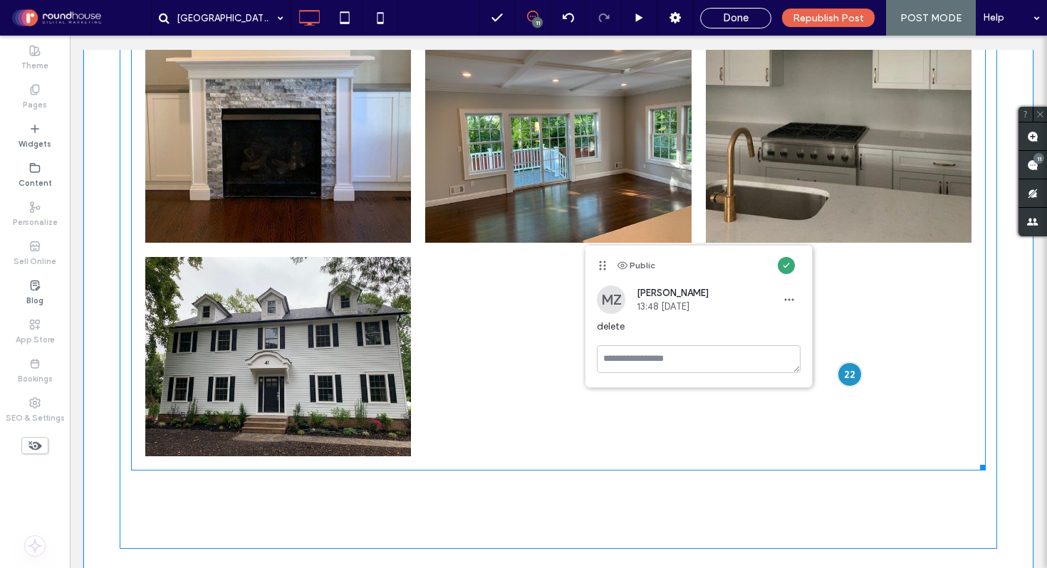
click at [512, 250] on div at bounding box center [558, 357] width 280 height 214
click at [480, 250] on div at bounding box center [558, 357] width 280 height 214
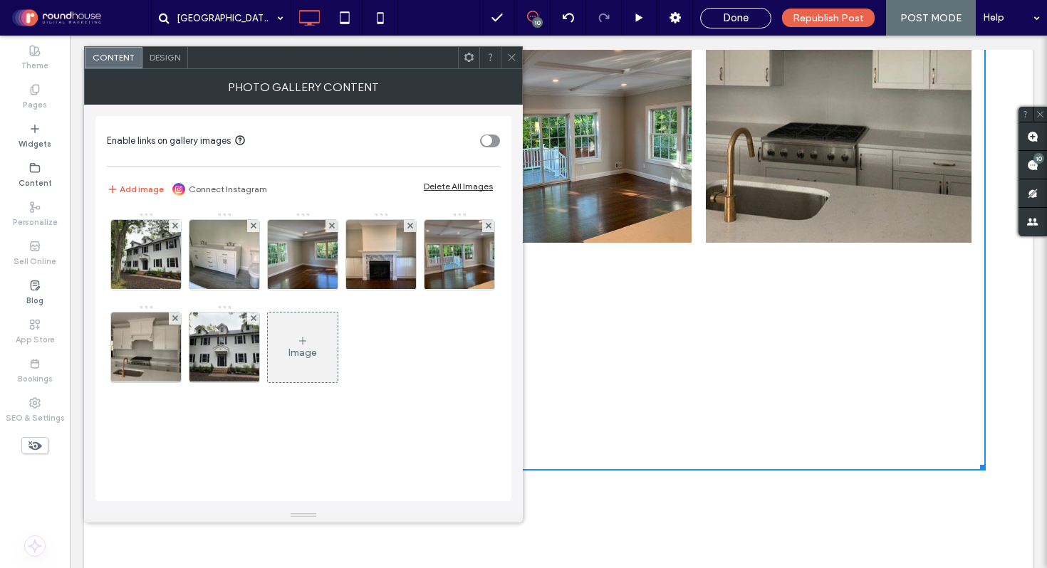
click at [161, 61] on span "Design" at bounding box center [165, 57] width 31 height 11
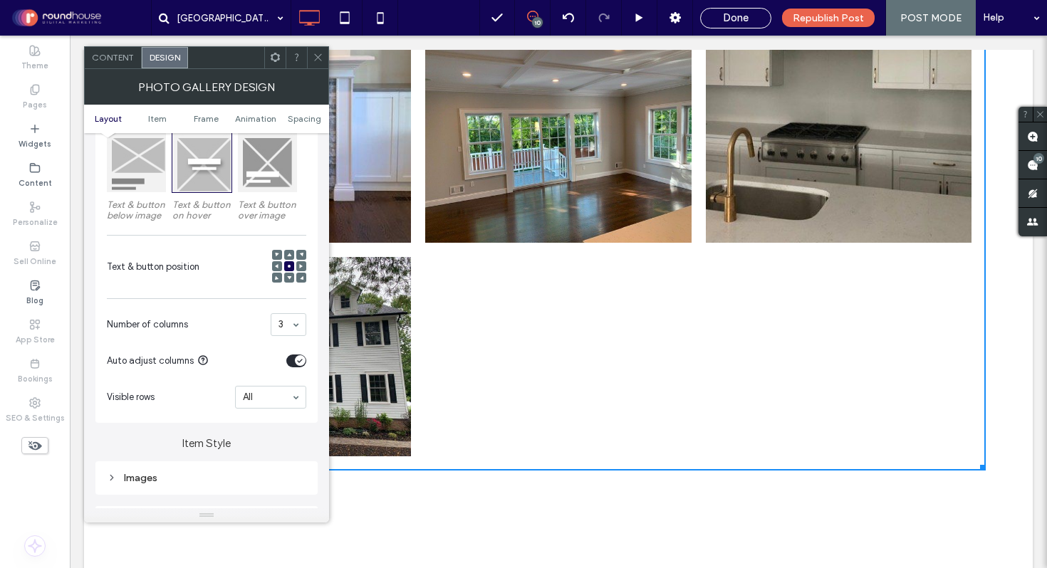
scroll to position [217, 0]
click at [301, 360] on icon "toggle" at bounding box center [300, 359] width 4 height 3
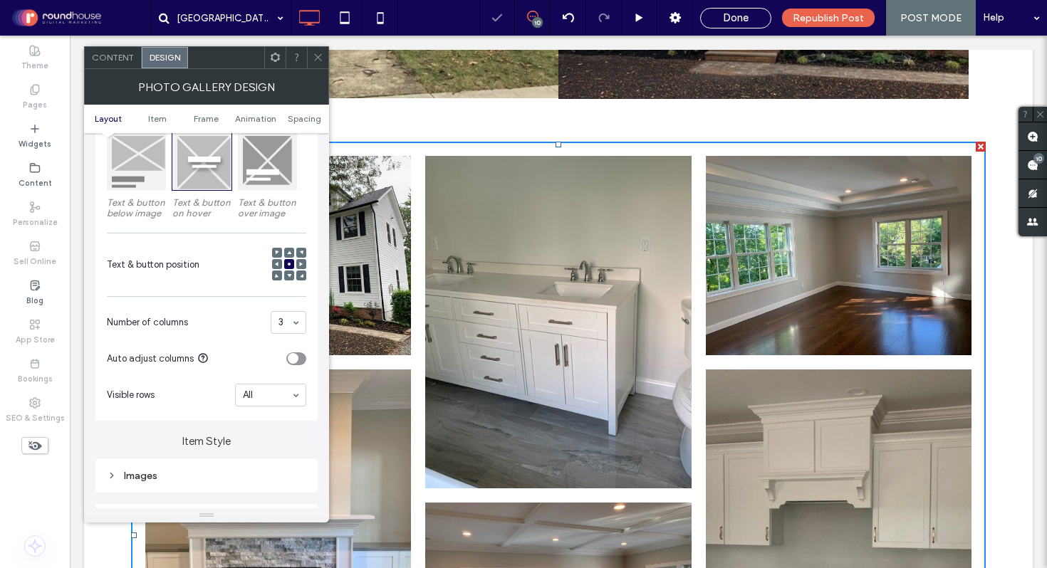
scroll to position [641, 0]
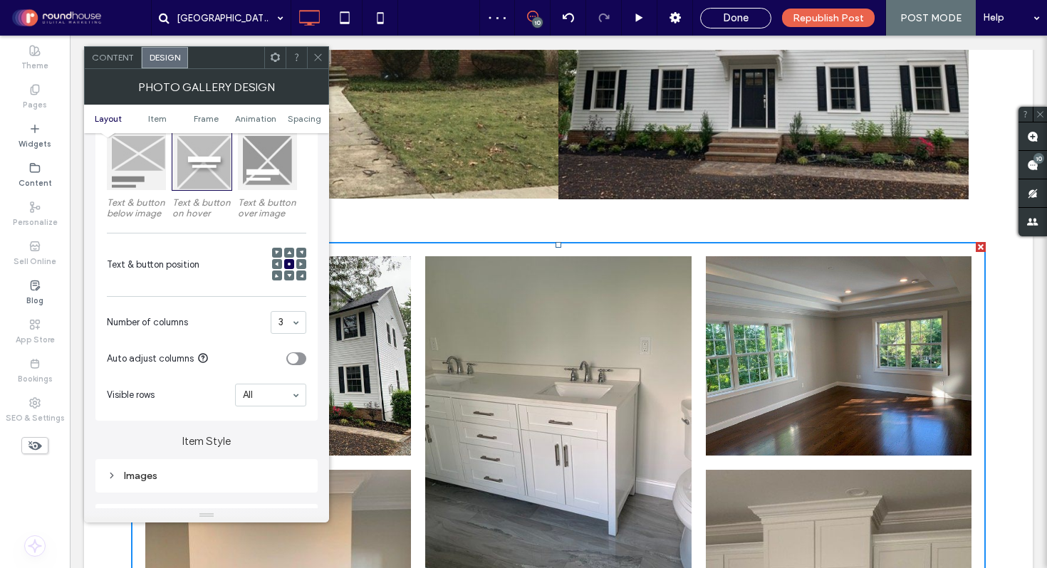
click at [319, 53] on icon at bounding box center [318, 57] width 11 height 11
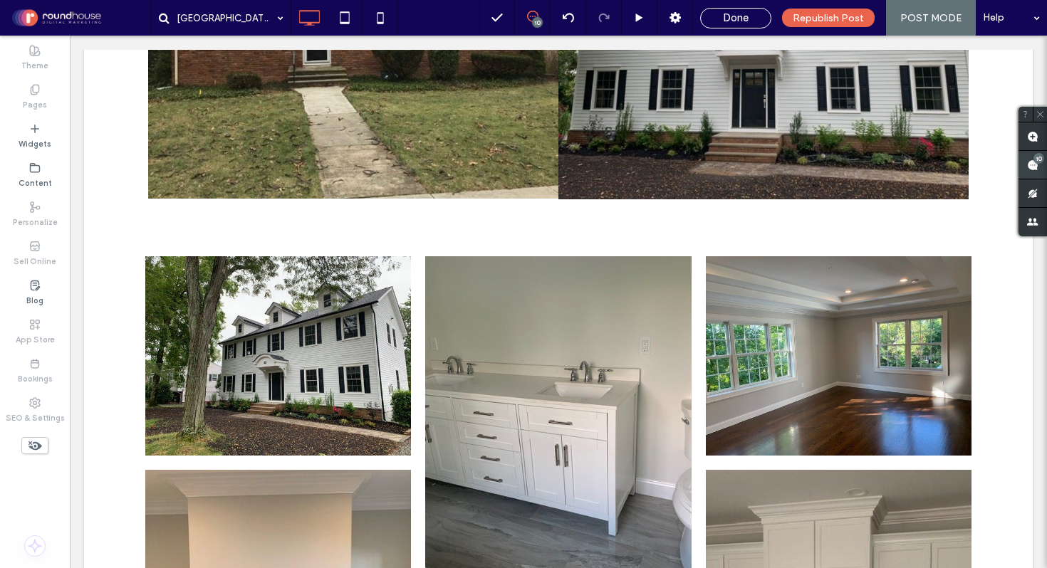
click at [1036, 164] on use at bounding box center [1032, 165] width 11 height 11
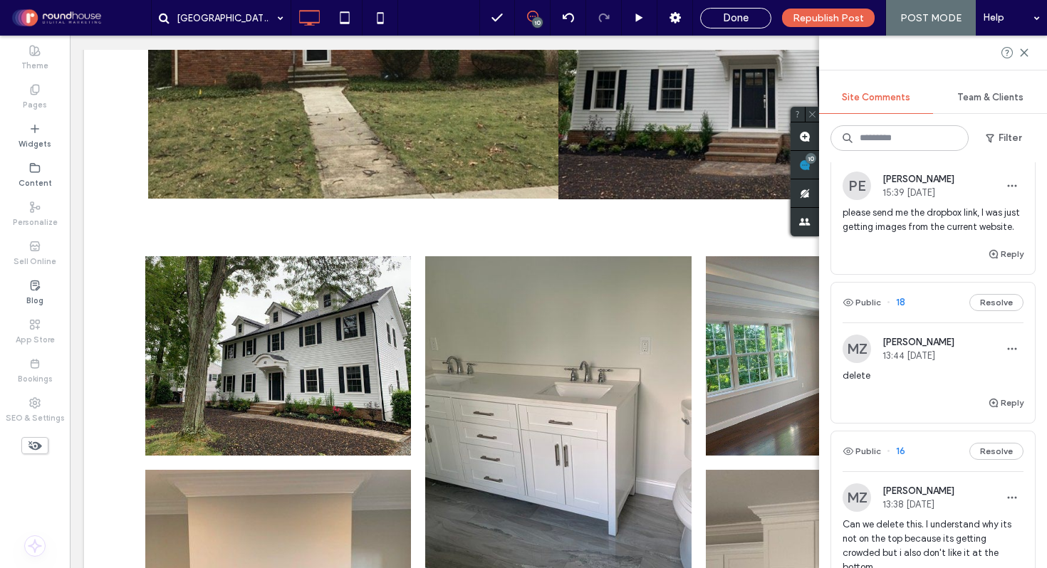
scroll to position [158, 0]
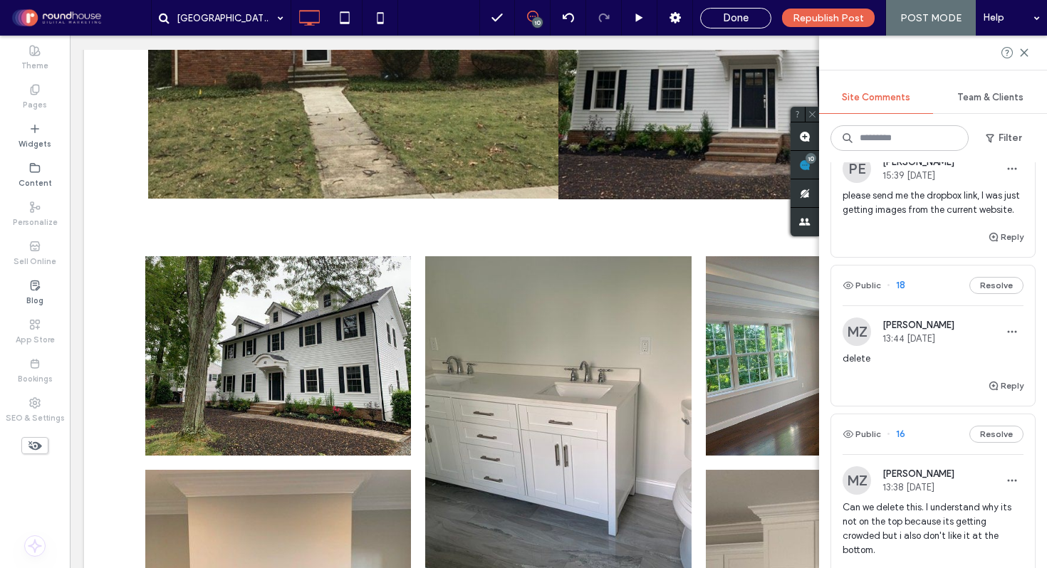
click at [882, 366] on span "delete" at bounding box center [933, 359] width 181 height 14
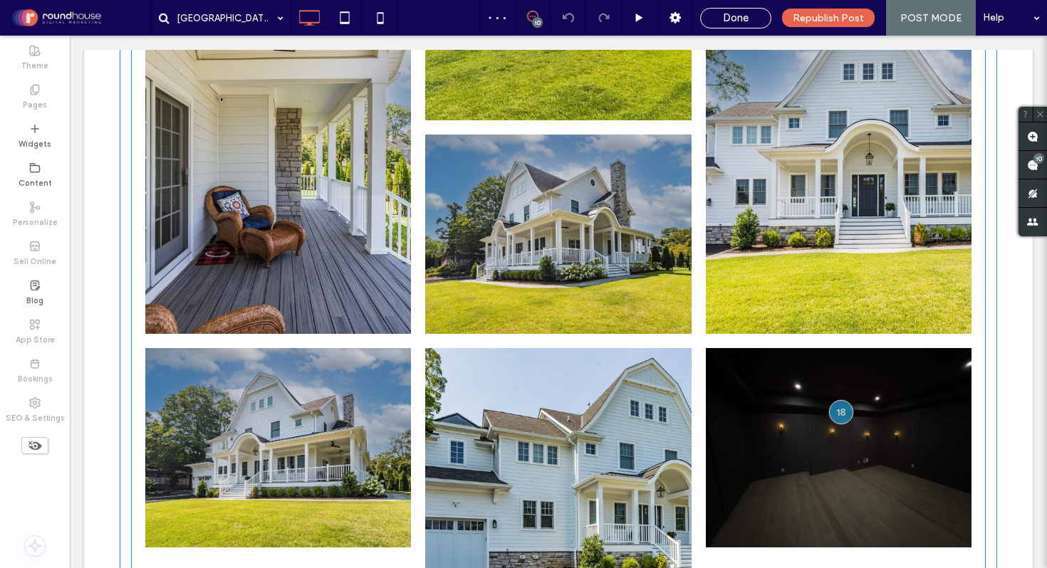
scroll to position [792, 0]
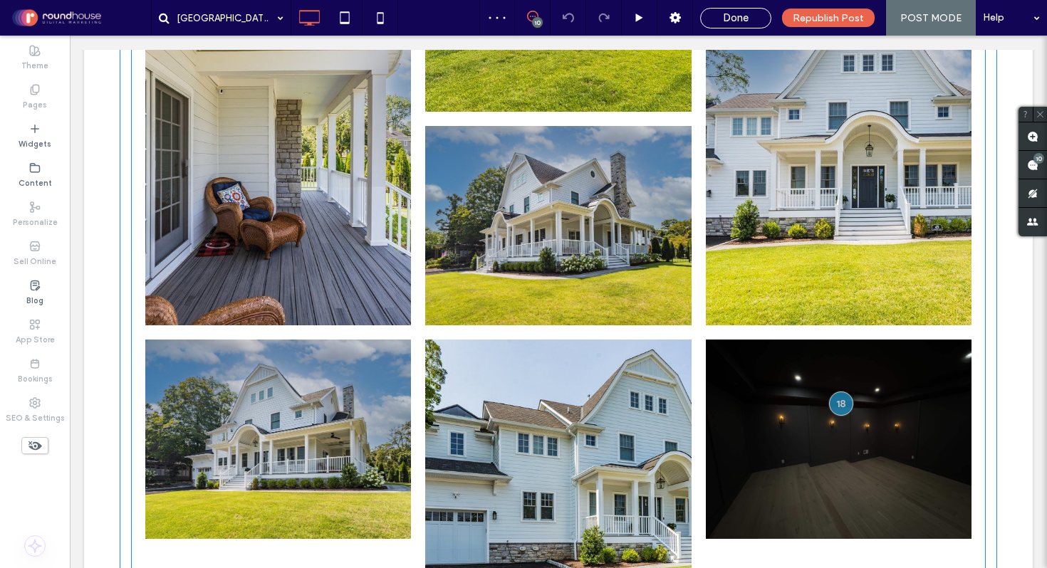
click at [781, 373] on link at bounding box center [839, 439] width 266 height 199
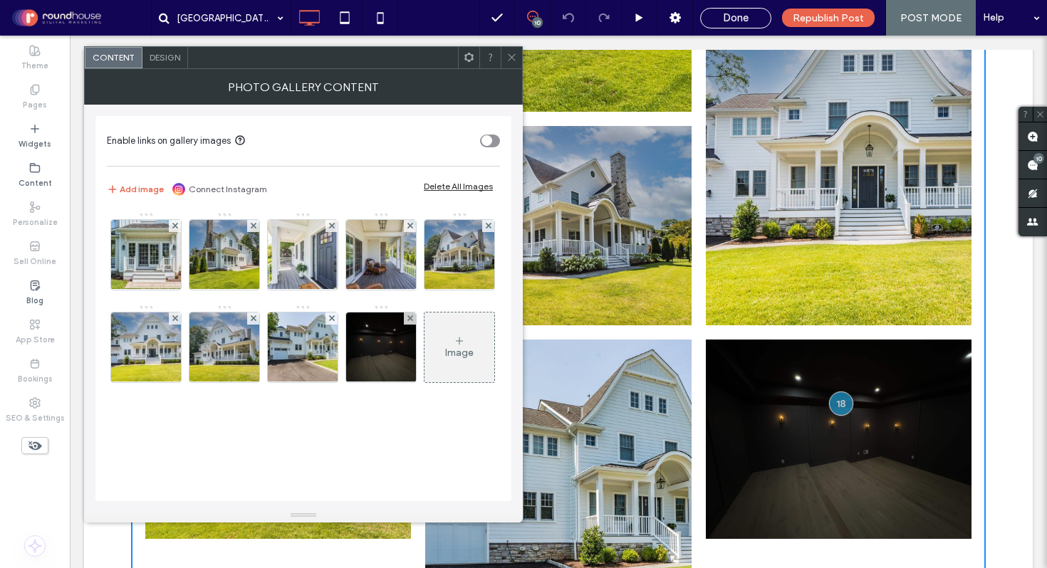
drag, startPoint x: 187, startPoint y: 370, endPoint x: 186, endPoint y: 398, distance: 28.5
click at [187, 375] on div "Image" at bounding box center [303, 304] width 392 height 185
click at [407, 321] on icon at bounding box center [410, 319] width 6 height 6
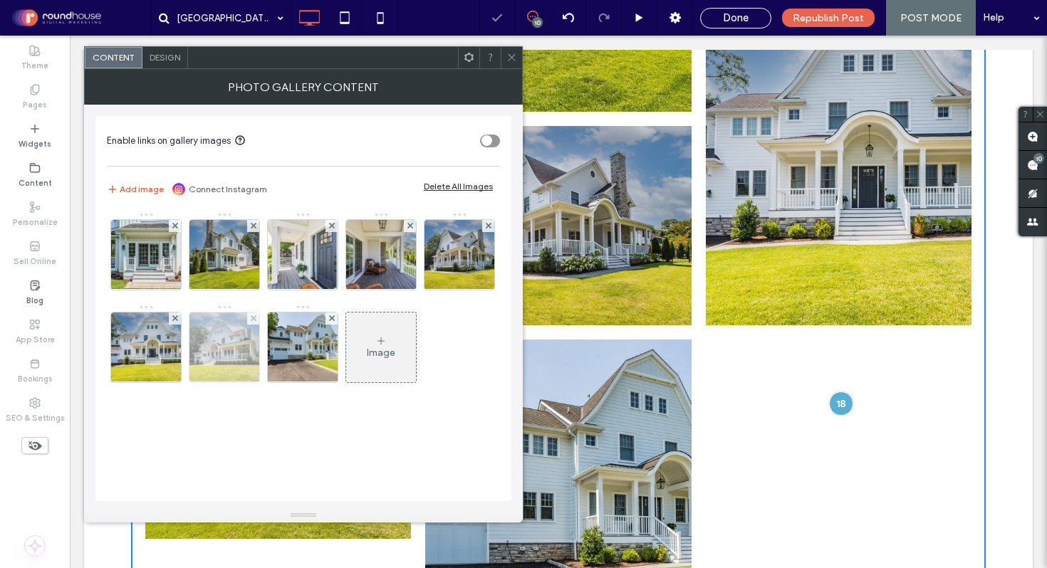
scroll to position [1329, 0]
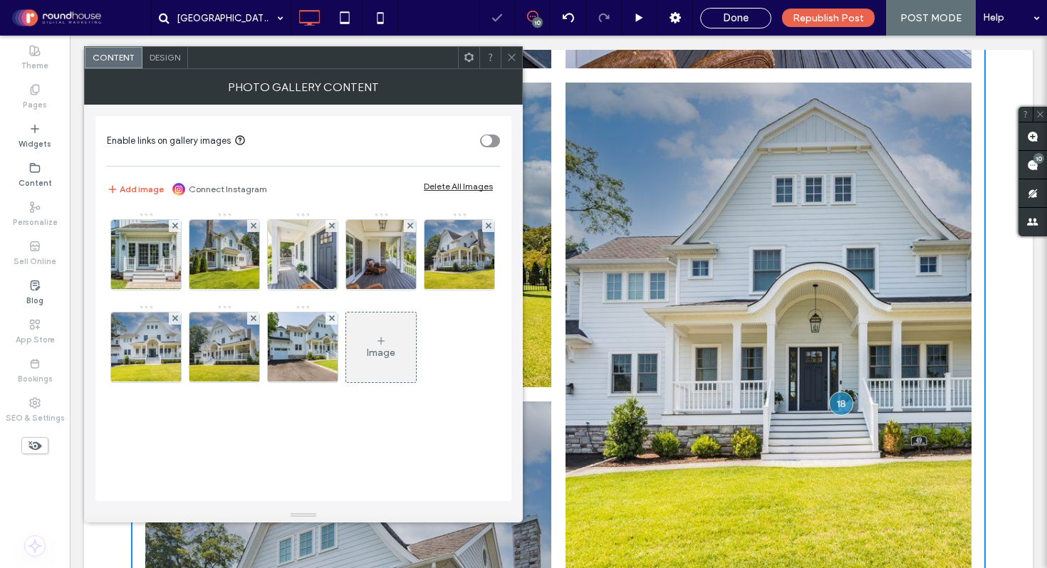
click at [511, 58] on use at bounding box center [511, 57] width 7 height 7
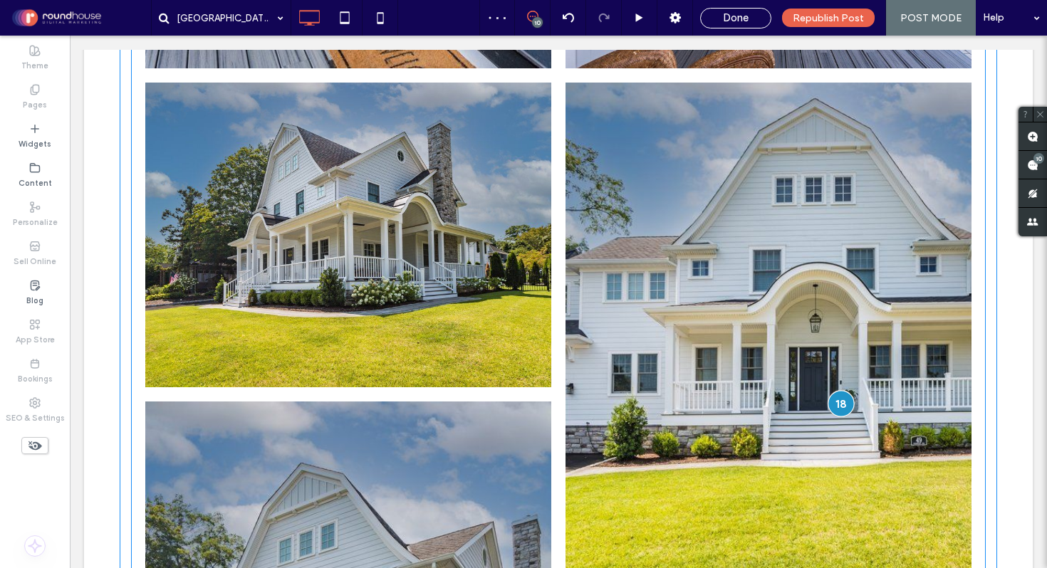
click at [834, 390] on div at bounding box center [841, 403] width 26 height 26
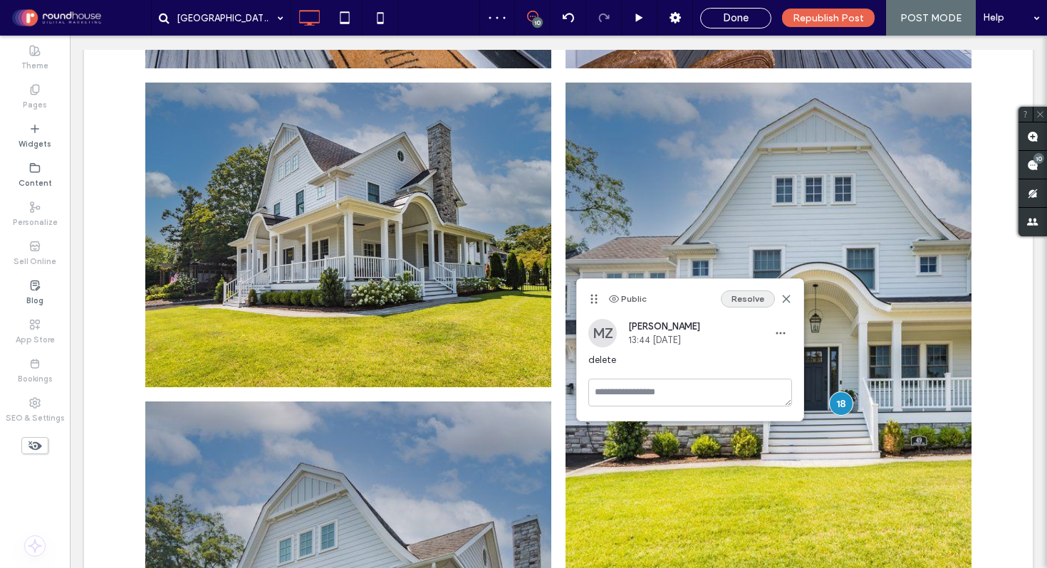
click at [759, 298] on button "Resolve" at bounding box center [748, 299] width 54 height 17
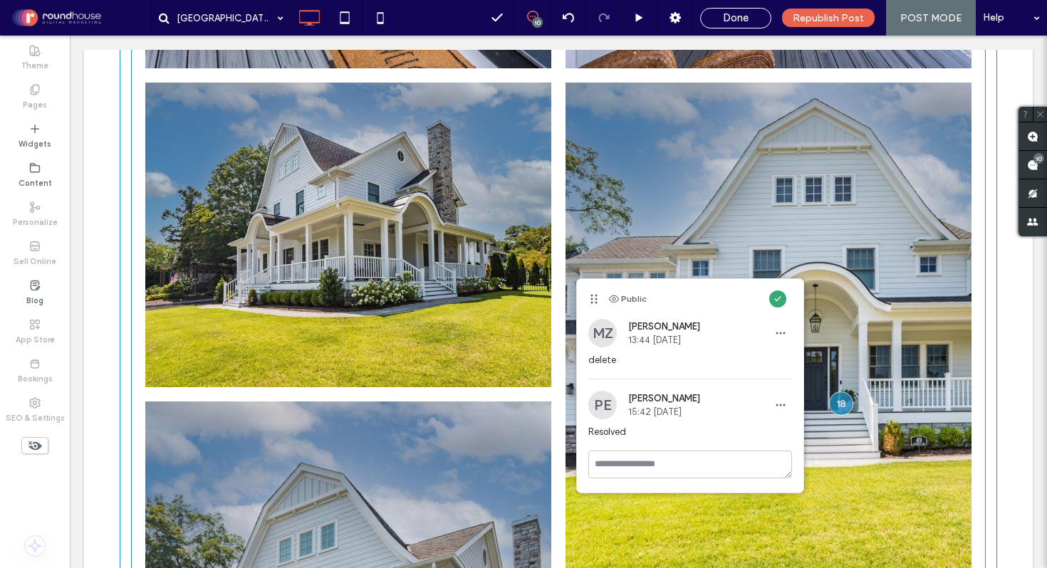
click at [586, 202] on link at bounding box center [769, 337] width 406 height 508
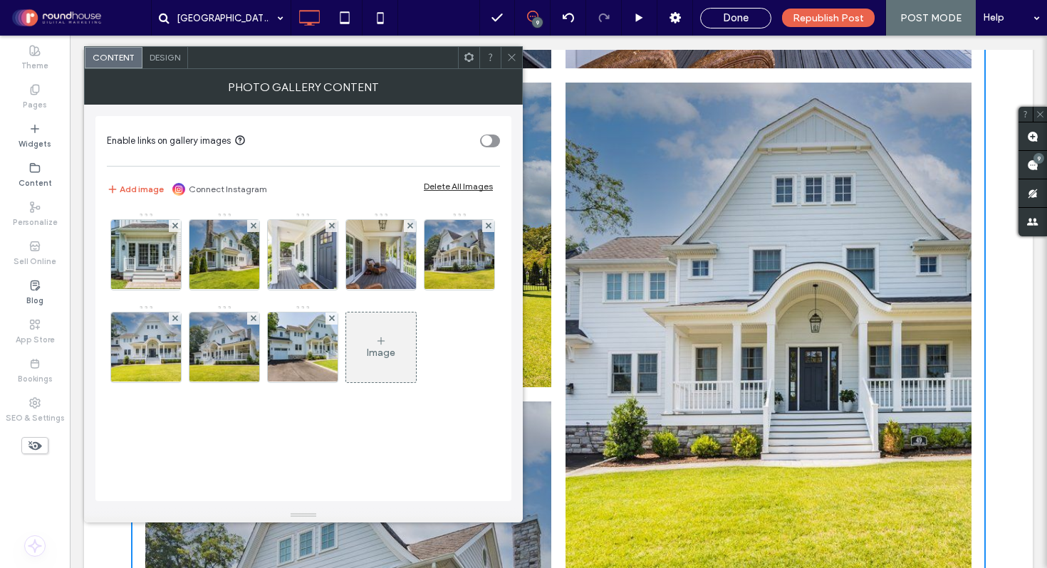
click at [151, 51] on div "Design" at bounding box center [165, 57] width 46 height 21
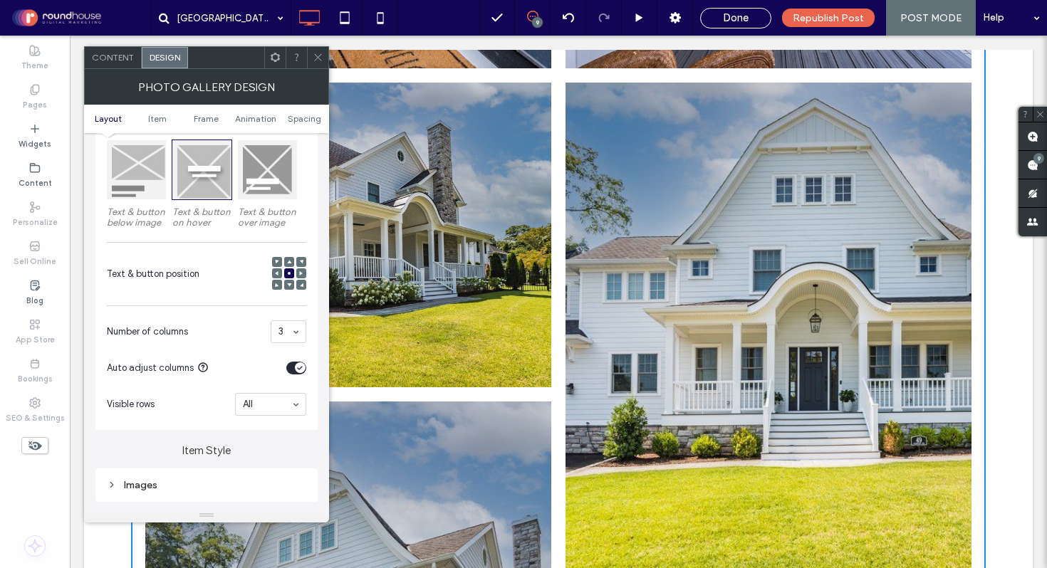
scroll to position [311, 0]
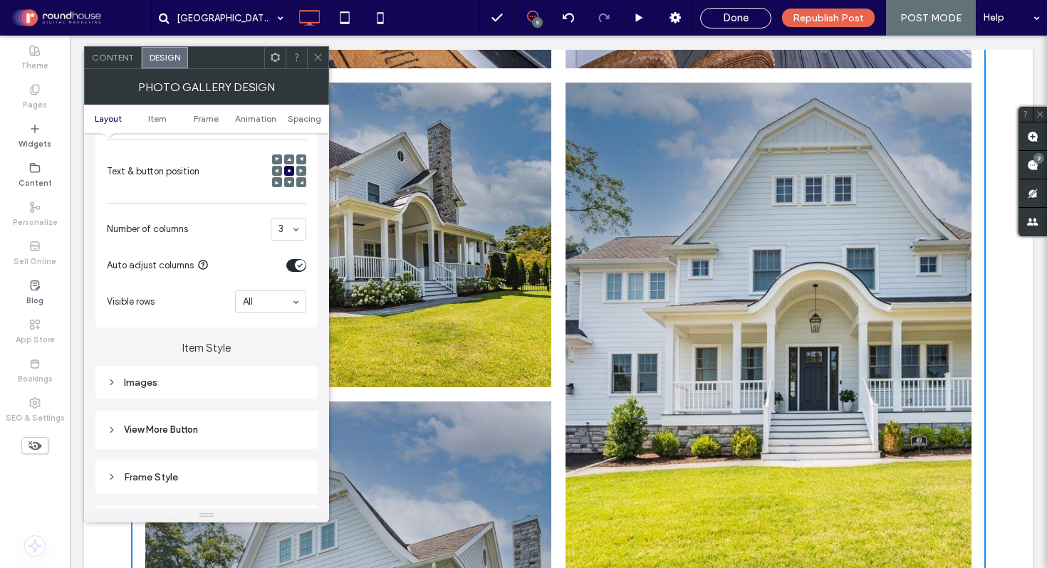
click at [298, 263] on div "toggle" at bounding box center [300, 265] width 11 height 11
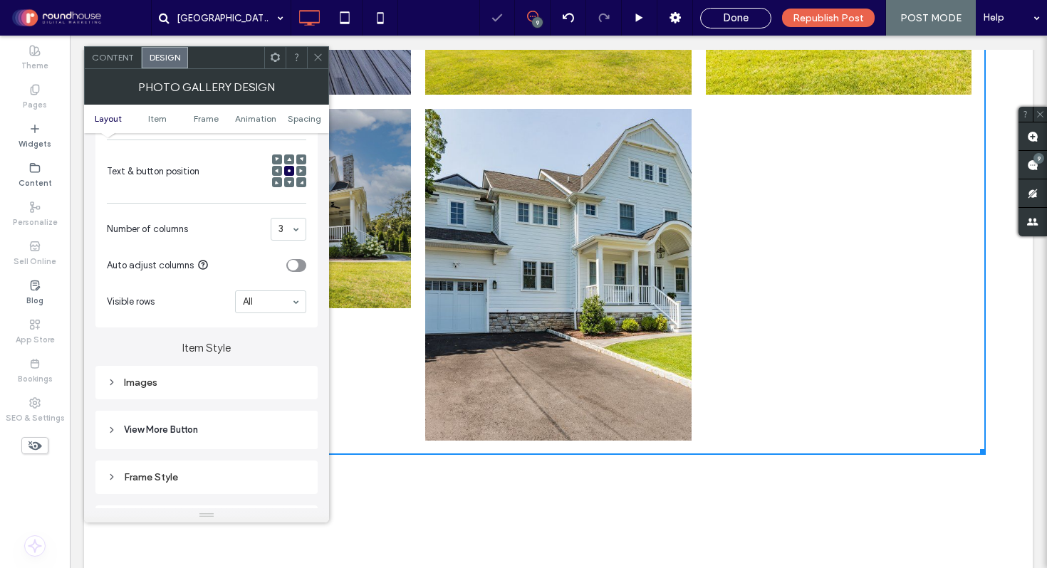
scroll to position [477, 0]
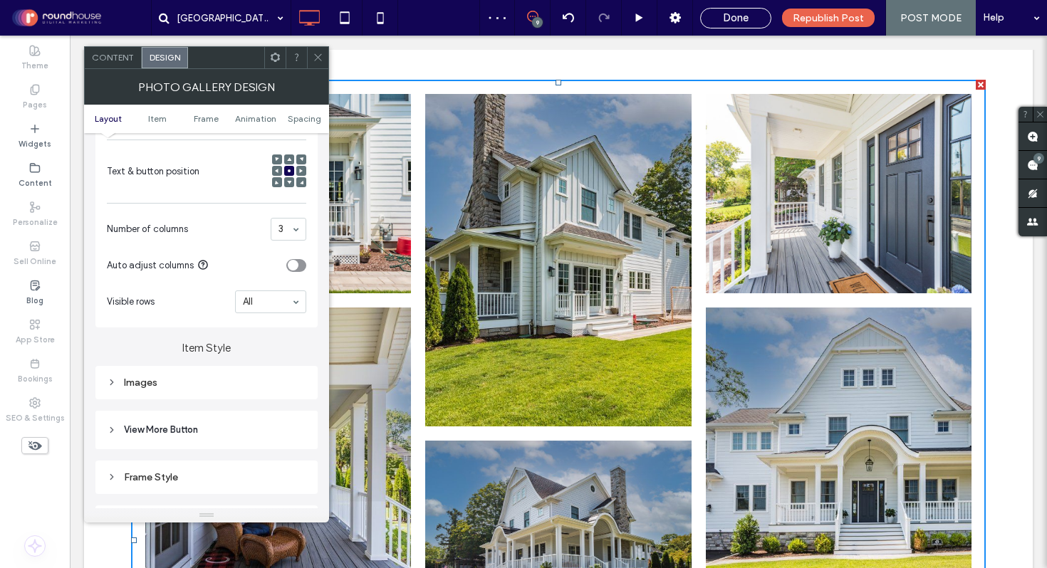
click at [295, 266] on icon "toggle" at bounding box center [293, 266] width 6 height 4
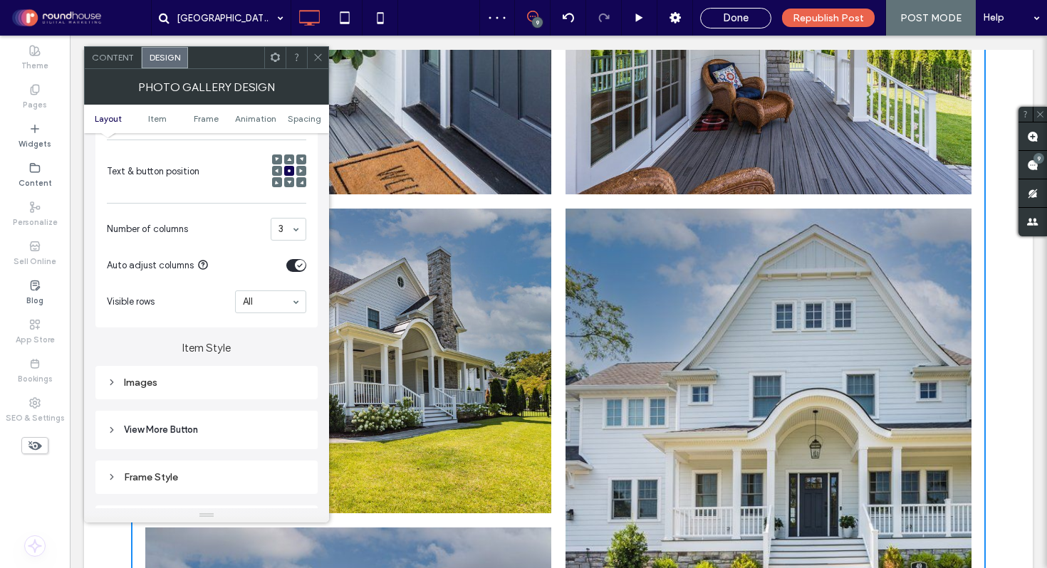
scroll to position [1253, 0]
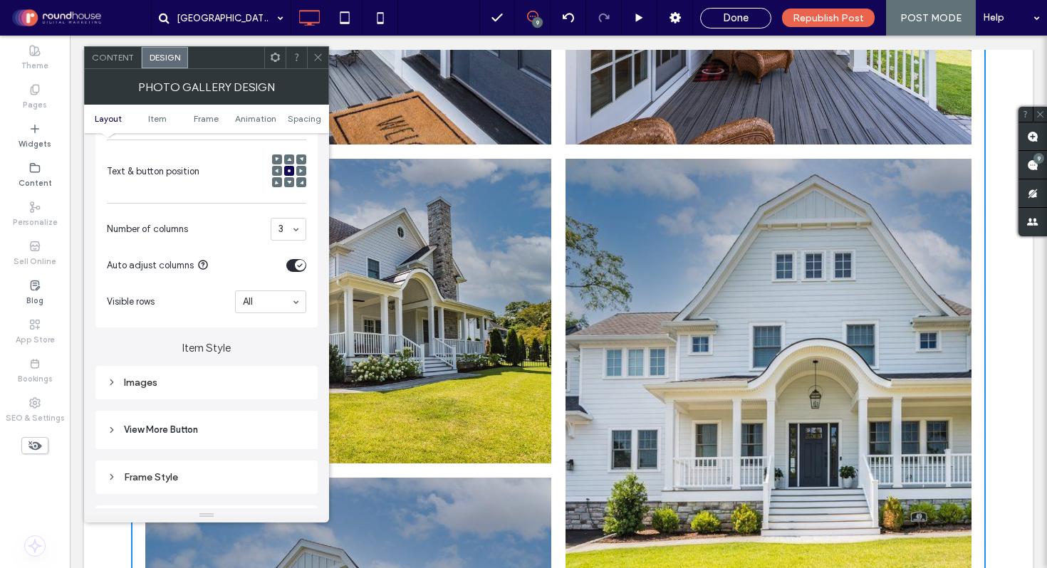
click at [296, 271] on div "toggle" at bounding box center [300, 265] width 11 height 11
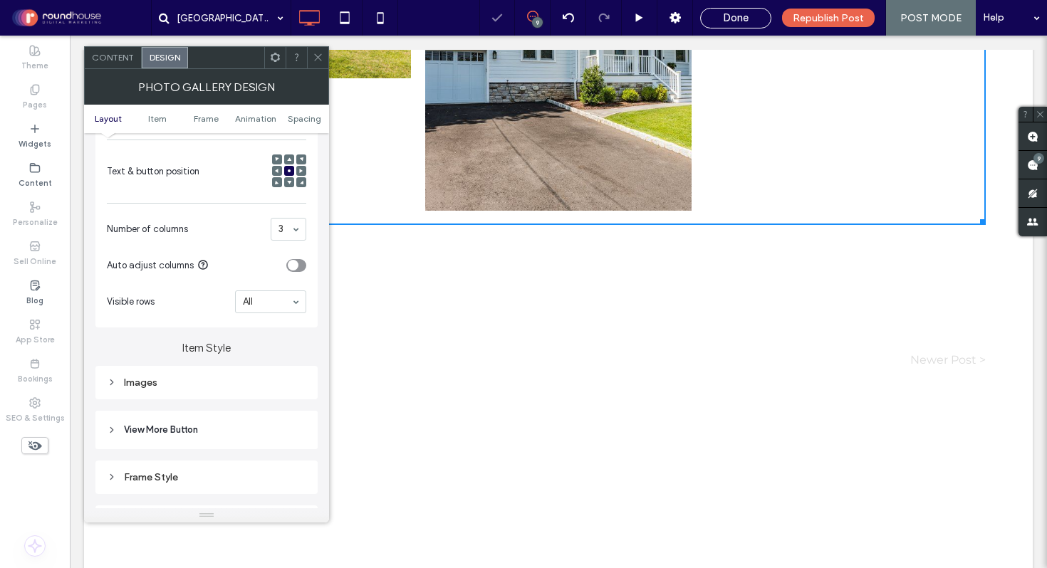
scroll to position [866, 0]
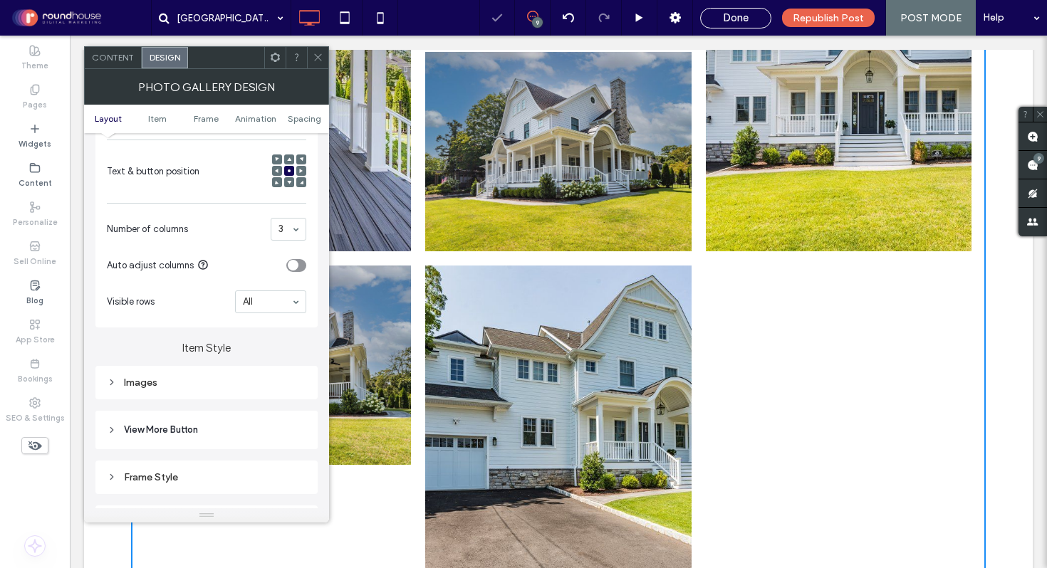
click at [318, 62] on icon at bounding box center [318, 57] width 11 height 11
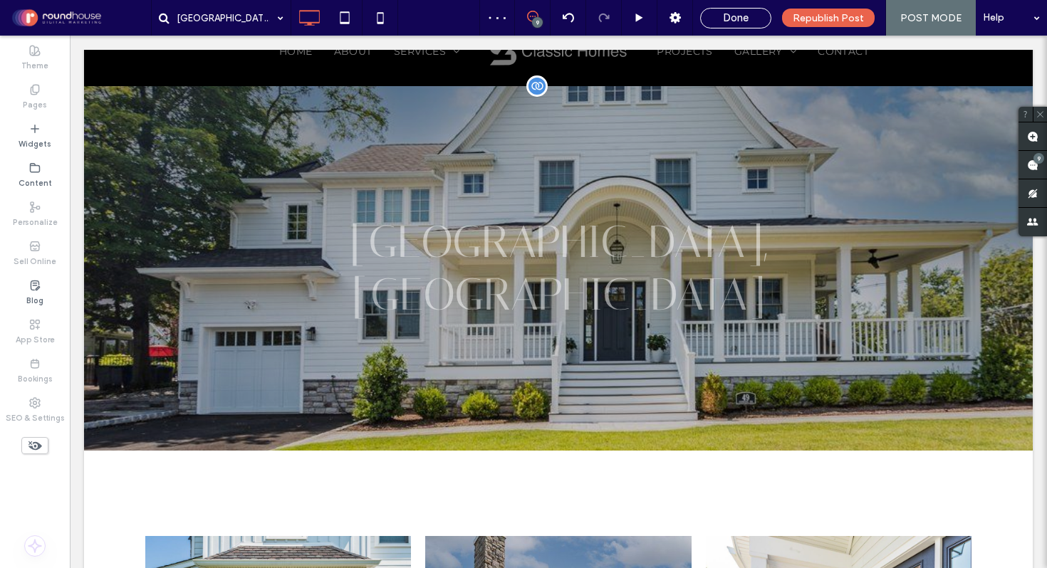
scroll to position [0, 0]
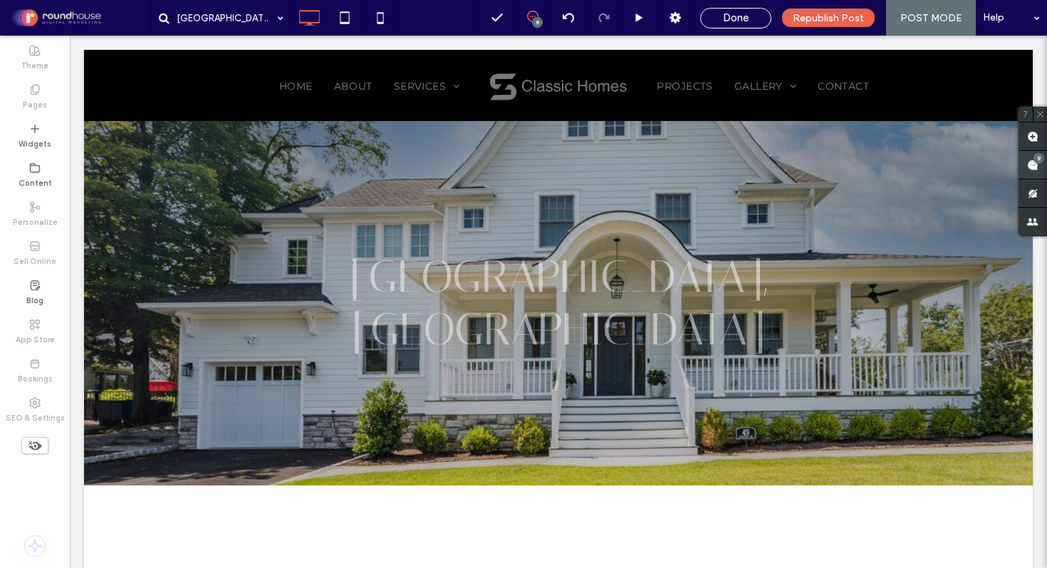
click at [1035, 164] on use at bounding box center [1032, 165] width 11 height 11
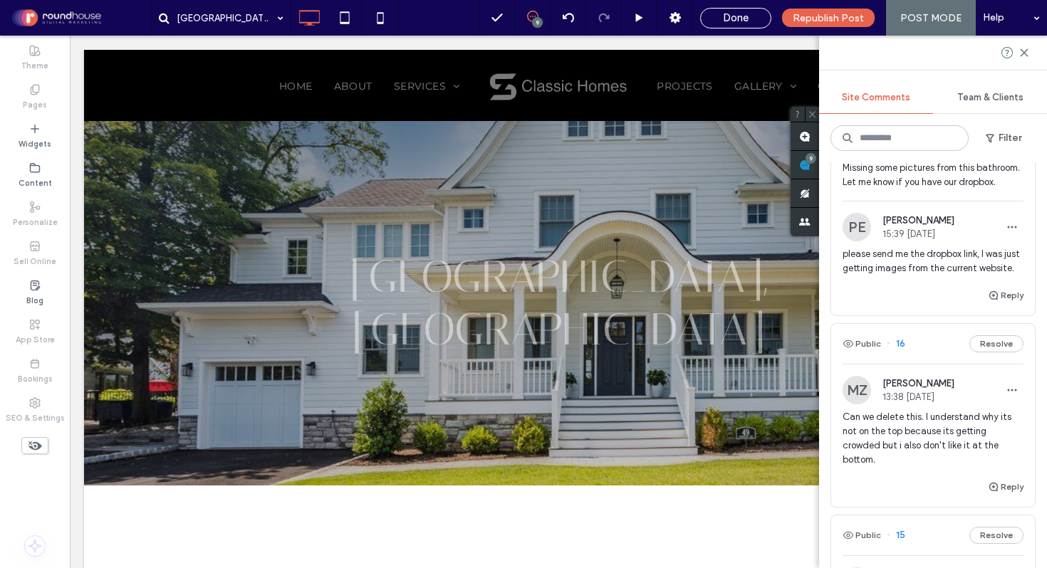
scroll to position [200, 0]
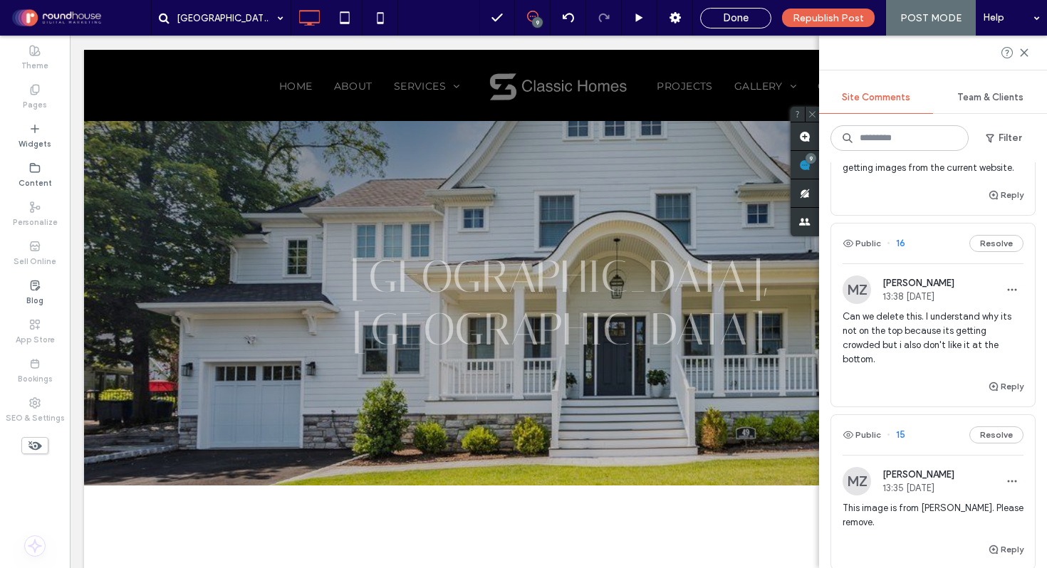
click at [898, 367] on span "Can we delete this. I understand why its not on the top because its getting cro…" at bounding box center [933, 338] width 181 height 57
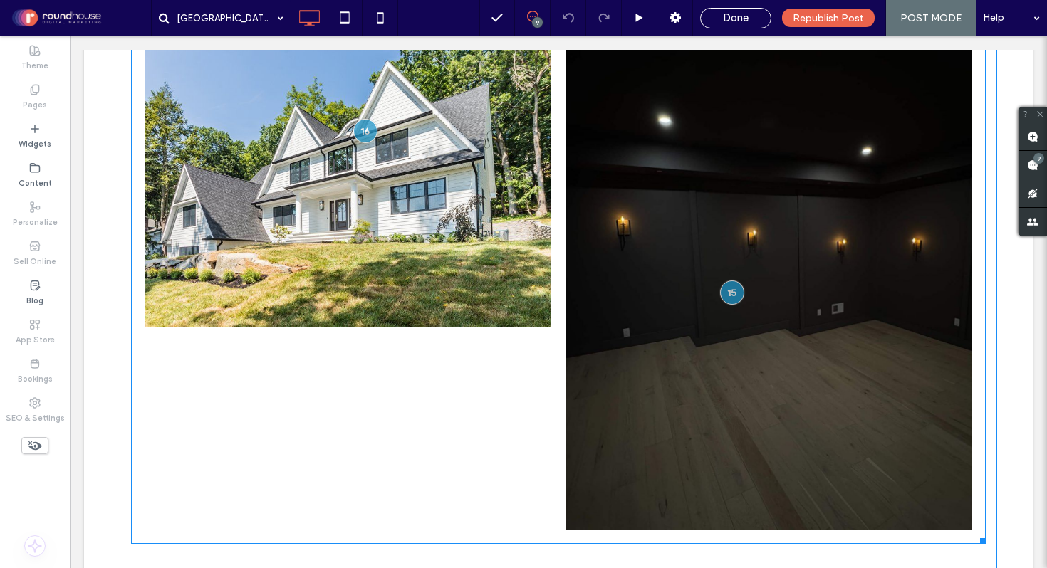
scroll to position [5071, 0]
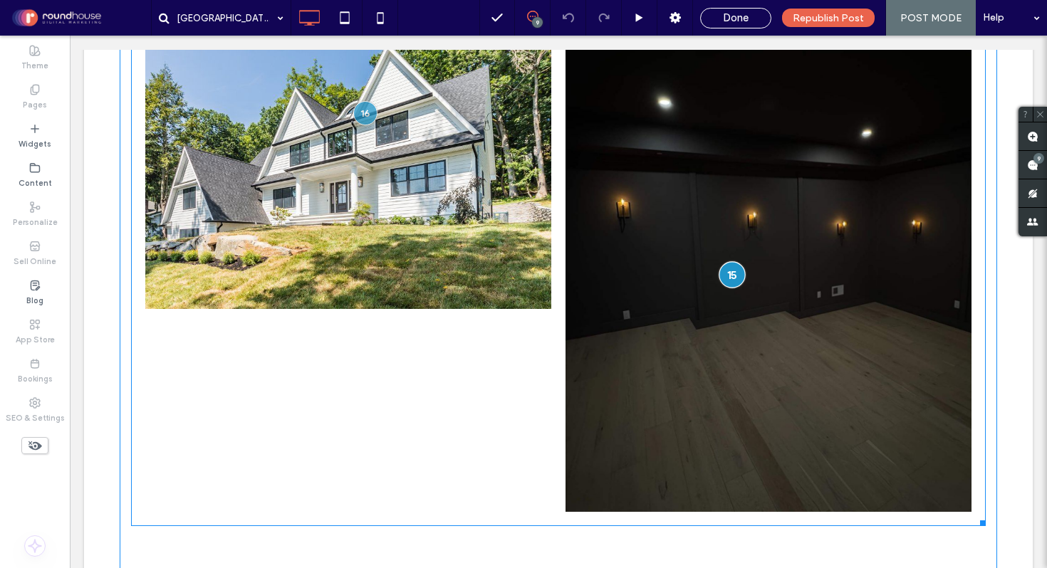
click at [736, 261] on div at bounding box center [732, 274] width 26 height 26
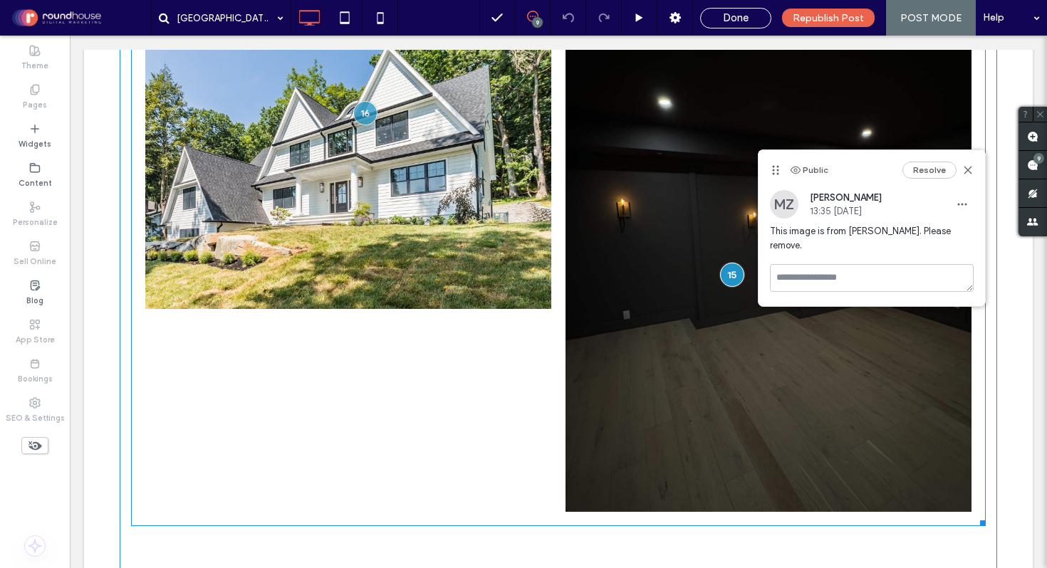
click at [642, 165] on link at bounding box center [769, 259] width 406 height 508
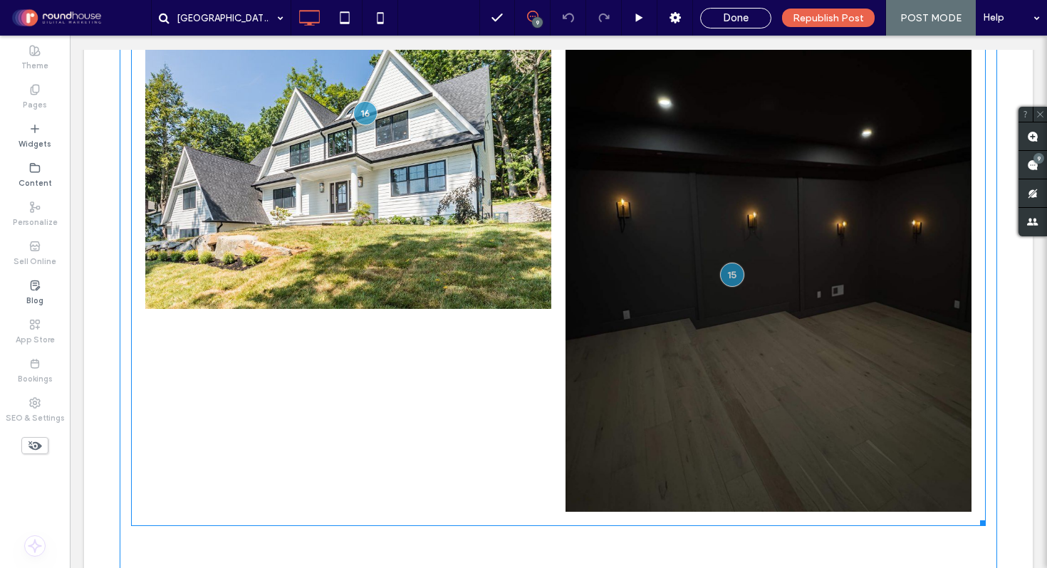
click at [642, 165] on link at bounding box center [769, 259] width 406 height 508
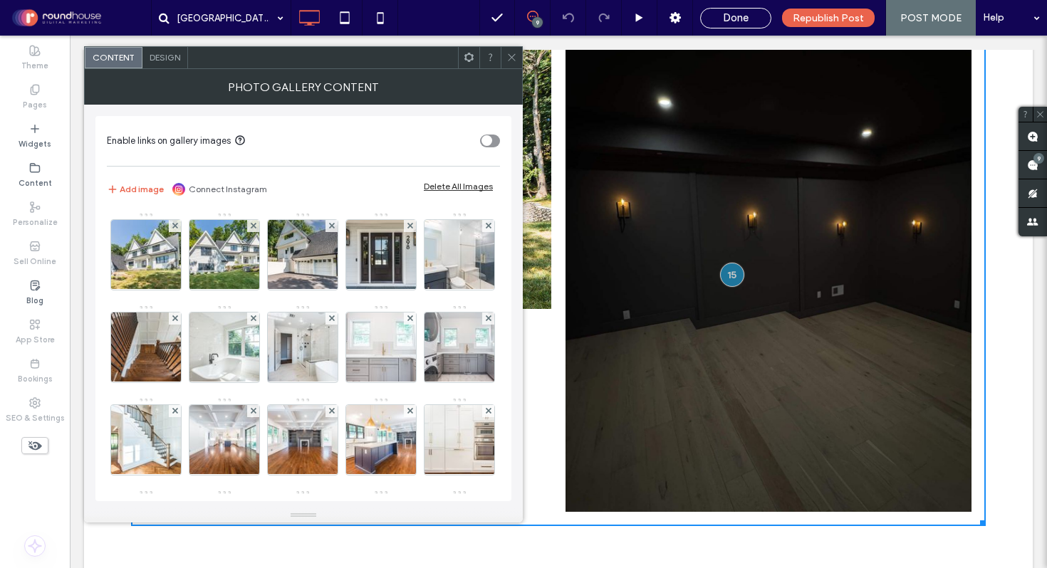
scroll to position [282, 0]
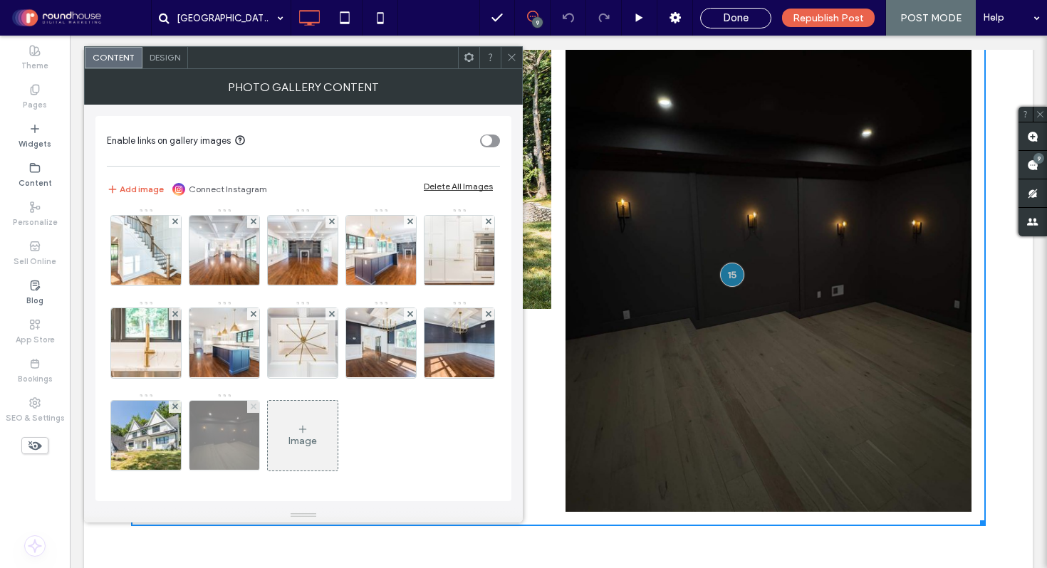
click at [251, 407] on use at bounding box center [253, 407] width 6 height 6
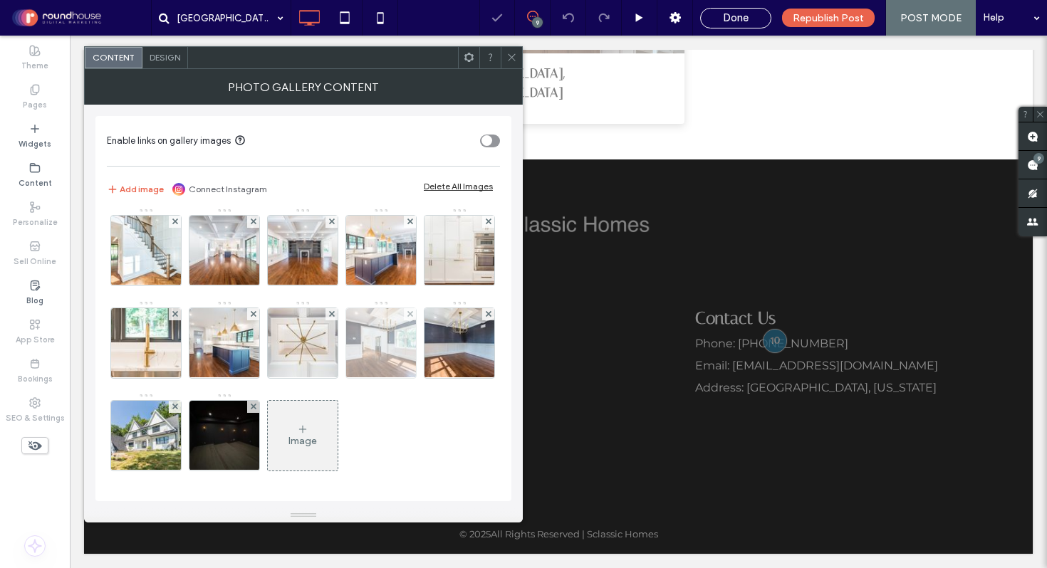
scroll to position [3459, 0]
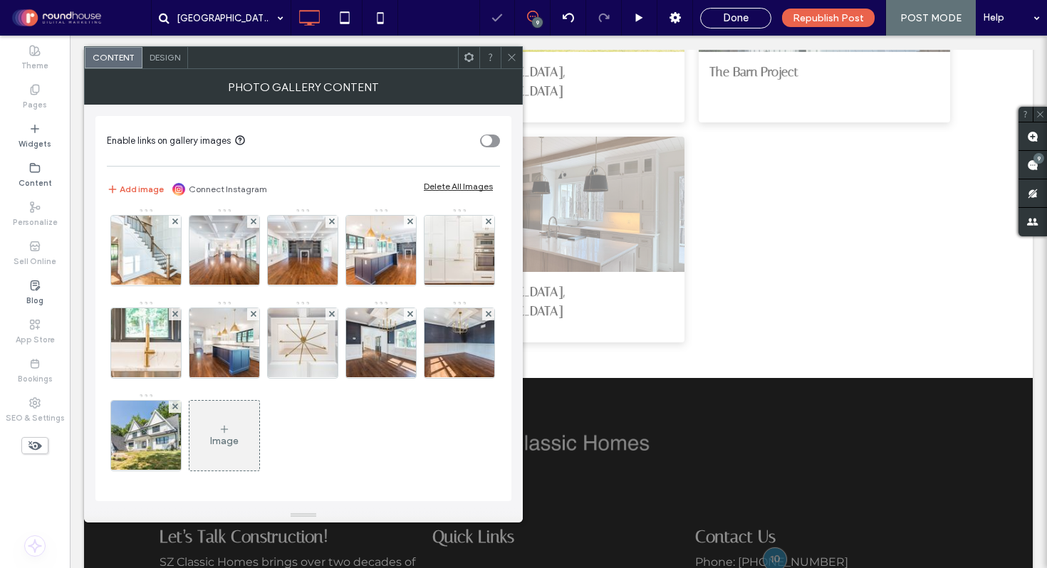
click at [511, 56] on icon at bounding box center [511, 57] width 11 height 11
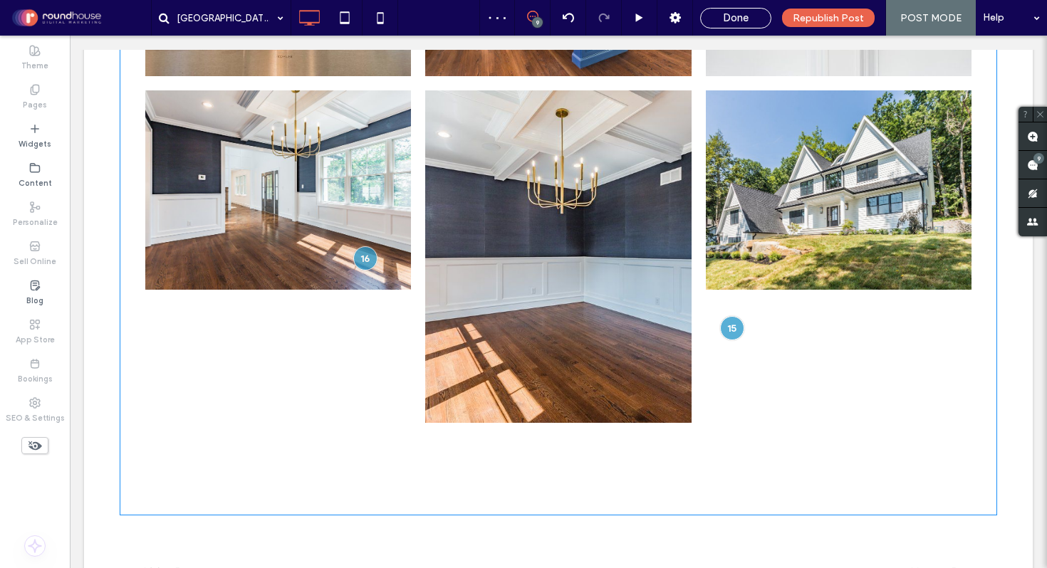
scroll to position [2449, 0]
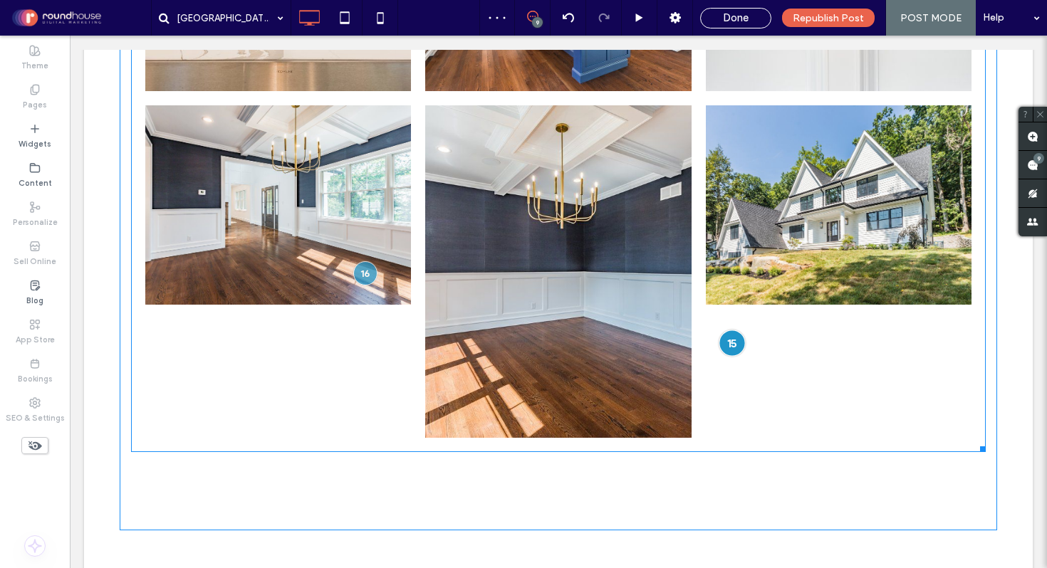
click at [723, 330] on div at bounding box center [732, 343] width 26 height 26
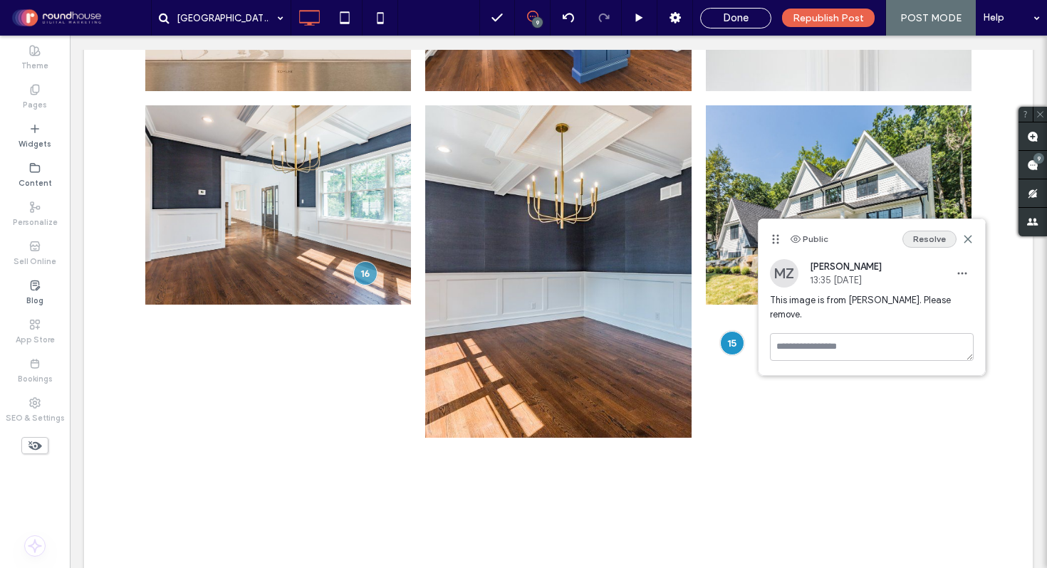
click at [929, 241] on button "Resolve" at bounding box center [929, 239] width 54 height 17
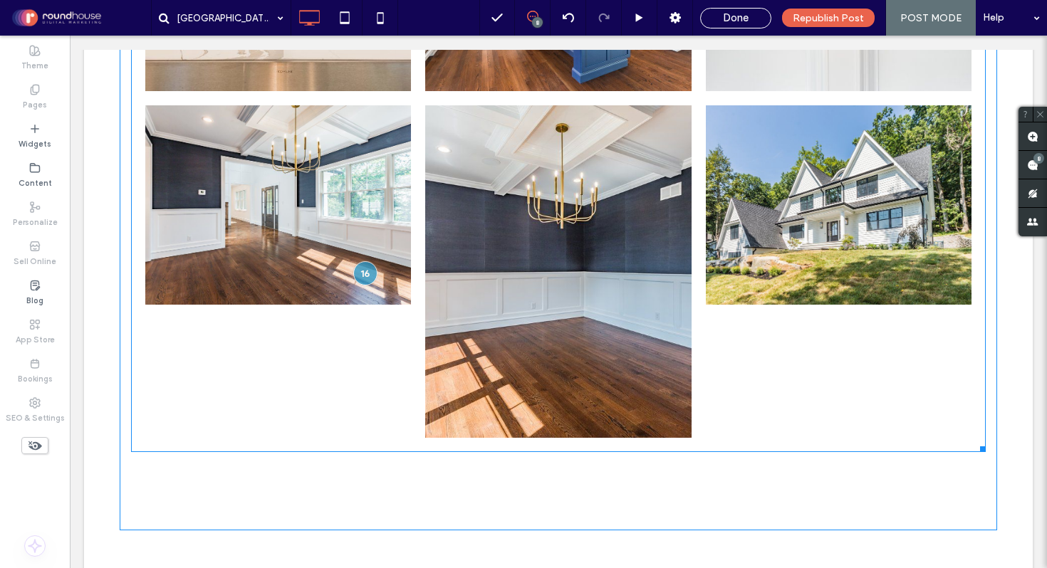
click at [729, 213] on link at bounding box center [839, 204] width 266 height 199
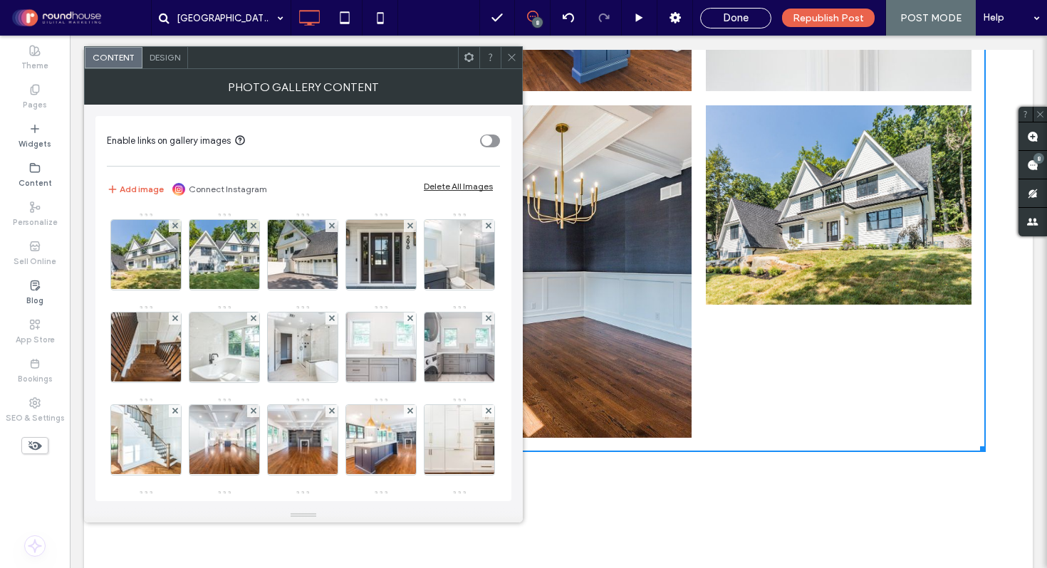
click at [165, 56] on span "Design" at bounding box center [165, 57] width 31 height 11
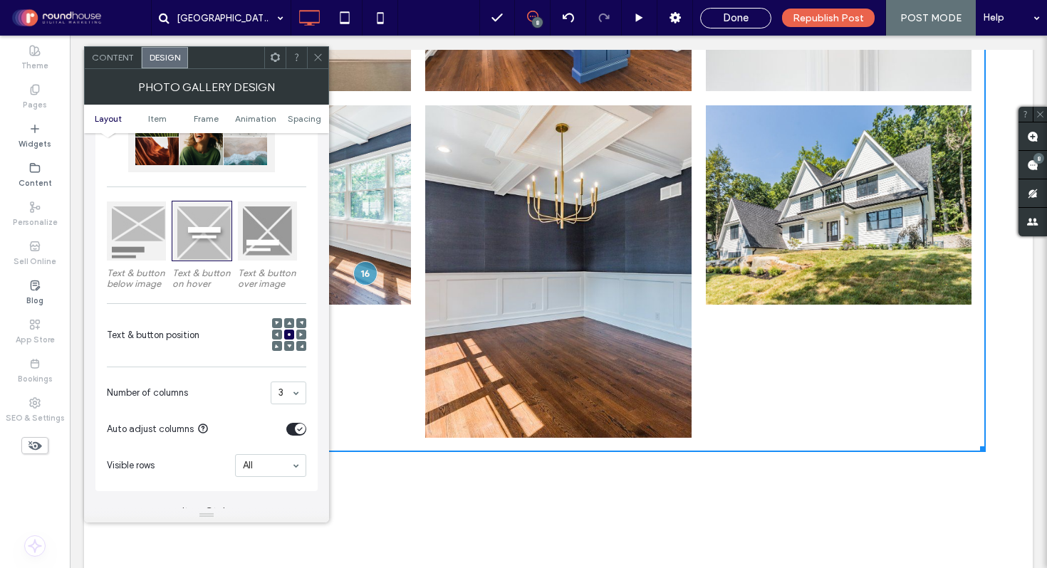
scroll to position [318, 0]
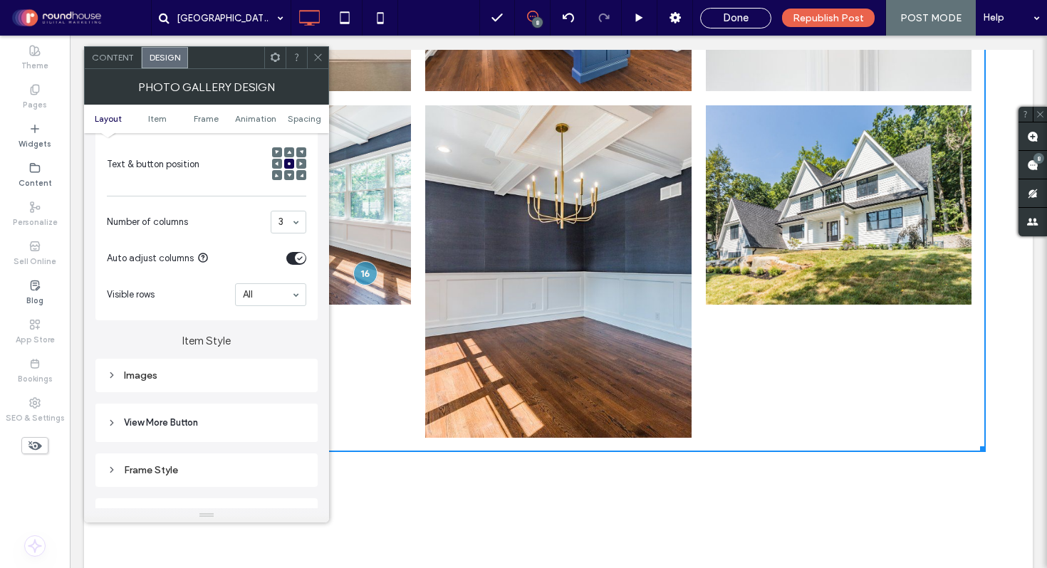
click at [296, 261] on div "toggle" at bounding box center [300, 258] width 11 height 11
click at [316, 53] on icon at bounding box center [318, 57] width 11 height 11
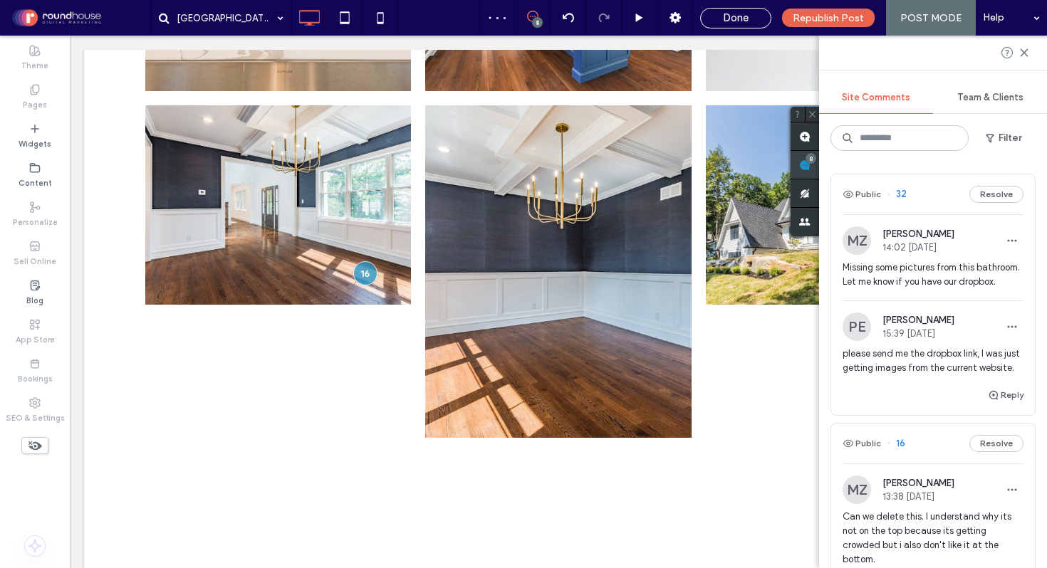
click at [811, 167] on use at bounding box center [804, 165] width 11 height 11
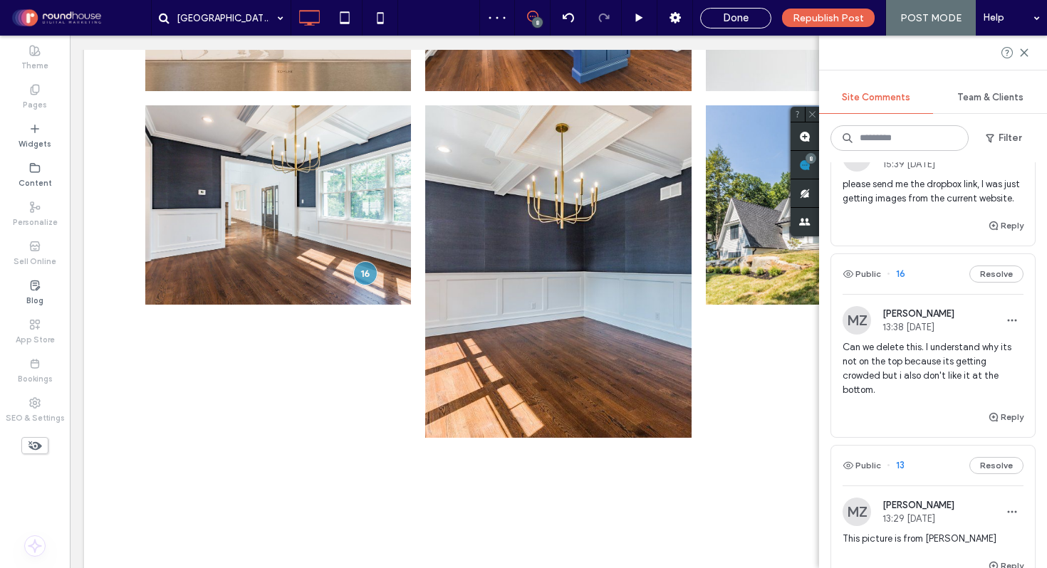
scroll to position [187, 0]
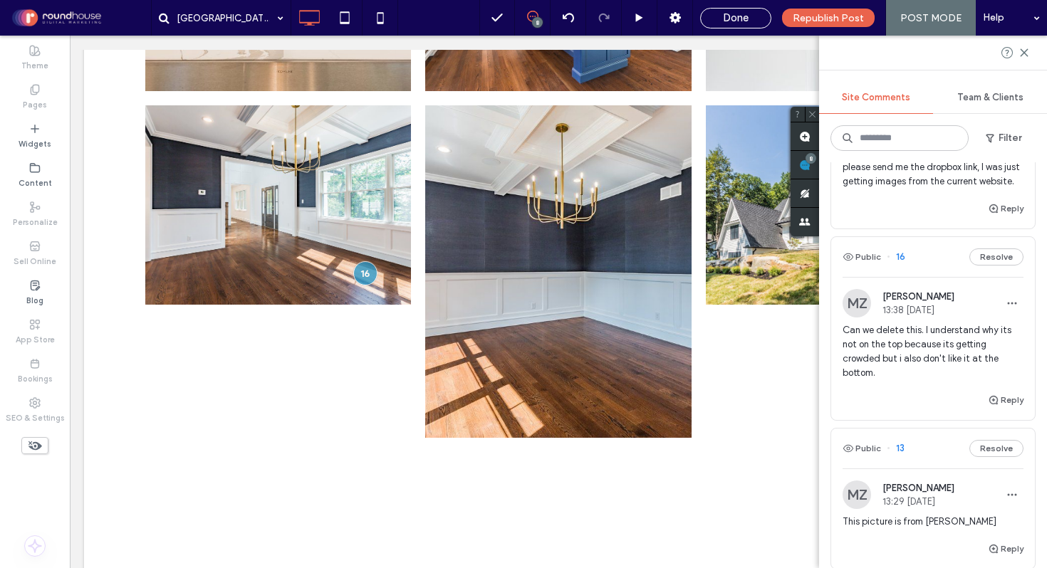
click at [902, 380] on span "Can we delete this. I understand why its not on the top because its getting cro…" at bounding box center [933, 351] width 181 height 57
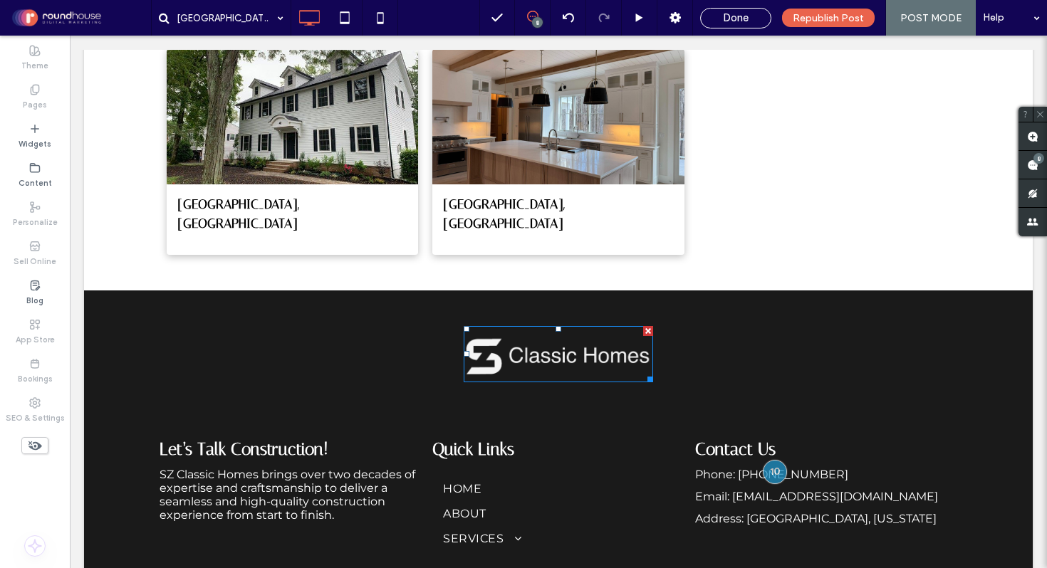
scroll to position [3588, 0]
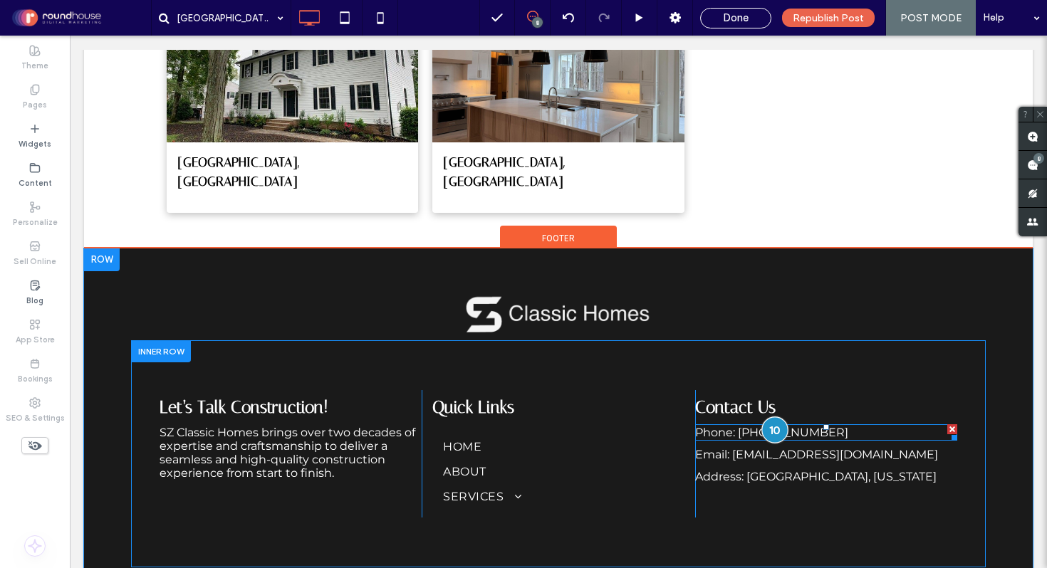
click at [769, 417] on div at bounding box center [775, 430] width 26 height 26
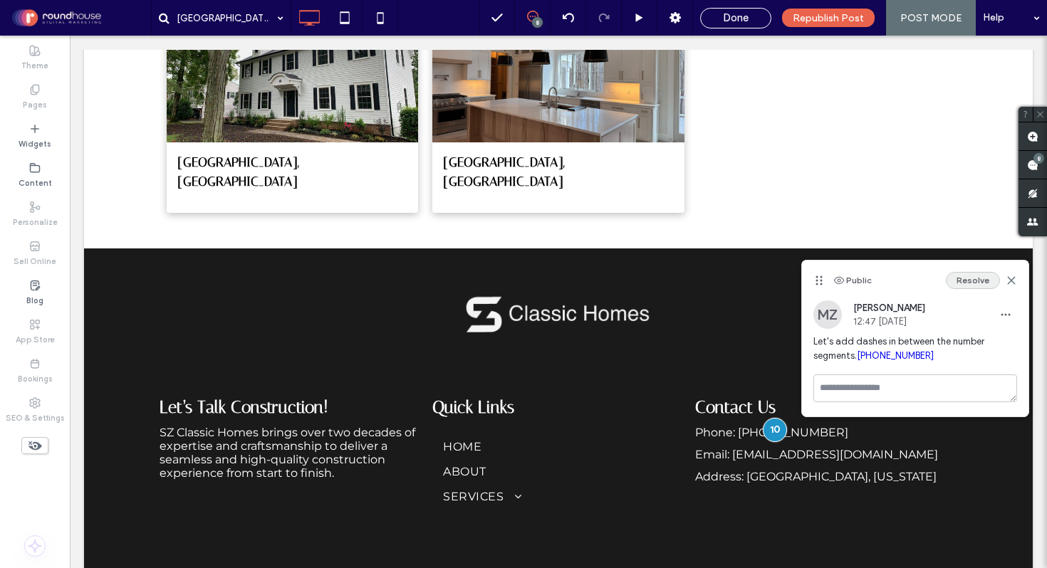
click at [989, 278] on button "Resolve" at bounding box center [973, 280] width 54 height 17
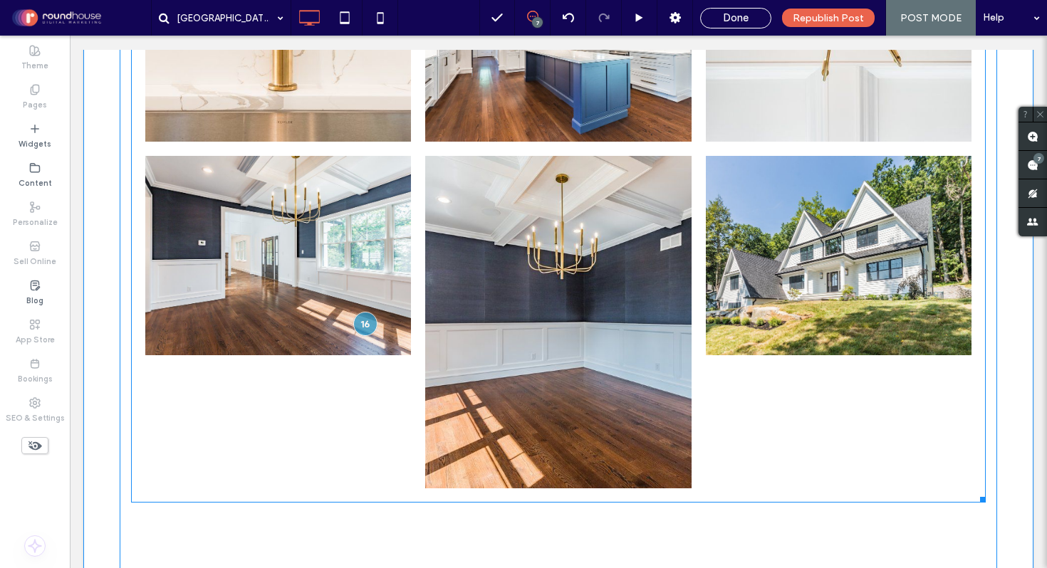
scroll to position [2382, 0]
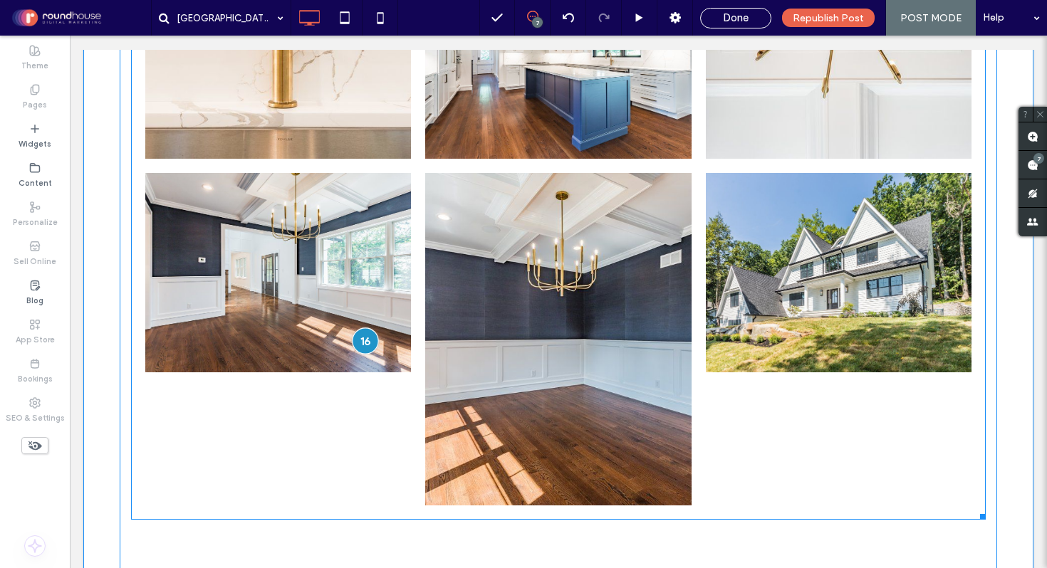
click at [361, 328] on div at bounding box center [365, 341] width 26 height 26
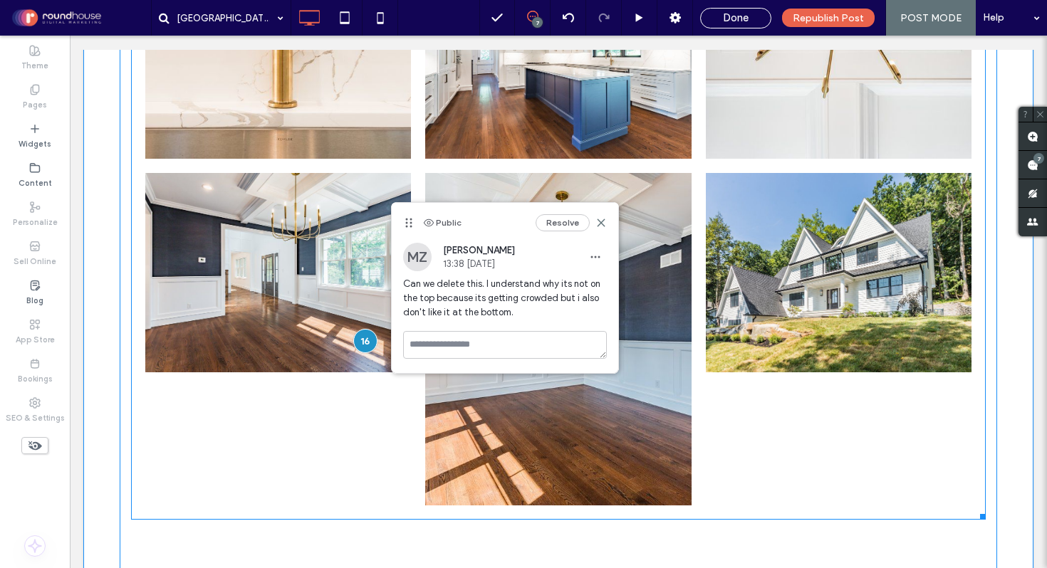
click at [357, 174] on link at bounding box center [278, 272] width 266 height 199
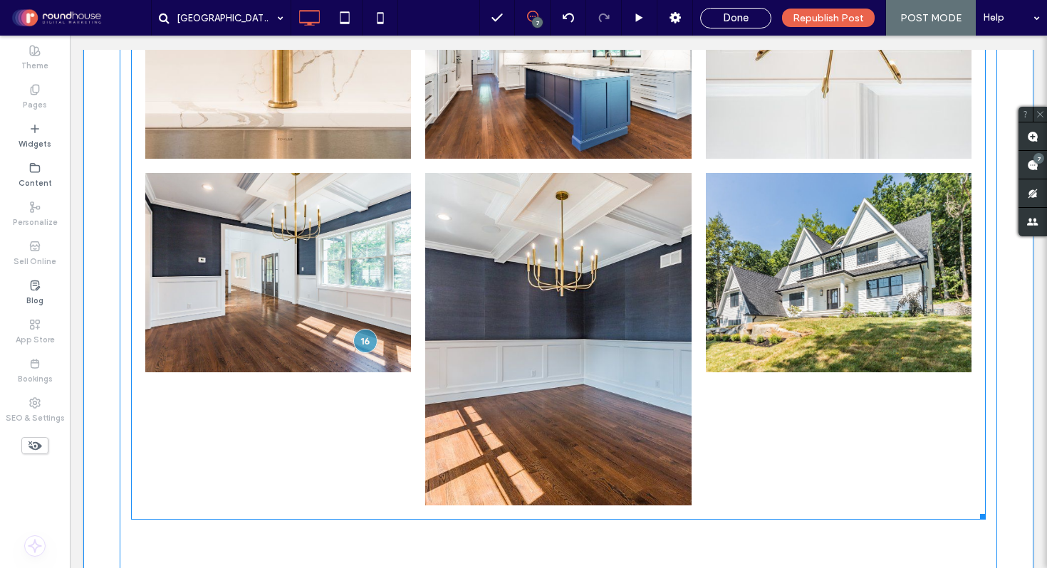
click at [405, 190] on link at bounding box center [278, 272] width 266 height 199
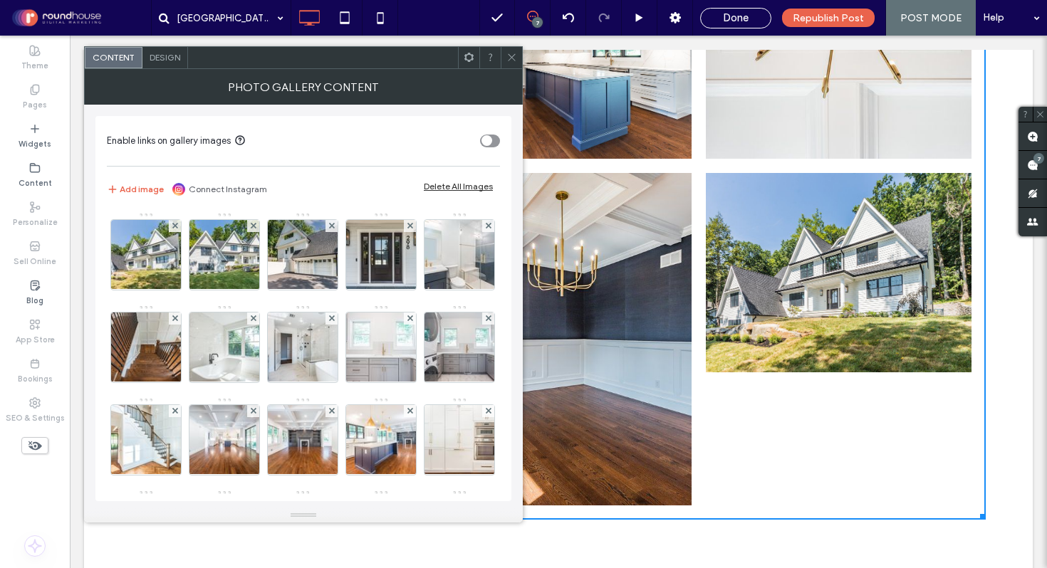
click at [162, 51] on div "Design" at bounding box center [165, 57] width 46 height 21
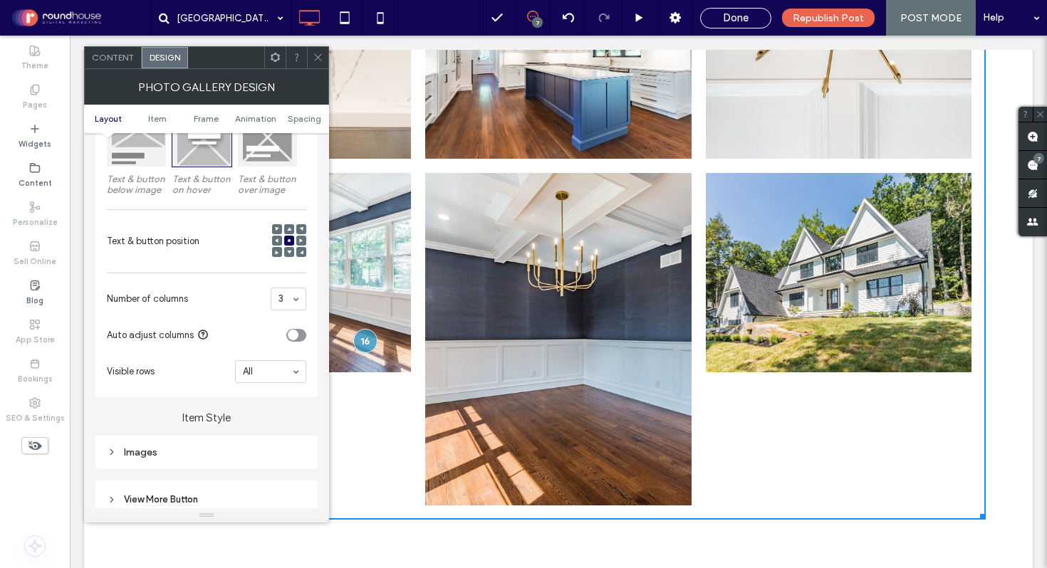
scroll to position [244, 0]
click at [294, 333] on icon "toggle" at bounding box center [293, 332] width 6 height 4
click at [295, 333] on div "toggle" at bounding box center [300, 332] width 11 height 11
click at [320, 58] on icon at bounding box center [318, 57] width 11 height 11
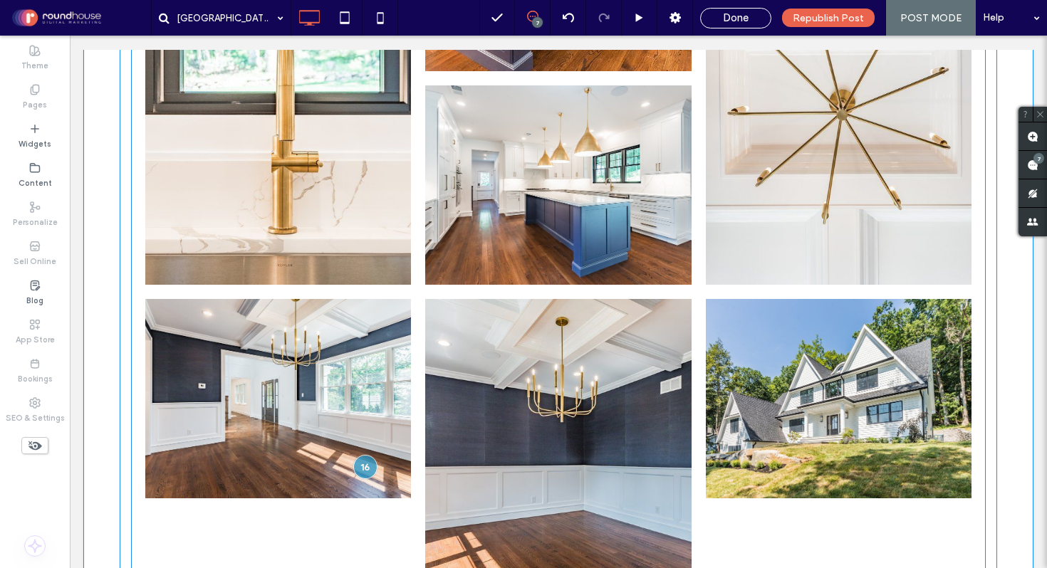
scroll to position [2389, 0]
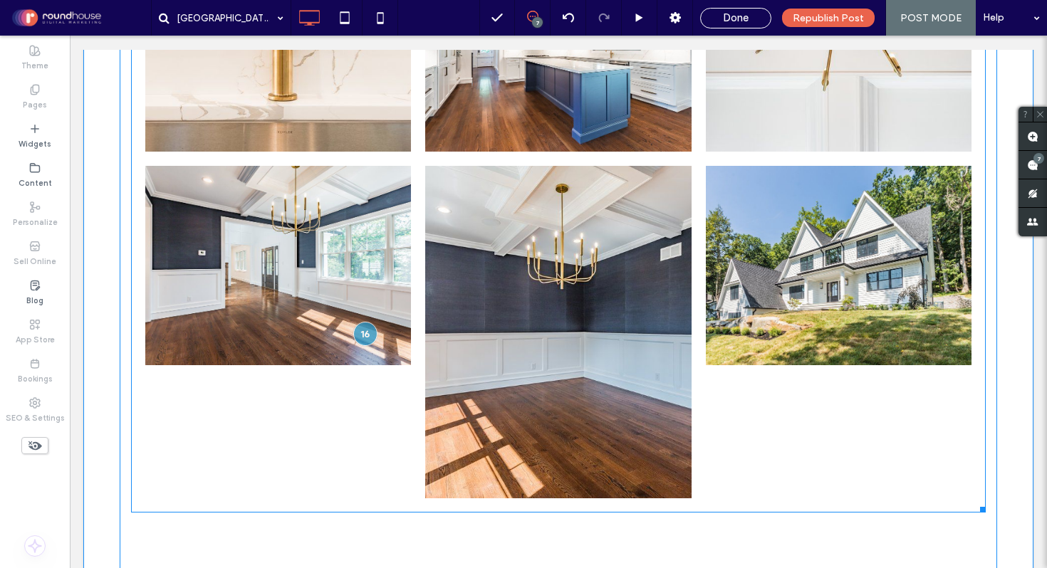
click at [808, 199] on link at bounding box center [839, 265] width 266 height 199
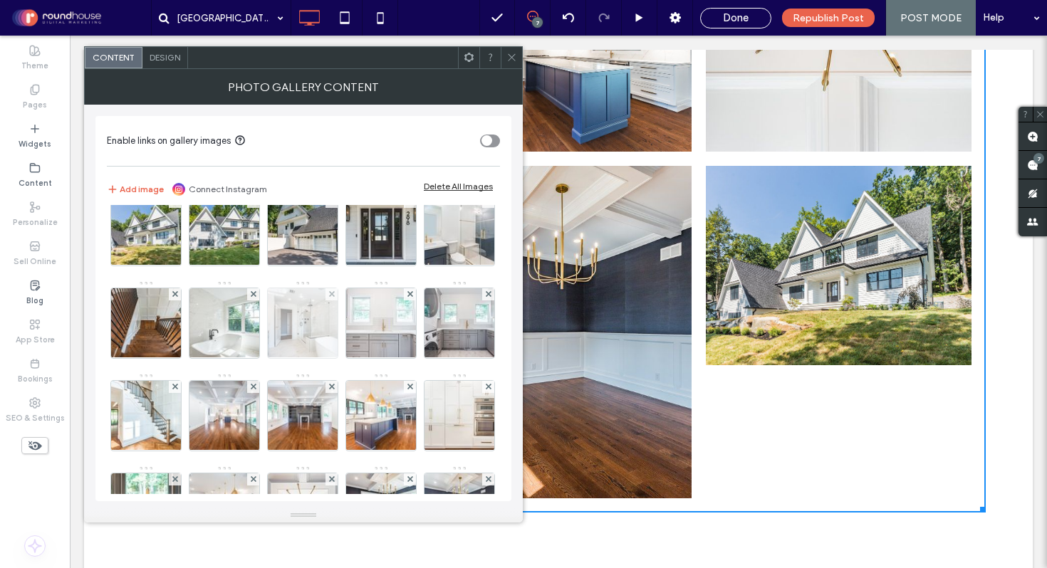
scroll to position [282, 0]
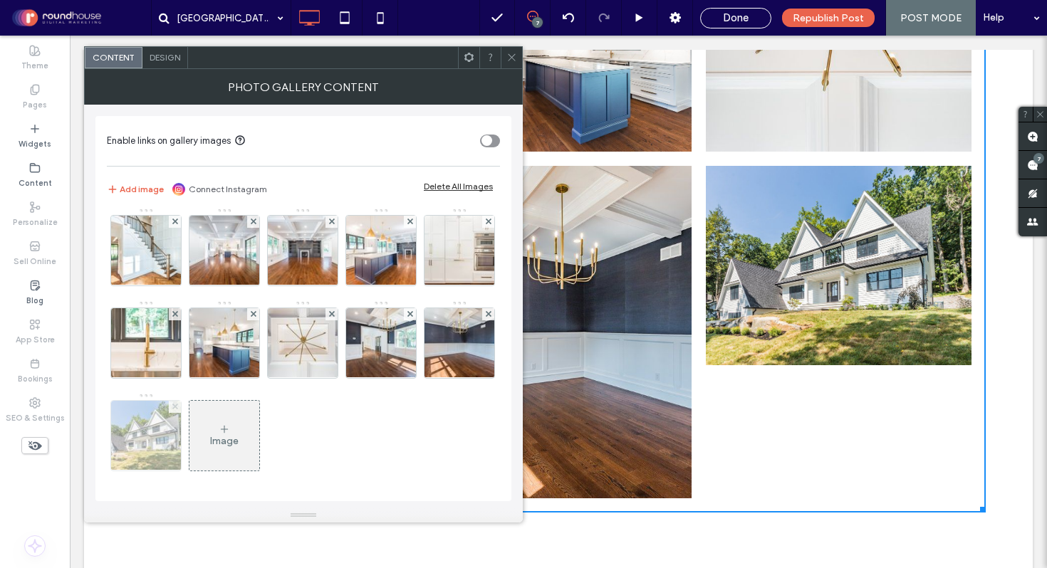
click at [172, 405] on use at bounding box center [175, 407] width 6 height 6
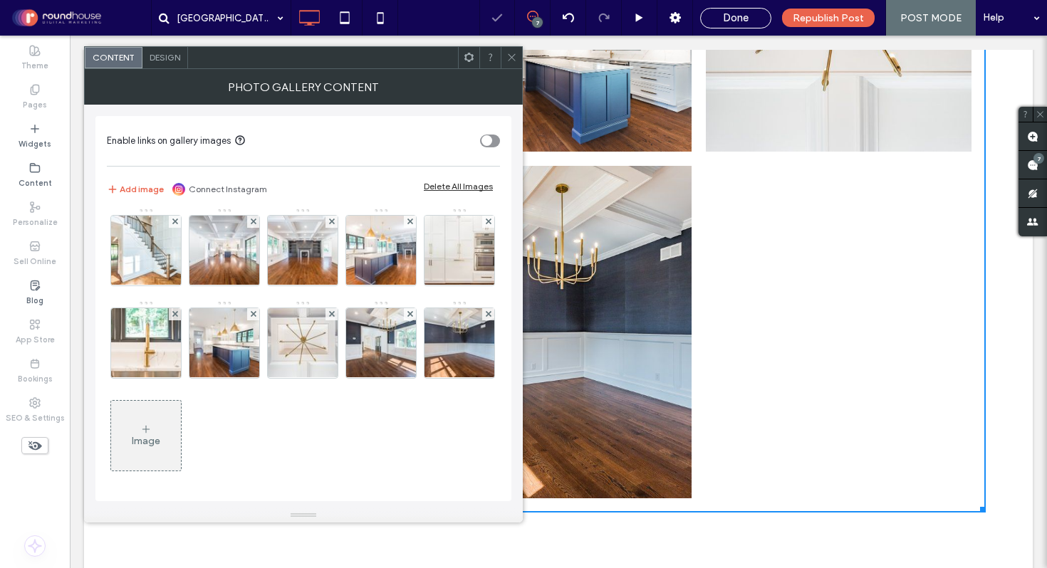
click at [513, 51] on span at bounding box center [511, 57] width 11 height 21
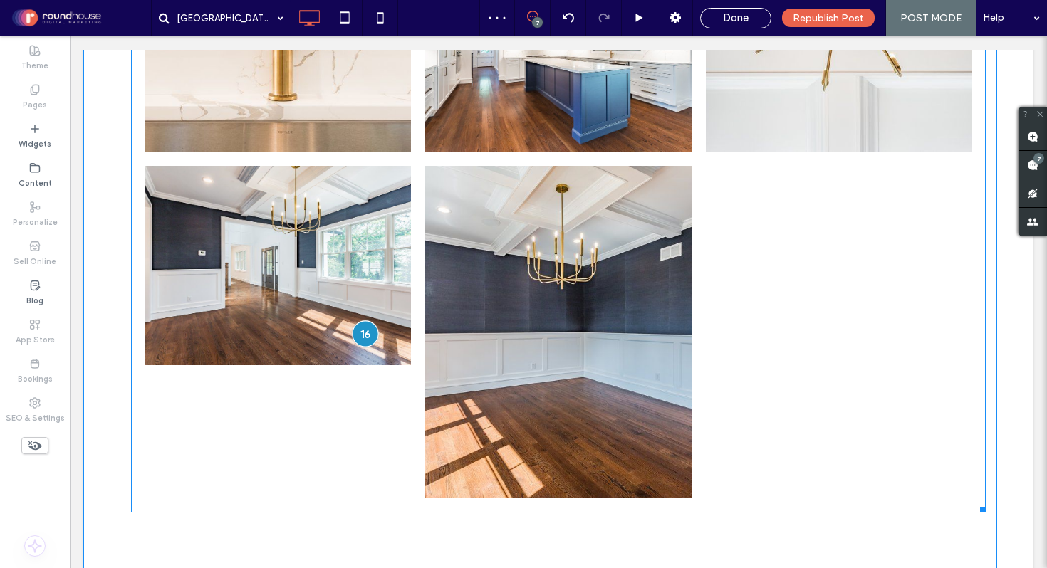
click at [364, 321] on div at bounding box center [365, 334] width 26 height 26
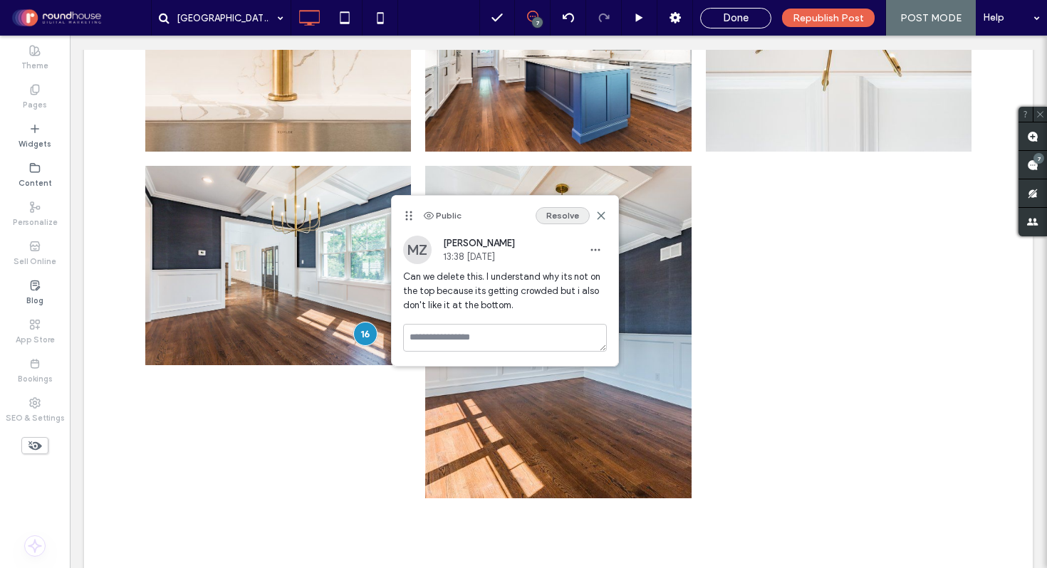
click at [574, 211] on button "Resolve" at bounding box center [563, 215] width 54 height 17
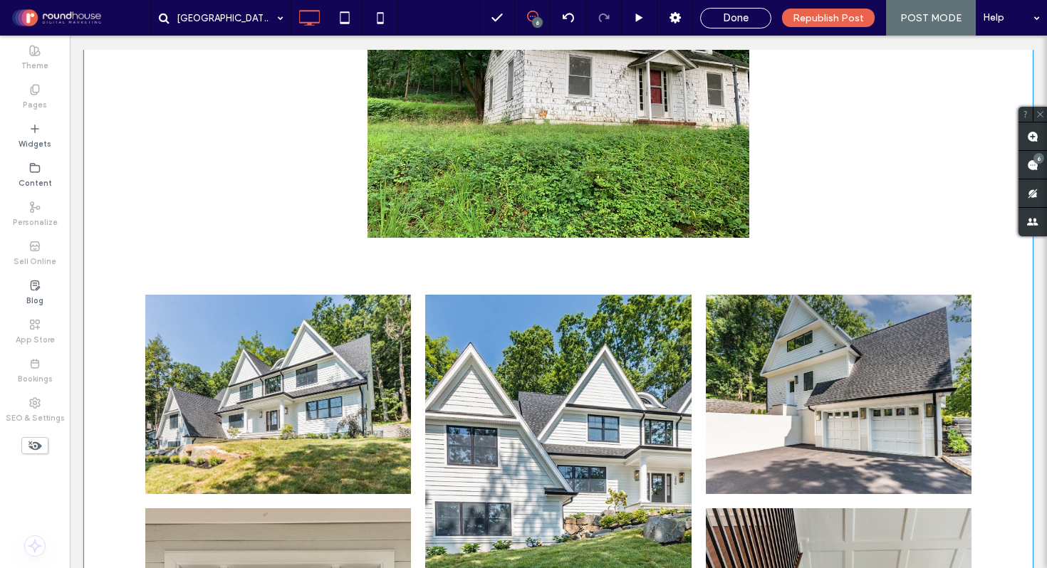
scroll to position [556, 0]
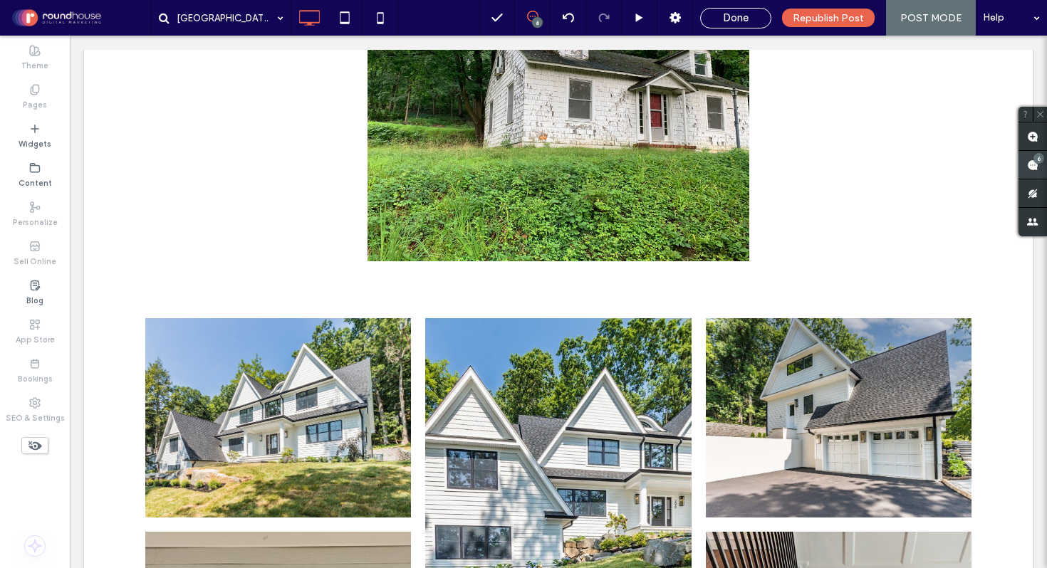
click at [1031, 160] on use at bounding box center [1032, 165] width 11 height 11
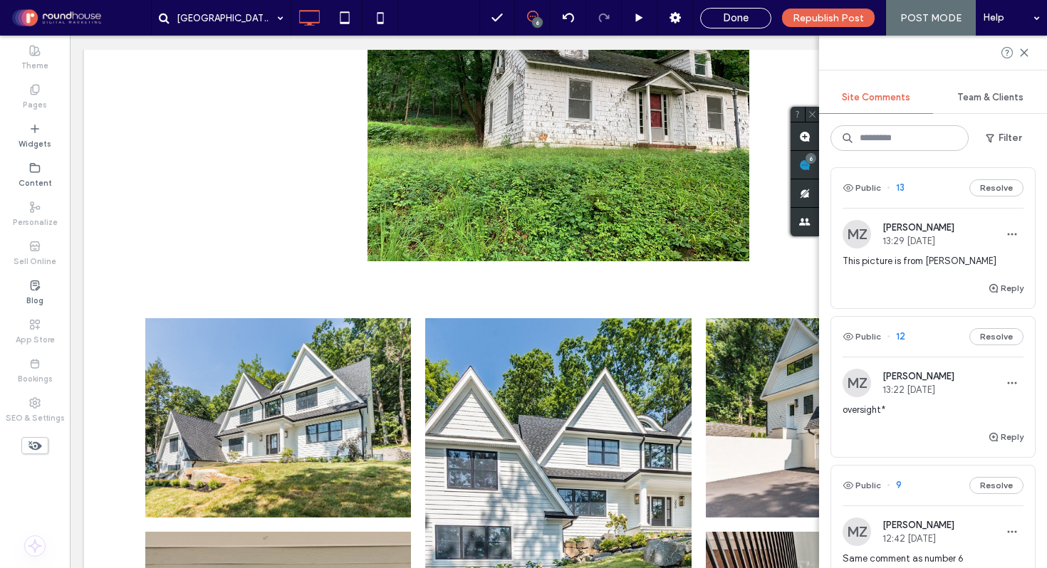
scroll to position [260, 0]
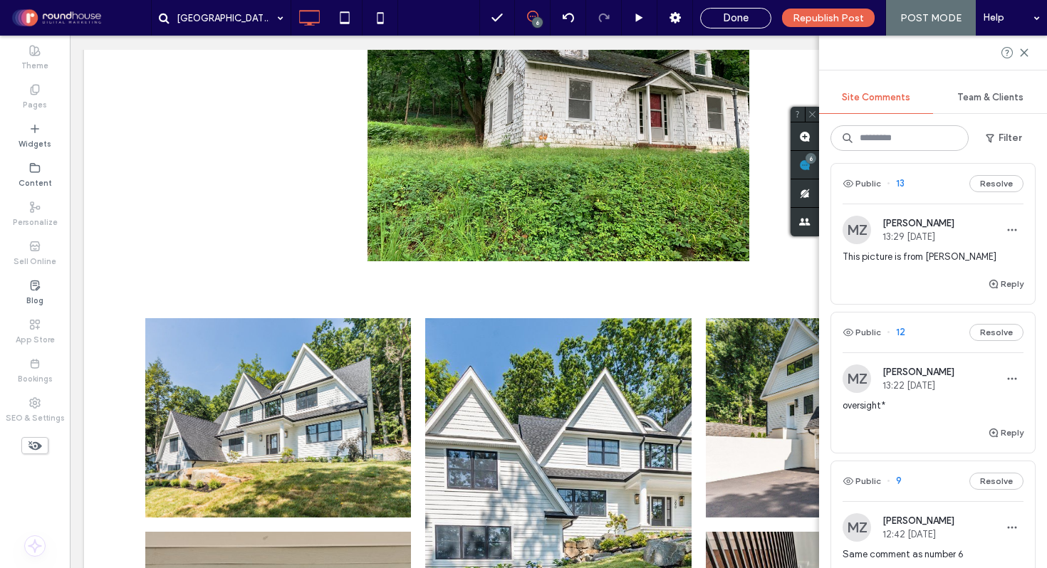
click at [855, 276] on div "This picture is from Harding" at bounding box center [933, 263] width 181 height 26
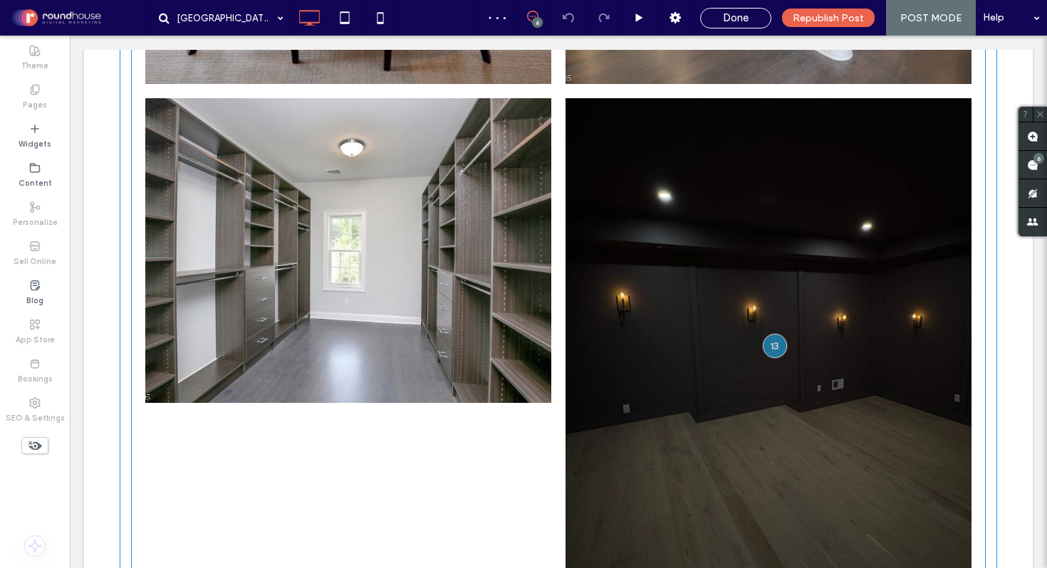
scroll to position [2955, 0]
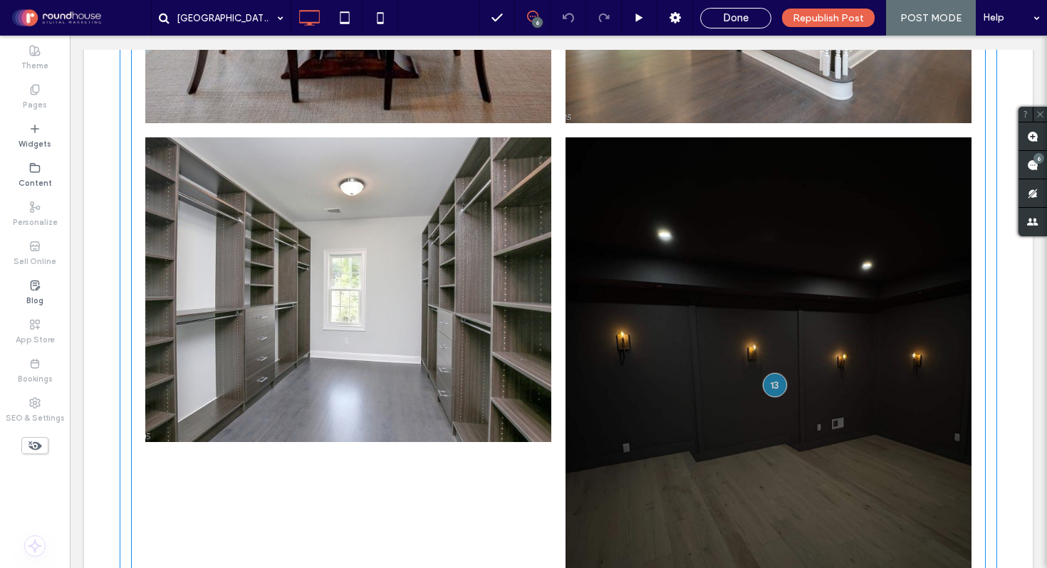
click at [655, 223] on link at bounding box center [769, 391] width 406 height 508
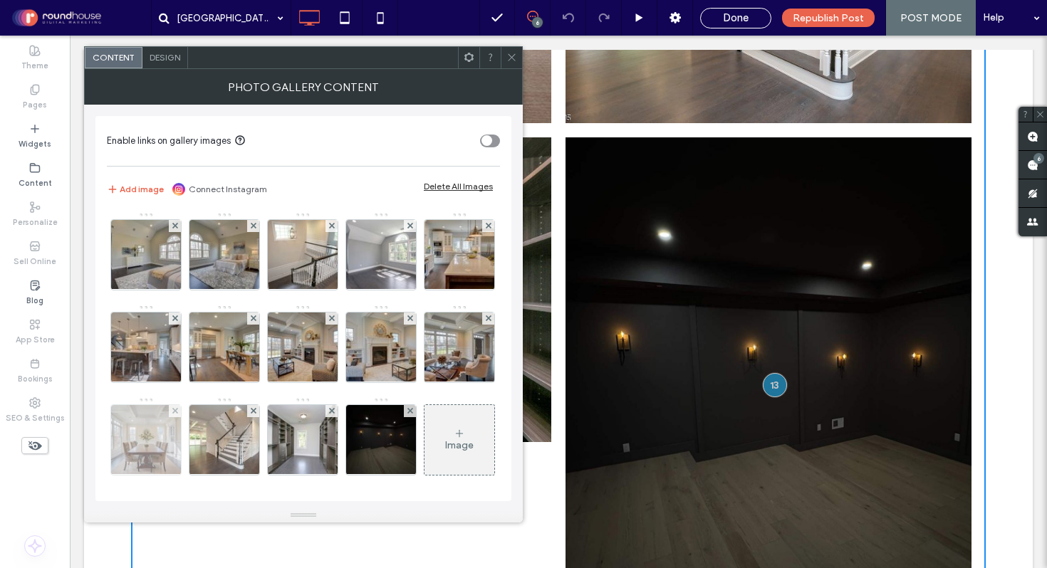
scroll to position [97, 0]
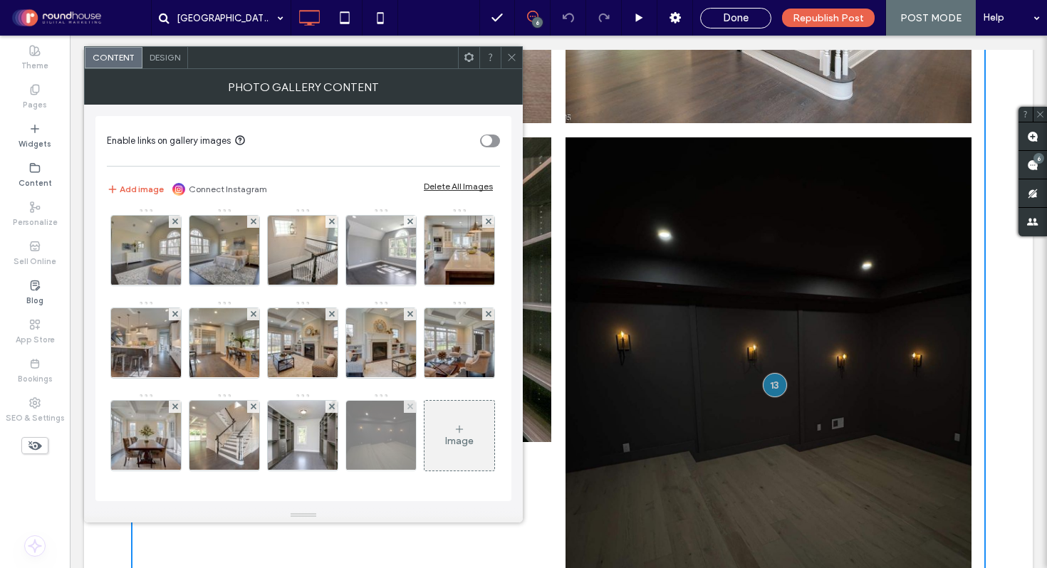
click at [404, 405] on div at bounding box center [410, 407] width 12 height 12
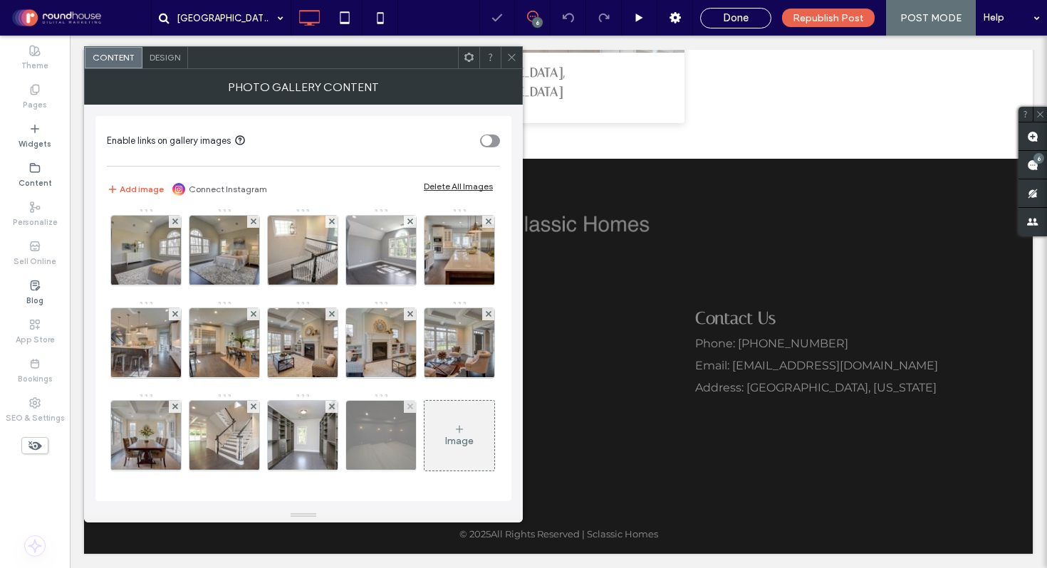
scroll to position [1585, 0]
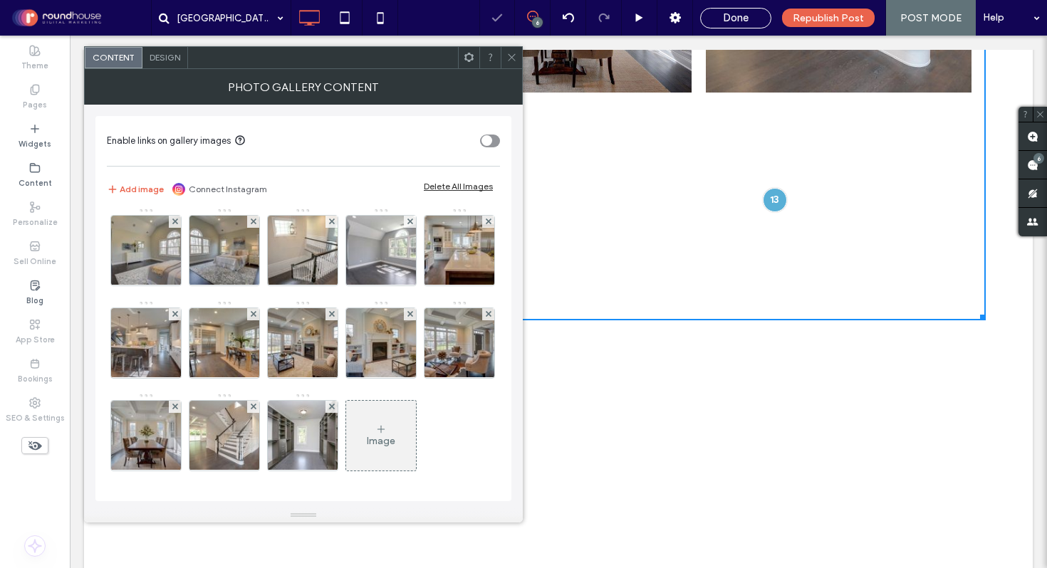
click at [509, 67] on span at bounding box center [511, 57] width 11 height 21
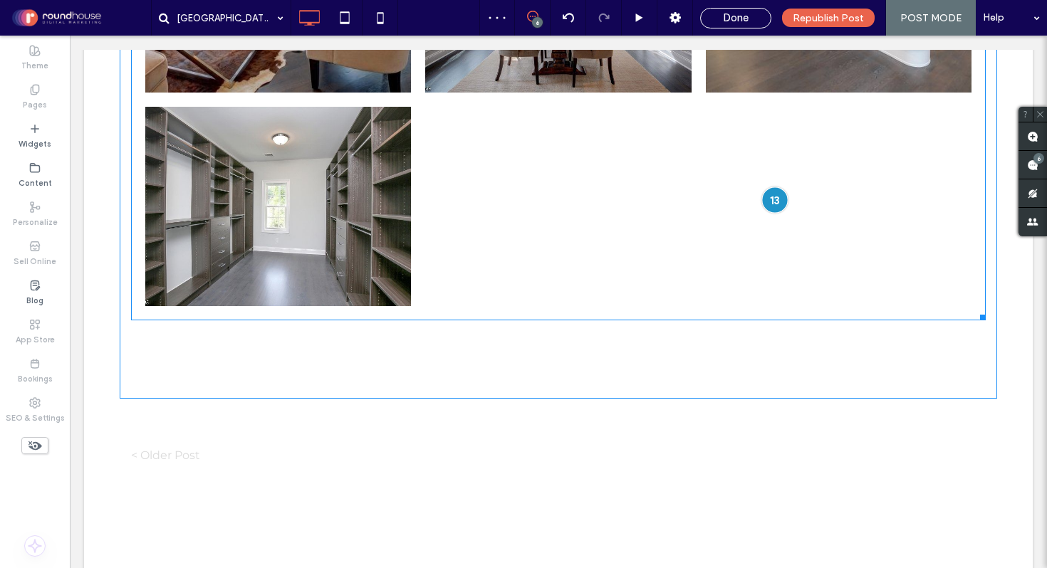
click at [769, 187] on div at bounding box center [774, 200] width 26 height 26
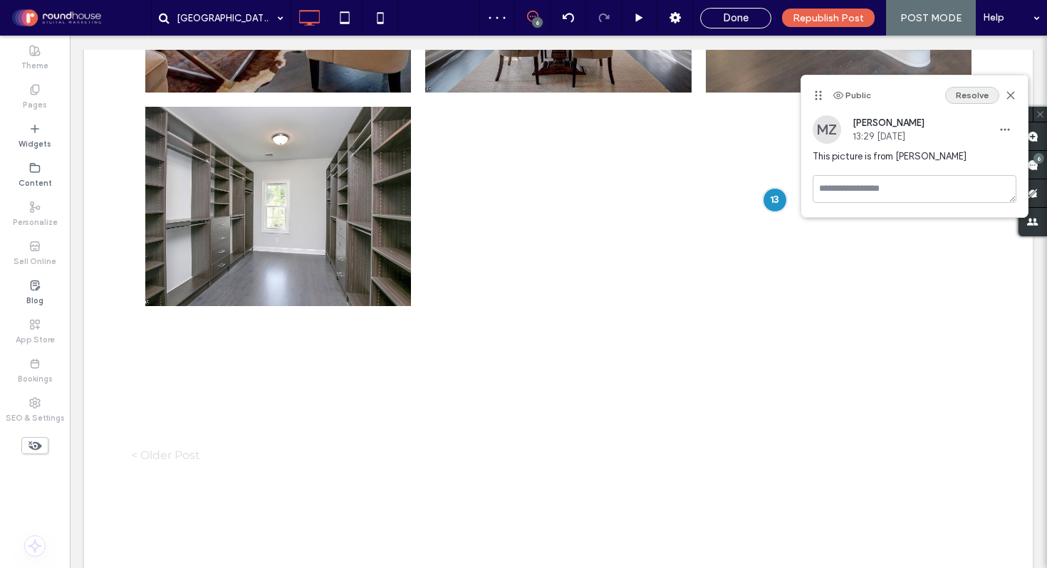
click at [987, 95] on button "Resolve" at bounding box center [972, 95] width 54 height 17
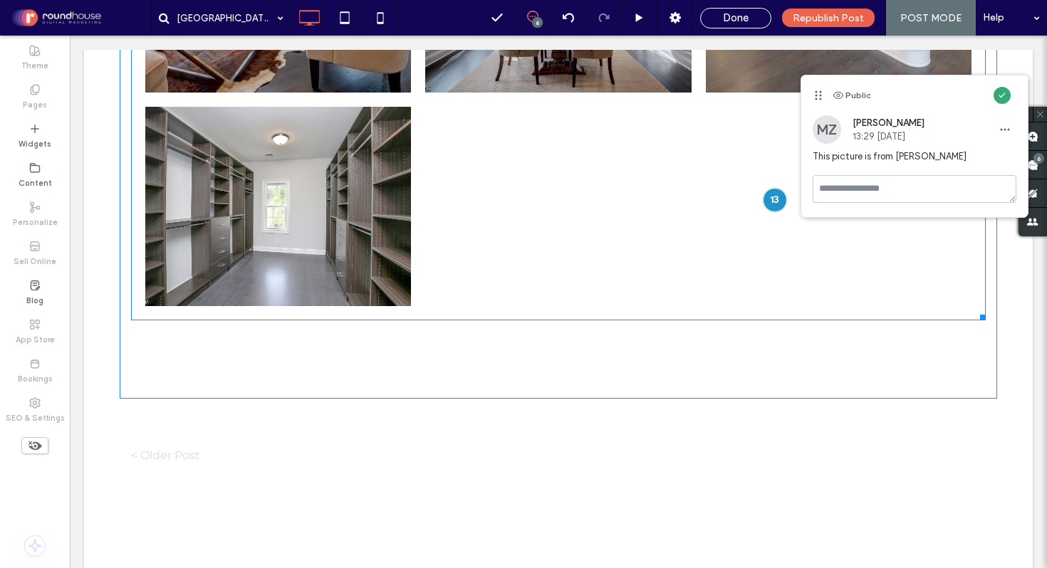
click at [389, 150] on link at bounding box center [278, 206] width 266 height 199
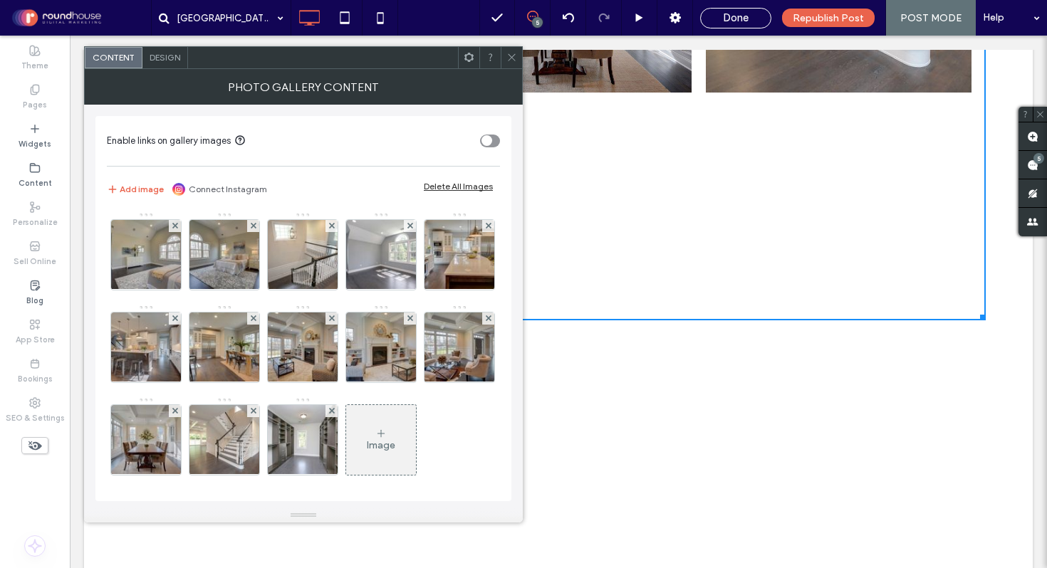
click at [162, 59] on span "Design" at bounding box center [165, 57] width 31 height 11
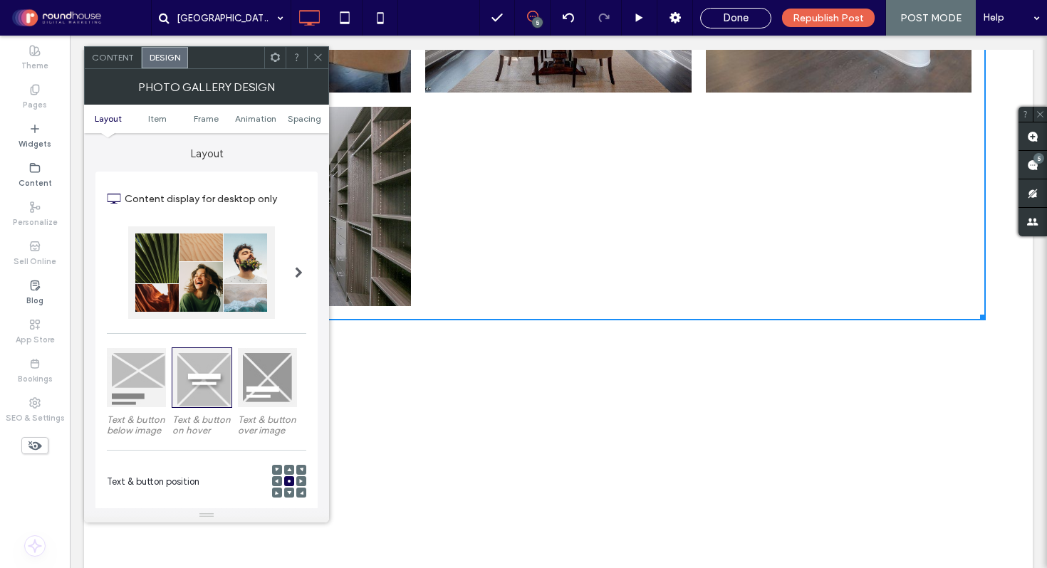
scroll to position [342, 0]
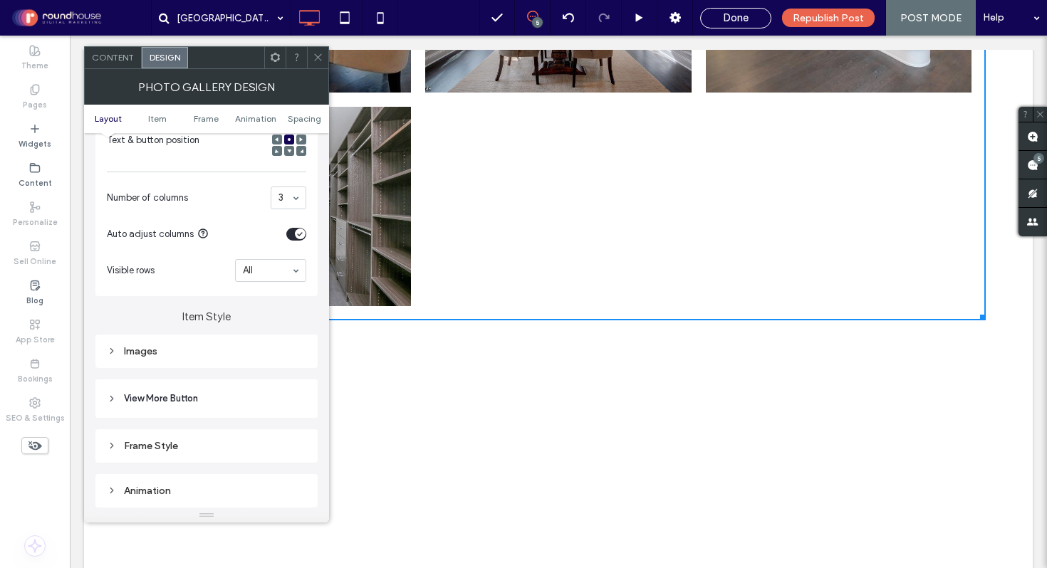
click at [292, 229] on section "Auto adjust columns" at bounding box center [206, 235] width 199 height 36
click at [302, 235] on icon "toggle" at bounding box center [300, 234] width 6 height 4
click at [320, 57] on icon at bounding box center [318, 57] width 11 height 11
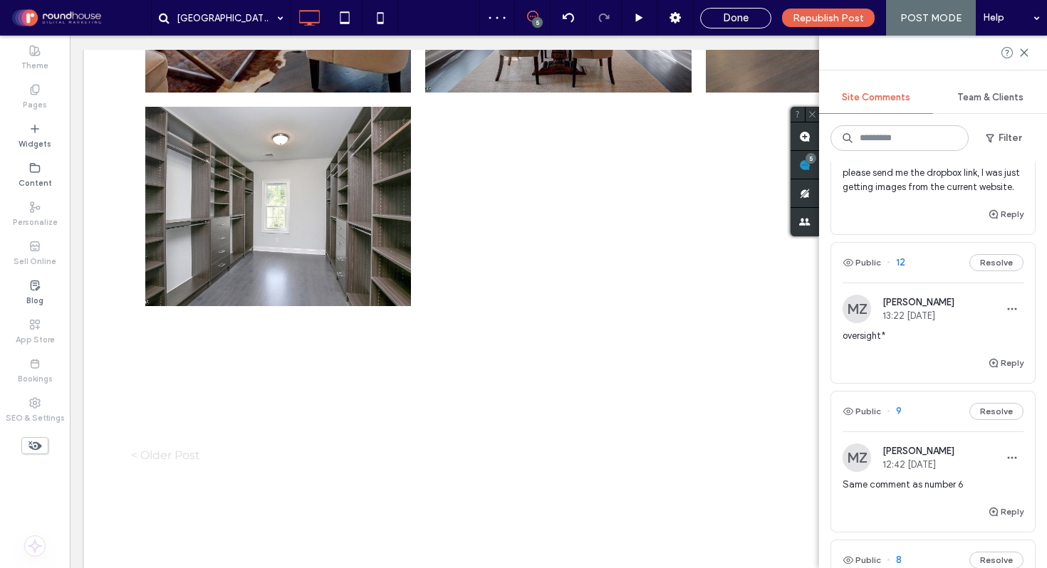
scroll to position [219, 0]
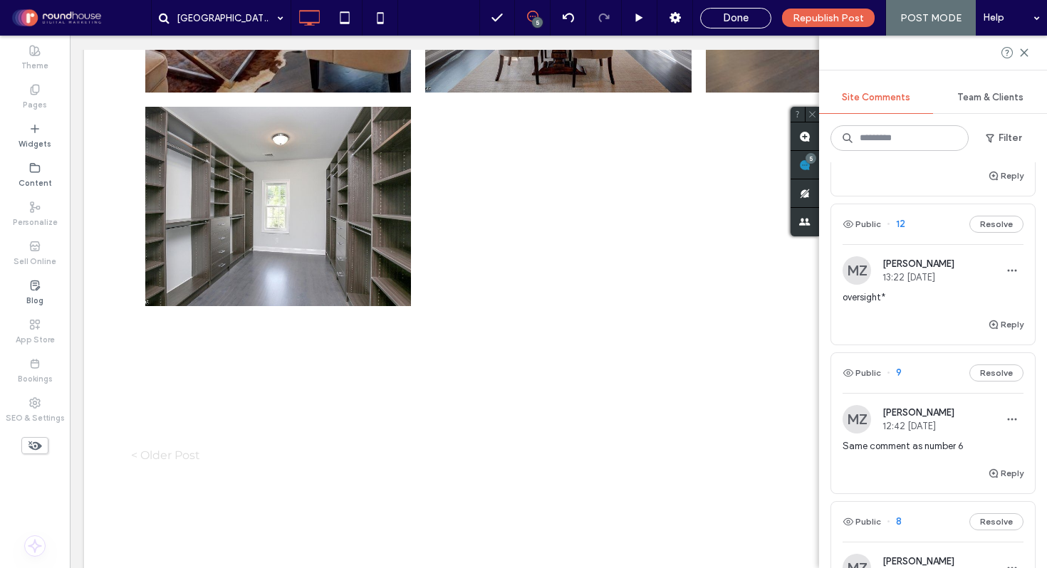
click at [905, 345] on div "Reply" at bounding box center [933, 330] width 204 height 28
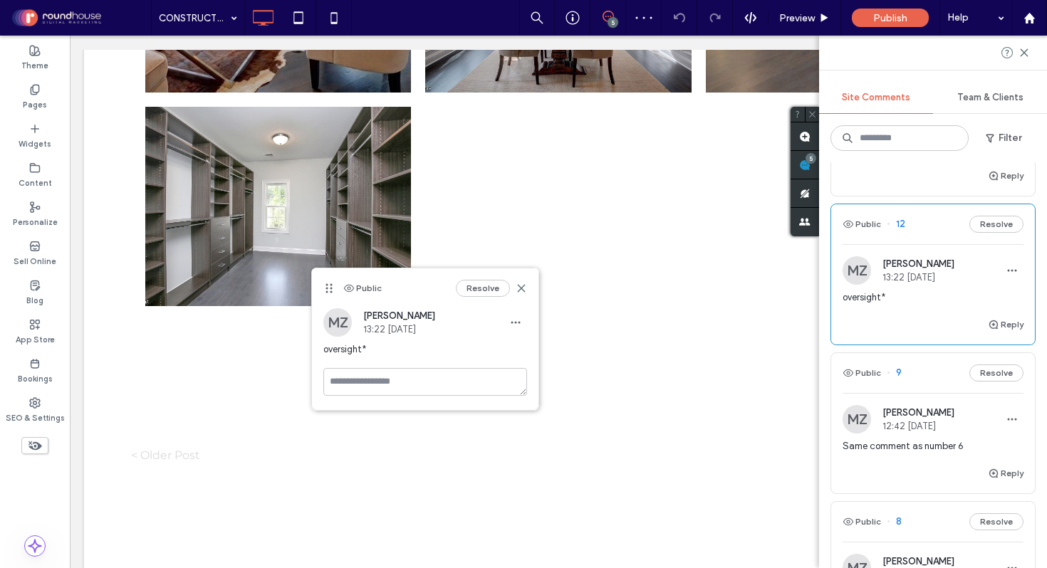
drag, startPoint x: 383, startPoint y: 280, endPoint x: 533, endPoint y: 306, distance: 152.5
click at [533, 306] on div "Public Resolve" at bounding box center [425, 289] width 226 height 40
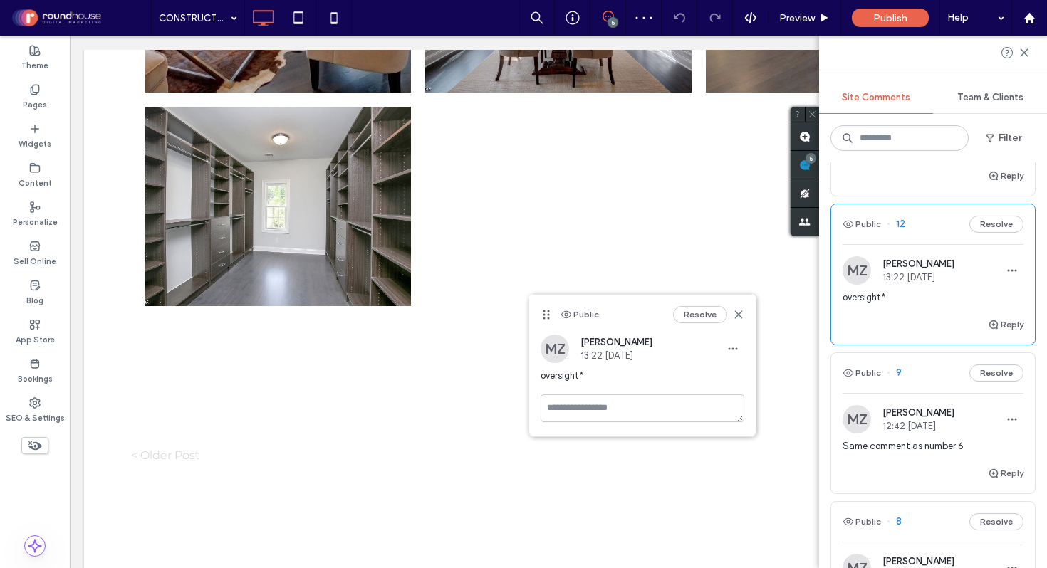
drag, startPoint x: 326, startPoint y: 289, endPoint x: 543, endPoint y: 316, distance: 218.8
click at [543, 316] on use at bounding box center [546, 315] width 6 height 9
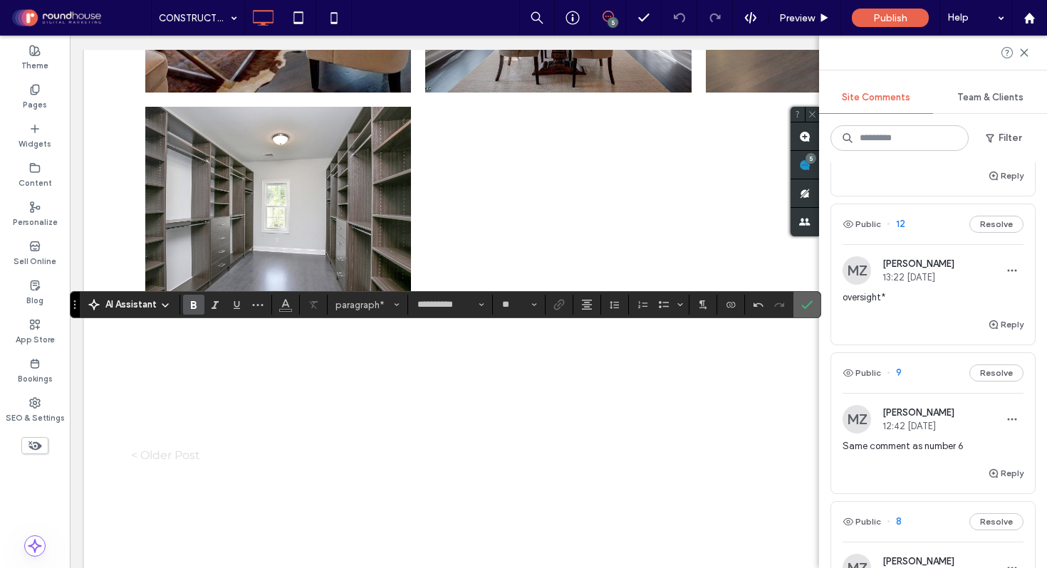
click at [804, 305] on icon "Confirm" at bounding box center [806, 304] width 11 height 11
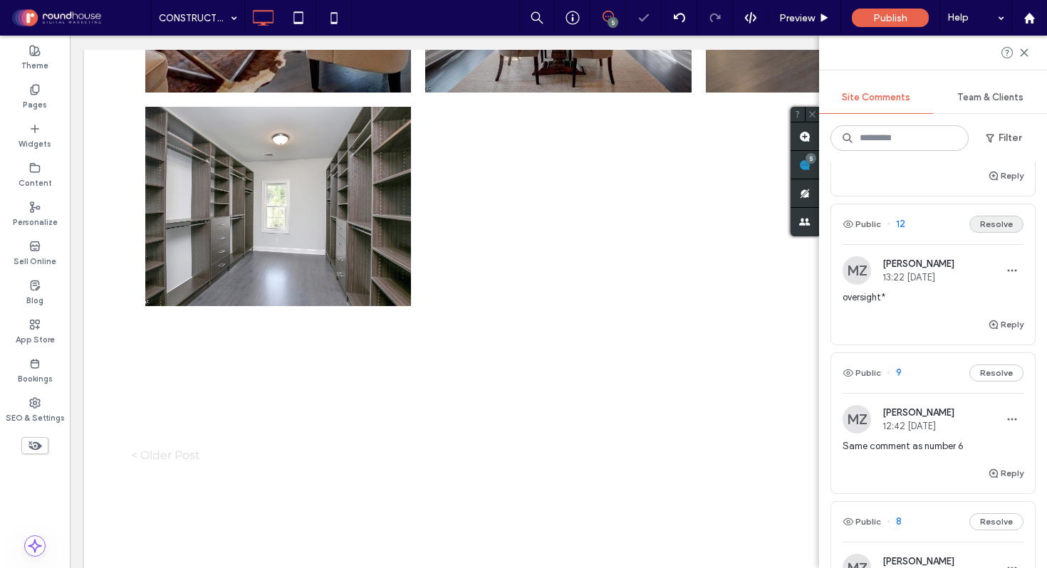
click at [998, 233] on button "Resolve" at bounding box center [996, 224] width 54 height 17
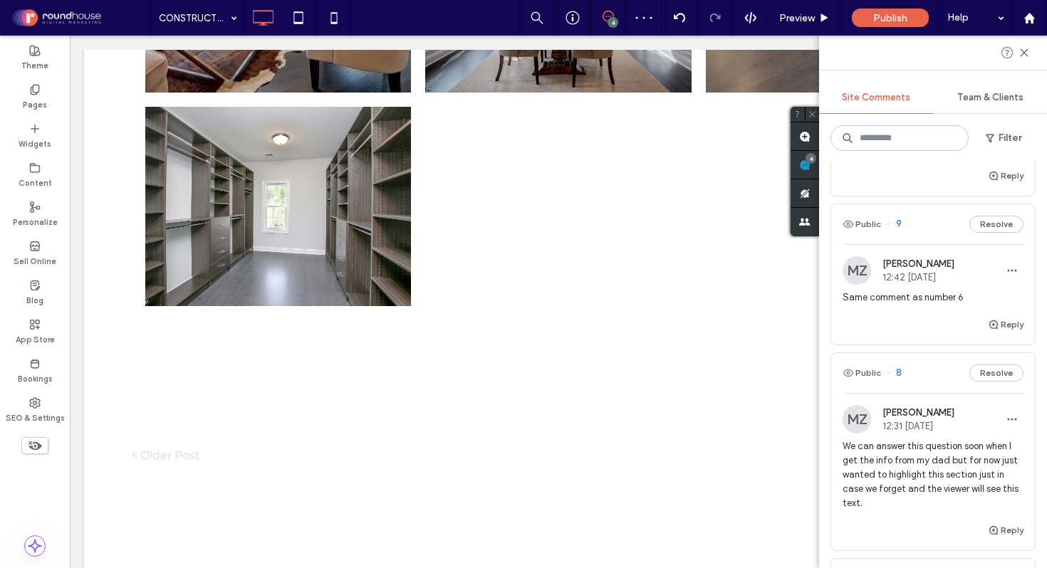
click at [885, 305] on span "Same comment as number 6" at bounding box center [933, 298] width 181 height 14
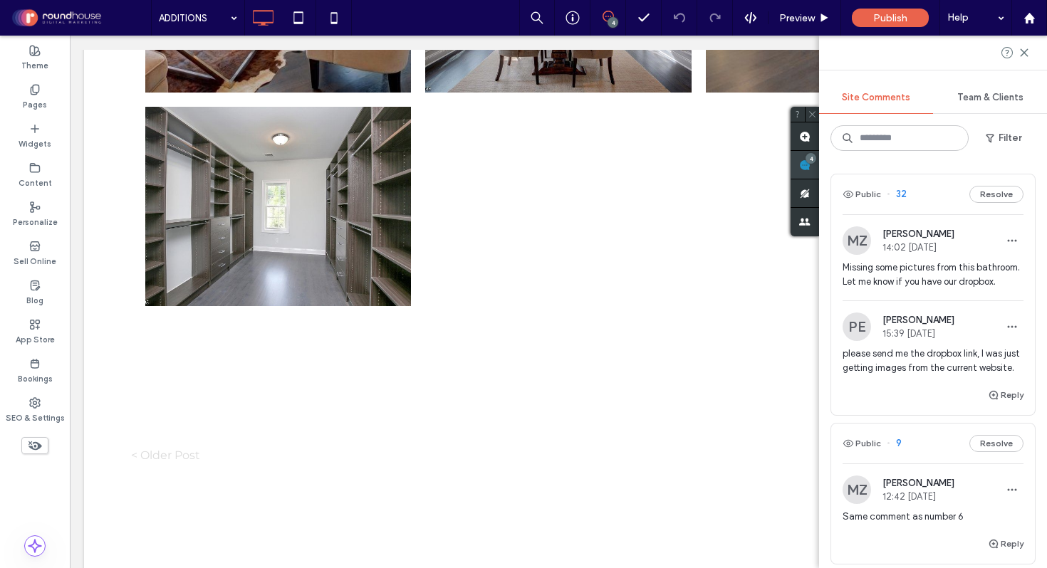
click at [819, 159] on div "4" at bounding box center [805, 165] width 28 height 28
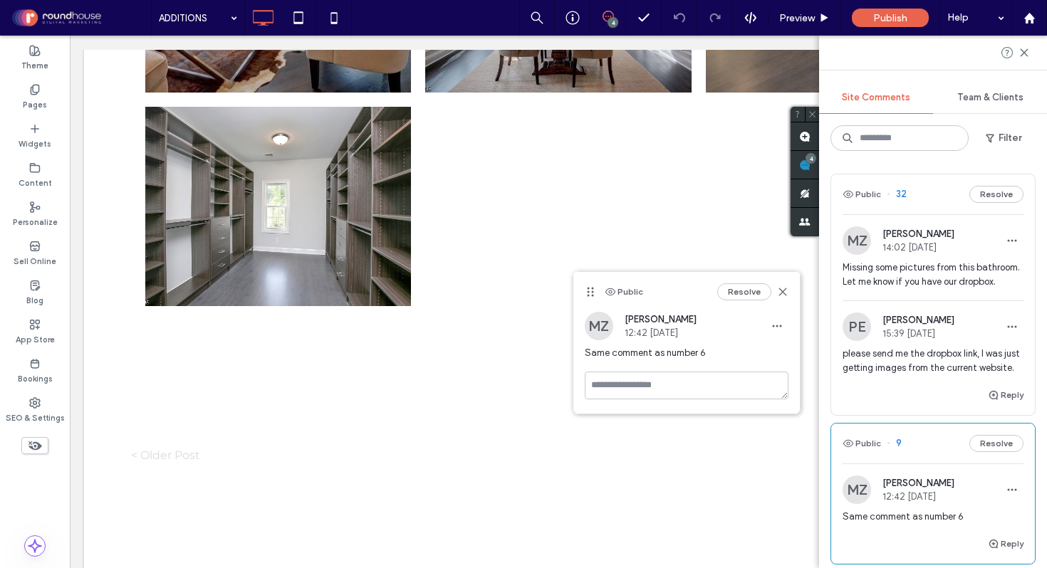
click at [907, 375] on span "please send me the dropbox link, I was just getting images from the current web…" at bounding box center [933, 361] width 181 height 28
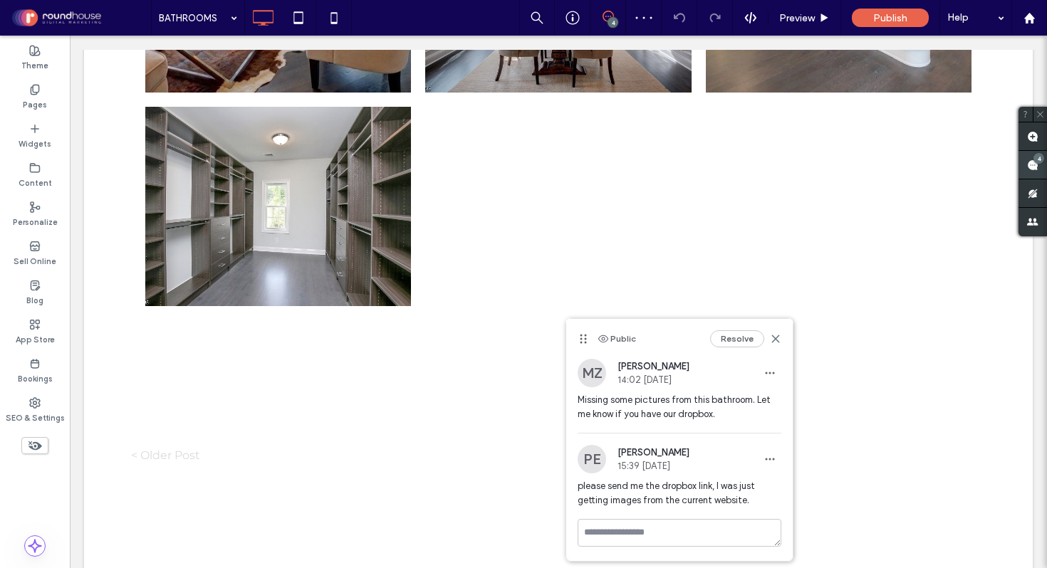
click at [1038, 159] on div "4" at bounding box center [1038, 158] width 11 height 11
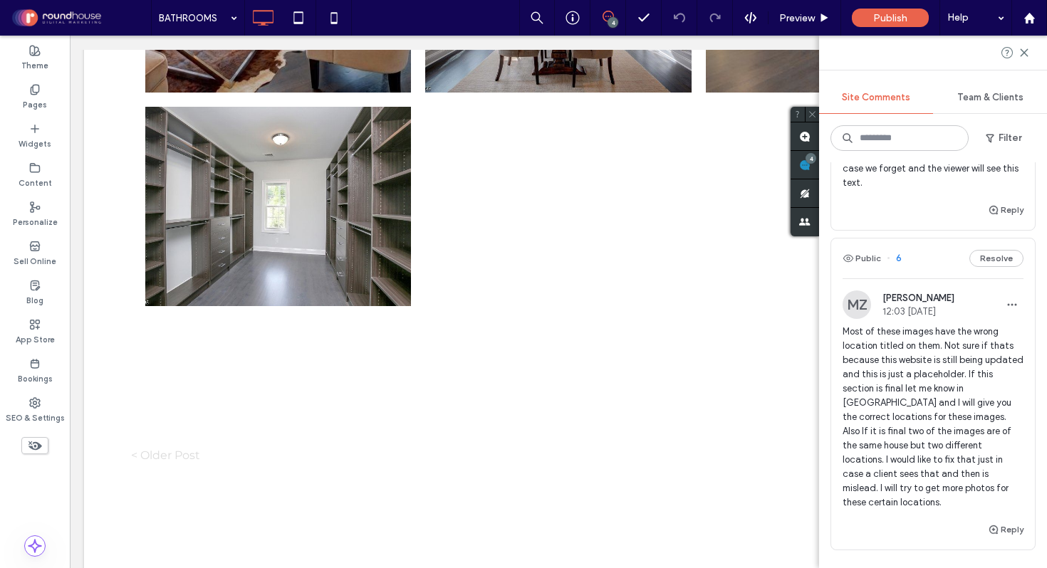
scroll to position [672, 0]
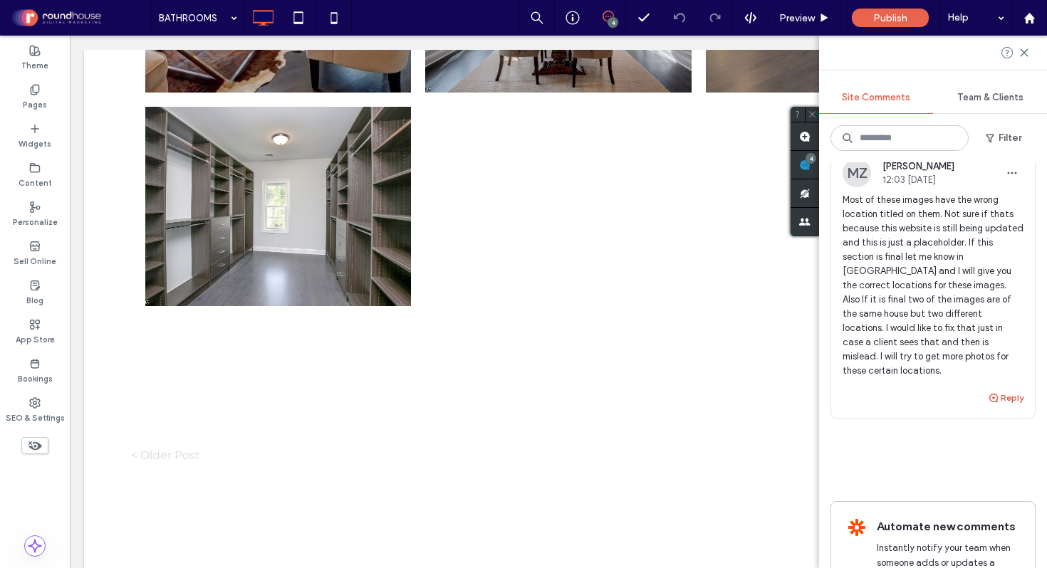
click at [989, 402] on use "button" at bounding box center [993, 398] width 9 height 9
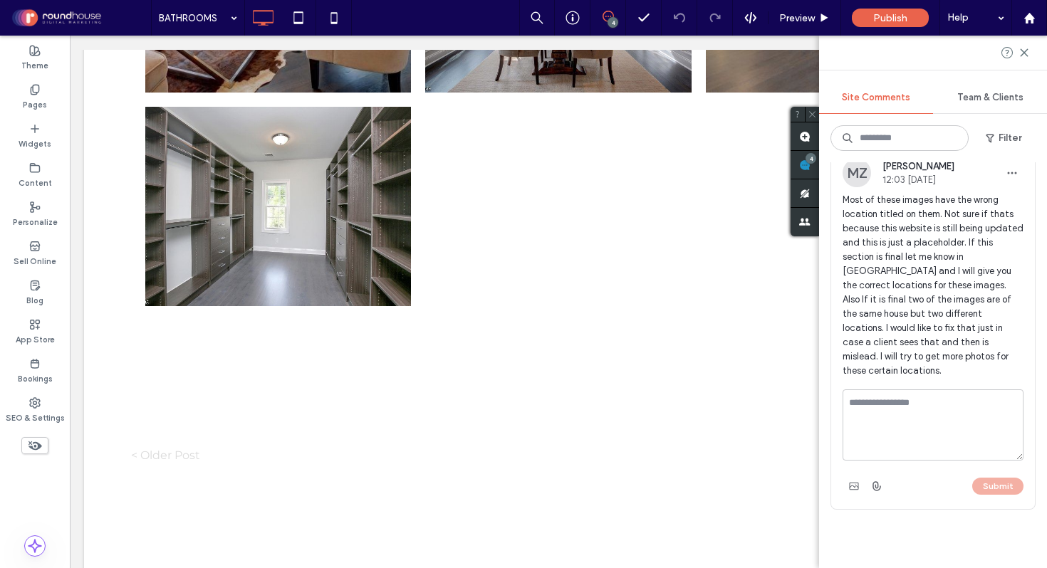
click at [893, 421] on textarea at bounding box center [933, 425] width 181 height 71
type textarea "**********"
click at [991, 495] on button "Submit" at bounding box center [997, 486] width 51 height 17
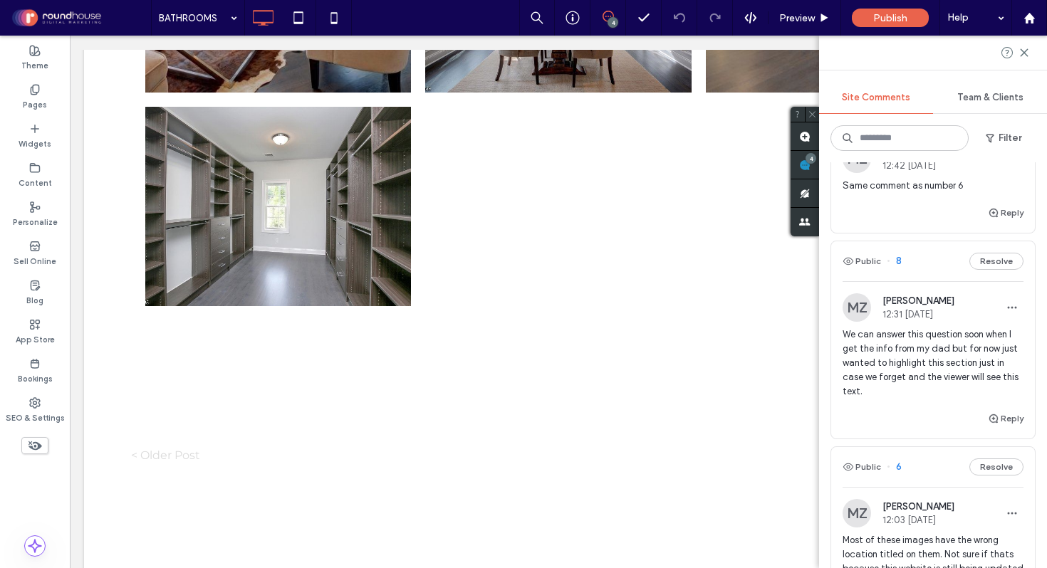
scroll to position [348, 0]
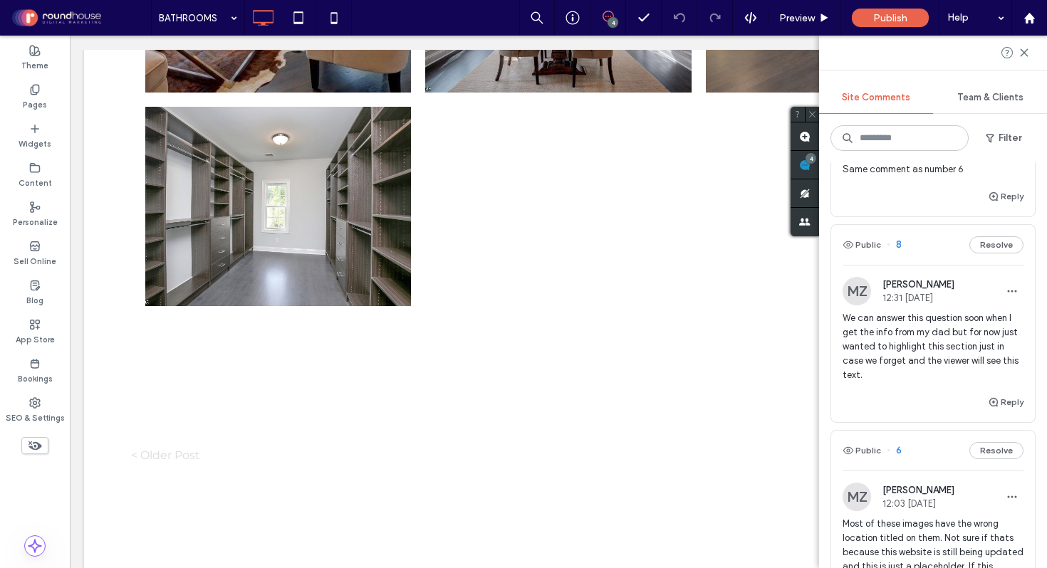
click at [910, 382] on span "We can answer this question soon when I get the info from my dad but for now ju…" at bounding box center [933, 346] width 181 height 71
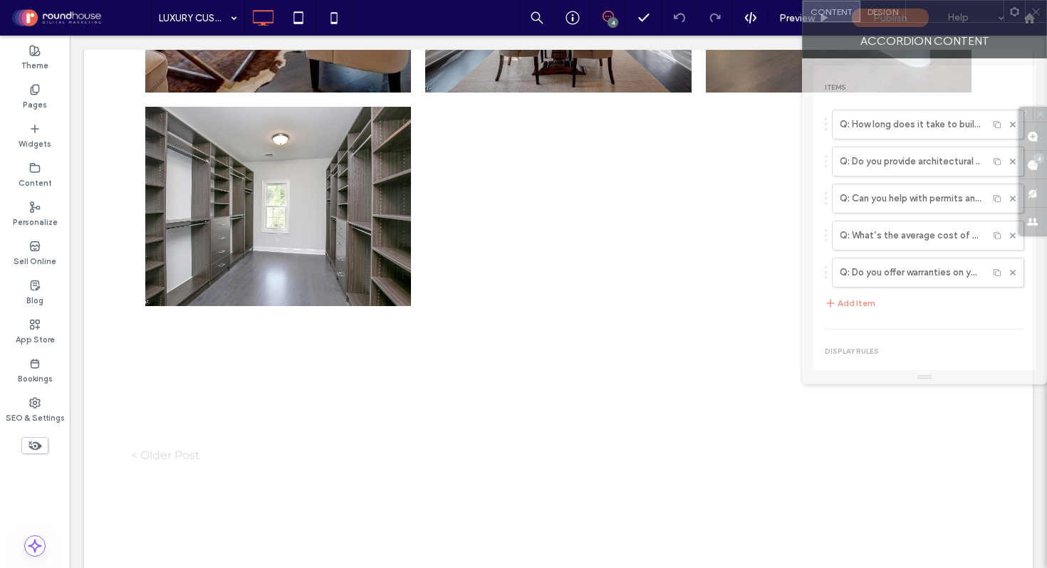
drag, startPoint x: 215, startPoint y: 105, endPoint x: 949, endPoint y: -31, distance: 746.9
click at [949, 0] on html ".wqwq-1{fill:#231f20;} .cls-1q, .cls-2q { fill-rule: evenodd; } .cls-2q { fill:…" at bounding box center [523, 284] width 1047 height 568
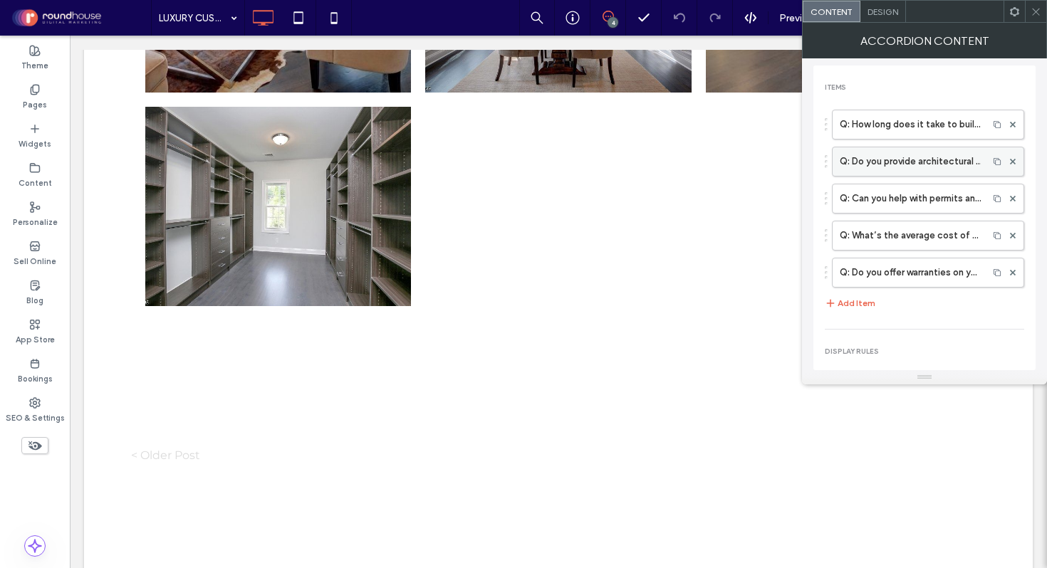
click at [882, 156] on label "Q: Do you provide architectural design or work with outside architects?" at bounding box center [910, 161] width 141 height 28
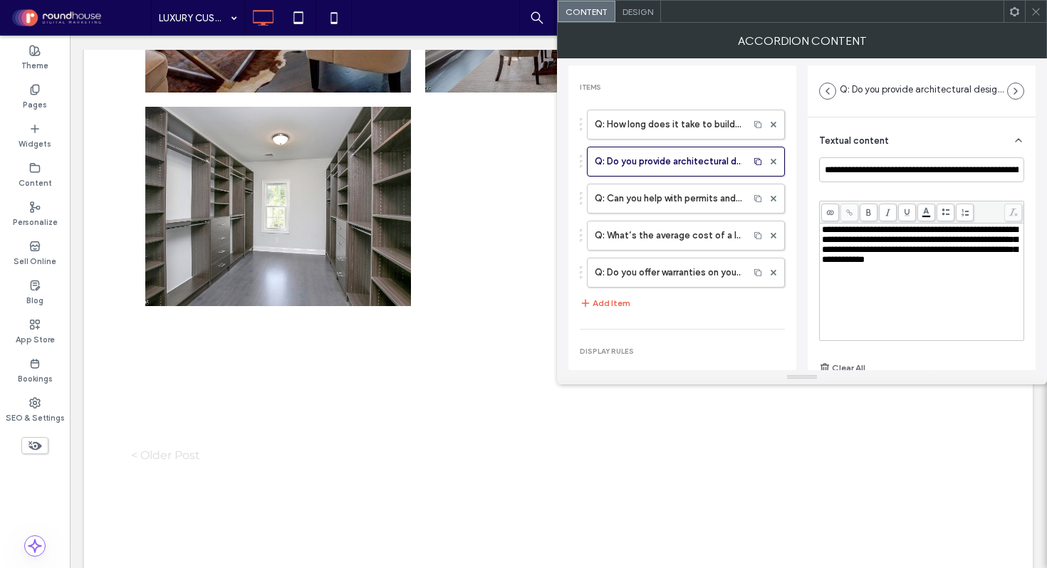
click at [883, 237] on span "**********" at bounding box center [920, 244] width 196 height 39
click at [860, 264] on span "**********" at bounding box center [920, 244] width 196 height 39
click at [876, 260] on span "**********" at bounding box center [920, 244] width 196 height 39
click at [1037, 12] on use at bounding box center [1035, 11] width 7 height 7
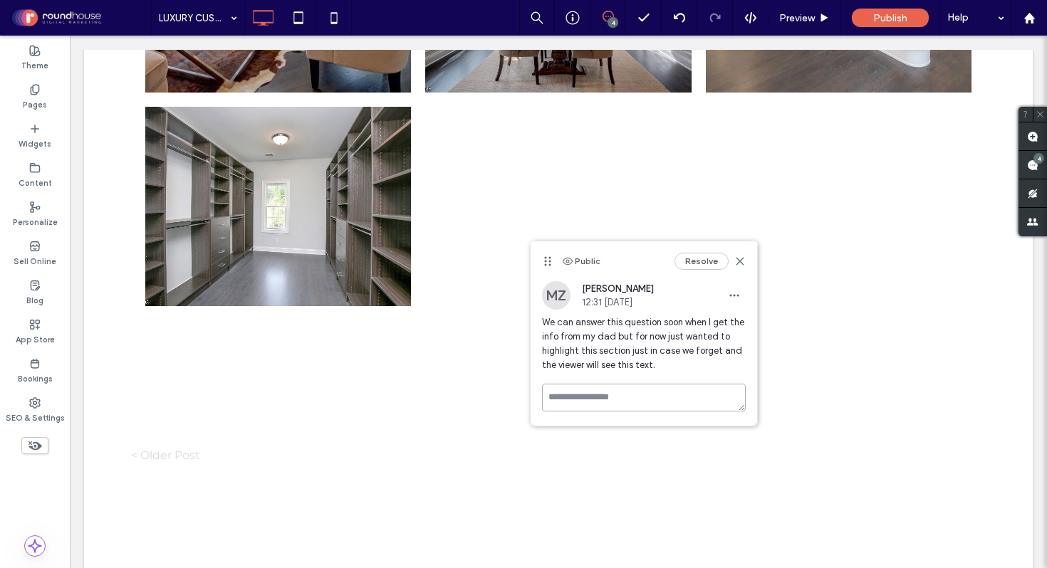
click at [636, 403] on textarea at bounding box center [644, 398] width 204 height 28
type textarea "*"
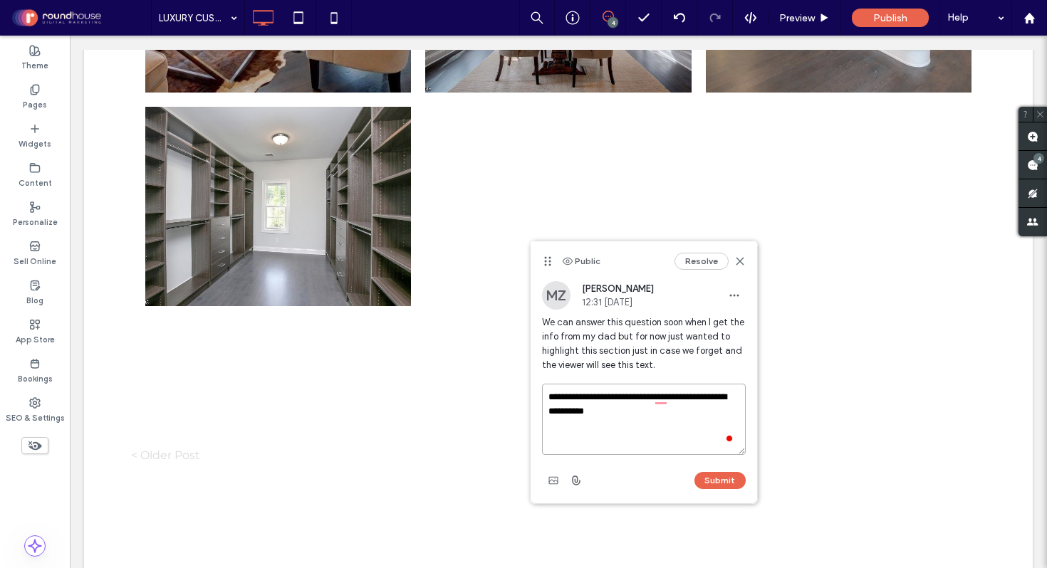
paste textarea "**********"
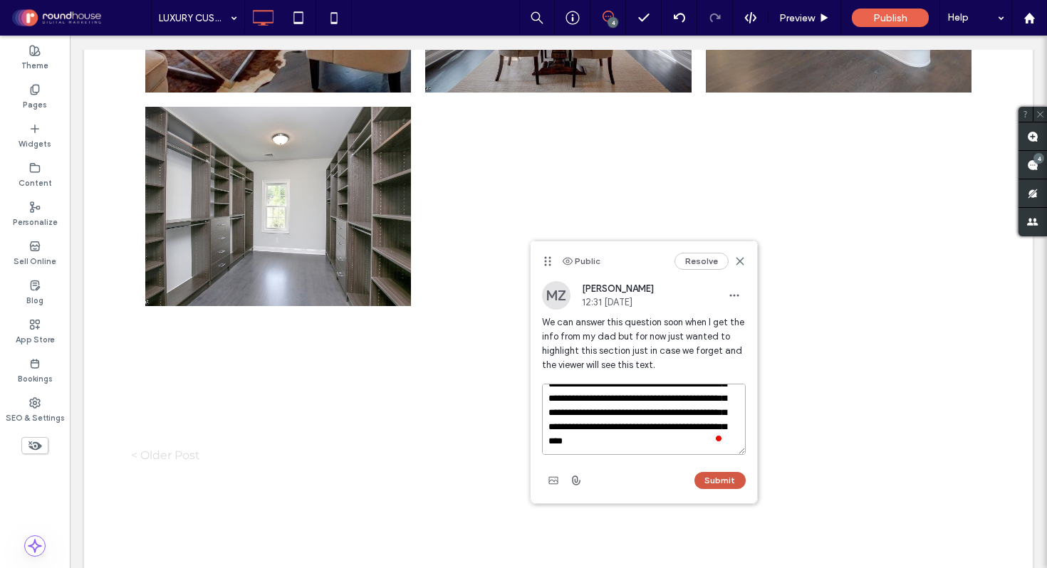
type textarea "**********"
click at [729, 481] on button "Submit" at bounding box center [719, 480] width 51 height 17
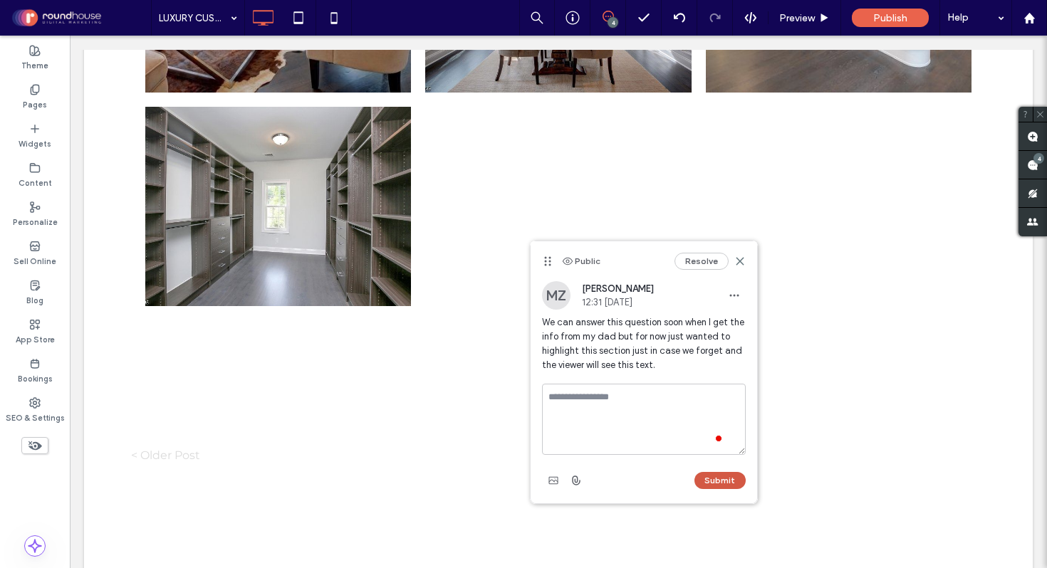
scroll to position [0, 0]
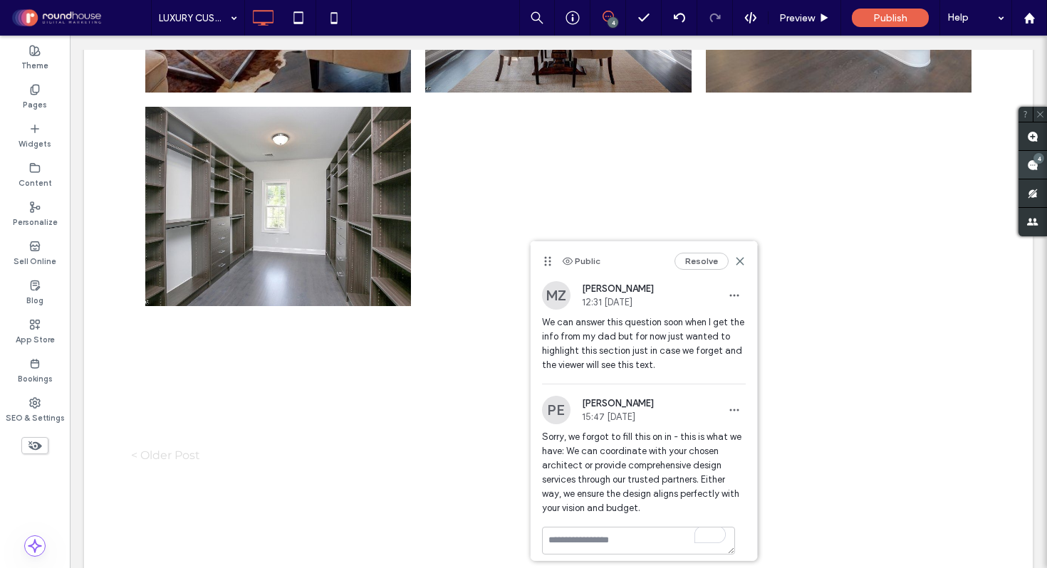
click at [1037, 161] on div "4" at bounding box center [1038, 158] width 11 height 11
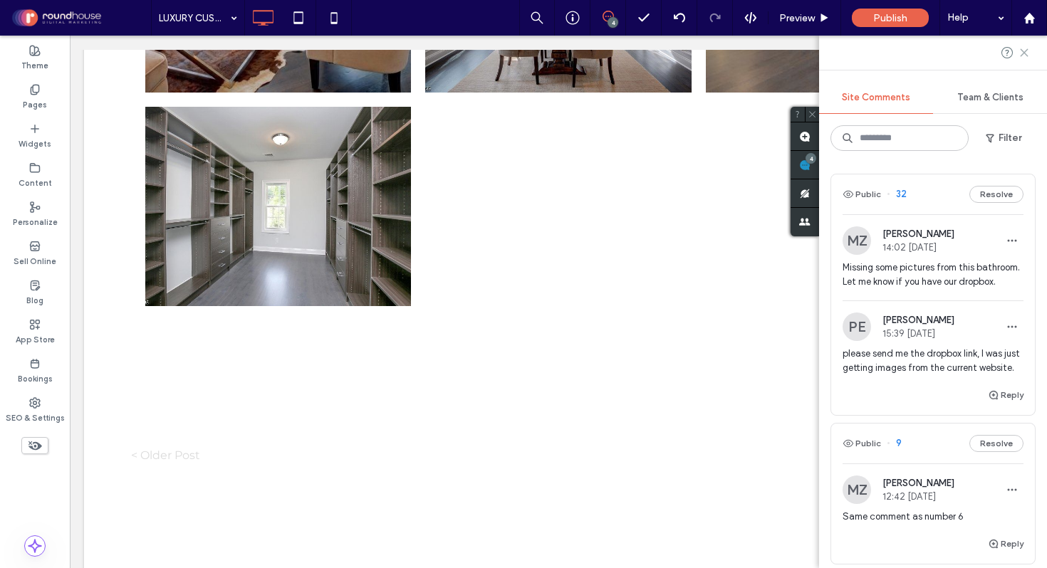
click at [1025, 53] on icon at bounding box center [1024, 52] width 11 height 11
